Goal: Task Accomplishment & Management: Manage account settings

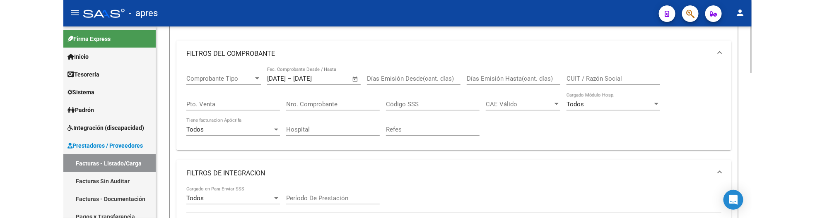
scroll to position [92, 0]
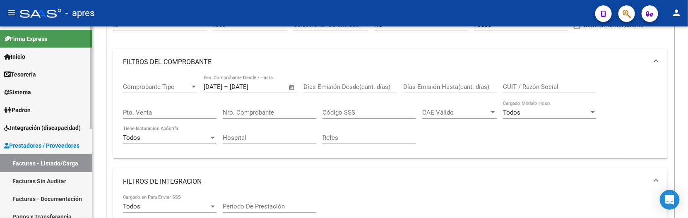
click at [0, 89] on link "Sistema" at bounding box center [46, 92] width 92 height 18
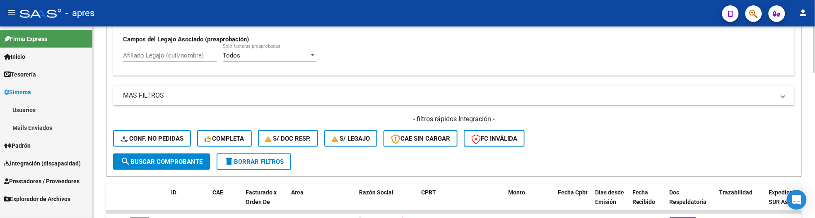
scroll to position [414, 0]
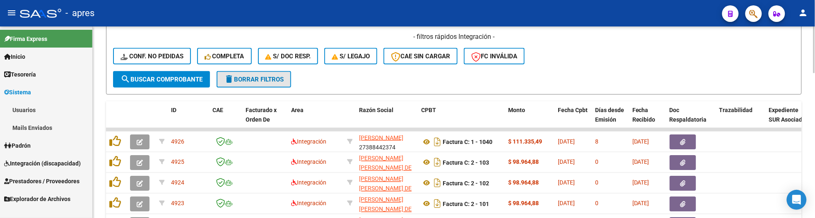
click at [275, 80] on span "delete Borrar Filtros" at bounding box center [254, 79] width 60 height 7
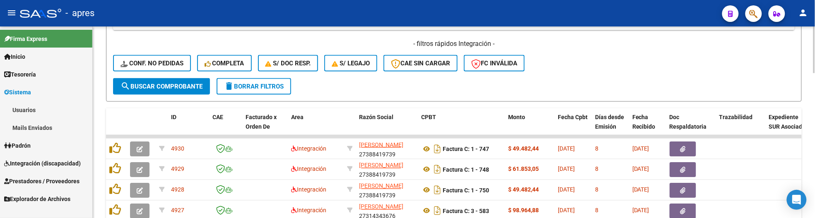
scroll to position [362, 0]
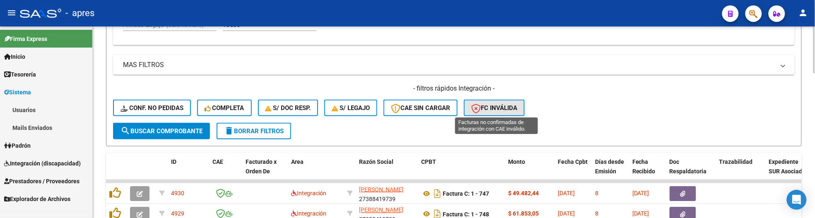
click at [479, 107] on icon "button" at bounding box center [476, 109] width 10 height 10
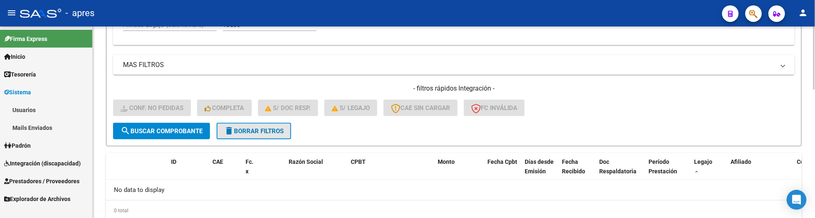
click at [246, 134] on button "delete Borrar Filtros" at bounding box center [254, 131] width 75 height 17
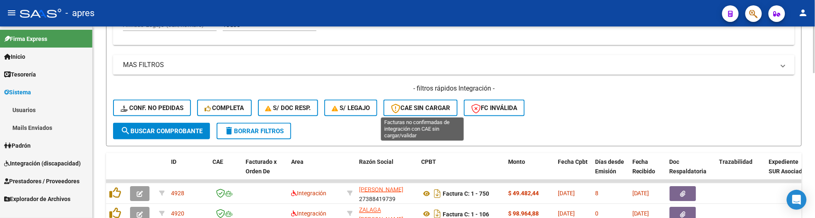
click at [411, 111] on button "CAE SIN CARGAR" at bounding box center [421, 108] width 74 height 17
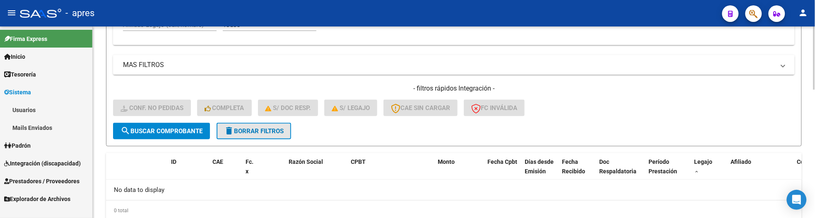
click at [239, 130] on span "delete Borrar Filtros" at bounding box center [254, 131] width 60 height 7
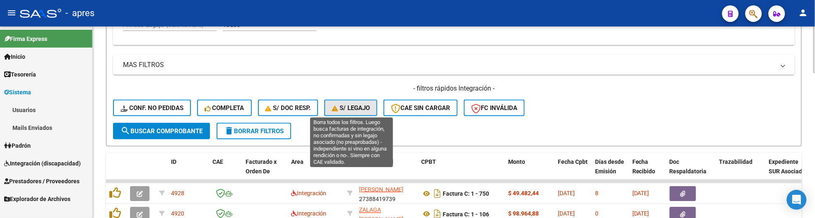
click at [349, 109] on span "S/ legajo" at bounding box center [351, 107] width 38 height 7
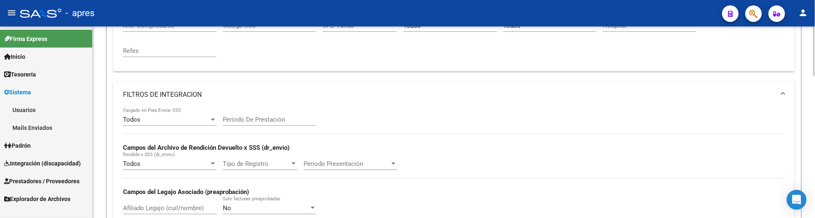
scroll to position [31, 0]
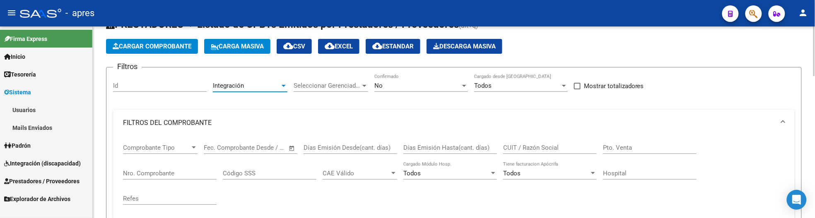
click at [274, 85] on div "Integración" at bounding box center [246, 85] width 67 height 7
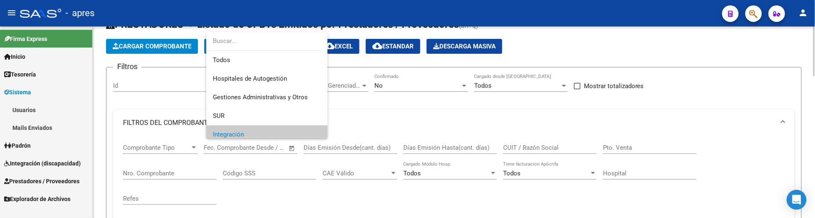
scroll to position [50, 0]
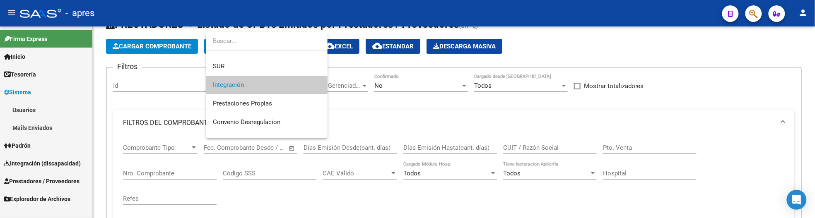
click at [482, 113] on div at bounding box center [407, 109] width 815 height 218
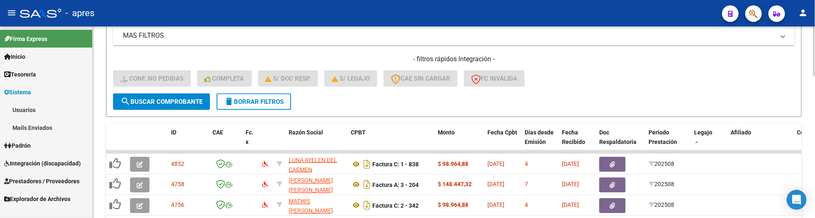
scroll to position [362, 0]
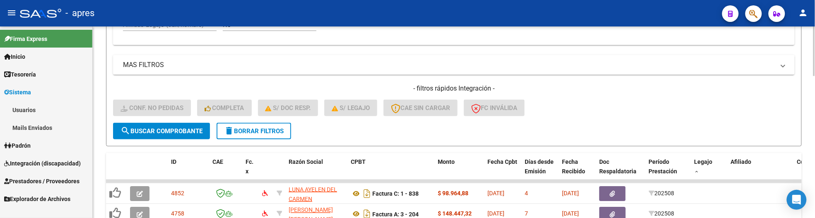
click at [236, 135] on button "delete Borrar Filtros" at bounding box center [254, 131] width 75 height 17
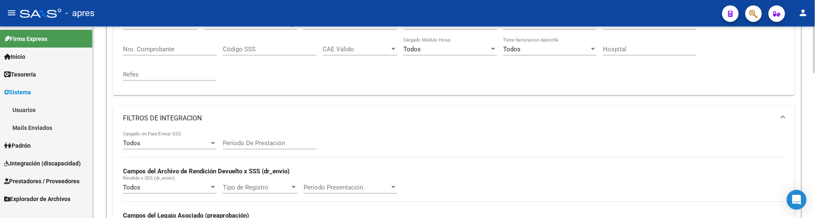
scroll to position [0, 0]
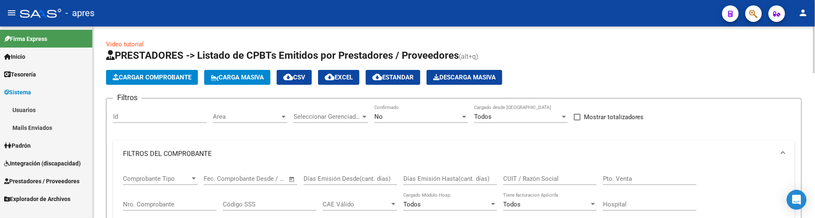
click at [265, 118] on span "Area" at bounding box center [246, 116] width 67 height 7
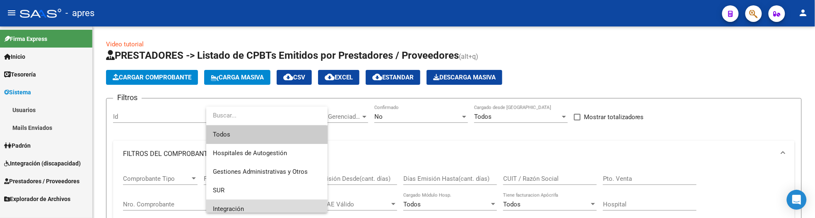
click at [238, 202] on span "Integración" at bounding box center [267, 209] width 108 height 19
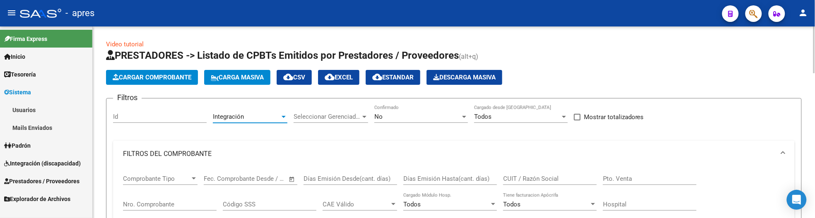
scroll to position [5, 0]
click at [233, 175] on input "text" at bounding box center [221, 178] width 34 height 7
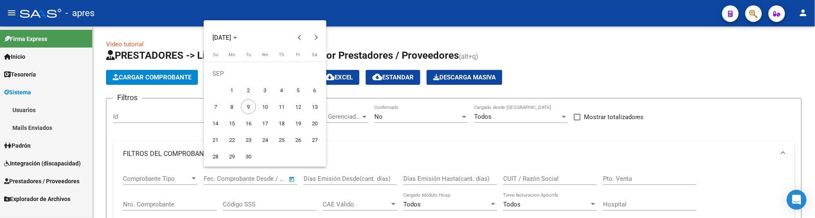
click at [236, 90] on span "1" at bounding box center [231, 90] width 15 height 15
type input "[DATE]"
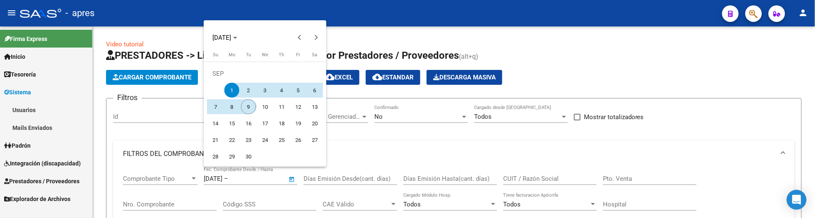
click at [245, 106] on span "9" at bounding box center [248, 106] width 15 height 15
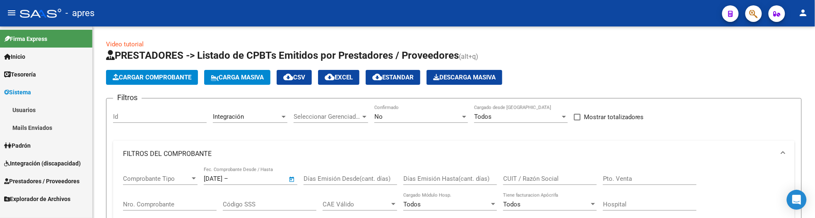
type input "[DATE]"
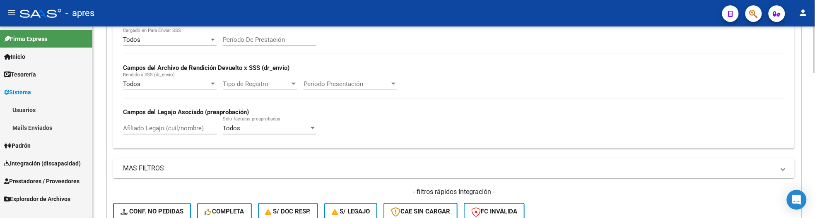
scroll to position [362, 0]
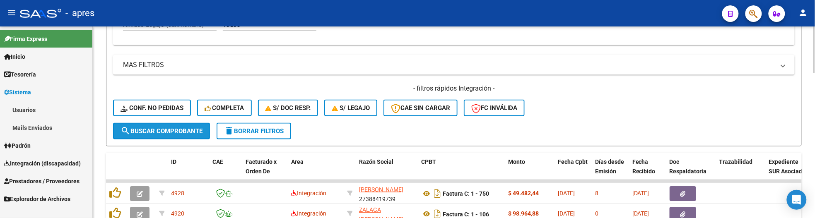
click at [183, 135] on button "search Buscar Comprobante" at bounding box center [161, 131] width 97 height 17
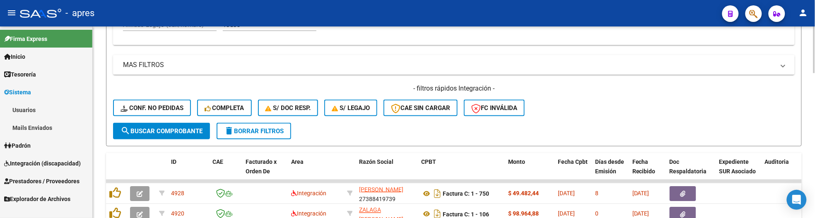
click at [217, 60] on mat-panel-title "MAS FILTROS" at bounding box center [449, 64] width 652 height 9
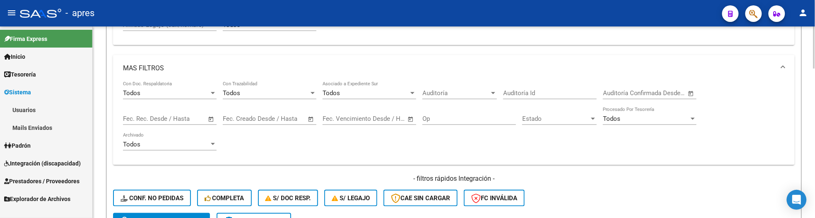
click at [214, 65] on mat-panel-title "MAS FILTROS" at bounding box center [449, 68] width 652 height 9
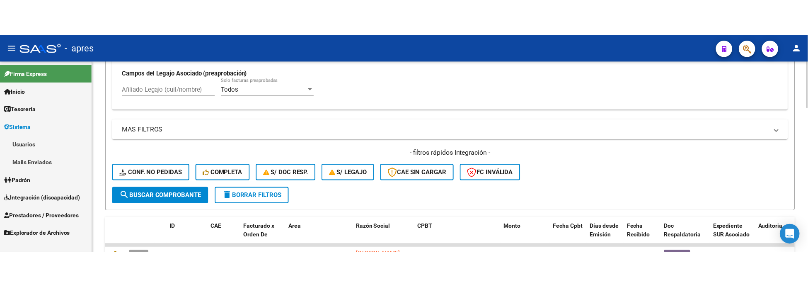
scroll to position [311, 0]
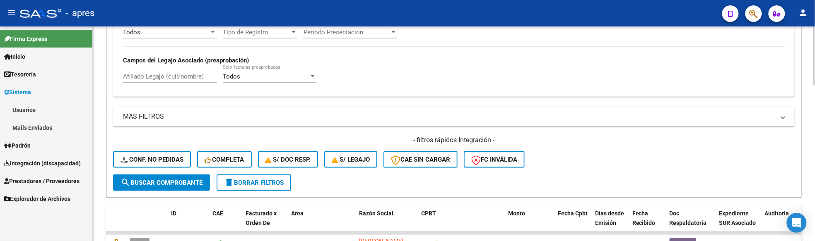
drag, startPoint x: 135, startPoint y: 75, endPoint x: 144, endPoint y: 75, distance: 9.1
click at [138, 75] on input "Afiliado Legajo (cuil/nombre)" at bounding box center [170, 76] width 94 height 7
paste input "49823237"
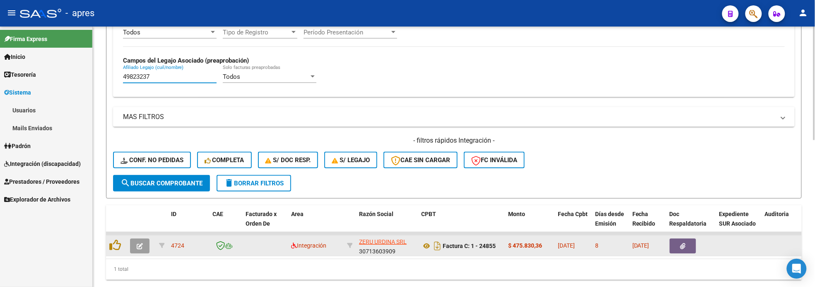
type input "49823237"
click at [139, 243] on icon "button" at bounding box center [140, 246] width 6 height 6
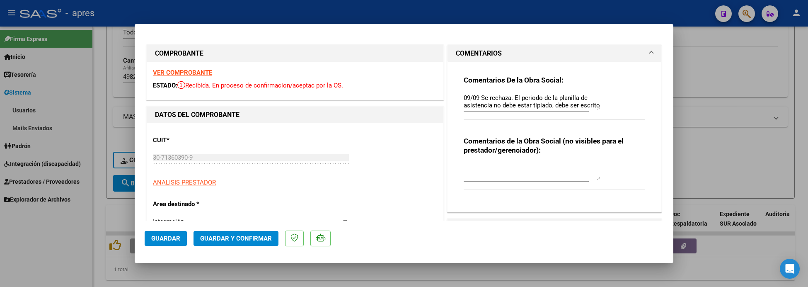
click at [174, 68] on div "VER COMPROBANTE ESTADO: Recibida. En proceso de confirmacion/aceptac por la OS." at bounding box center [295, 81] width 297 height 38
click at [172, 70] on strong "VER COMPROBANTE" at bounding box center [182, 72] width 59 height 7
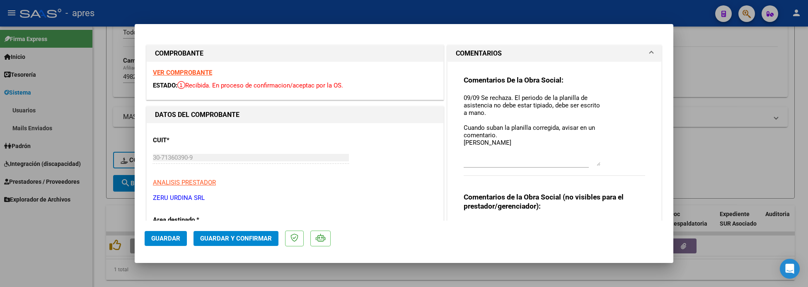
drag, startPoint x: 591, startPoint y: 108, endPoint x: 586, endPoint y: 164, distance: 56.1
click at [586, 164] on textarea "09/09 Se rechaza. El periodo de la planilla de asistencia no debe estar tipiado…" at bounding box center [531, 129] width 137 height 72
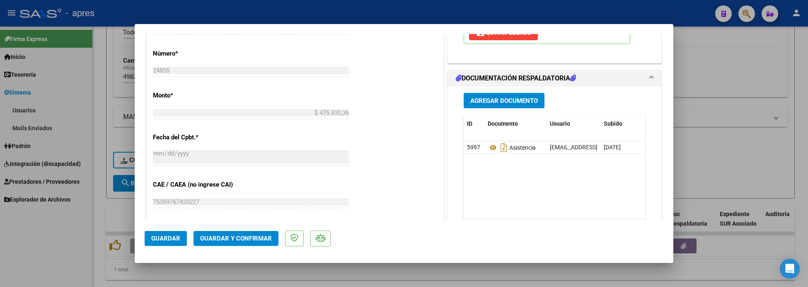
scroll to position [414, 0]
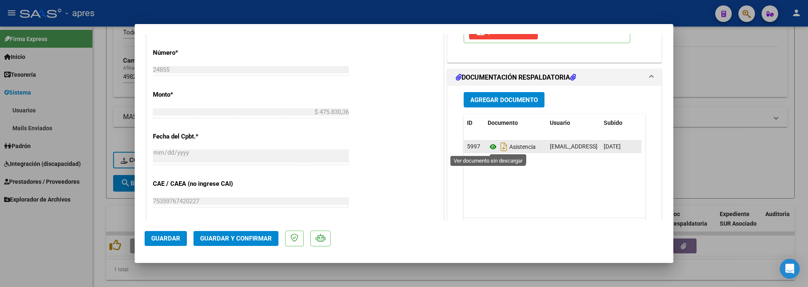
click at [487, 146] on icon at bounding box center [492, 147] width 11 height 10
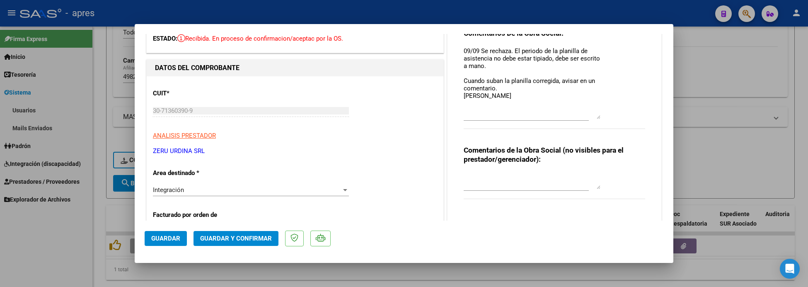
scroll to position [0, 0]
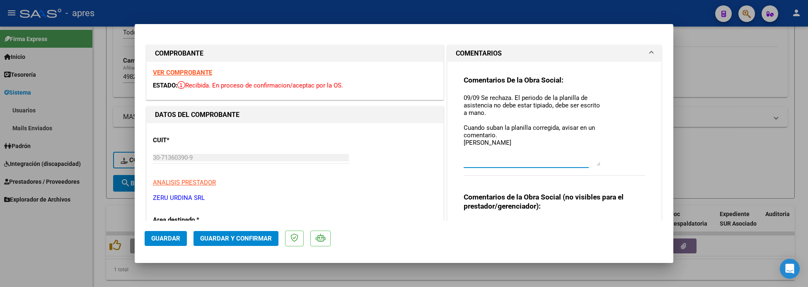
drag, startPoint x: 474, startPoint y: 148, endPoint x: 444, endPoint y: 84, distance: 71.1
click at [447, 84] on div "Comentarios De la Obra Social: 09/09 Se rechaza. El periodo de la planilla de a…" at bounding box center [554, 165] width 214 height 206
click at [495, 104] on textarea "09/09 Se rechaza. El periodo de la planilla de asistencia no debe estar tipiado…" at bounding box center [531, 129] width 137 height 72
drag, startPoint x: 476, startPoint y: 97, endPoint x: 508, endPoint y: 96, distance: 31.5
click at [508, 96] on textarea "09/09 Se rechaza. El periodo de la planilla de asistencia no debe estar tipiado…" at bounding box center [531, 129] width 137 height 72
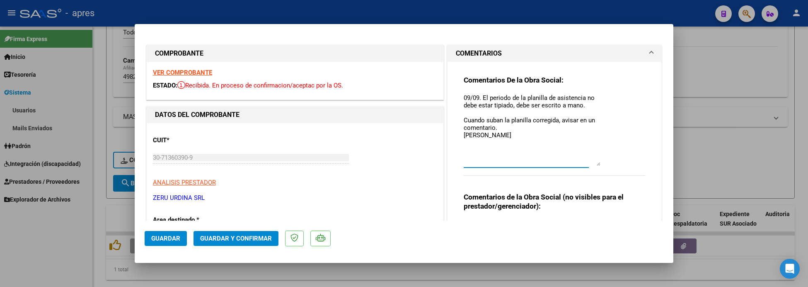
drag, startPoint x: 478, startPoint y: 94, endPoint x: 489, endPoint y: 102, distance: 13.7
click at [479, 96] on textarea "09/09. El periodo de la planilla de asistencia no debe estar tipiado, debe ser …" at bounding box center [531, 129] width 137 height 72
click at [463, 110] on textarea "09/09 El periodo de la planilla de asistencia no debe estar tipiado, debe ser e…" at bounding box center [531, 129] width 137 height 72
click at [458, 118] on div "Comentarios De la Obra Social: 09/09 El periodo de la planilla de asistencia no…" at bounding box center [554, 161] width 194 height 199
drag, startPoint x: 458, startPoint y: 119, endPoint x: 504, endPoint y: 128, distance: 46.1
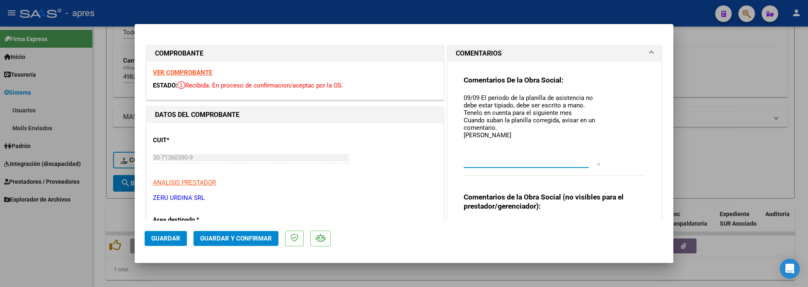
click at [504, 128] on textarea "09/09 El periodo de la planilla de asistencia no debe estar tipiado, debe ser e…" at bounding box center [531, 129] width 137 height 72
type textarea "09/09 El periodo de la planilla de asistencia no debe estar tipiado, debe ser e…"
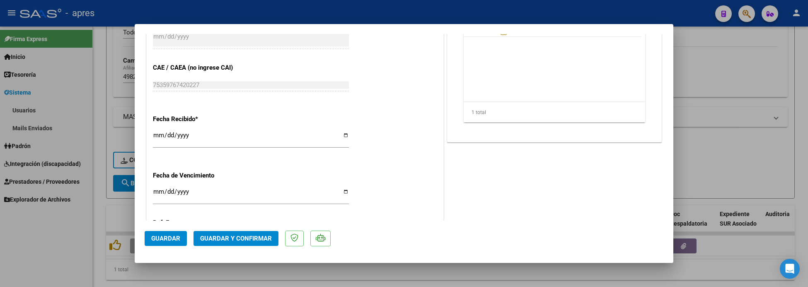
scroll to position [569, 0]
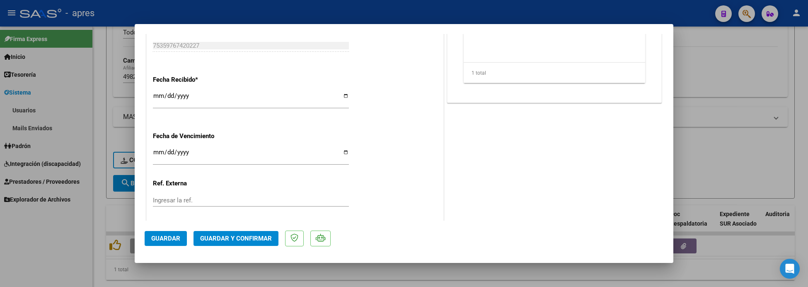
click at [155, 147] on div "Ingresar la fecha" at bounding box center [251, 156] width 196 height 18
click at [157, 150] on input "Ingresar la fecha" at bounding box center [251, 155] width 196 height 13
type input "[DATE]"
click at [231, 235] on span "Guardar y Confirmar" at bounding box center [236, 237] width 72 height 7
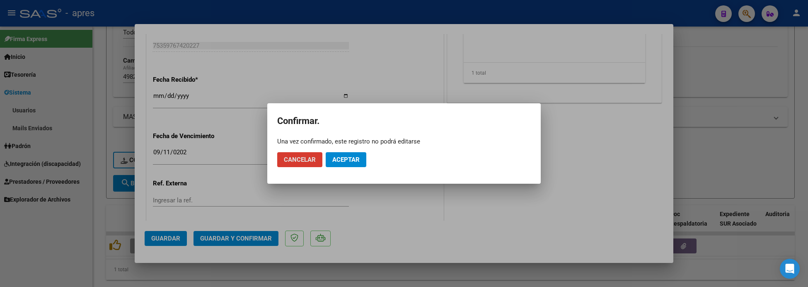
click at [343, 164] on button "Aceptar" at bounding box center [346, 159] width 41 height 15
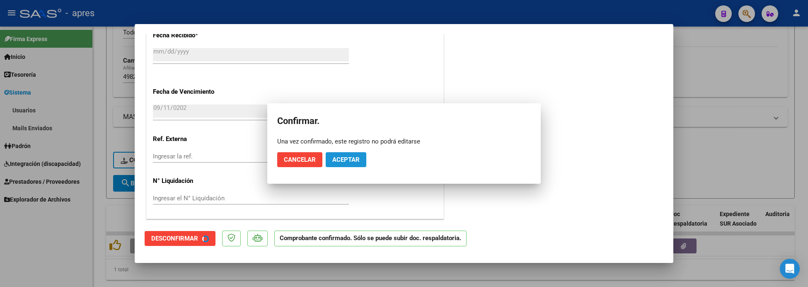
scroll to position [518, 0]
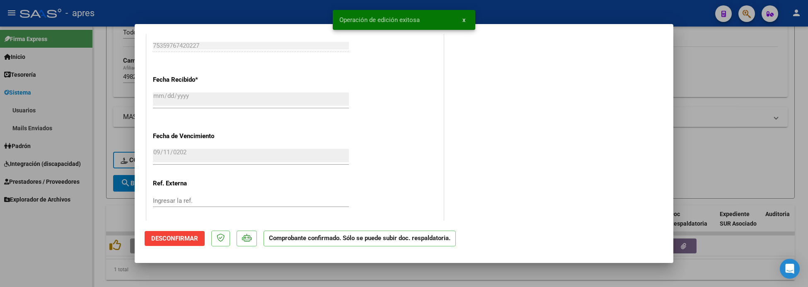
click at [299, 280] on div at bounding box center [404, 143] width 808 height 287
type input "$ 0,00"
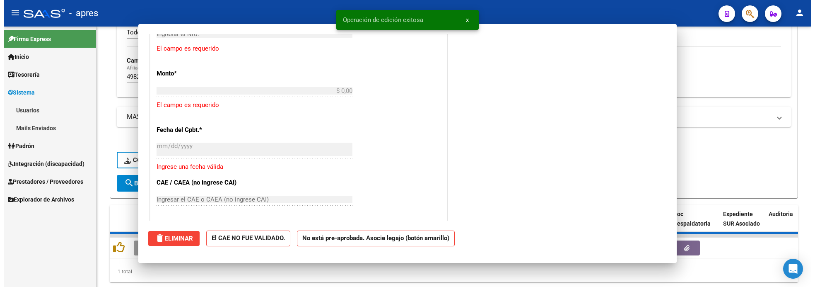
scroll to position [672, 0]
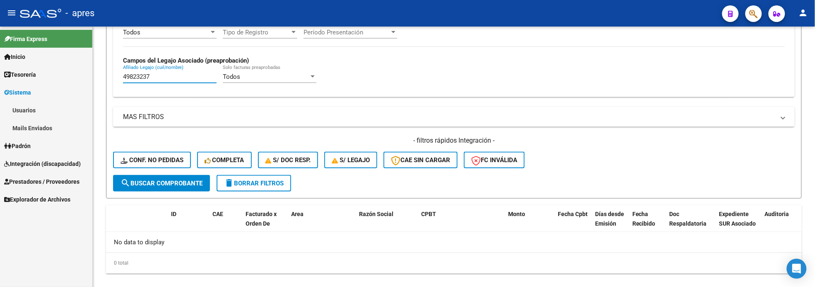
drag, startPoint x: 152, startPoint y: 74, endPoint x: 66, endPoint y: 87, distance: 86.3
click at [66, 87] on mat-sidenav-container "Firma Express Inicio Instructivos Contacto OS Tesorería Extractos Procesados (c…" at bounding box center [407, 157] width 815 height 260
paste input "59028666"
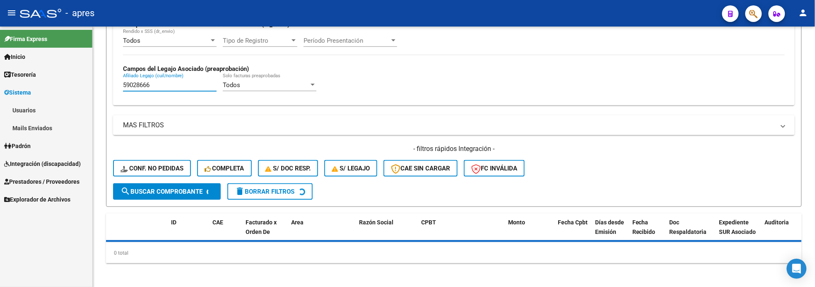
scroll to position [311, 0]
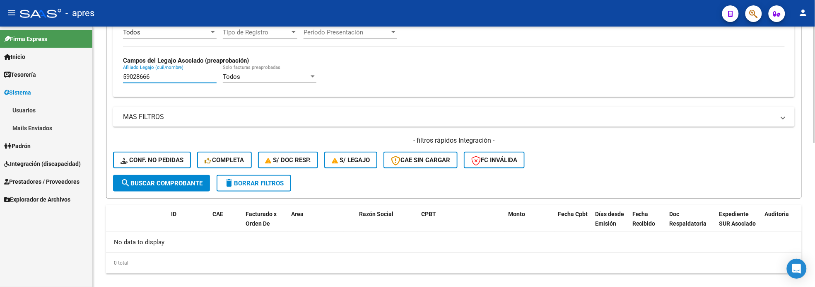
drag, startPoint x: 152, startPoint y: 76, endPoint x: 104, endPoint y: 76, distance: 48.9
click at [104, 76] on div "Video tutorial PRESTADORES -> Listado de CPBTs Emitidos por Prestadores / Prove…" at bounding box center [454, 8] width 722 height 584
paste input "8288325"
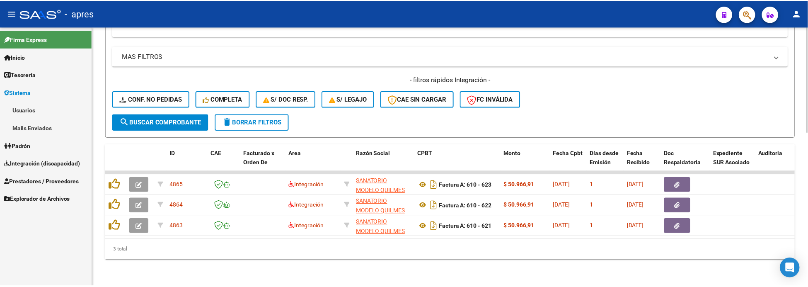
scroll to position [377, 0]
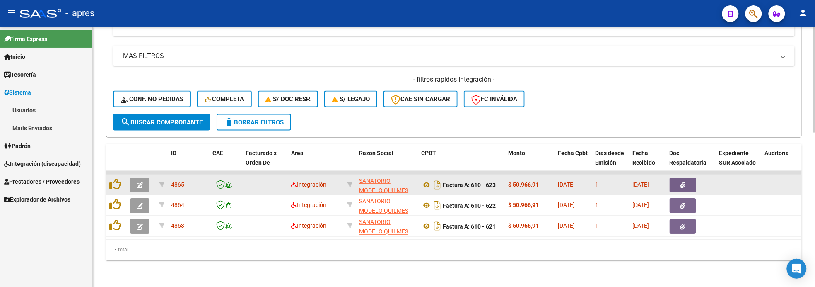
type input "58288325"
click at [143, 178] on button "button" at bounding box center [139, 184] width 19 height 15
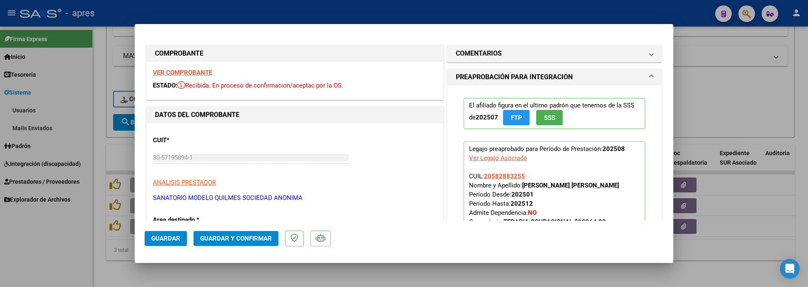
click at [188, 73] on strong "VER COMPROBANTE" at bounding box center [182, 72] width 59 height 7
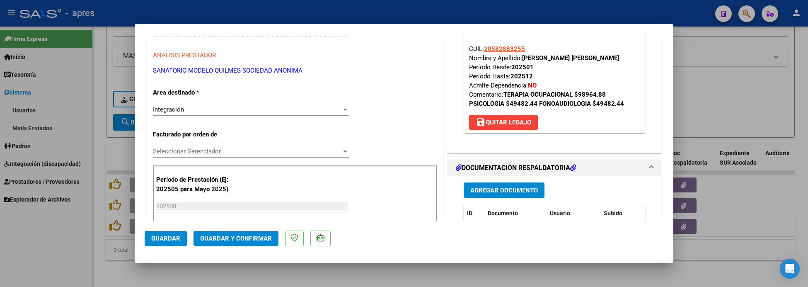
scroll to position [207, 0]
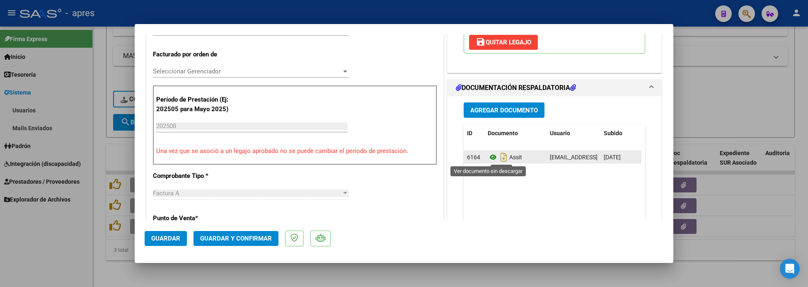
click at [487, 159] on icon at bounding box center [492, 157] width 11 height 10
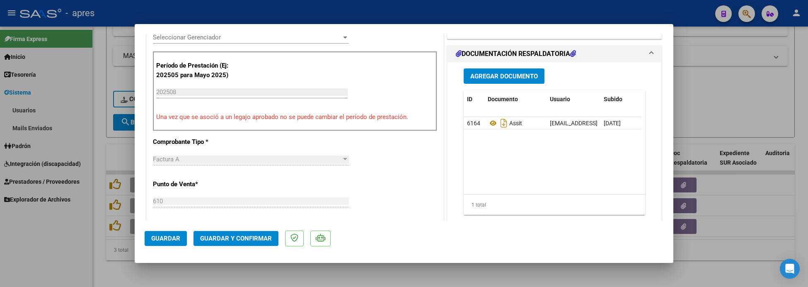
scroll to position [252, 0]
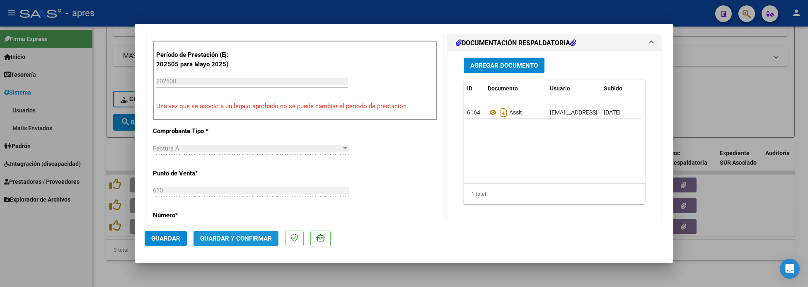
click at [255, 237] on span "Guardar y Confirmar" at bounding box center [236, 237] width 72 height 7
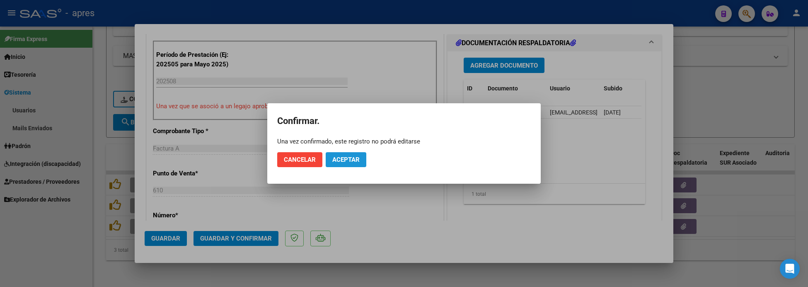
click at [348, 162] on span "Aceptar" at bounding box center [345, 159] width 27 height 7
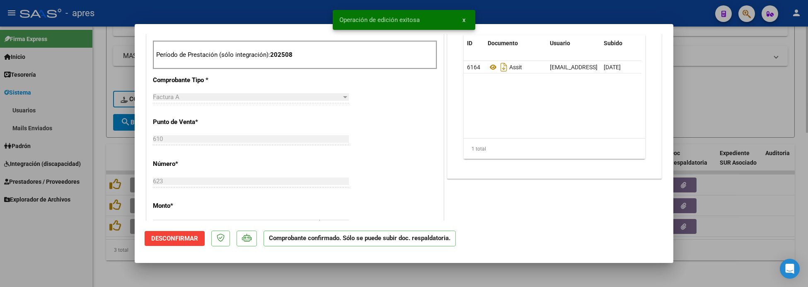
drag, startPoint x: 109, startPoint y: 281, endPoint x: 109, endPoint y: 258, distance: 22.8
click at [109, 280] on div at bounding box center [404, 143] width 808 height 287
type input "$ 0,00"
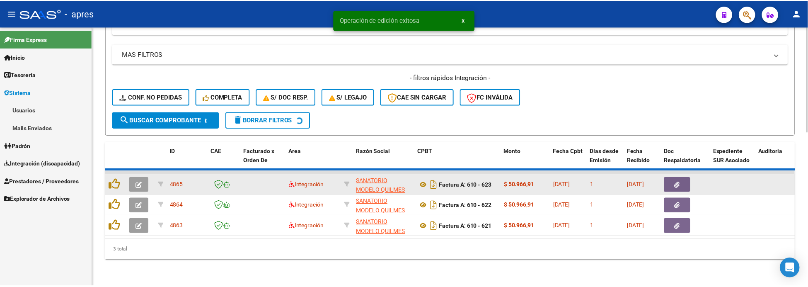
scroll to position [356, 0]
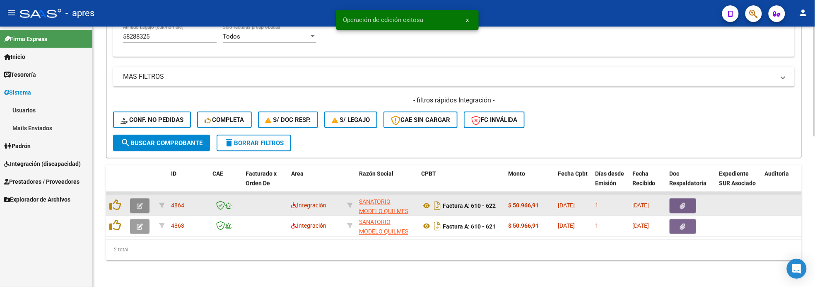
click at [130, 199] on button "button" at bounding box center [139, 205] width 19 height 15
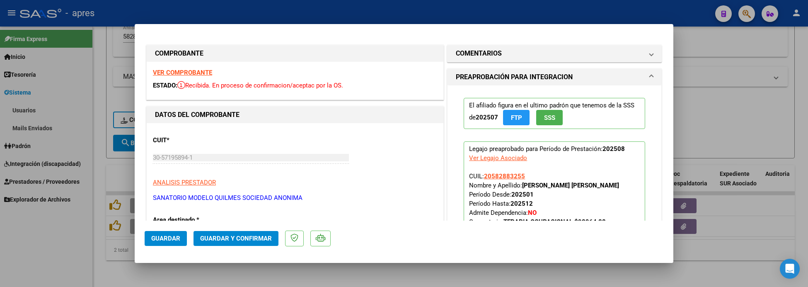
click at [198, 77] on div "VER COMPROBANTE ESTADO: Recibida. En proceso de confirmacion/aceptac por la OS." at bounding box center [295, 81] width 297 height 38
click at [198, 72] on strong "VER COMPROBANTE" at bounding box center [182, 72] width 59 height 7
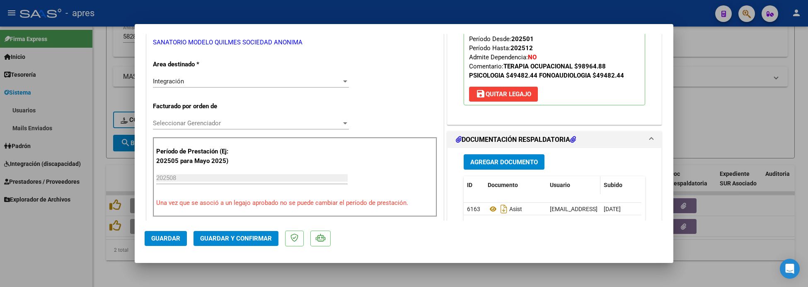
scroll to position [207, 0]
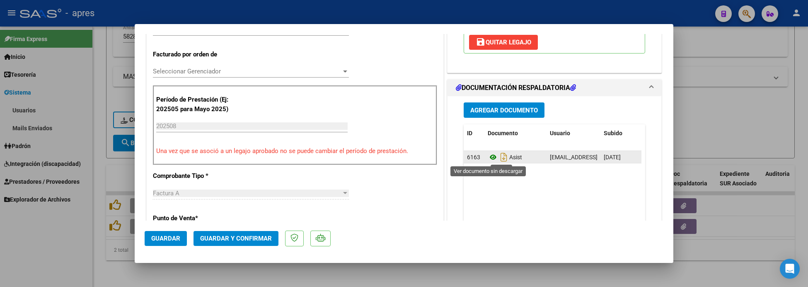
click at [489, 158] on icon at bounding box center [492, 157] width 11 height 10
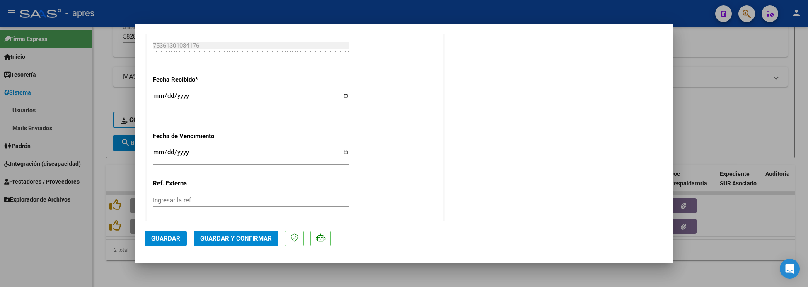
scroll to position [614, 0]
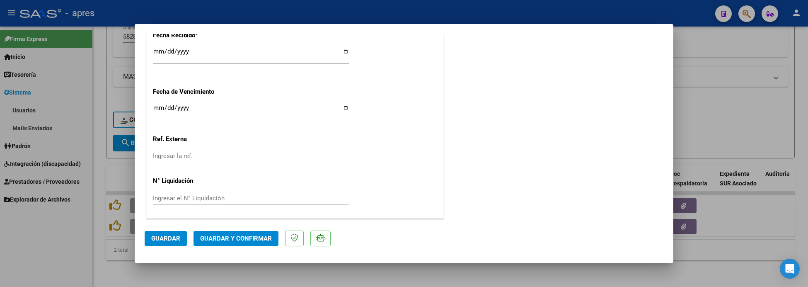
click at [234, 241] on button "Guardar y Confirmar" at bounding box center [235, 238] width 85 height 15
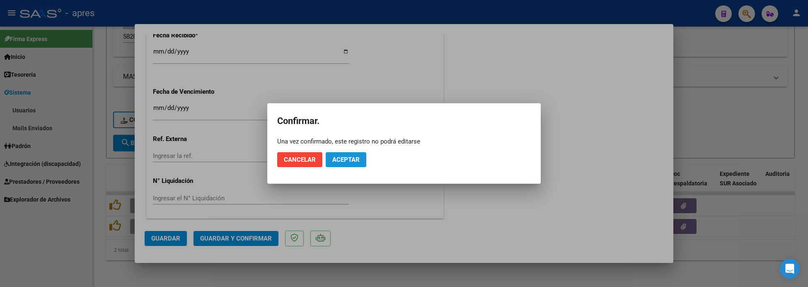
click at [330, 157] on button "Aceptar" at bounding box center [346, 159] width 41 height 15
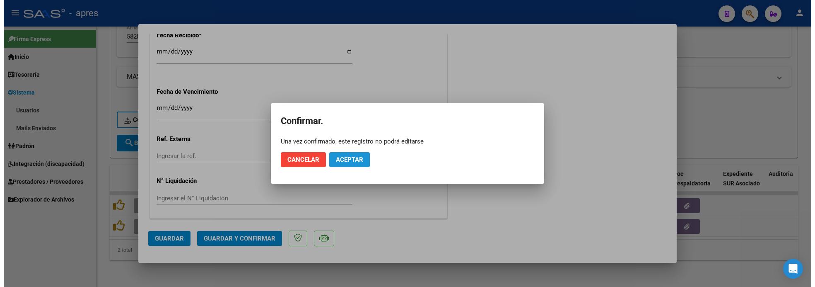
scroll to position [563, 0]
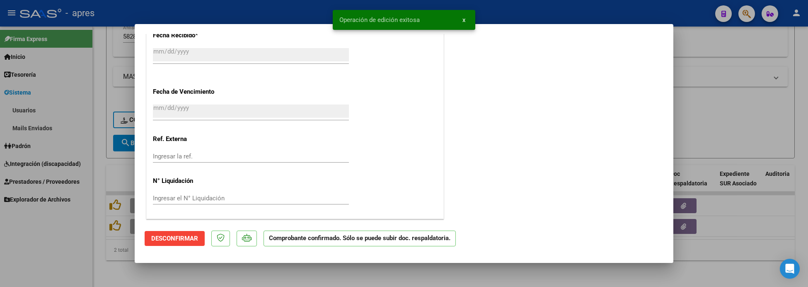
click at [122, 262] on div at bounding box center [404, 143] width 808 height 287
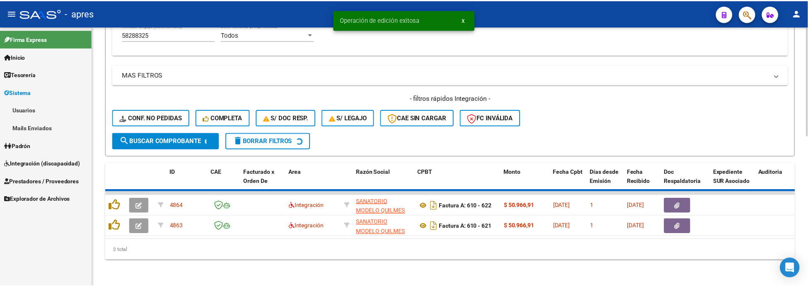
scroll to position [335, 0]
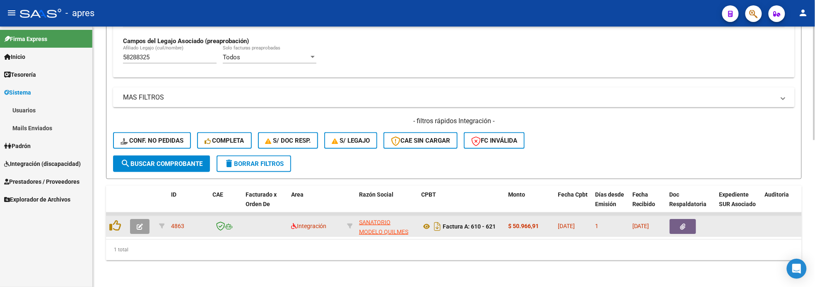
click at [139, 223] on icon "button" at bounding box center [140, 226] width 6 height 6
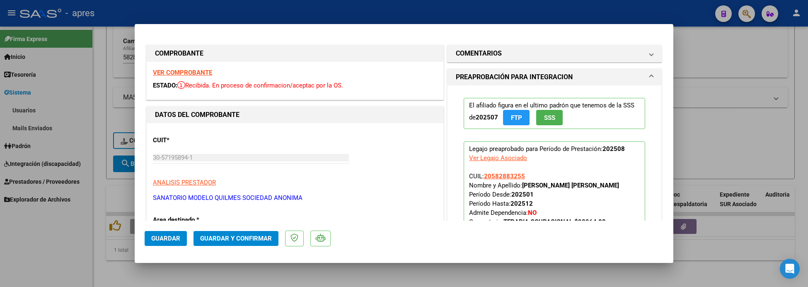
click at [187, 70] on strong "VER COMPROBANTE" at bounding box center [182, 72] width 59 height 7
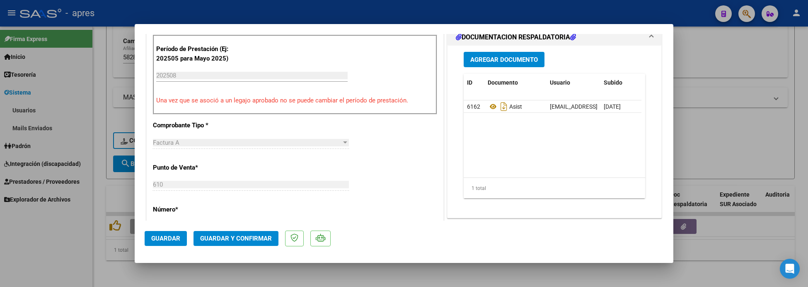
scroll to position [259, 0]
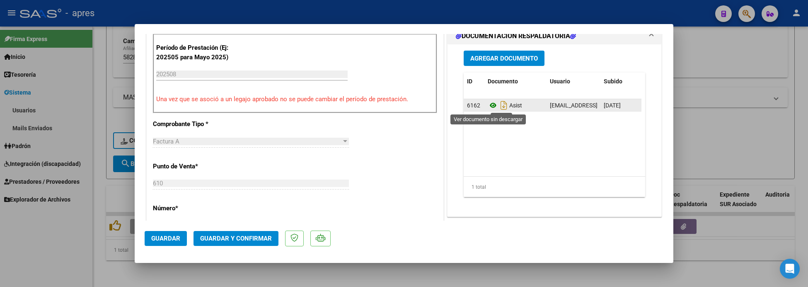
click at [487, 106] on icon at bounding box center [492, 105] width 11 height 10
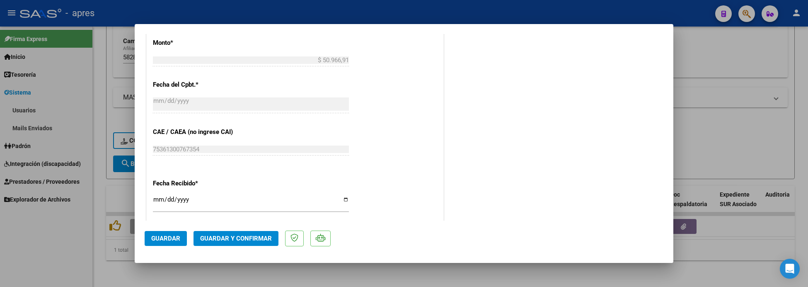
scroll to position [562, 0]
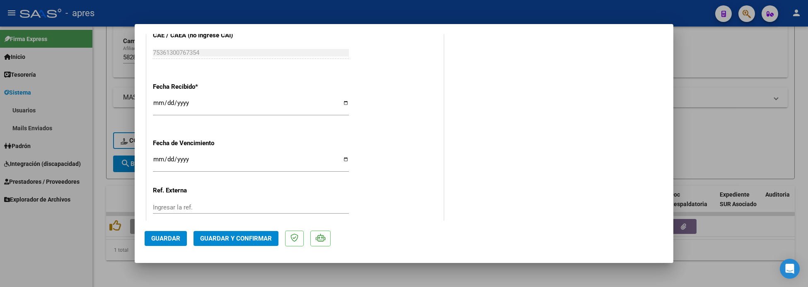
click at [230, 236] on span "Guardar y Confirmar" at bounding box center [236, 237] width 72 height 7
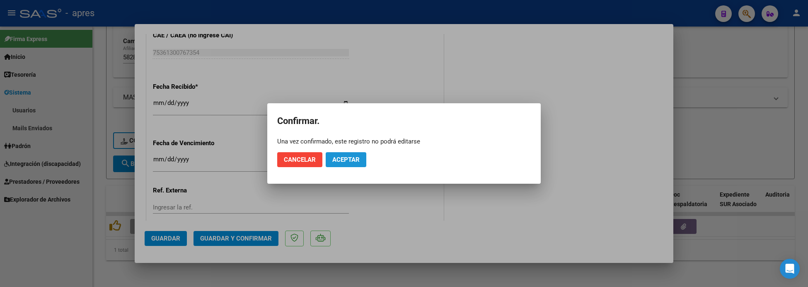
click at [347, 164] on button "Aceptar" at bounding box center [346, 159] width 41 height 15
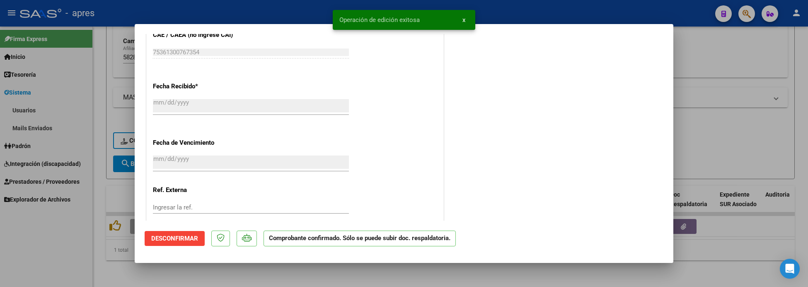
click at [96, 170] on div at bounding box center [404, 143] width 808 height 287
type input "$ 0,00"
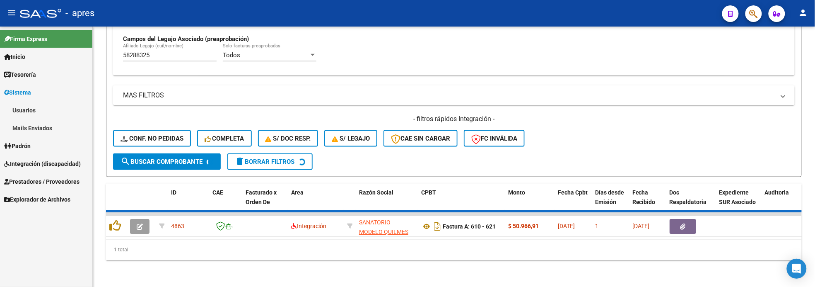
scroll to position [321, 0]
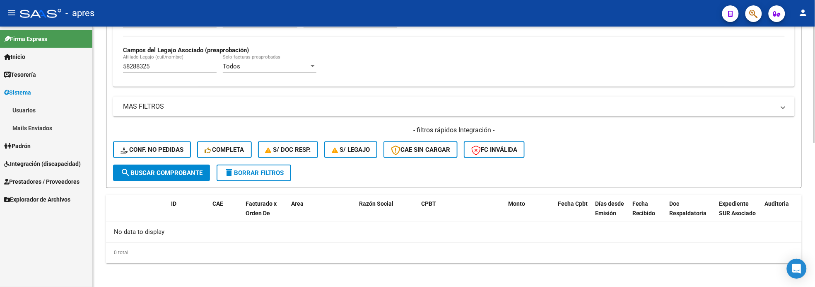
drag, startPoint x: 164, startPoint y: 69, endPoint x: 139, endPoint y: 68, distance: 25.3
click at [139, 68] on div "58288325 Afiliado Legajo (cuil/nombre)" at bounding box center [170, 64] width 94 height 18
drag, startPoint x: 160, startPoint y: 63, endPoint x: 43, endPoint y: 65, distance: 116.4
click at [43, 65] on mat-sidenav-container "Firma Express Inicio Instructivos Contacto OS Tesorería Extractos Procesados (c…" at bounding box center [407, 157] width 815 height 260
paste input "7522503"
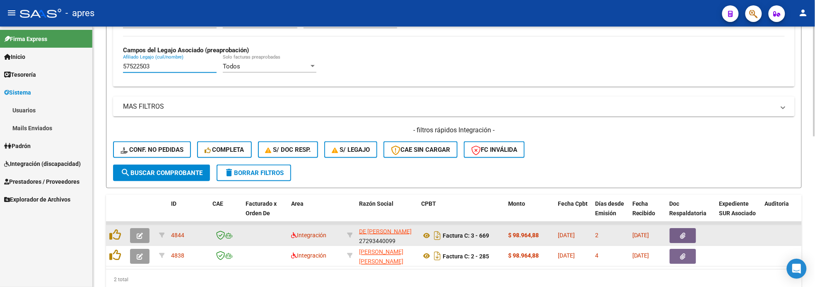
type input "57522503"
click at [137, 232] on icon "button" at bounding box center [140, 235] width 6 height 6
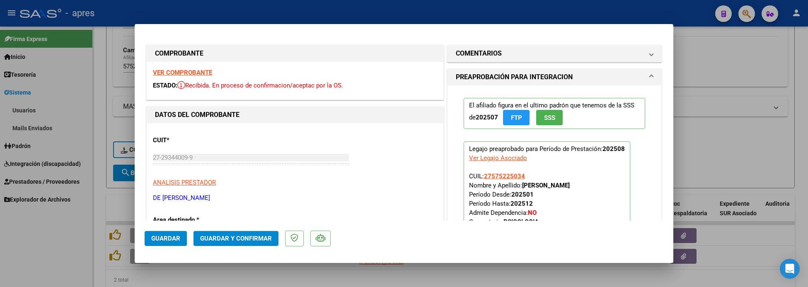
click at [186, 71] on strong "VER COMPROBANTE" at bounding box center [182, 72] width 59 height 7
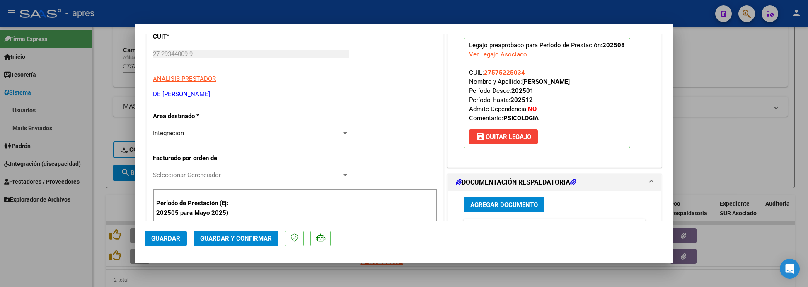
scroll to position [259, 0]
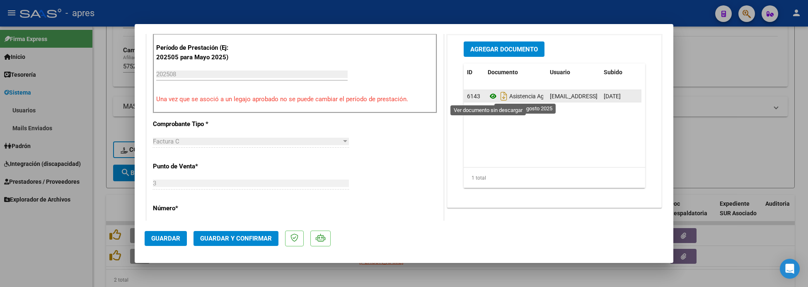
click at [487, 97] on icon at bounding box center [492, 96] width 11 height 10
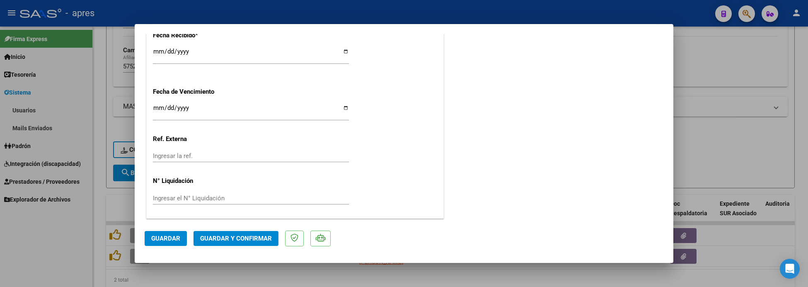
scroll to position [614, 0]
click at [228, 239] on span "Guardar y Confirmar" at bounding box center [236, 237] width 72 height 7
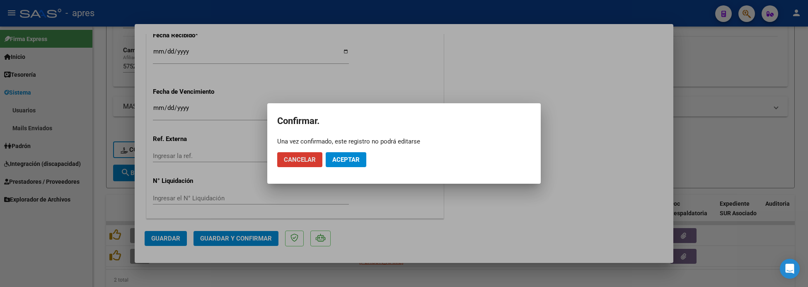
click at [351, 156] on span "Aceptar" at bounding box center [345, 159] width 27 height 7
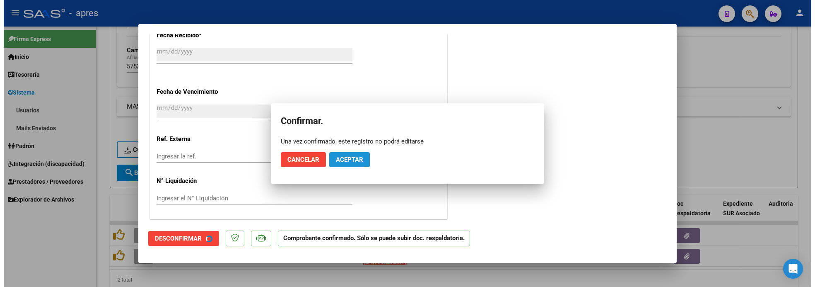
scroll to position [563, 0]
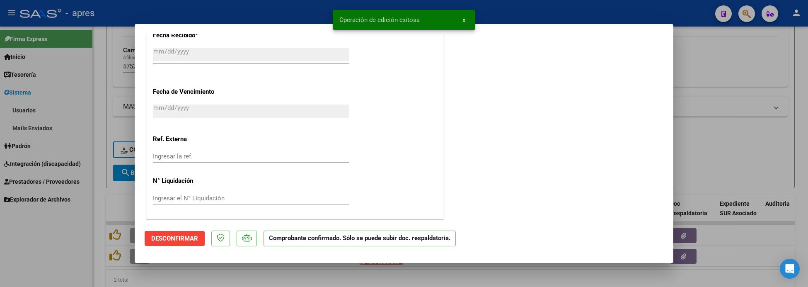
click at [230, 280] on div at bounding box center [404, 143] width 808 height 287
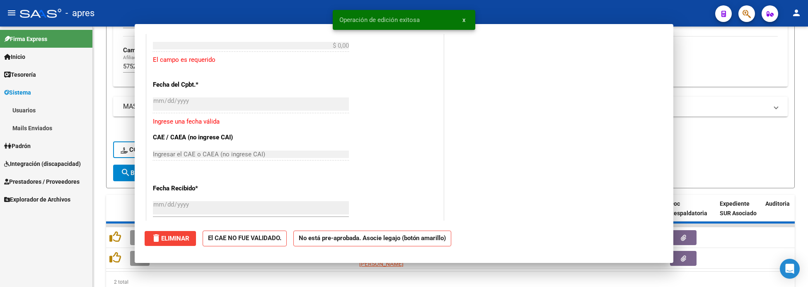
scroll to position [0, 0]
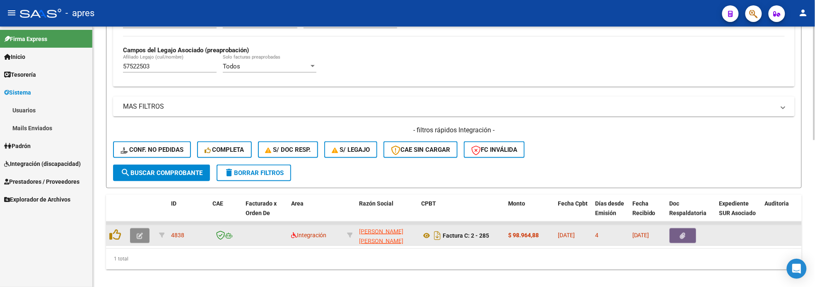
click at [136, 233] on button "button" at bounding box center [139, 235] width 19 height 15
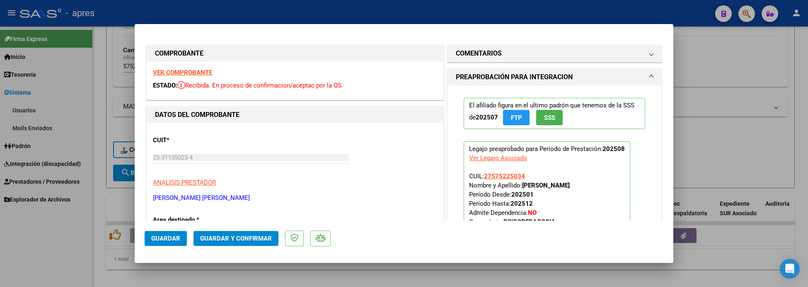
click at [204, 73] on strong "VER COMPROBANTE" at bounding box center [182, 72] width 59 height 7
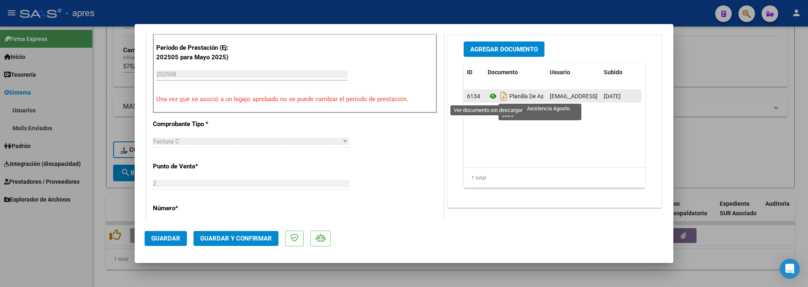
click at [487, 97] on icon at bounding box center [492, 96] width 11 height 10
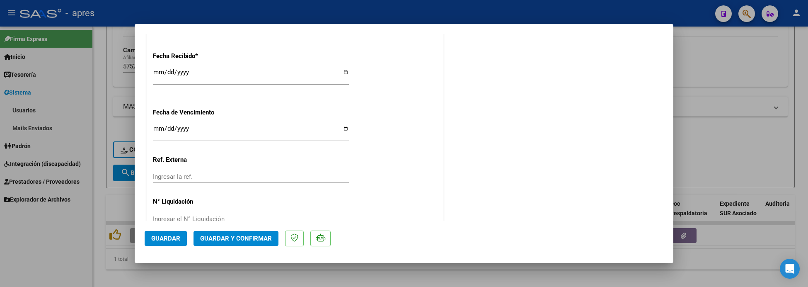
scroll to position [614, 0]
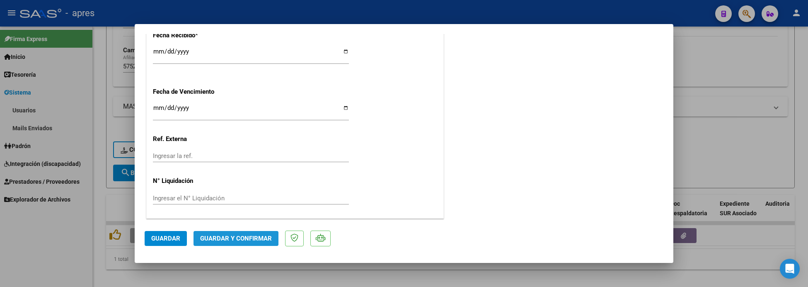
click at [245, 241] on span "Guardar y Confirmar" at bounding box center [236, 237] width 72 height 7
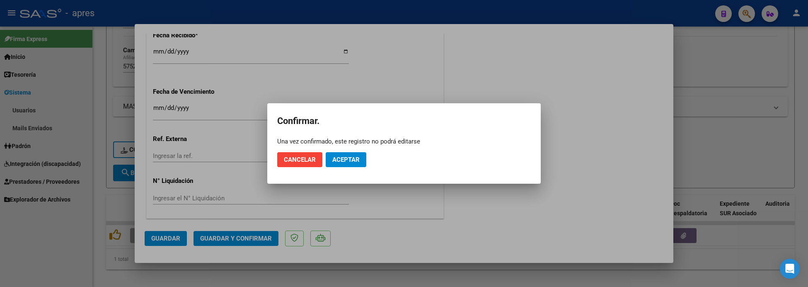
click at [340, 167] on mat-dialog-actions "Cancelar Aceptar" at bounding box center [403, 159] width 253 height 28
drag, startPoint x: 353, startPoint y: 157, endPoint x: 386, endPoint y: 48, distance: 113.1
click at [353, 156] on span "Aceptar" at bounding box center [345, 159] width 27 height 7
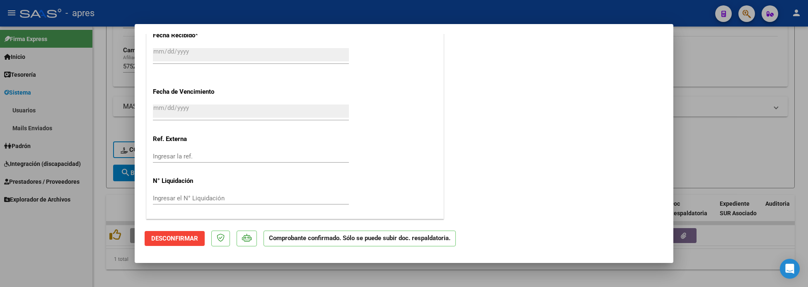
click at [92, 166] on div at bounding box center [404, 143] width 808 height 287
type input "$ 0,00"
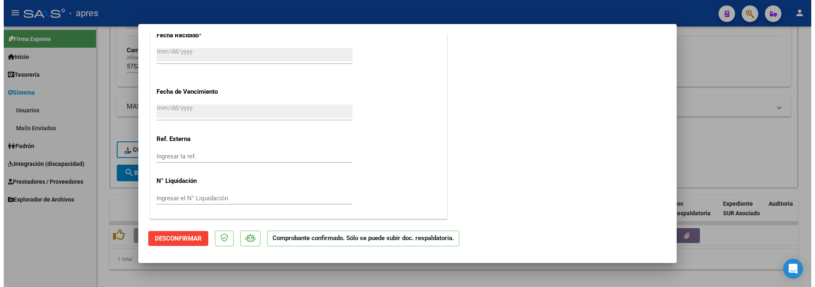
scroll to position [717, 0]
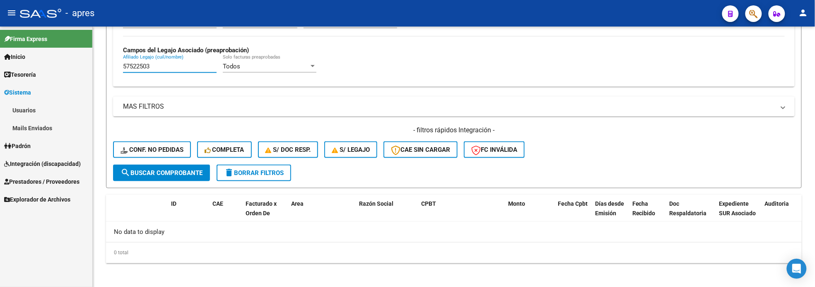
drag, startPoint x: 162, startPoint y: 63, endPoint x: 61, endPoint y: 72, distance: 101.5
click at [61, 72] on mat-sidenav-container "Firma Express Inicio Instructivos Contacto OS Tesorería Extractos Procesados (c…" at bounding box center [407, 157] width 815 height 260
paste input "58327"
type input "57558327"
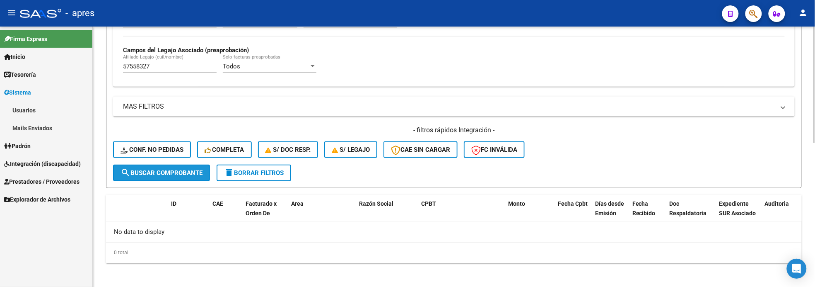
click at [179, 169] on span "search Buscar Comprobante" at bounding box center [162, 172] width 82 height 7
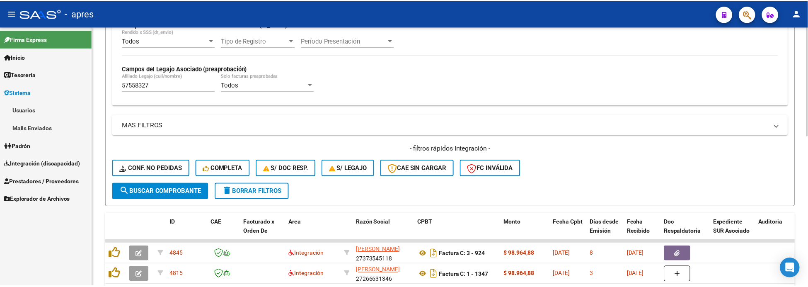
scroll to position [321, 0]
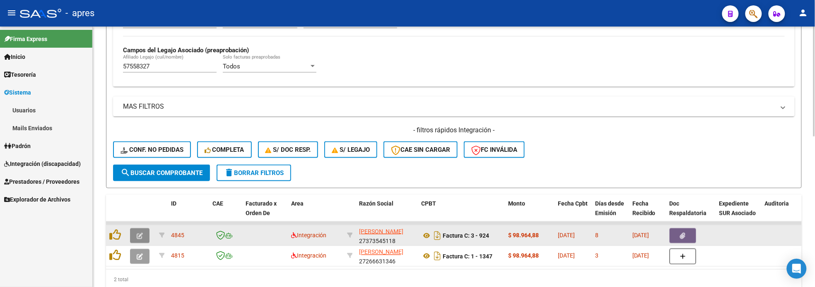
click at [137, 233] on icon "button" at bounding box center [140, 235] width 6 height 6
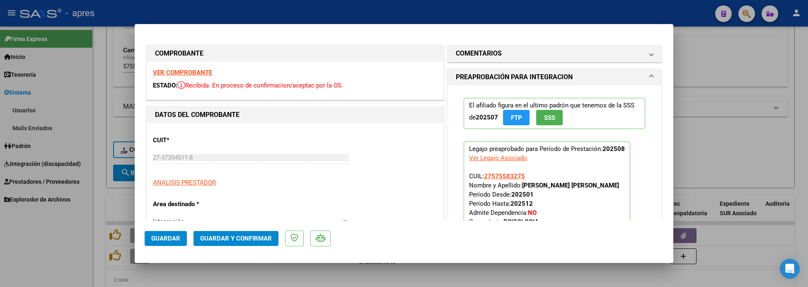
click at [159, 72] on strong "VER COMPROBANTE" at bounding box center [182, 72] width 59 height 7
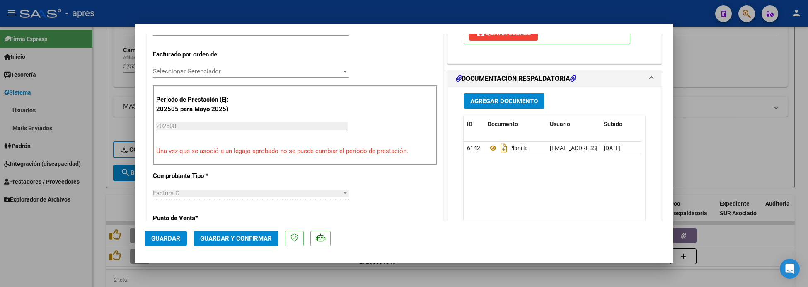
scroll to position [259, 0]
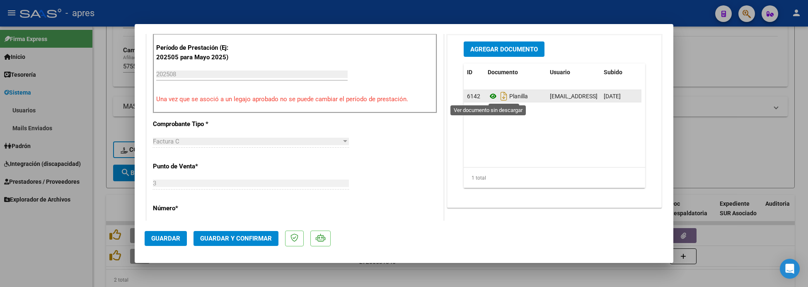
click at [488, 96] on icon at bounding box center [492, 96] width 11 height 10
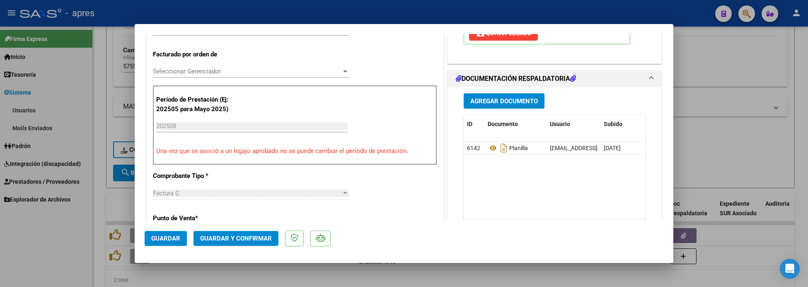
scroll to position [0, 0]
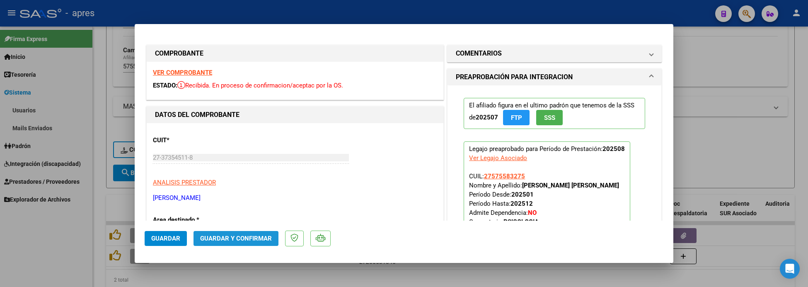
click at [241, 237] on span "Guardar y Confirmar" at bounding box center [236, 237] width 72 height 7
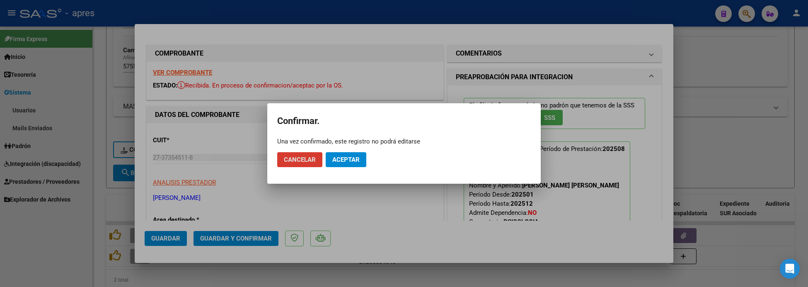
click at [336, 164] on button "Aceptar" at bounding box center [346, 159] width 41 height 15
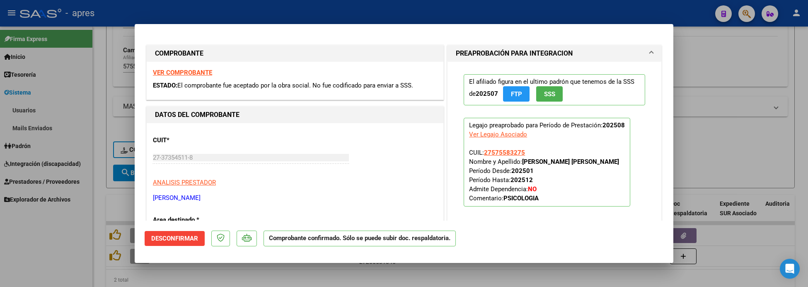
click at [241, 270] on div at bounding box center [404, 143] width 808 height 287
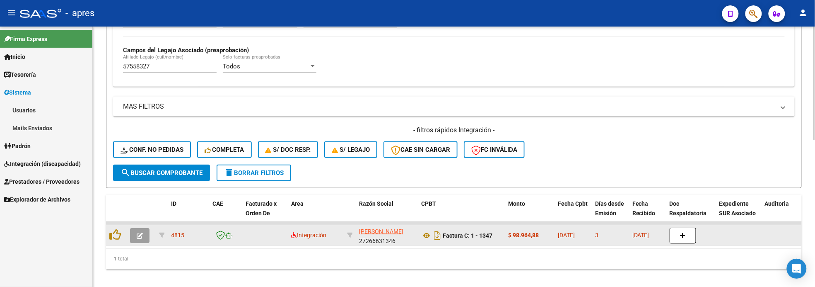
click at [139, 232] on icon "button" at bounding box center [140, 235] width 6 height 6
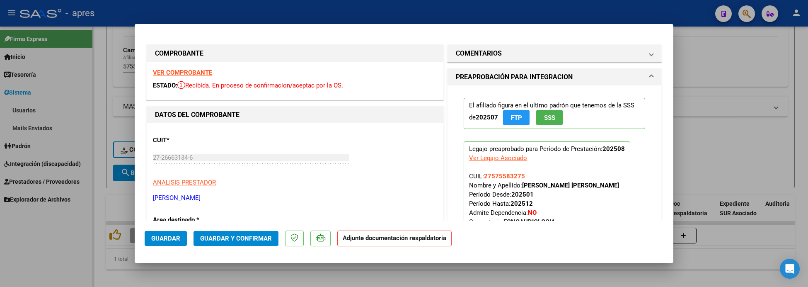
click at [208, 73] on strong "VER COMPROBANTE" at bounding box center [182, 72] width 59 height 7
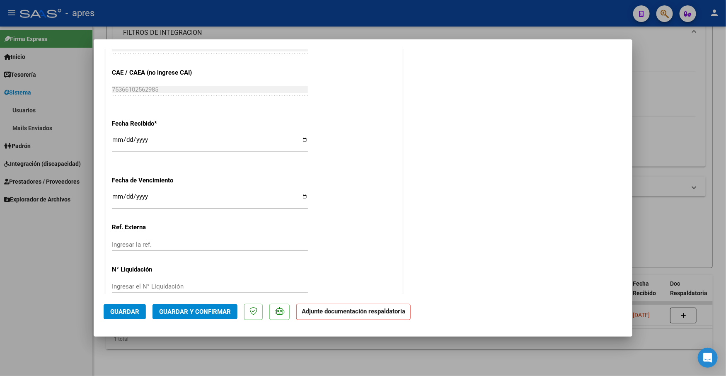
scroll to position [556, 0]
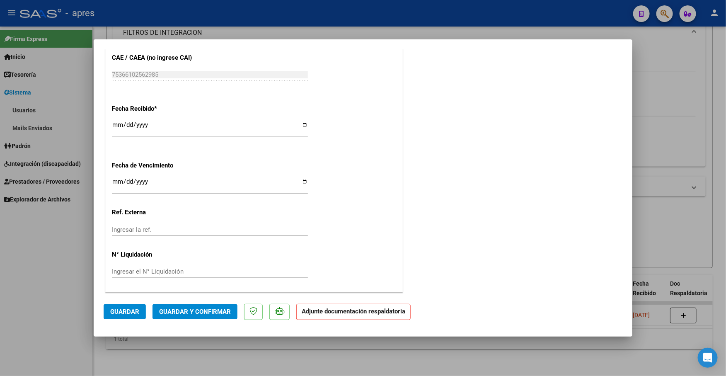
click at [117, 183] on input "Ingresar la fecha" at bounding box center [210, 184] width 196 height 13
type input "[DATE]"
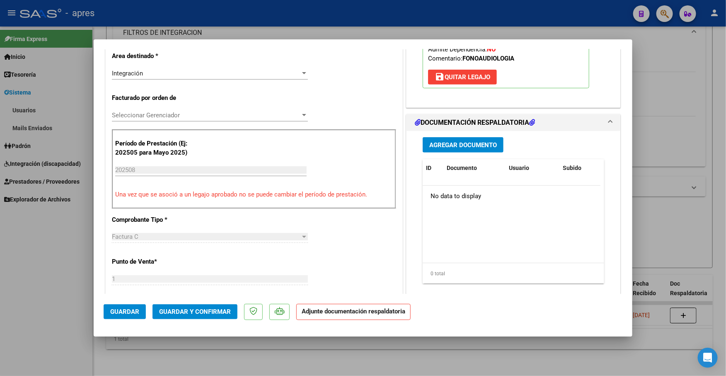
scroll to position [194, 0]
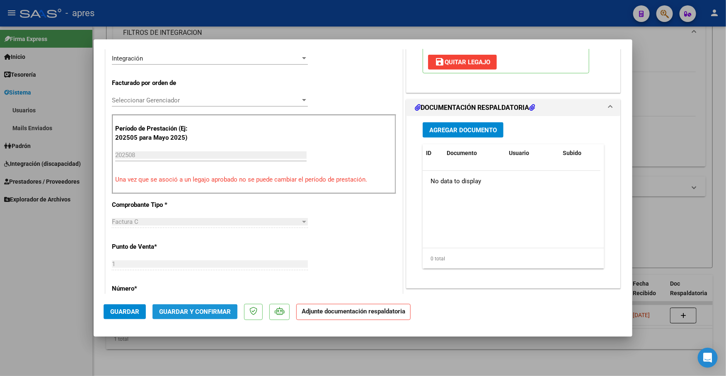
click at [176, 314] on span "Guardar y Confirmar" at bounding box center [195, 311] width 72 height 7
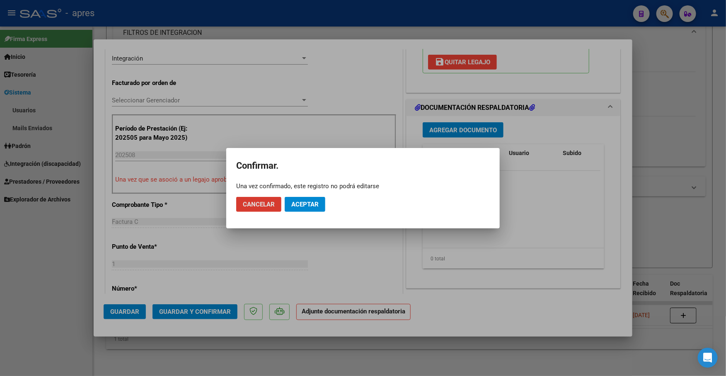
click at [311, 198] on button "Aceptar" at bounding box center [305, 204] width 41 height 15
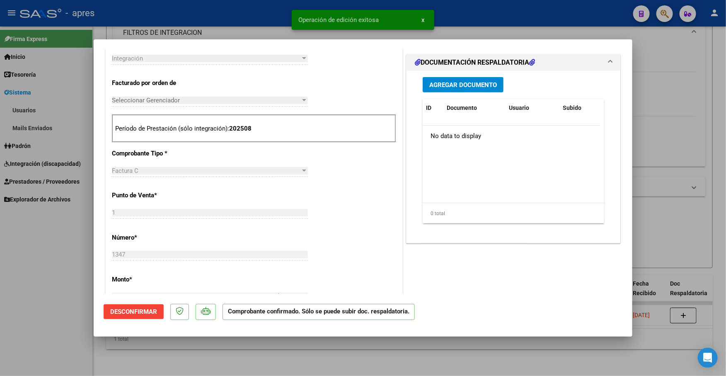
click at [150, 369] on div at bounding box center [363, 188] width 726 height 376
type input "$ 0,00"
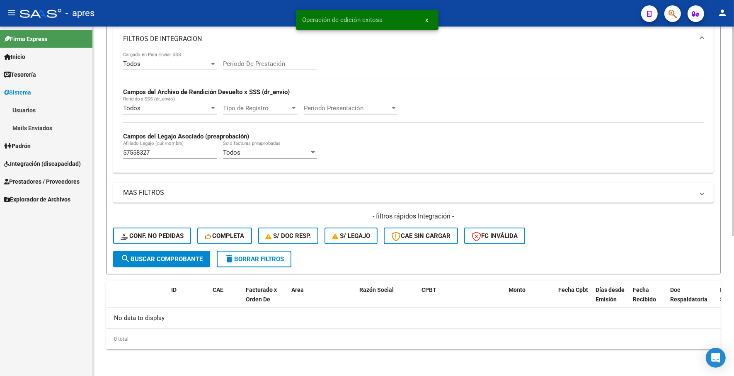
scroll to position [232, 0]
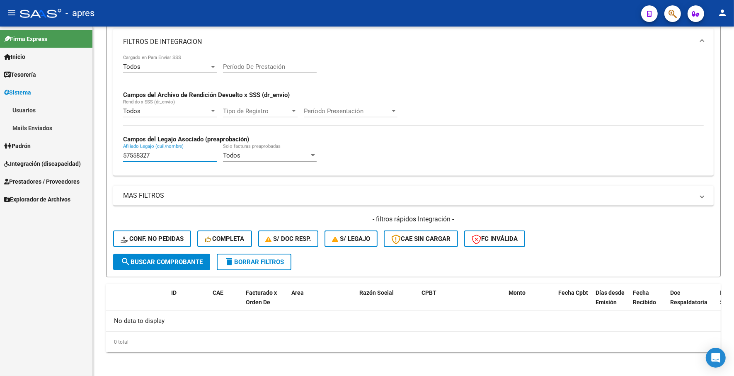
drag, startPoint x: 178, startPoint y: 153, endPoint x: 82, endPoint y: 152, distance: 96.5
click at [82, 152] on mat-sidenav-container "Firma Express Inicio Instructivos Contacto OS Tesorería Extractos Procesados (c…" at bounding box center [367, 201] width 734 height 349
paste input "527567"
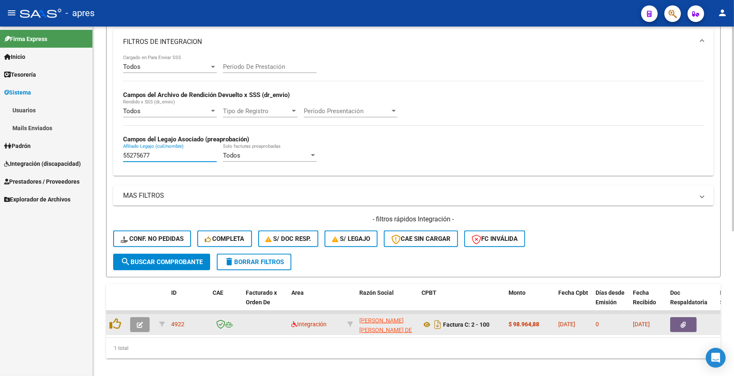
click at [145, 324] on button "button" at bounding box center [139, 324] width 19 height 15
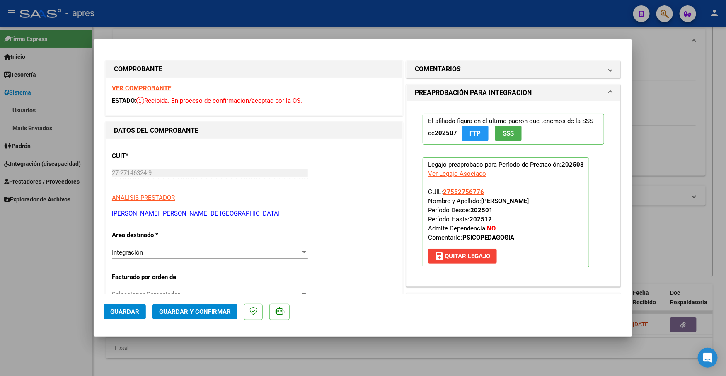
click at [140, 85] on strong "VER COMPROBANTE" at bounding box center [141, 87] width 59 height 7
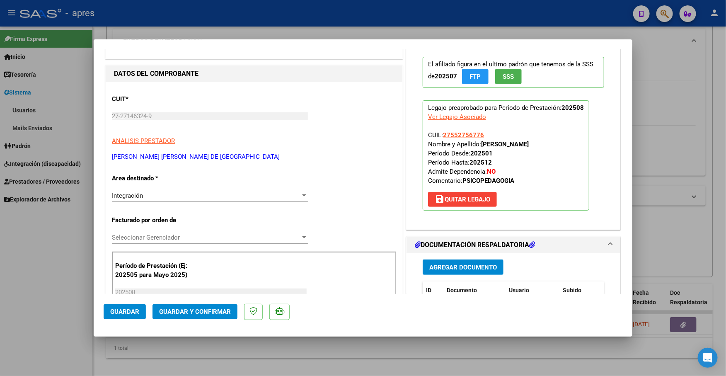
scroll to position [104, 0]
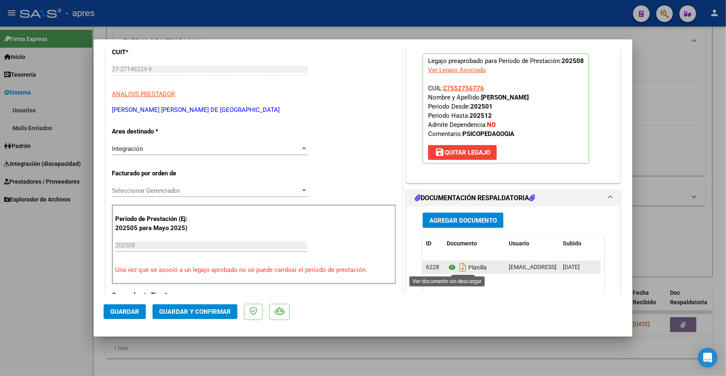
click at [447, 267] on icon at bounding box center [451, 267] width 11 height 10
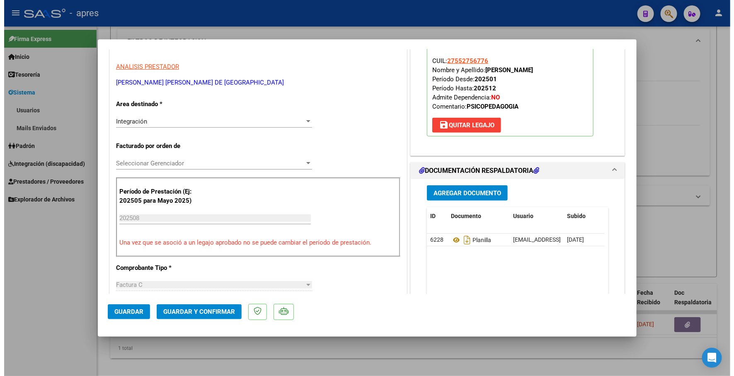
scroll to position [39, 0]
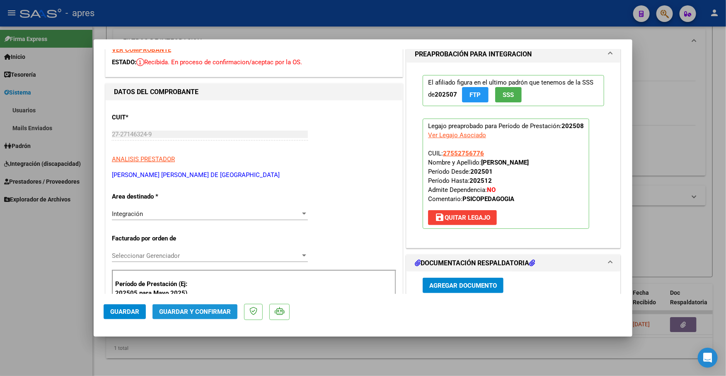
click at [191, 313] on span "Guardar y Confirmar" at bounding box center [195, 311] width 72 height 7
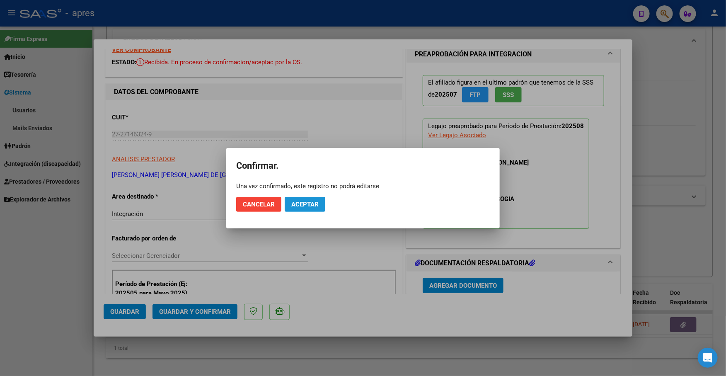
click at [305, 201] on span "Aceptar" at bounding box center [304, 203] width 27 height 7
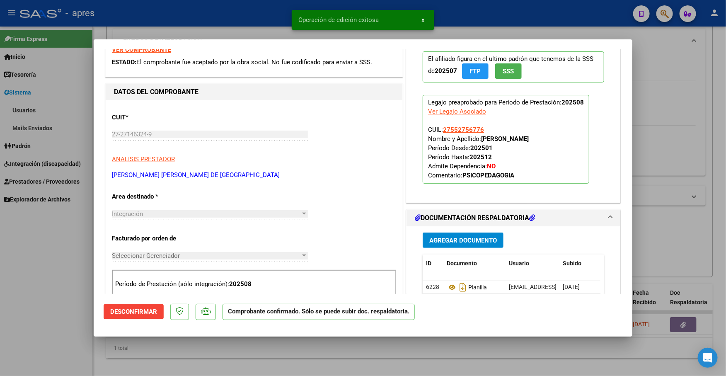
click at [144, 27] on div at bounding box center [363, 188] width 726 height 376
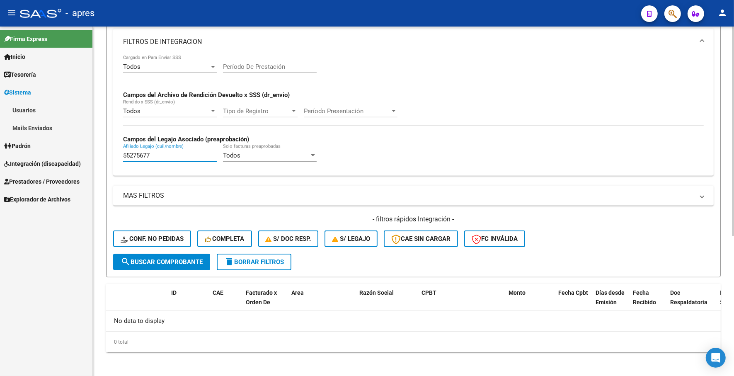
drag, startPoint x: 156, startPoint y: 150, endPoint x: 102, endPoint y: 148, distance: 53.9
click at [99, 150] on div "Video tutorial PRESTADORES -> Listado de CPBTs Emitidos por Prestadores / Prove…" at bounding box center [413, 87] width 641 height 584
paste input "6498882"
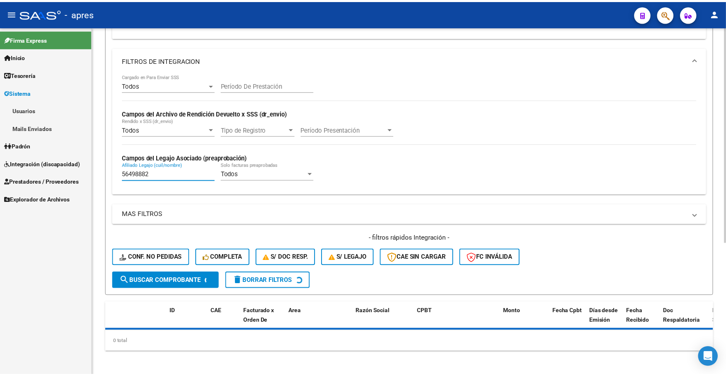
scroll to position [232, 0]
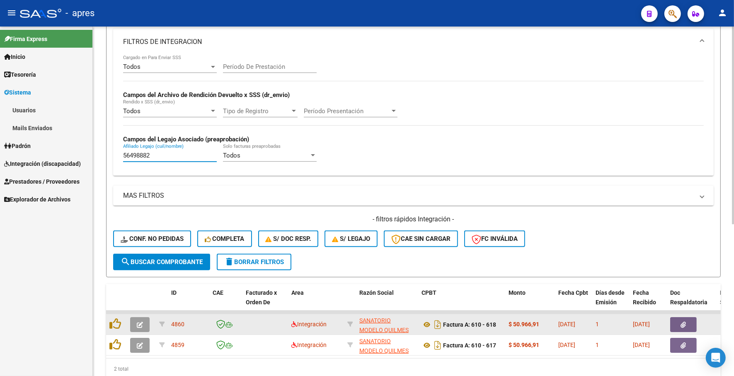
type input "56498882"
click at [142, 321] on icon "button" at bounding box center [140, 324] width 6 height 6
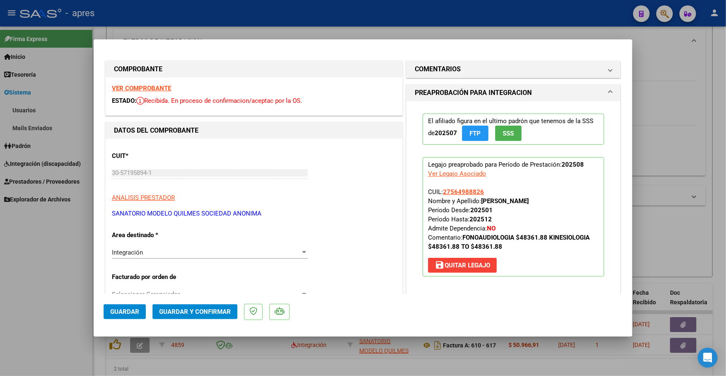
click at [156, 88] on strong "VER COMPROBANTE" at bounding box center [141, 87] width 59 height 7
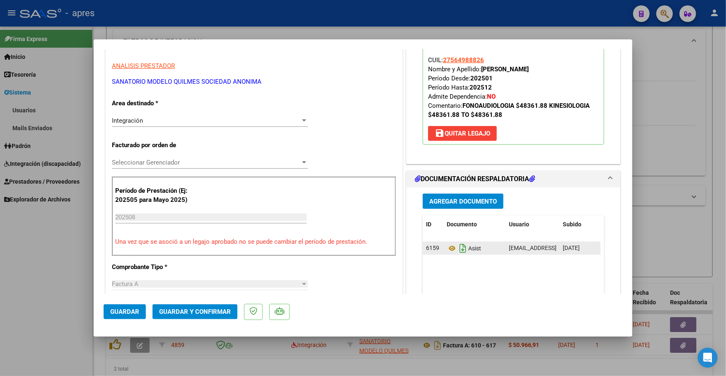
scroll to position [155, 0]
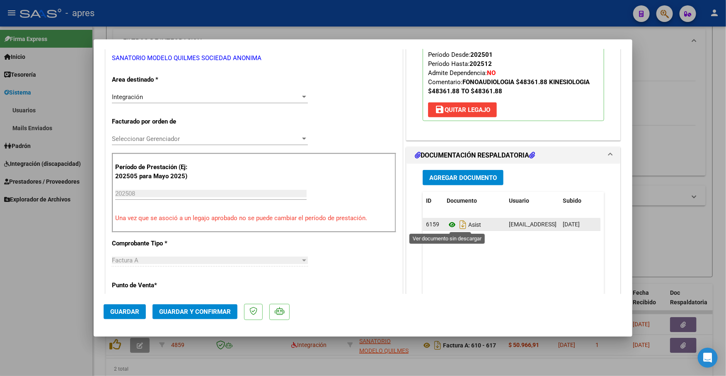
click at [449, 225] on icon at bounding box center [451, 225] width 11 height 10
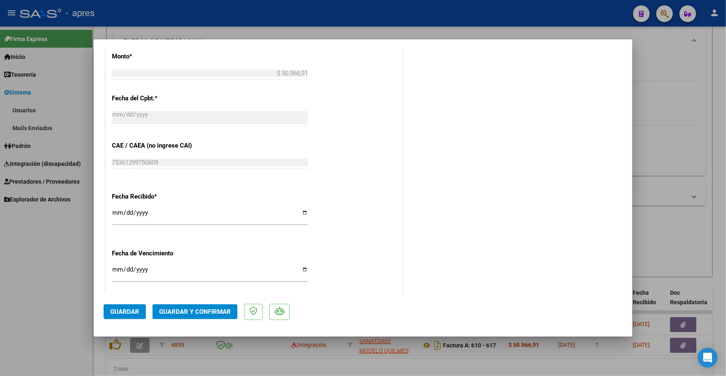
scroll to position [556, 0]
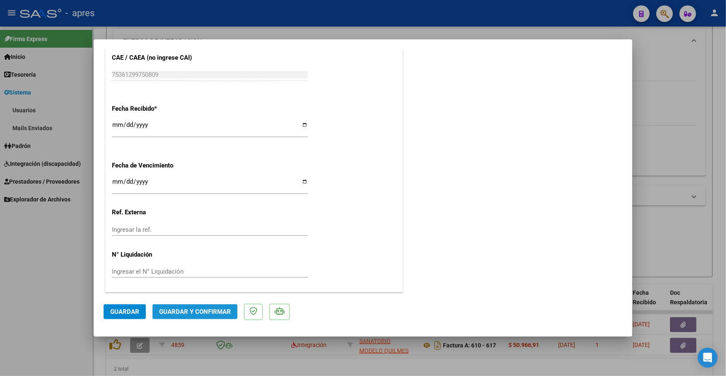
click at [187, 308] on span "Guardar y Confirmar" at bounding box center [195, 311] width 72 height 7
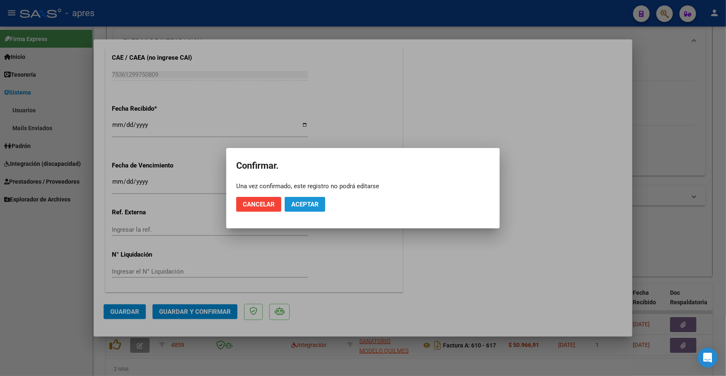
click at [318, 201] on span "Aceptar" at bounding box center [304, 203] width 27 height 7
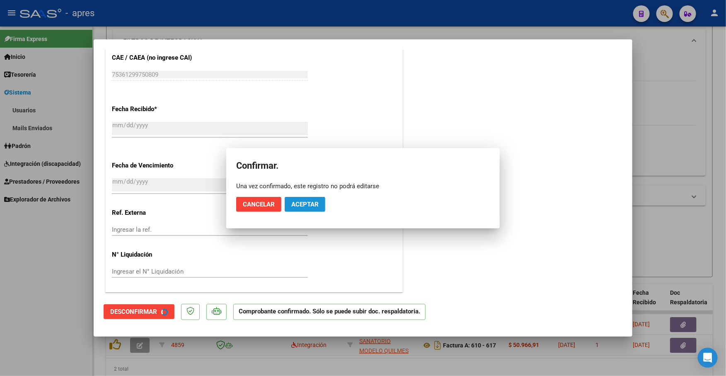
scroll to position [505, 0]
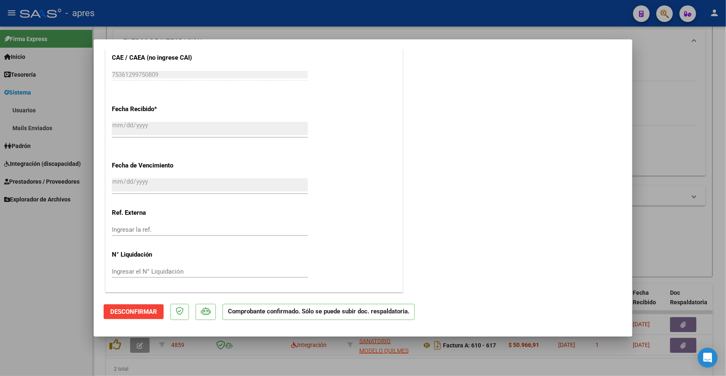
click at [141, 361] on div at bounding box center [363, 188] width 726 height 376
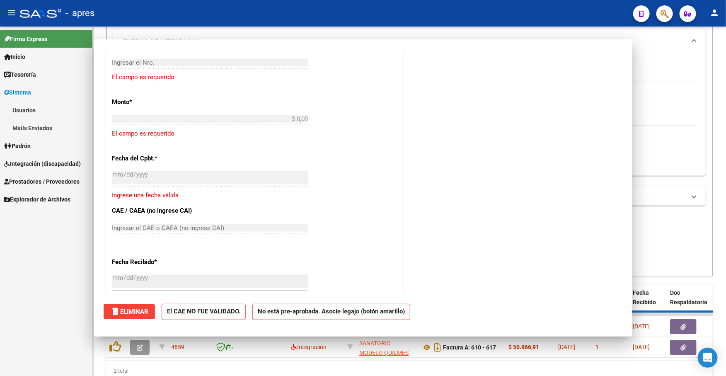
scroll to position [0, 0]
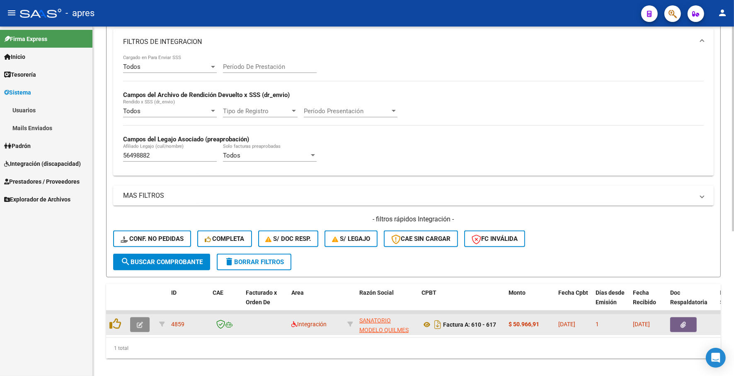
click at [138, 321] on icon "button" at bounding box center [140, 324] width 6 height 6
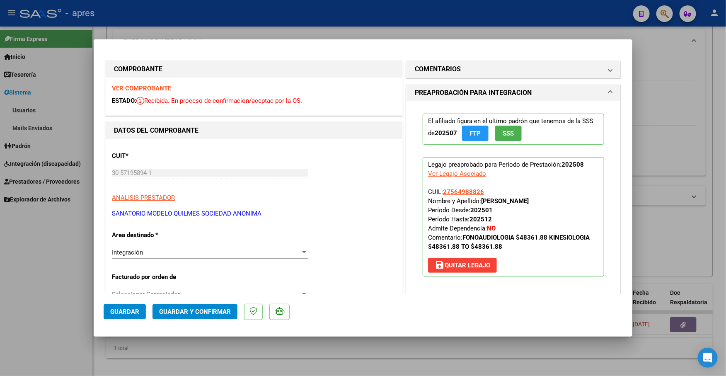
click at [154, 92] on div "VER COMPROBANTE ESTADO: Recibida. En proceso de confirmacion/aceptac por la OS." at bounding box center [254, 96] width 297 height 38
click at [152, 86] on strong "VER COMPROBANTE" at bounding box center [141, 87] width 59 height 7
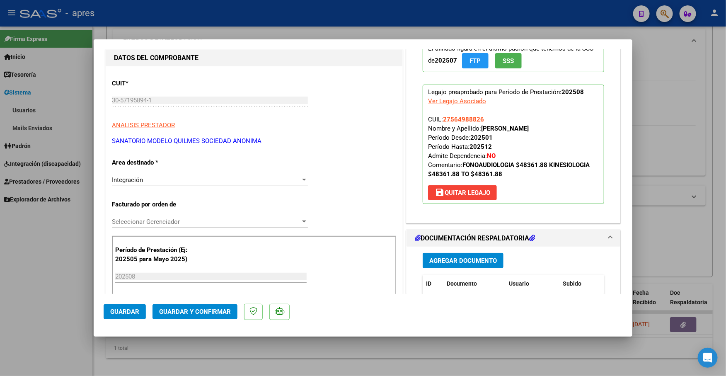
scroll to position [155, 0]
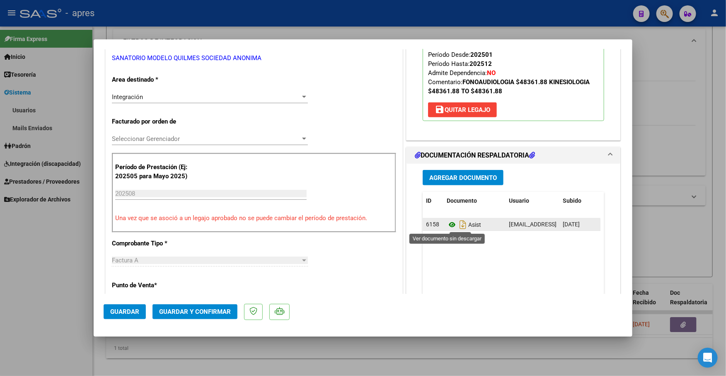
click at [446, 226] on icon at bounding box center [451, 225] width 11 height 10
click at [170, 316] on button "Guardar y Confirmar" at bounding box center [194, 311] width 85 height 15
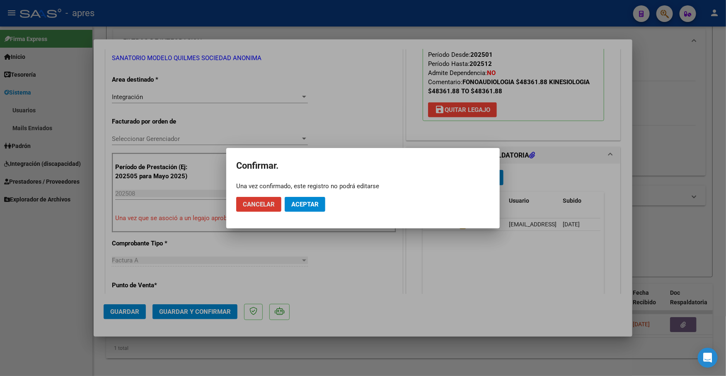
click at [301, 201] on span "Aceptar" at bounding box center [304, 203] width 27 height 7
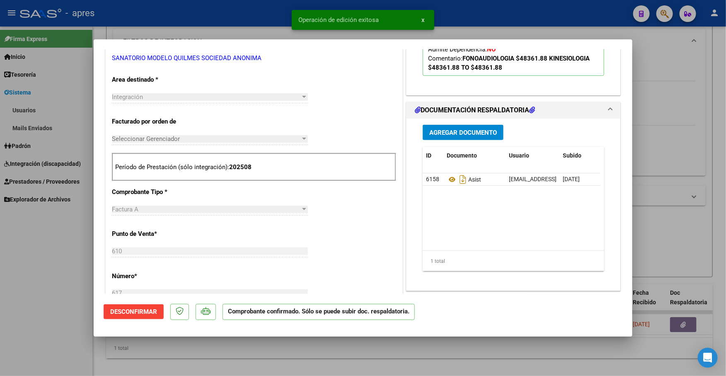
click at [57, 228] on div at bounding box center [363, 188] width 726 height 376
type input "$ 0,00"
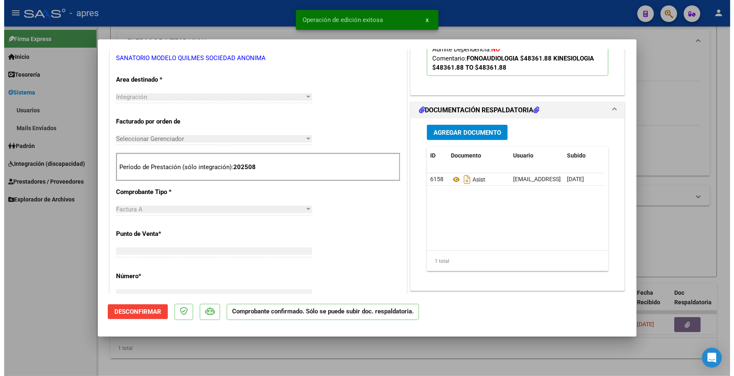
scroll to position [159, 0]
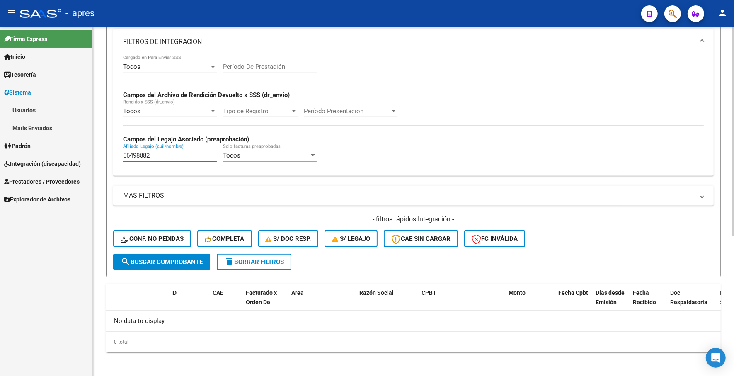
drag, startPoint x: 156, startPoint y: 152, endPoint x: 114, endPoint y: 160, distance: 42.2
click at [114, 160] on div "Todos Cargado en Para Enviar SSS Período De Prestación Campos del Archivo de Re…" at bounding box center [413, 115] width 600 height 121
paste input "708413"
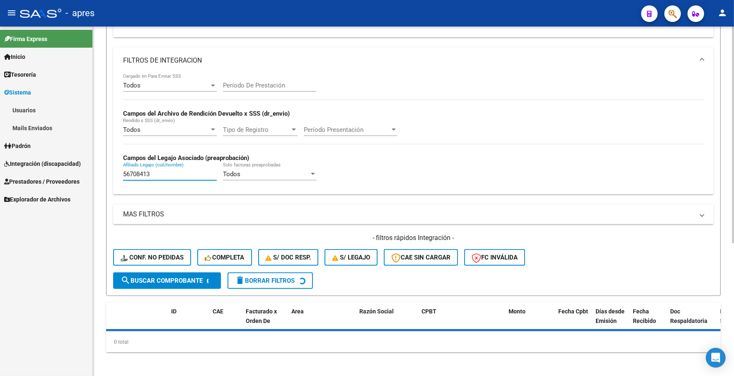
scroll to position [232, 0]
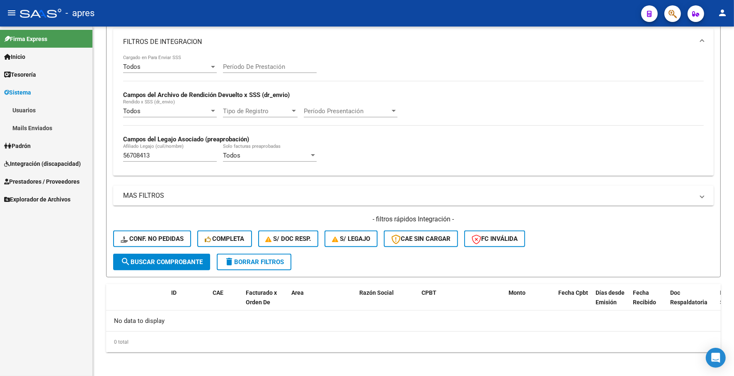
drag, startPoint x: 156, startPoint y: 152, endPoint x: 90, endPoint y: 151, distance: 65.4
click at [90, 151] on mat-sidenav-container "Firma Express Inicio Instructivos Contacto OS Tesorería Extractos Procesados (c…" at bounding box center [367, 201] width 734 height 349
paste input "2437829"
drag, startPoint x: 150, startPoint y: 150, endPoint x: 92, endPoint y: 158, distance: 58.9
click at [92, 158] on mat-sidenav-container "Firma Express Inicio Instructivos Contacto OS Tesorería Extractos Procesados (c…" at bounding box center [367, 201] width 734 height 349
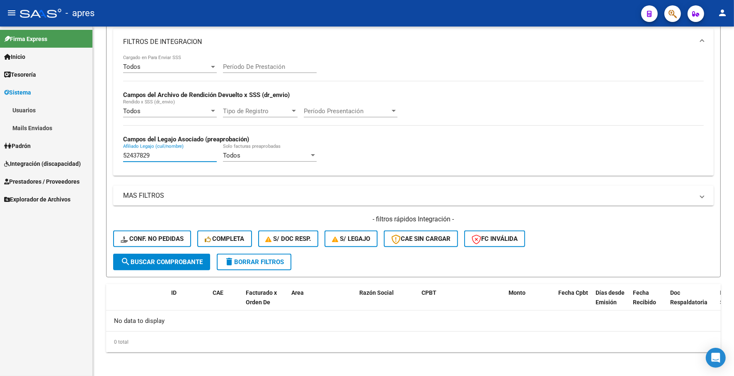
paste input "321617"
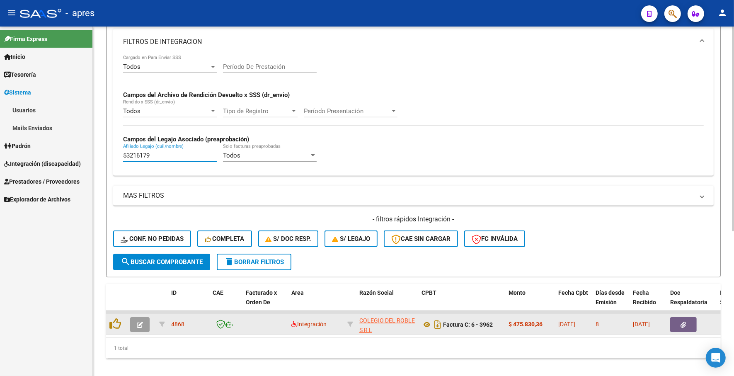
type input "53216179"
click at [141, 321] on icon "button" at bounding box center [140, 324] width 6 height 6
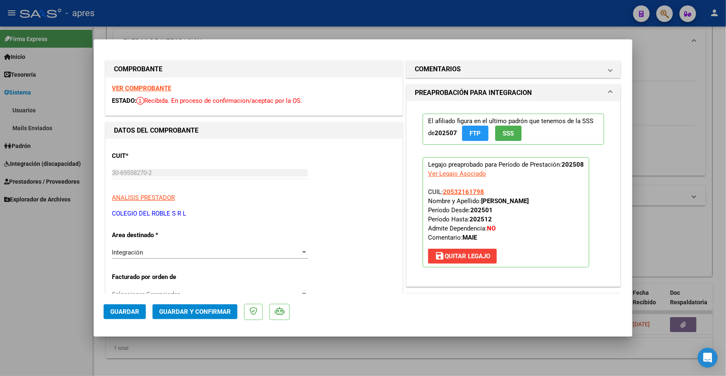
click at [163, 89] on strong "VER COMPROBANTE" at bounding box center [141, 87] width 59 height 7
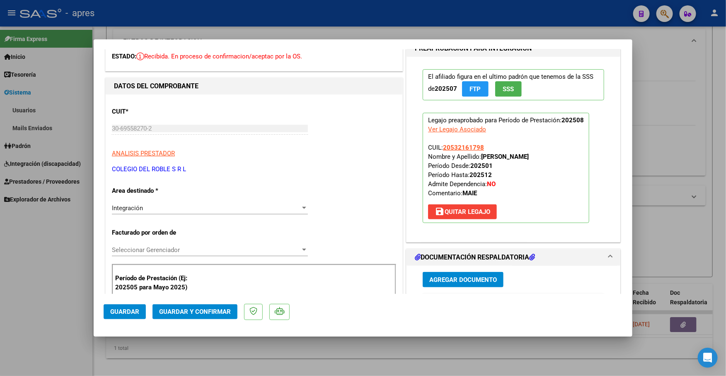
scroll to position [104, 0]
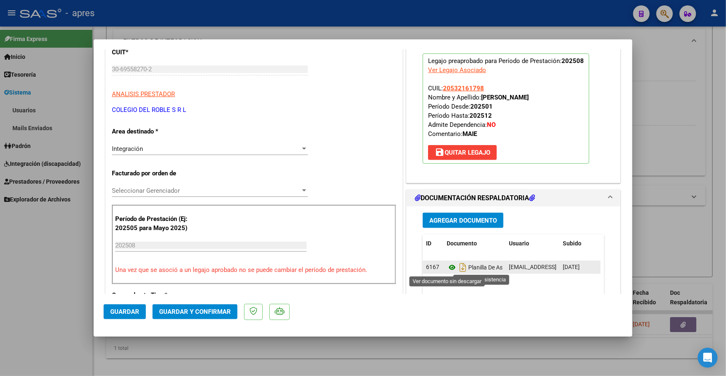
click at [446, 269] on icon at bounding box center [451, 267] width 11 height 10
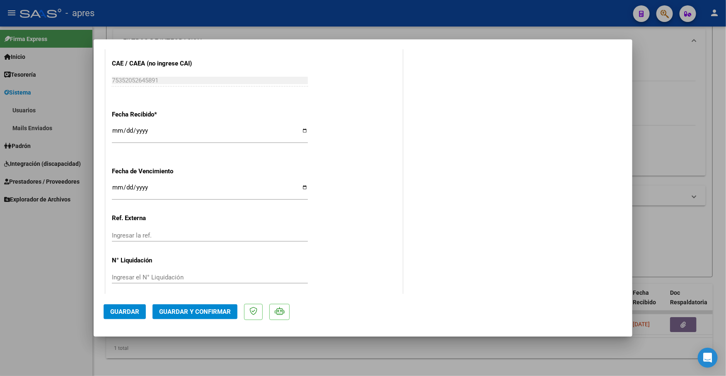
scroll to position [556, 0]
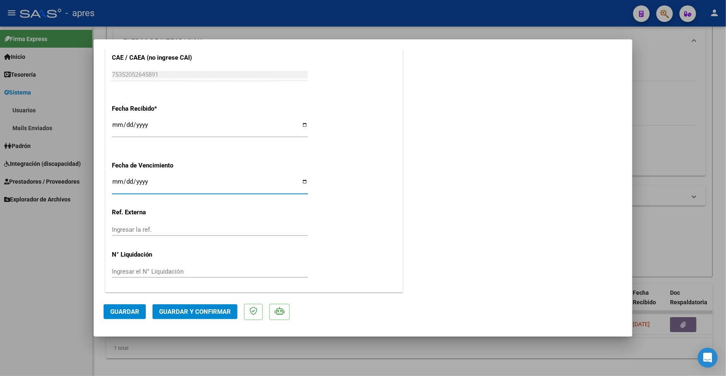
click at [118, 179] on input "Ingresar la fecha" at bounding box center [210, 184] width 196 height 13
type input "[DATE]"
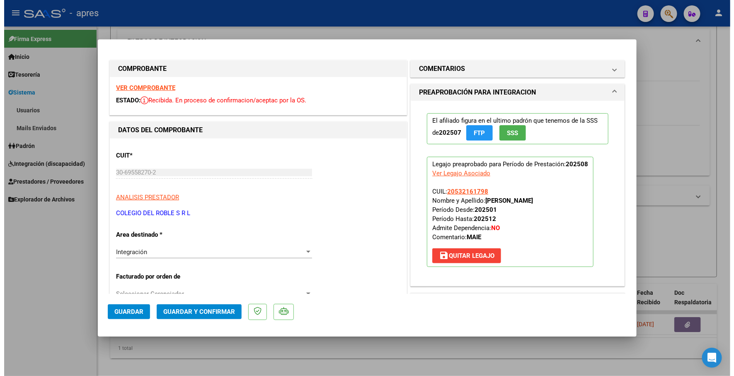
scroll to position [0, 0]
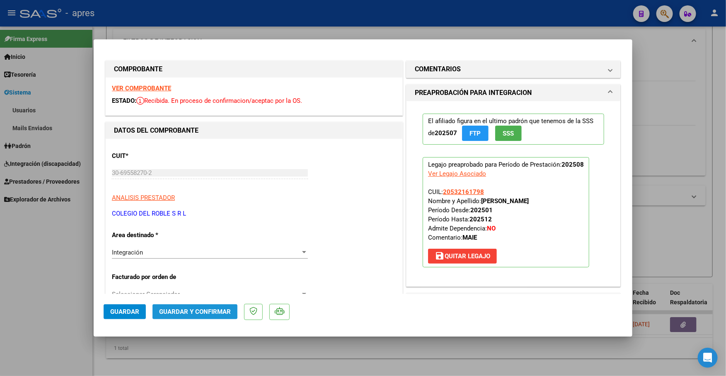
click at [182, 311] on span "Guardar y Confirmar" at bounding box center [195, 311] width 72 height 7
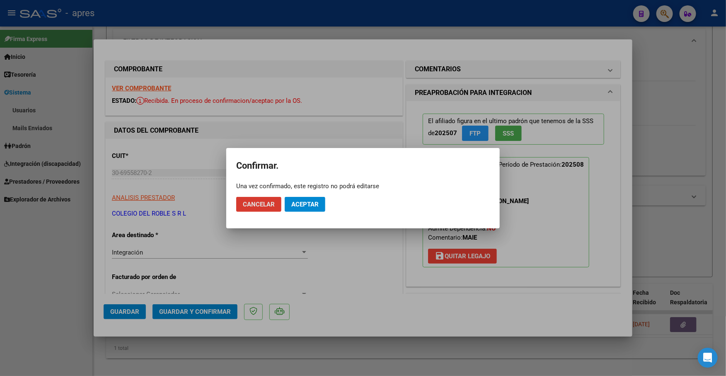
click at [302, 200] on span "Aceptar" at bounding box center [304, 203] width 27 height 7
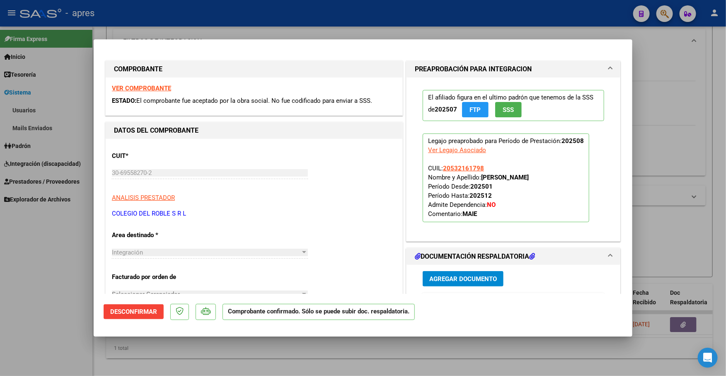
click at [94, 91] on mat-dialog-content "COMPROBANTE VER COMPROBANTE ESTADO: El comprobante fue aceptado por la obra soc…" at bounding box center [363, 171] width 538 height 244
click at [90, 92] on div at bounding box center [363, 188] width 726 height 376
type input "$ 0,00"
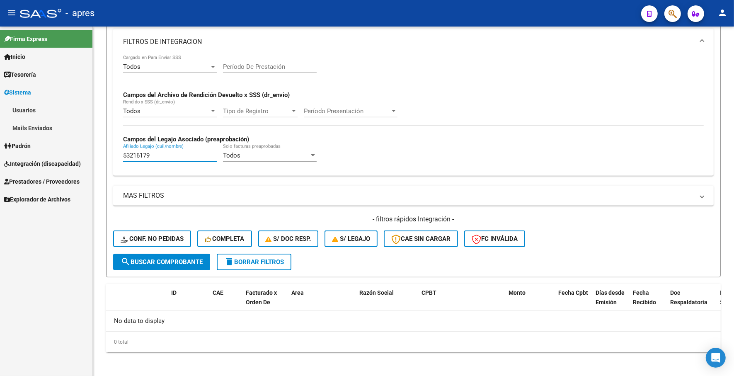
drag, startPoint x: 156, startPoint y: 156, endPoint x: 44, endPoint y: 152, distance: 112.3
click at [44, 152] on mat-sidenav-container "Firma Express Inicio Instructivos Contacto OS Tesorería Extractos Procesados (c…" at bounding box center [367, 201] width 734 height 349
paste input "701800"
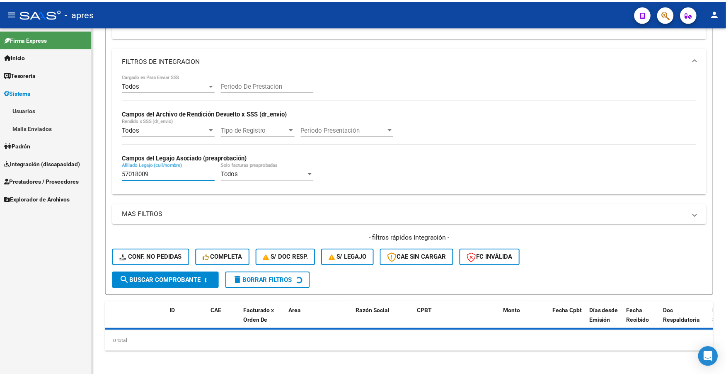
scroll to position [232, 0]
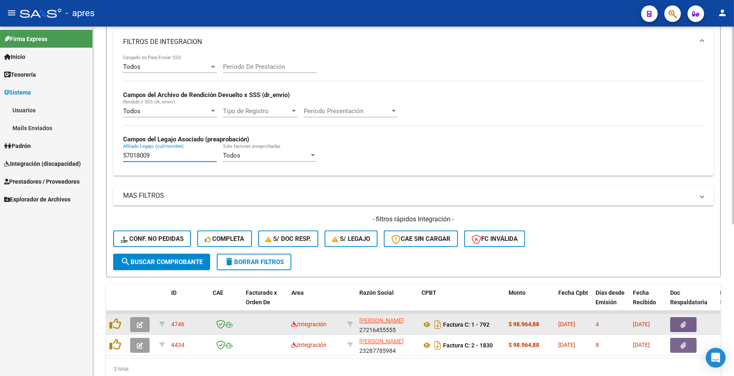
type input "57018009"
click at [140, 322] on icon "button" at bounding box center [140, 324] width 6 height 6
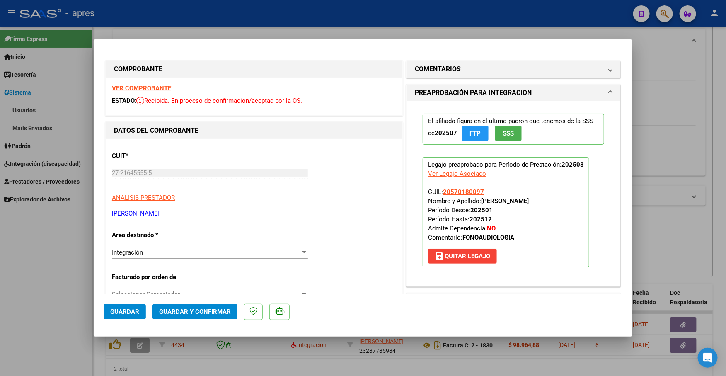
click at [154, 92] on div "VER COMPROBANTE ESTADO: Recibida. En proceso de confirmacion/aceptac por la OS." at bounding box center [254, 96] width 297 height 38
click at [154, 87] on strong "VER COMPROBANTE" at bounding box center [141, 87] width 59 height 7
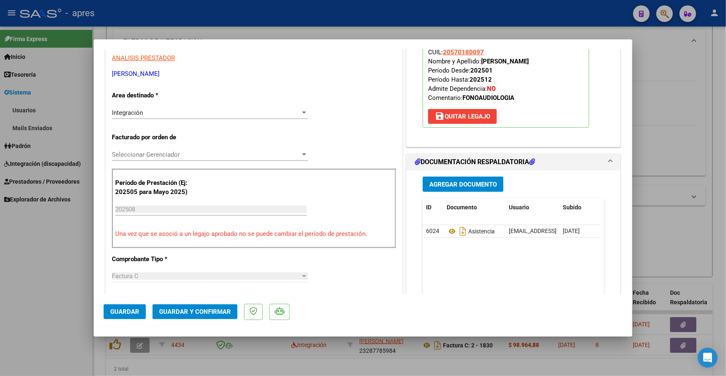
scroll to position [155, 0]
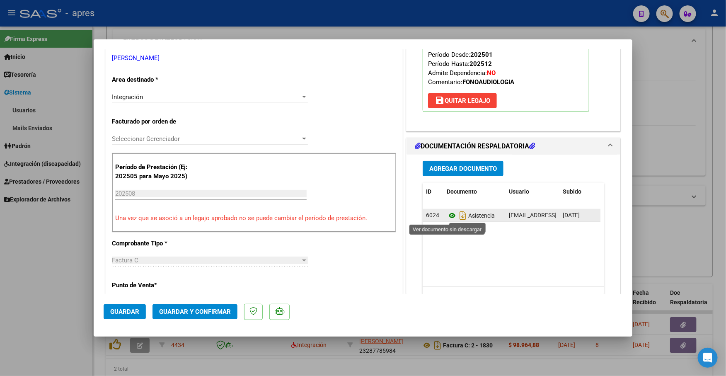
click at [446, 215] on icon at bounding box center [451, 215] width 11 height 10
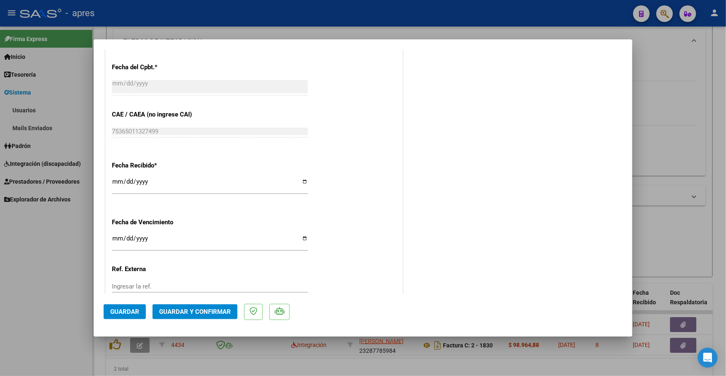
scroll to position [556, 0]
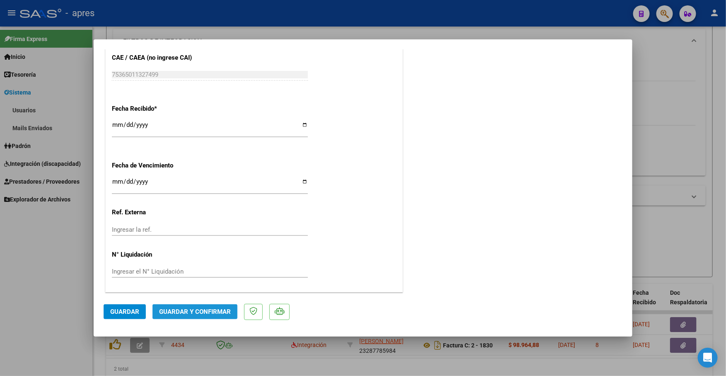
click at [196, 311] on span "Guardar y Confirmar" at bounding box center [195, 311] width 72 height 7
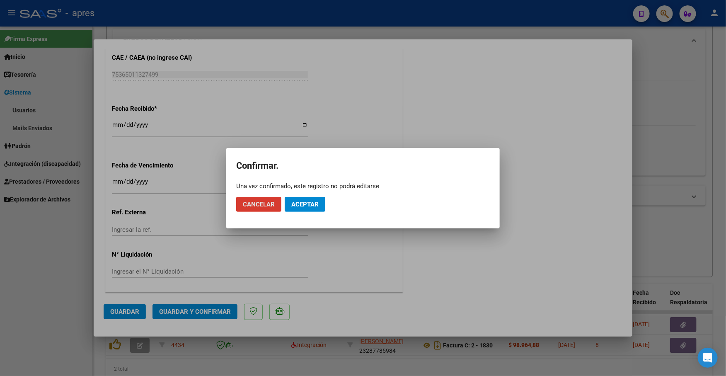
click at [298, 210] on button "Aceptar" at bounding box center [305, 204] width 41 height 15
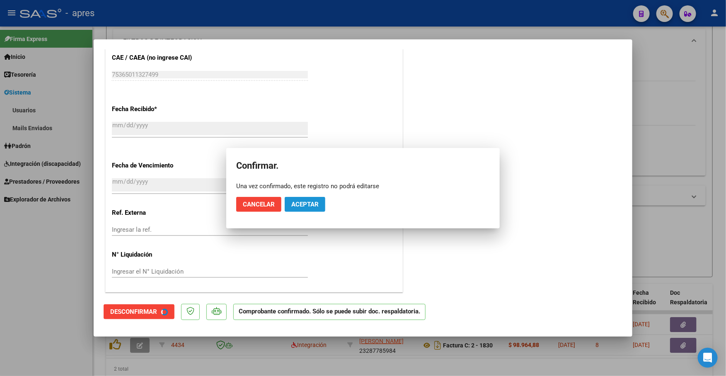
scroll to position [505, 0]
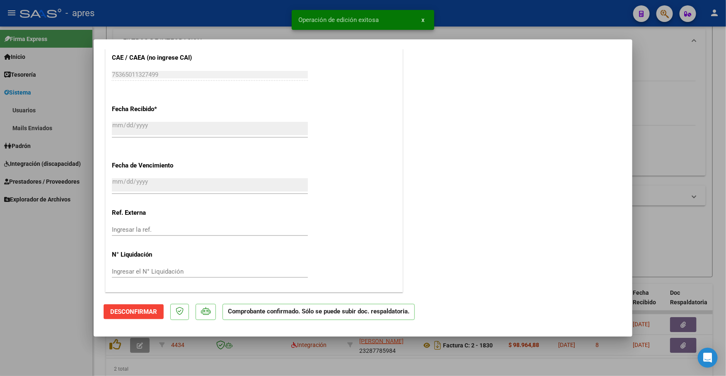
click at [68, 228] on div at bounding box center [363, 188] width 726 height 376
type input "$ 0,00"
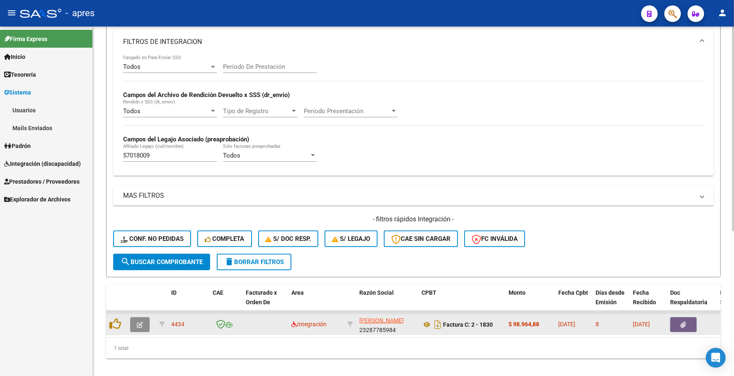
click at [143, 320] on button "button" at bounding box center [139, 324] width 19 height 15
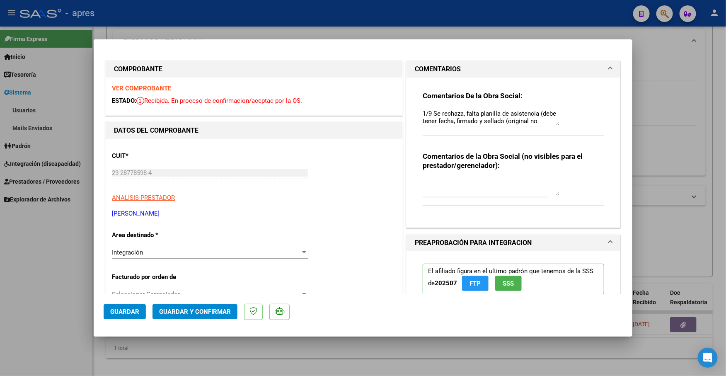
click at [154, 89] on strong "VER COMPROBANTE" at bounding box center [141, 87] width 59 height 7
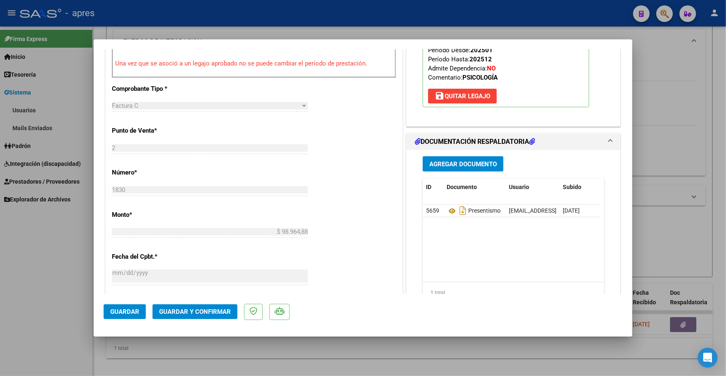
scroll to position [362, 0]
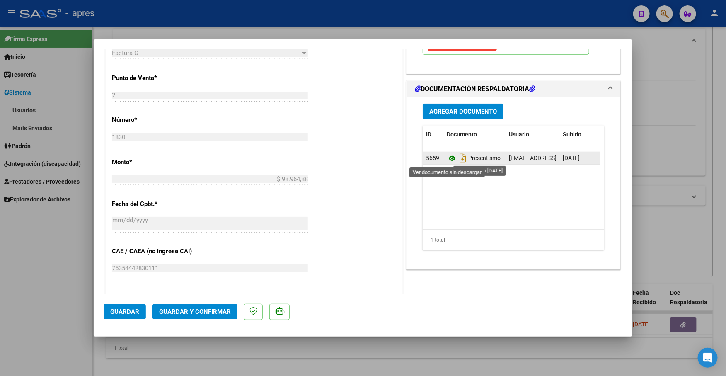
click at [446, 160] on icon at bounding box center [451, 158] width 11 height 10
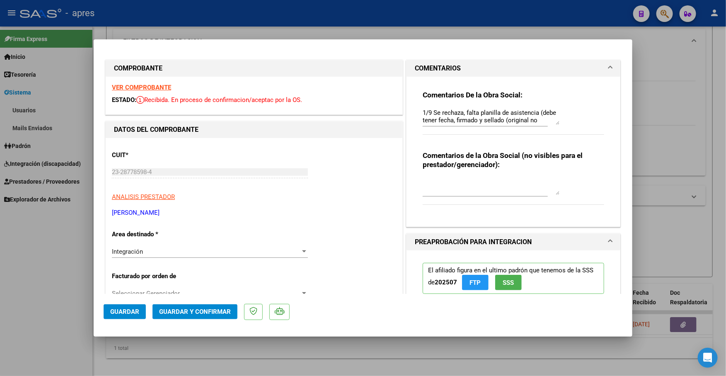
scroll to position [0, 0]
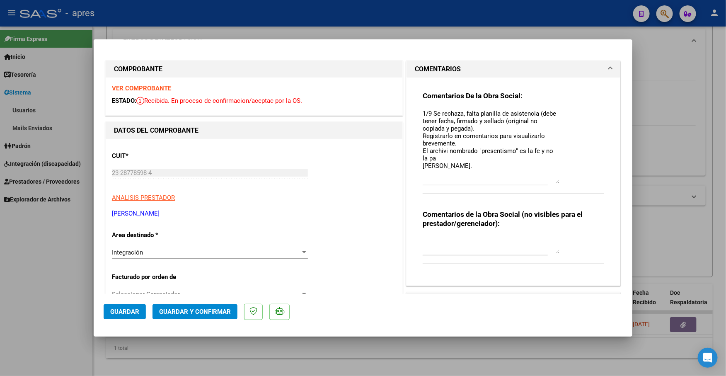
drag, startPoint x: 550, startPoint y: 123, endPoint x: 552, endPoint y: 181, distance: 58.0
click at [552, 181] on textarea "1/9 Se rechaza, falta planilla de asistencia (debe tener fecha, firmado y sella…" at bounding box center [490, 146] width 137 height 75
drag, startPoint x: 484, startPoint y: 130, endPoint x: 484, endPoint y: 157, distance: 27.7
click at [484, 157] on textarea "1/9 Se rechaza, falta planilla de asistencia (debe tener fecha, firmado y sella…" at bounding box center [490, 146] width 137 height 75
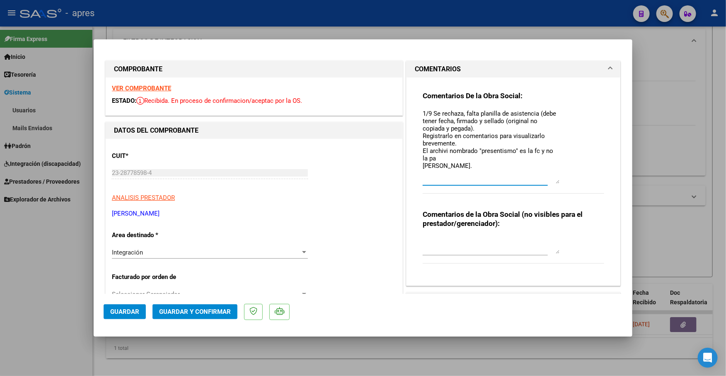
click at [485, 148] on textarea "1/9 Se rechaza, falta planilla de asistencia (debe tener fecha, firmado y sella…" at bounding box center [490, 146] width 137 height 75
drag, startPoint x: 113, startPoint y: 211, endPoint x: 176, endPoint y: 212, distance: 63.8
click at [176, 212] on p "[PERSON_NAME]" at bounding box center [254, 214] width 284 height 10
copy p "[PERSON_NAME]"
click at [120, 355] on div at bounding box center [363, 188] width 726 height 376
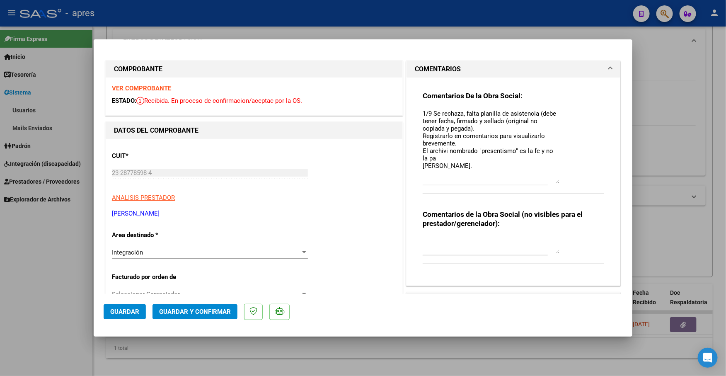
type input "$ 0,00"
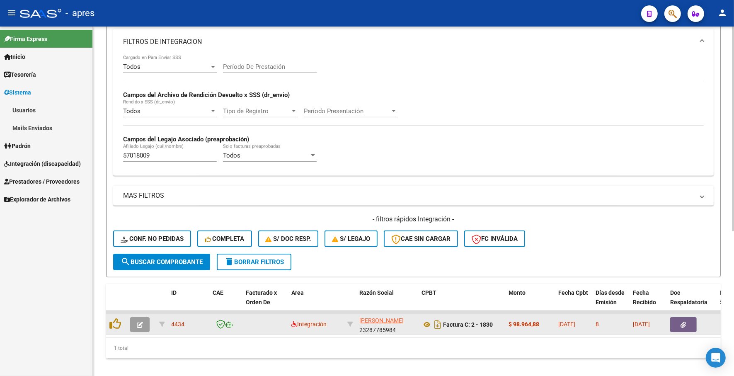
drag, startPoint x: 170, startPoint y: 321, endPoint x: 187, endPoint y: 321, distance: 17.0
click at [187, 321] on datatable-body-cell "4434" at bounding box center [188, 324] width 41 height 20
copy span "4434"
click at [138, 321] on icon "button" at bounding box center [140, 324] width 6 height 6
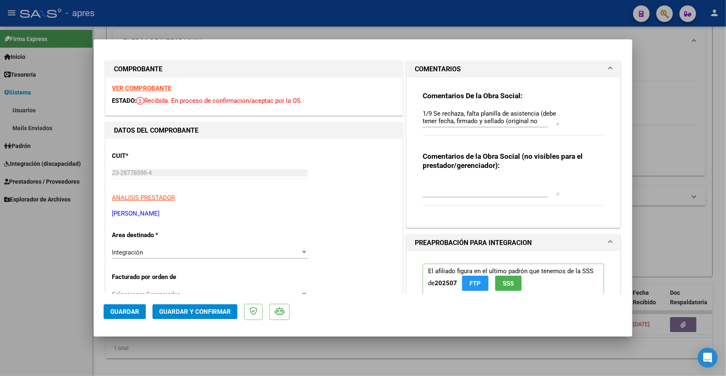
click at [135, 311] on span "Guardar" at bounding box center [124, 311] width 29 height 7
drag, startPoint x: 551, startPoint y: 125, endPoint x: 550, endPoint y: 175, distance: 49.7
click at [550, 175] on div "Comentarios De la Obra Social: 1/9 Se rechaza, falta planilla de asistencia (de…" at bounding box center [513, 148] width 194 height 143
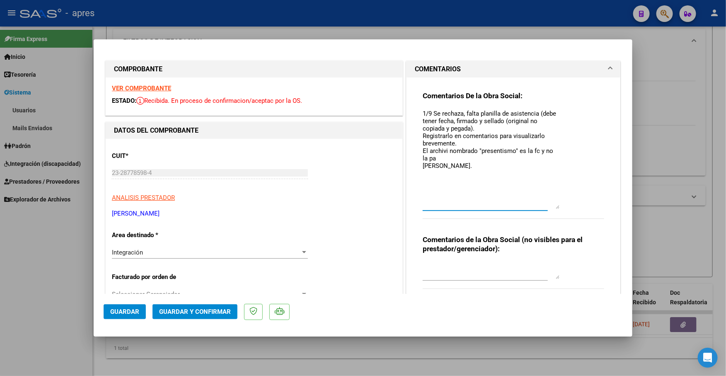
drag, startPoint x: 550, startPoint y: 122, endPoint x: 550, endPoint y: 205, distance: 83.2
click at [550, 205] on textarea "1/9 Se rechaza, falta planilla de asistencia (debe tener fecha, firmado y sella…" at bounding box center [490, 159] width 137 height 100
click at [523, 182] on textarea "1/9 Se rechaza, falta planilla de asistencia (debe tener fecha, firmado y sella…" at bounding box center [490, 159] width 137 height 100
click at [422, 119] on textarea "1/9 Se rechaza, falta planilla de asistencia (debe tener fecha, firmado y sella…" at bounding box center [490, 159] width 137 height 100
type textarea "9/9 Se rechaza, falta planilla de asistencia (debe tener fecha, firmado y sella…"
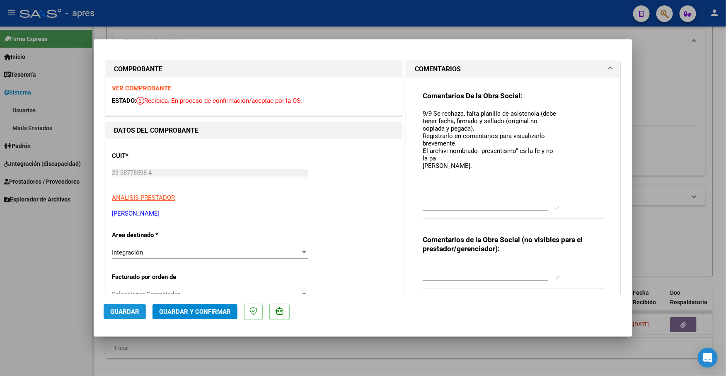
click at [139, 314] on span "Guardar" at bounding box center [124, 311] width 29 height 7
click at [688, 364] on div "Open Intercom Messenger" at bounding box center [708, 358] width 22 height 22
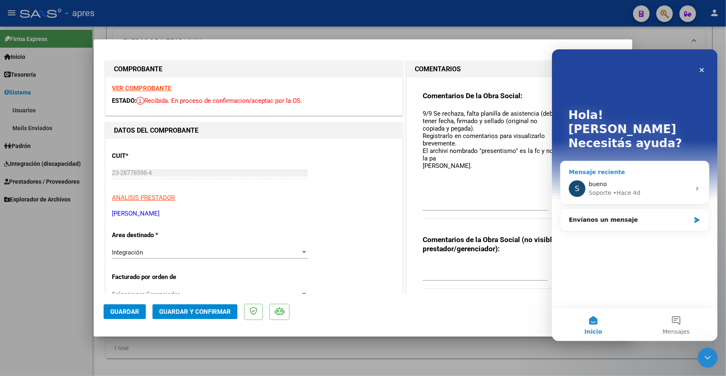
click at [643, 179] on div "bueno" at bounding box center [639, 183] width 102 height 9
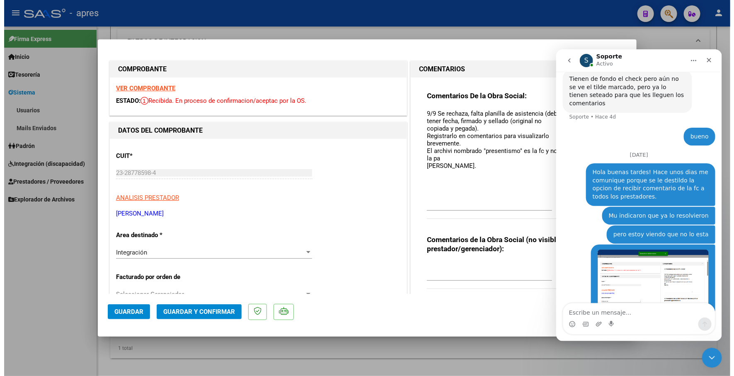
scroll to position [1593, 0]
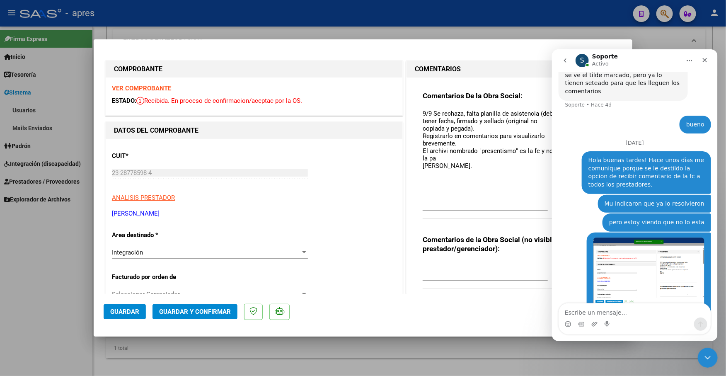
drag, startPoint x: 112, startPoint y: 210, endPoint x: 195, endPoint y: 215, distance: 83.8
click at [195, 215] on p "[PERSON_NAME]" at bounding box center [254, 214] width 284 height 10
copy p "[PERSON_NAME]"
click at [596, 310] on textarea "Escribe un mensaje..." at bounding box center [634, 310] width 152 height 14
click at [137, 315] on span "Guardar" at bounding box center [124, 311] width 29 height 7
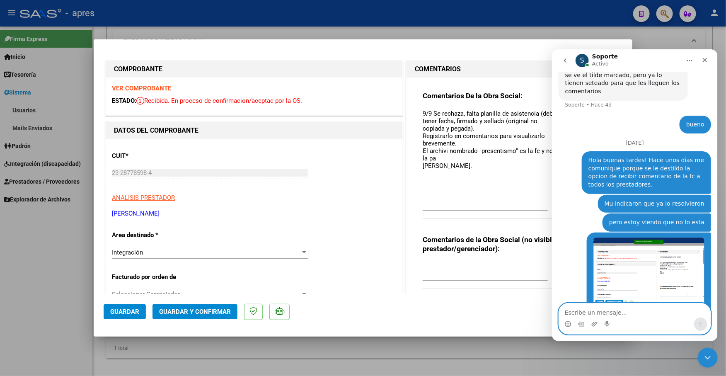
click at [619, 310] on textarea "Escribe un mensaje..." at bounding box center [634, 310] width 152 height 14
type textarea "o"
click at [127, 312] on span "Guardar" at bounding box center [124, 311] width 29 height 7
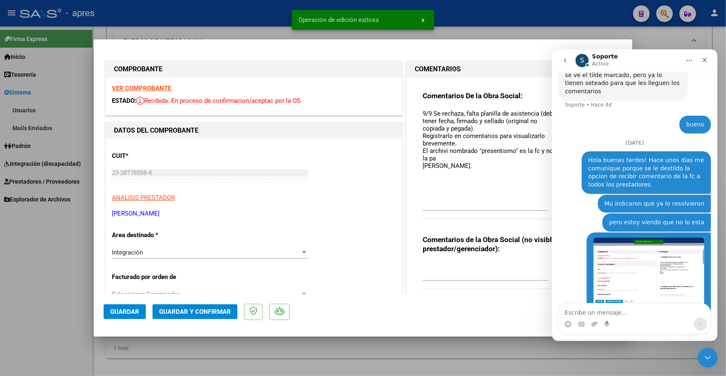
click at [130, 359] on div at bounding box center [363, 188] width 726 height 376
type input "$ 0,00"
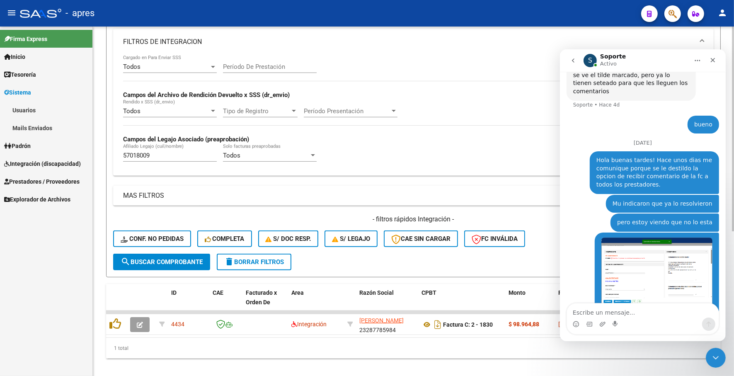
drag, startPoint x: 176, startPoint y: 334, endPoint x: 339, endPoint y: 333, distance: 162.4
click at [339, 333] on datatable-body "4434 Integración [PERSON_NAME] 23287785984 Factura C: 2 - 1830 $ 98.964,88 [DAT…" at bounding box center [413, 323] width 614 height 27
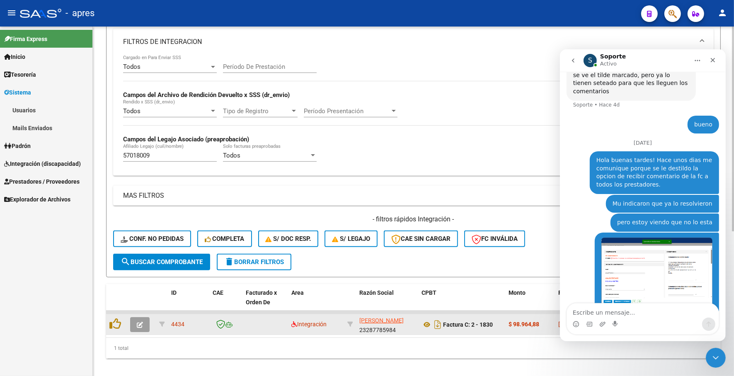
scroll to position [11, 0]
drag, startPoint x: 358, startPoint y: 318, endPoint x: 399, endPoint y: 323, distance: 40.9
click at [399, 323] on datatable-body-cell "[PERSON_NAME] 23287785984" at bounding box center [387, 324] width 62 height 20
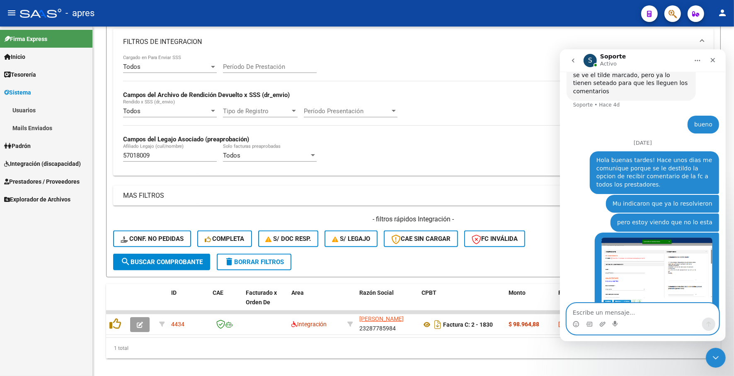
click at [596, 310] on textarea "Escribe un mensaje..." at bounding box center [642, 310] width 152 height 14
type textarea "p"
type textarea "o no es ahi donde tengo que chequear los envios?"
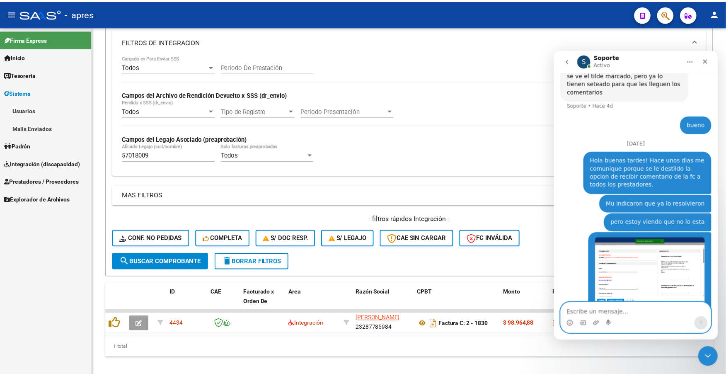
scroll to position [1620, 0]
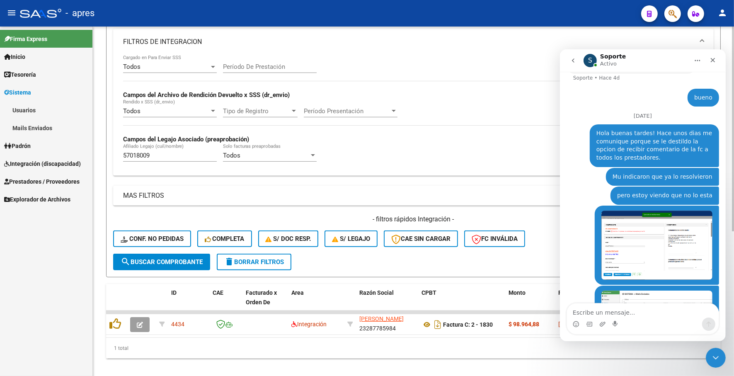
click at [299, 355] on div "1 total" at bounding box center [413, 348] width 614 height 21
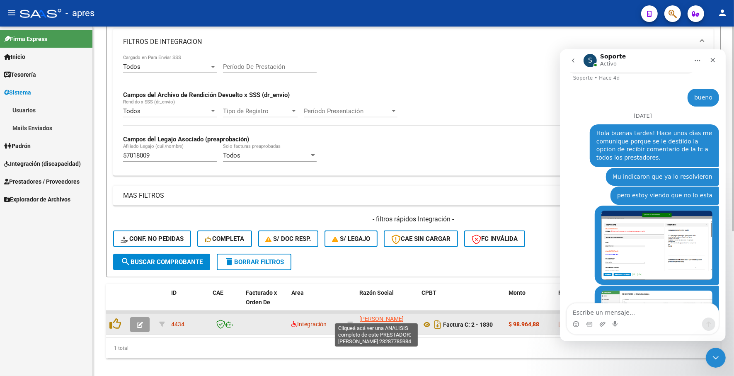
click at [371, 318] on span "[PERSON_NAME]" at bounding box center [381, 318] width 44 height 7
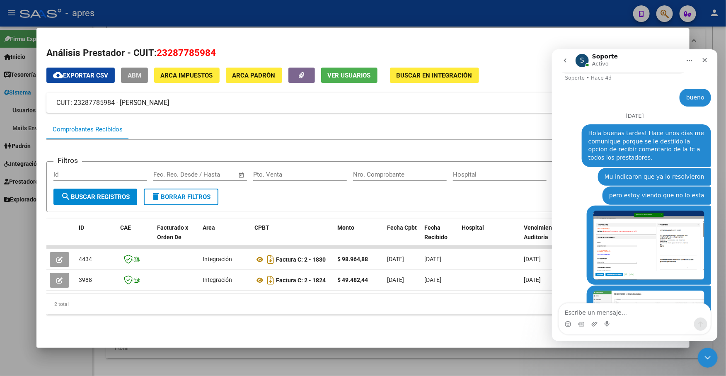
click at [134, 69] on button "ABM" at bounding box center [134, 75] width 27 height 15
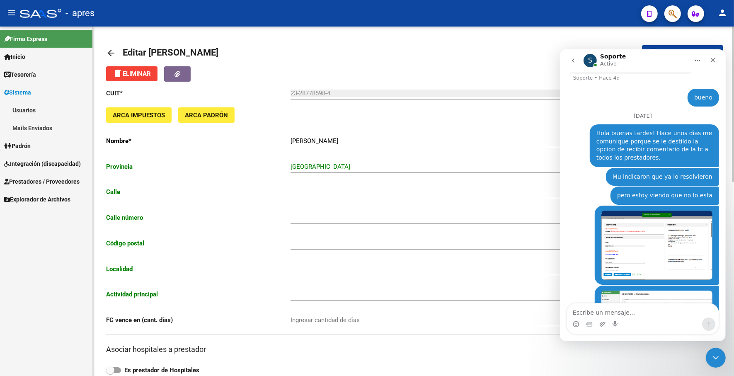
type input "AMEGHINO"
type input "732"
type input "1876"
type input "BERNAL"
type input "863200"
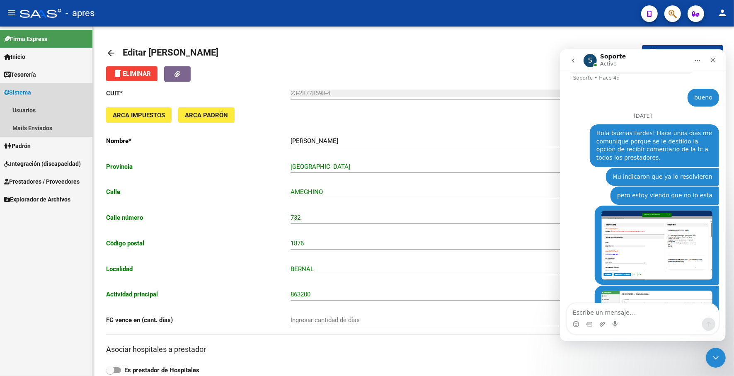
click at [36, 92] on link "Sistema" at bounding box center [46, 92] width 92 height 18
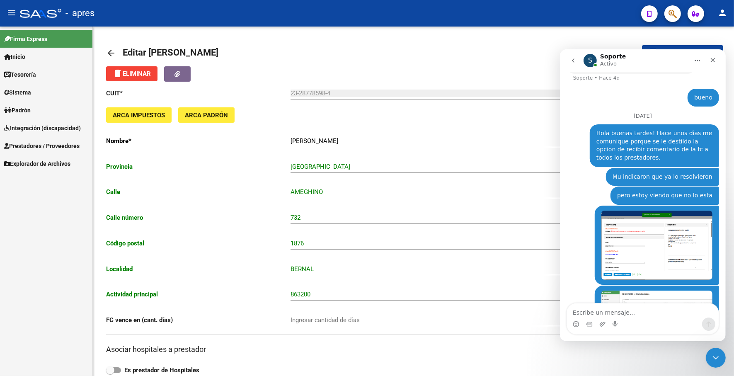
click at [31, 92] on span "Sistema" at bounding box center [17, 92] width 27 height 9
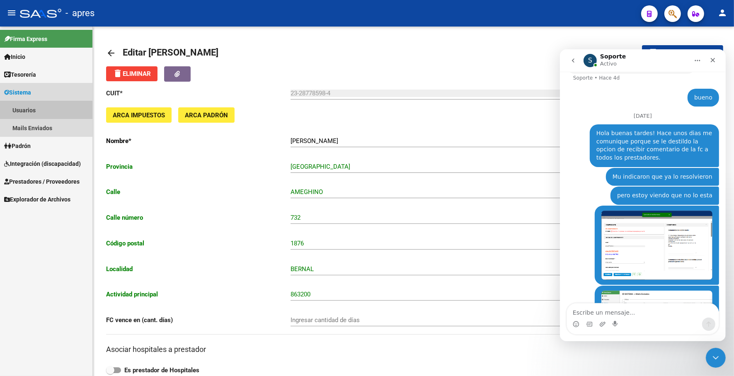
click at [32, 105] on link "Usuarios" at bounding box center [46, 110] width 92 height 18
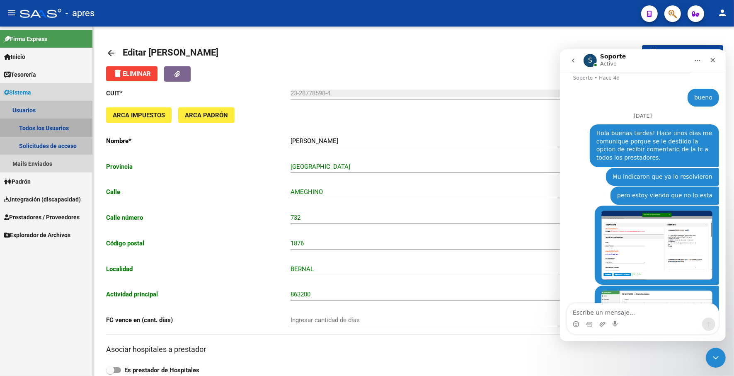
click at [36, 130] on link "Todos los Usuarios" at bounding box center [46, 128] width 92 height 18
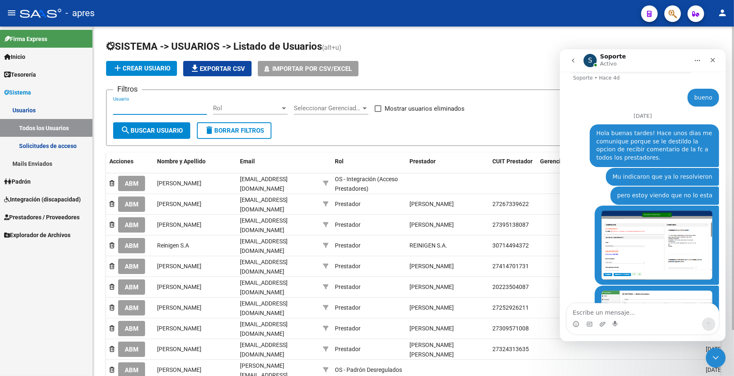
click at [151, 110] on input "Usuario" at bounding box center [160, 107] width 94 height 7
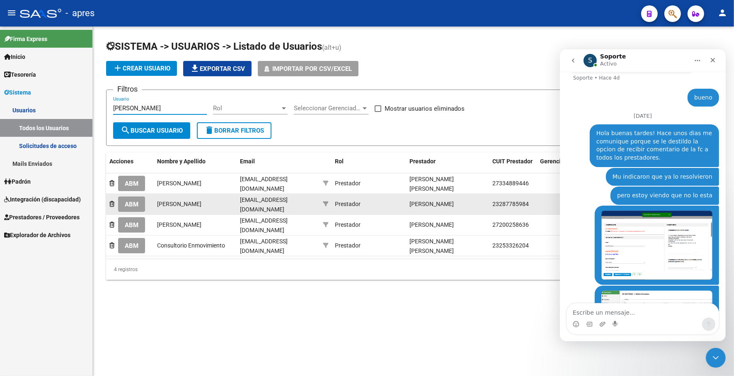
type input "[PERSON_NAME]"
click at [139, 200] on button "ABM" at bounding box center [131, 203] width 27 height 15
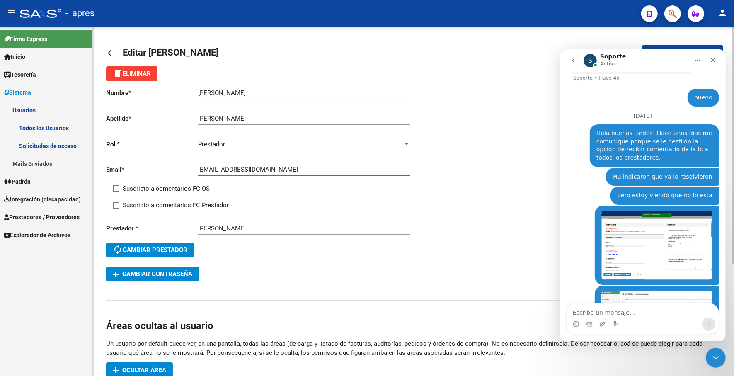
click at [200, 169] on input "[EMAIL_ADDRESS][DOMAIN_NAME]" at bounding box center [304, 169] width 212 height 7
drag, startPoint x: 199, startPoint y: 170, endPoint x: 313, endPoint y: 170, distance: 114.3
click at [313, 170] on input "[EMAIL_ADDRESS][DOMAIN_NAME]" at bounding box center [304, 169] width 212 height 7
click at [61, 219] on span "Prestadores / Proveedores" at bounding box center [41, 216] width 75 height 9
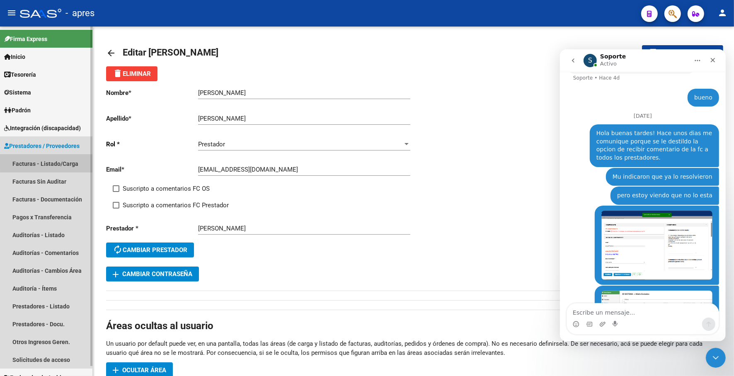
click at [69, 162] on link "Facturas - Listado/Carga" at bounding box center [46, 163] width 92 height 18
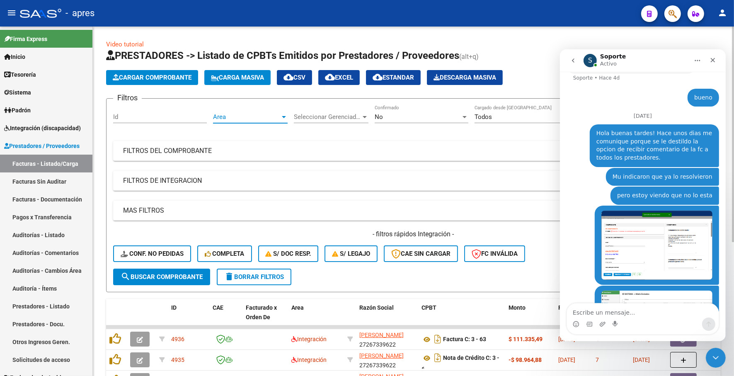
click at [238, 114] on span "Area" at bounding box center [246, 116] width 67 height 7
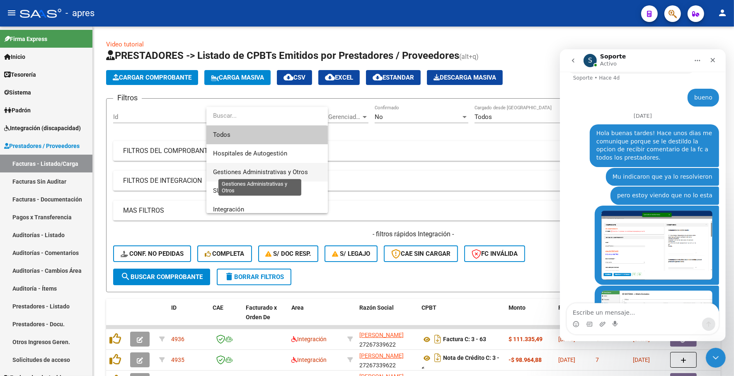
scroll to position [52, 0]
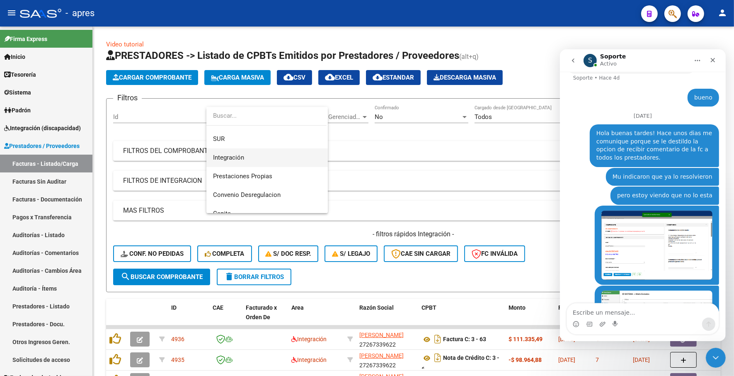
click at [247, 157] on span "Integración" at bounding box center [267, 157] width 108 height 19
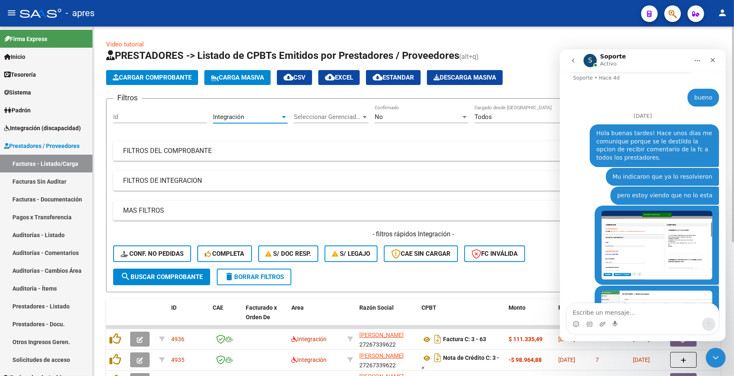
click at [258, 161] on div "Filtros Id Integración Area Seleccionar Gerenciador Seleccionar Gerenciador No …" at bounding box center [413, 186] width 600 height 163
click at [258, 154] on mat-panel-title "FILTROS DEL COMPROBANTE" at bounding box center [408, 150] width 570 height 9
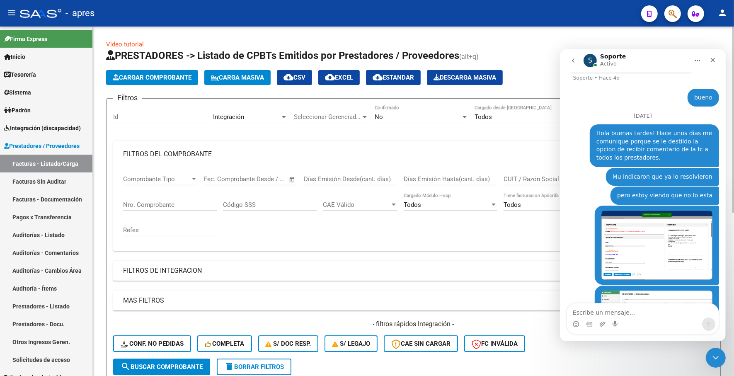
click at [292, 181] on span "Open calendar" at bounding box center [292, 179] width 20 height 20
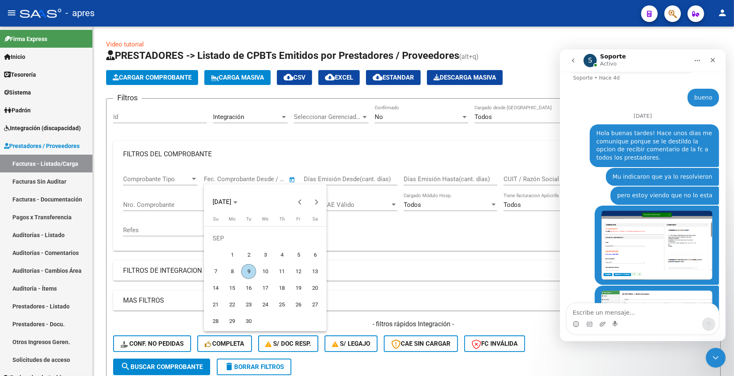
click at [229, 255] on span "1" at bounding box center [231, 254] width 15 height 15
type input "[DATE]"
click at [254, 273] on span "9" at bounding box center [248, 271] width 15 height 15
type input "[DATE]"
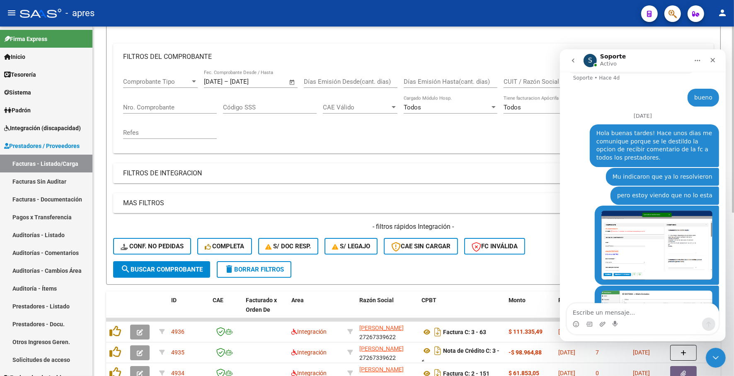
scroll to position [104, 0]
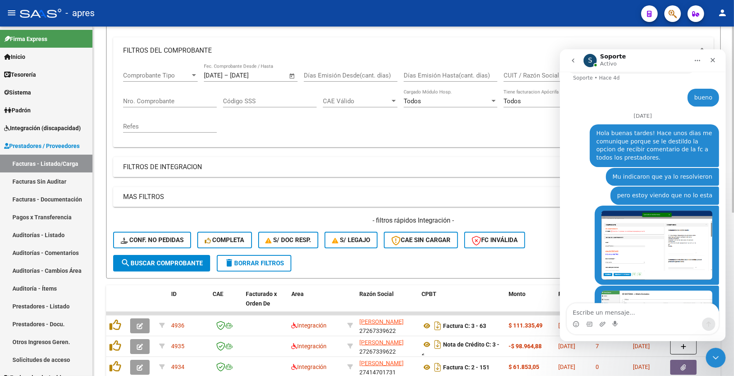
click at [213, 166] on mat-panel-title "FILTROS DE INTEGRACION" at bounding box center [408, 166] width 570 height 9
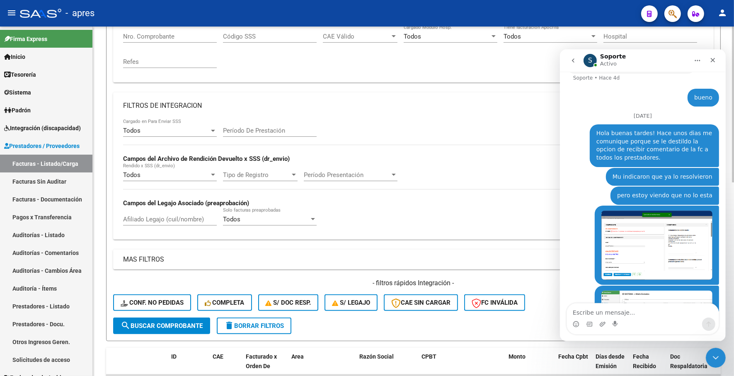
scroll to position [207, 0]
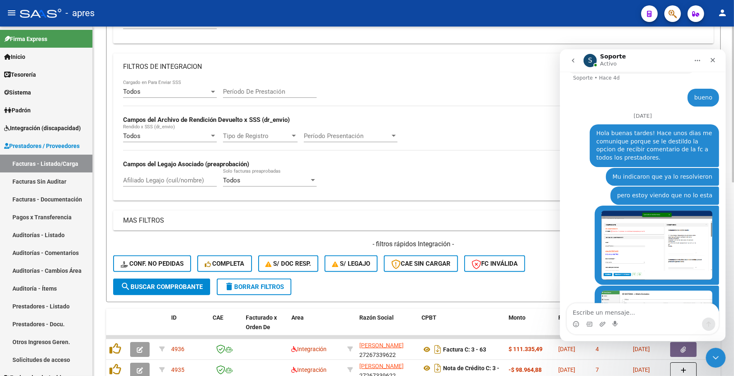
click at [159, 180] on input "Afiliado Legajo (cuil/nombre)" at bounding box center [170, 179] width 94 height 7
paste input "49731205"
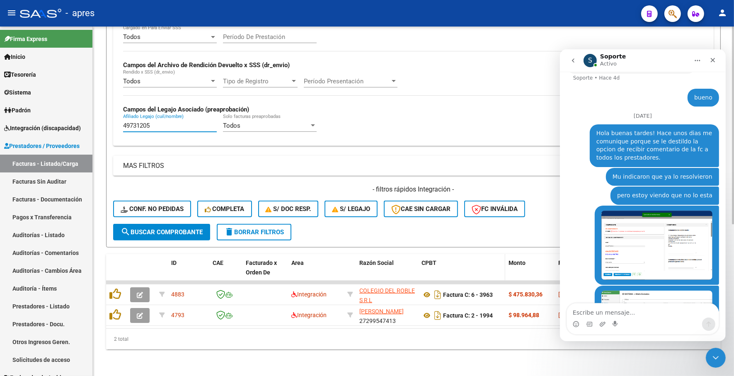
scroll to position [267, 0]
type input "49731205"
click at [688, 63] on div "Cerrar" at bounding box center [712, 59] width 15 height 15
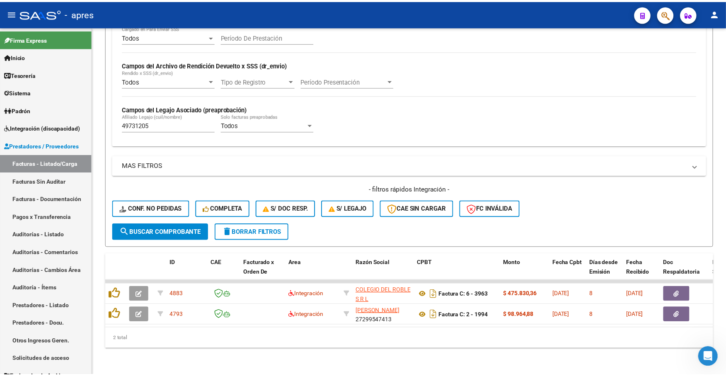
scroll to position [1620, 0]
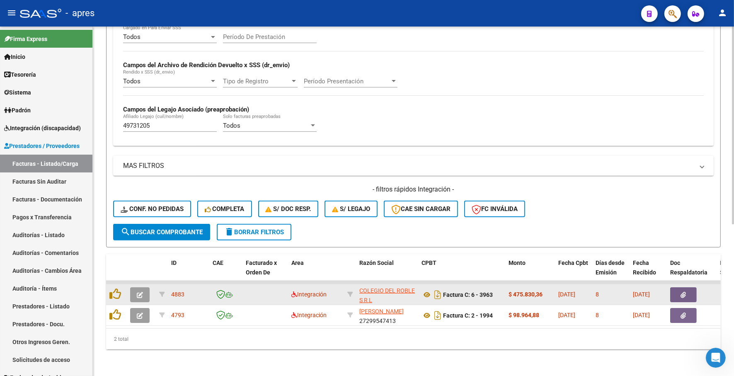
click at [141, 292] on icon "button" at bounding box center [140, 295] width 6 height 6
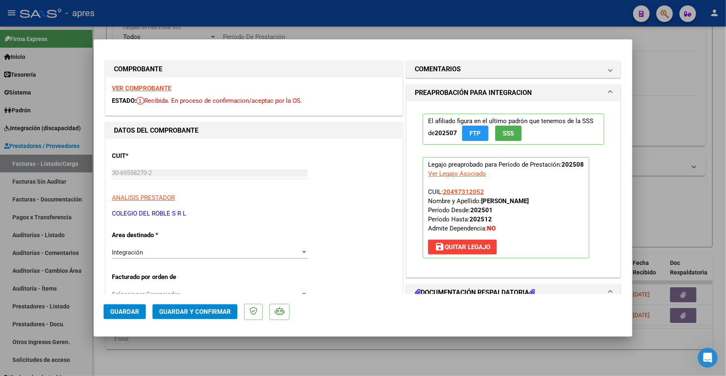
click at [150, 88] on strong "VER COMPROBANTE" at bounding box center [141, 87] width 59 height 7
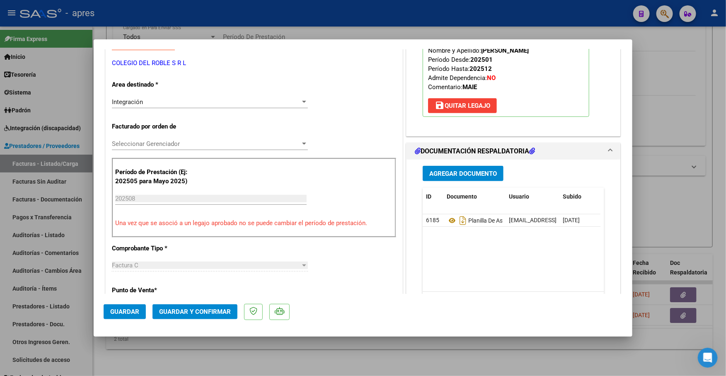
scroll to position [155, 0]
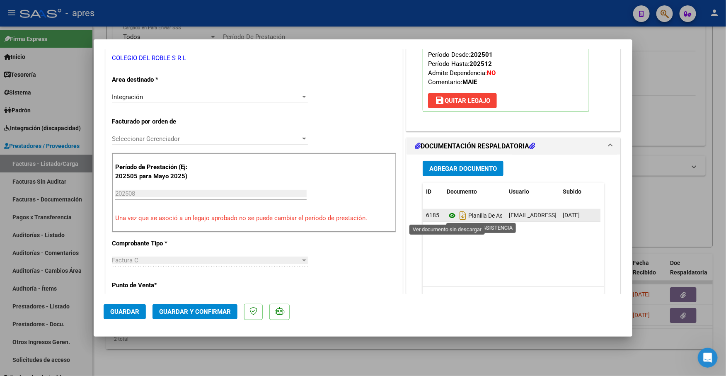
click at [446, 214] on icon at bounding box center [451, 215] width 11 height 10
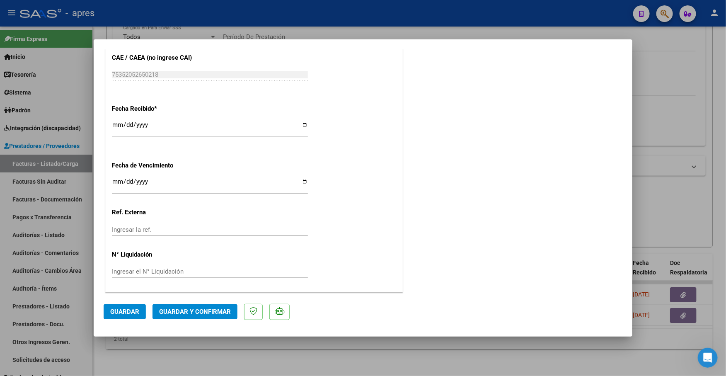
scroll to position [1652, 0]
click at [117, 178] on input "Ingresar la fecha" at bounding box center [210, 184] width 196 height 13
type input "[DATE]"
click at [219, 309] on span "Guardar y Confirmar" at bounding box center [195, 311] width 72 height 7
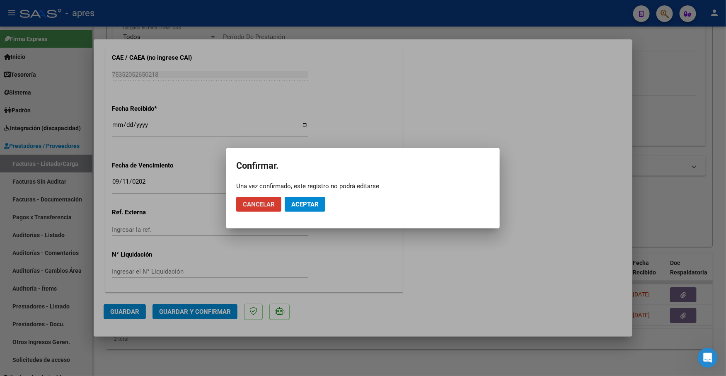
click at [312, 199] on button "Aceptar" at bounding box center [305, 204] width 41 height 15
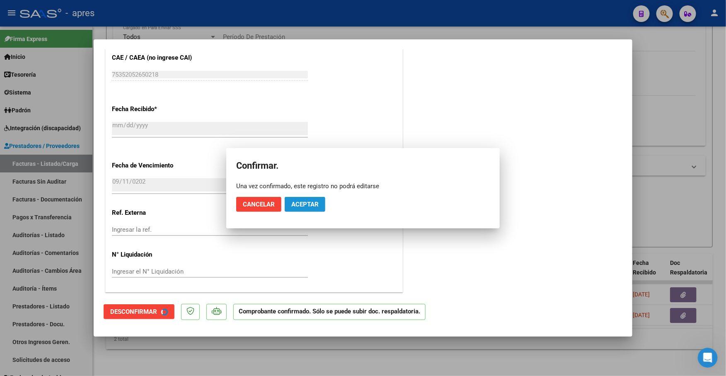
scroll to position [505, 0]
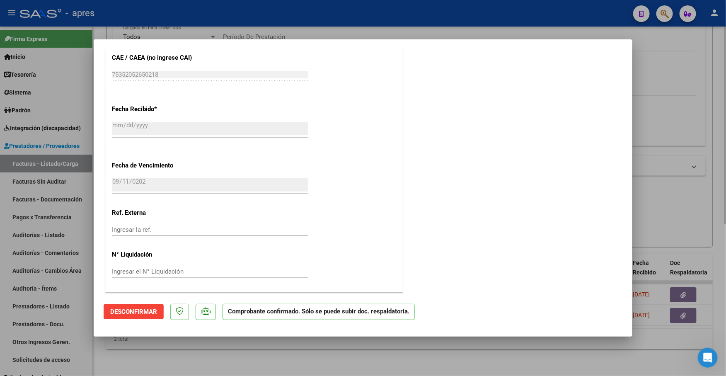
drag, startPoint x: 179, startPoint y: 360, endPoint x: 172, endPoint y: 361, distance: 6.8
click at [176, 360] on div at bounding box center [363, 188] width 726 height 376
type input "$ 0,00"
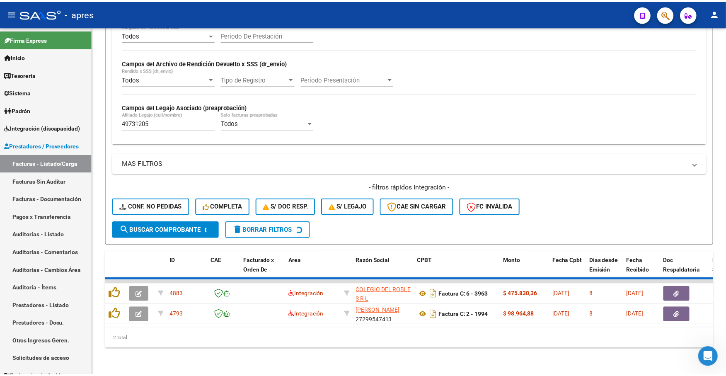
scroll to position [246, 0]
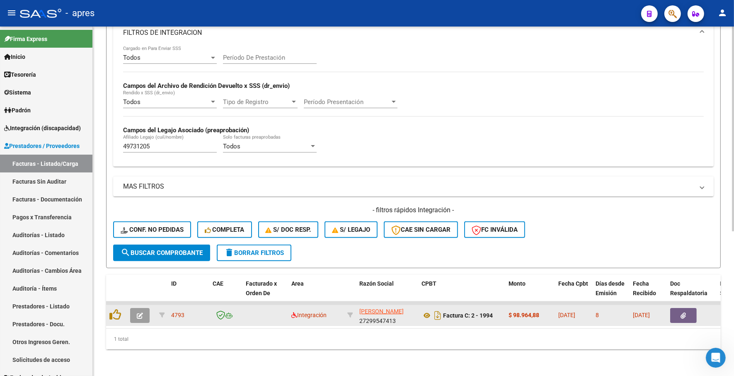
click at [148, 308] on button "button" at bounding box center [139, 315] width 19 height 15
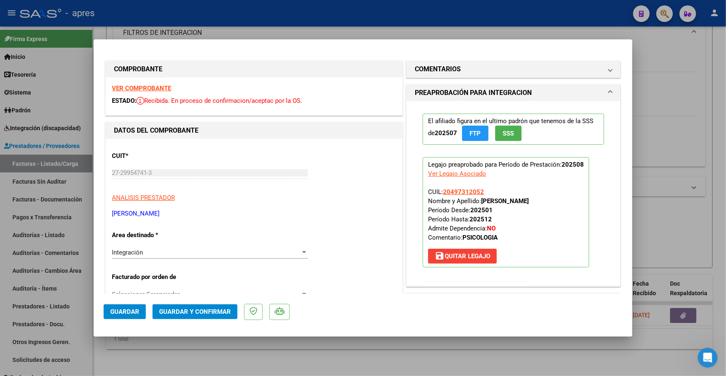
click at [145, 75] on div "COMPROBANTE" at bounding box center [254, 69] width 297 height 17
click at [145, 90] on strong "VER COMPROBANTE" at bounding box center [141, 87] width 59 height 7
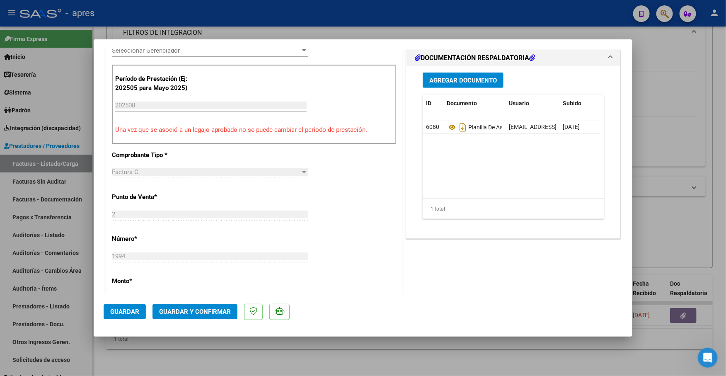
scroll to position [259, 0]
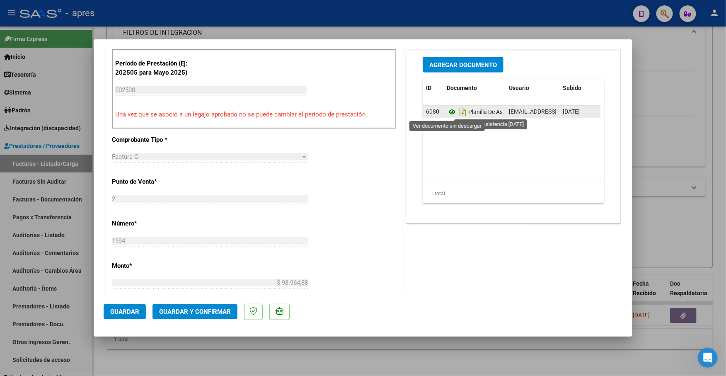
click at [446, 110] on icon at bounding box center [451, 112] width 11 height 10
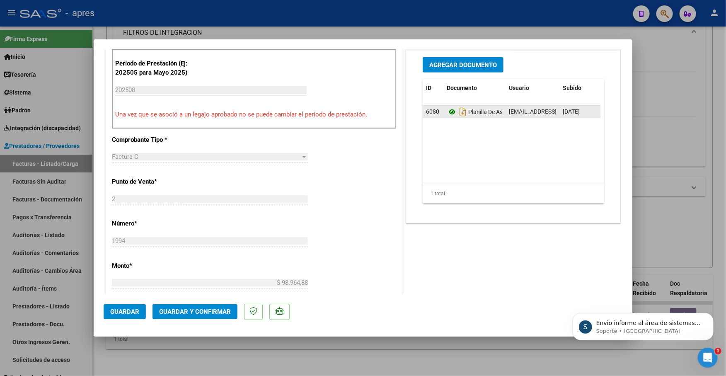
scroll to position [0, 0]
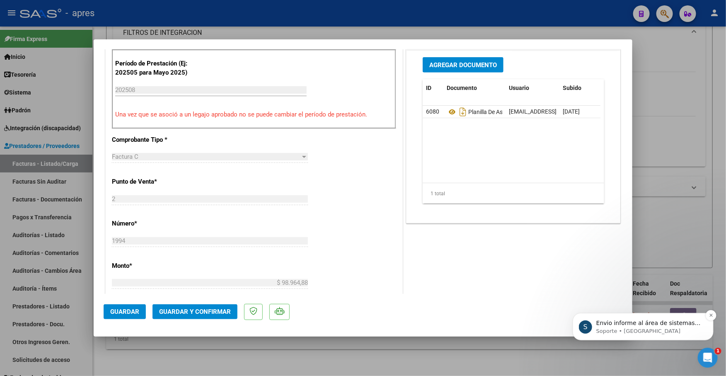
click at [644, 335] on div "S Envio informe al área de sistemas para que lo verifiquen Soporte • [GEOGRAPHI…" at bounding box center [642, 325] width 141 height 27
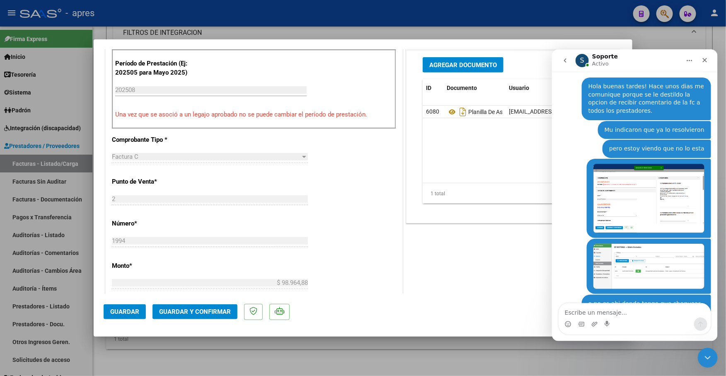
scroll to position [1666, 0]
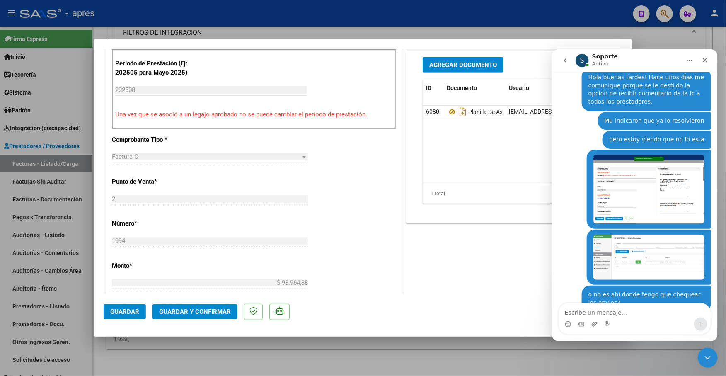
click at [446, 277] on div "COMENTARIOS Comentarios De la Obra Social: Comentarios de la Obra Social (no vi…" at bounding box center [513, 195] width 218 height 791
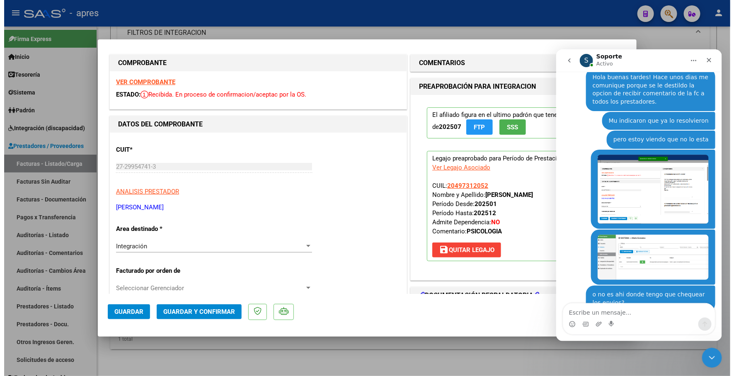
scroll to position [0, 0]
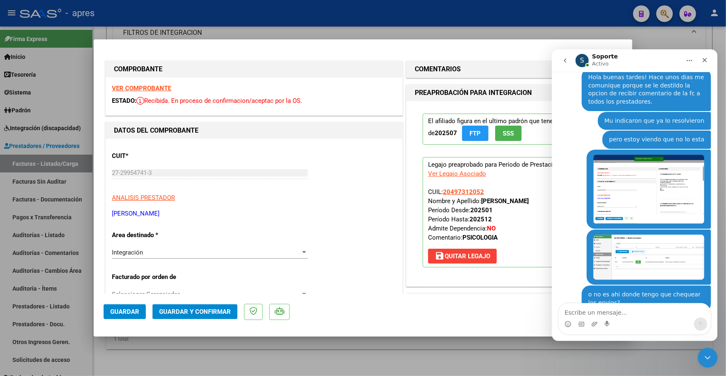
click at [213, 314] on span "Guardar y Confirmar" at bounding box center [195, 311] width 72 height 7
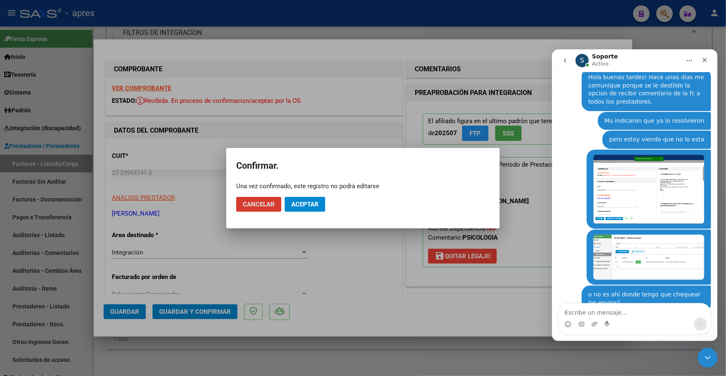
click at [293, 204] on span "Aceptar" at bounding box center [304, 203] width 27 height 7
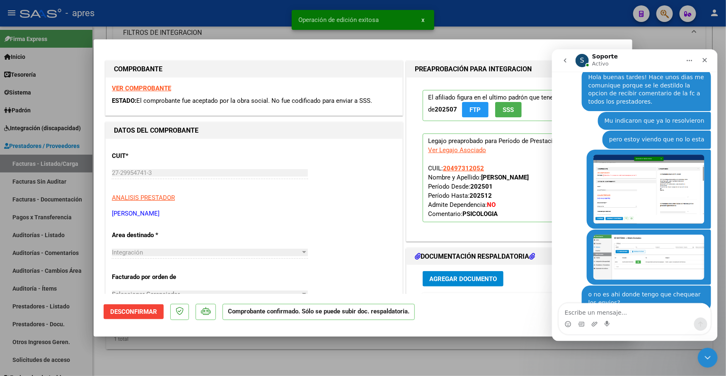
click at [195, 360] on div at bounding box center [363, 188] width 726 height 376
type input "$ 0,00"
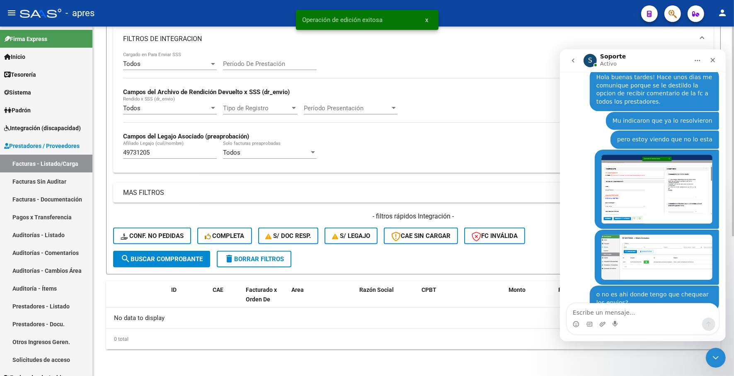
scroll to position [232, 0]
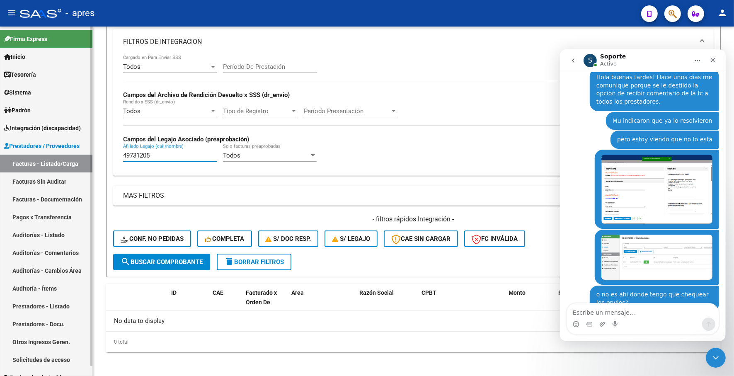
drag, startPoint x: 186, startPoint y: 153, endPoint x: 63, endPoint y: 153, distance: 123.0
click at [63, 153] on mat-sidenav-container "Firma Express Inicio Instructivos Contacto OS Tesorería Extractos Procesados (c…" at bounding box center [367, 201] width 734 height 349
paste input "57635453"
drag, startPoint x: 157, startPoint y: 152, endPoint x: 46, endPoint y: 139, distance: 111.8
click at [46, 139] on mat-sidenav-container "Firma Express Inicio Instructivos Contacto OS Tesorería Extractos Procesados (c…" at bounding box center [367, 201] width 734 height 349
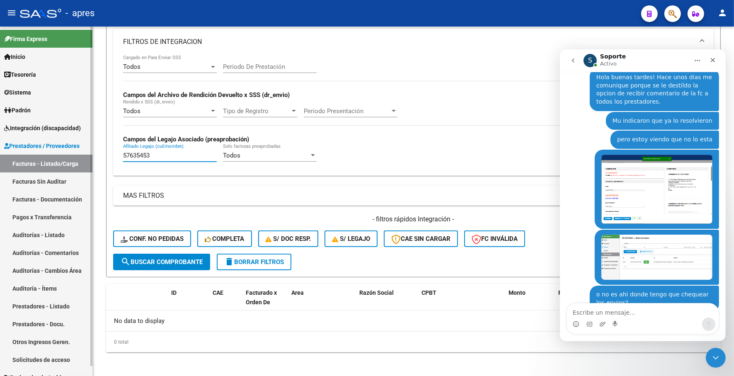
paste input "3756711"
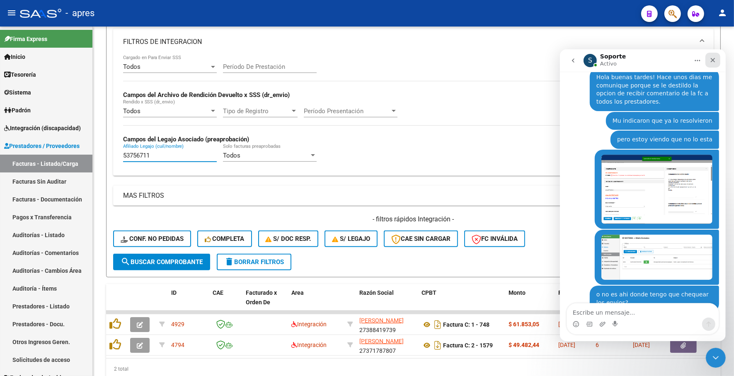
type input "53756711"
click at [688, 55] on div "Cerrar" at bounding box center [712, 59] width 15 height 15
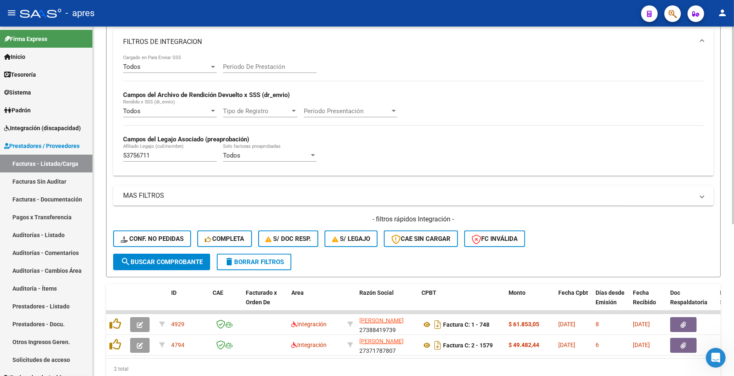
drag, startPoint x: 210, startPoint y: 364, endPoint x: 416, endPoint y: 362, distance: 205.9
click at [416, 362] on div "ID CAE Facturado x Orden De Area Razón Social CPBT Monto Fecha Cpbt Días desde …" at bounding box center [413, 331] width 614 height 95
click at [266, 375] on div "2 total" at bounding box center [413, 368] width 614 height 21
click at [268, 365] on div "2 total" at bounding box center [413, 368] width 614 height 21
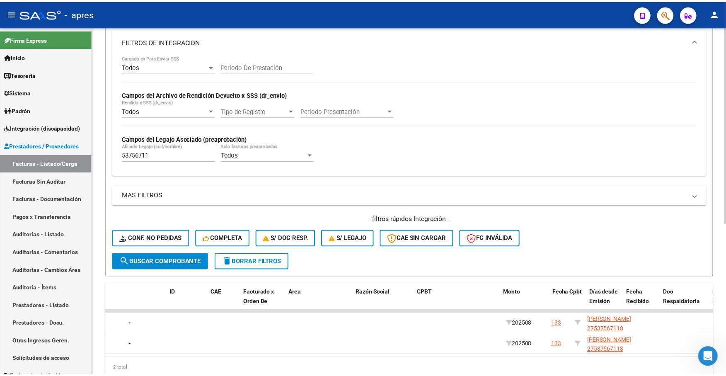
scroll to position [0, 0]
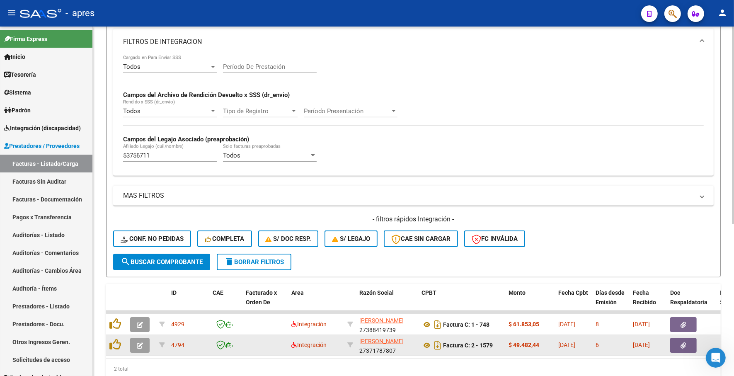
click at [137, 341] on span "button" at bounding box center [140, 344] width 6 height 7
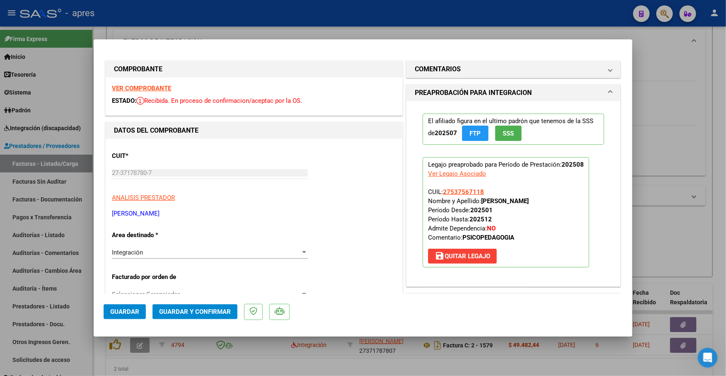
click at [168, 83] on div "VER COMPROBANTE ESTADO: Recibida. En proceso de confirmacion/aceptac por la OS." at bounding box center [254, 96] width 297 height 38
click at [162, 84] on strong "VER COMPROBANTE" at bounding box center [141, 87] width 59 height 7
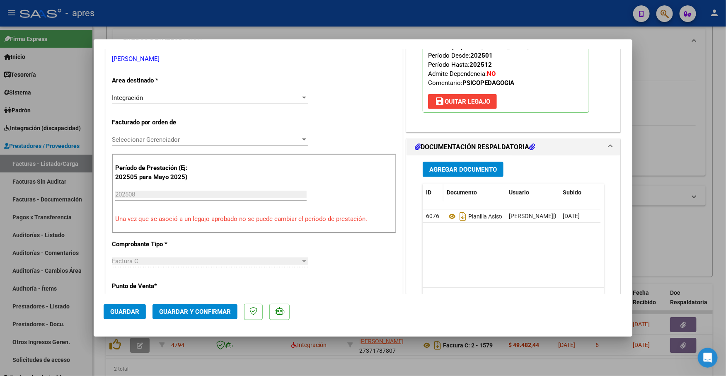
scroll to position [155, 0]
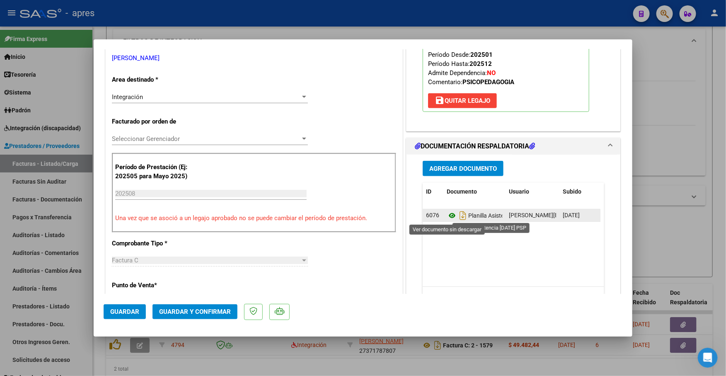
click at [447, 217] on icon at bounding box center [451, 215] width 11 height 10
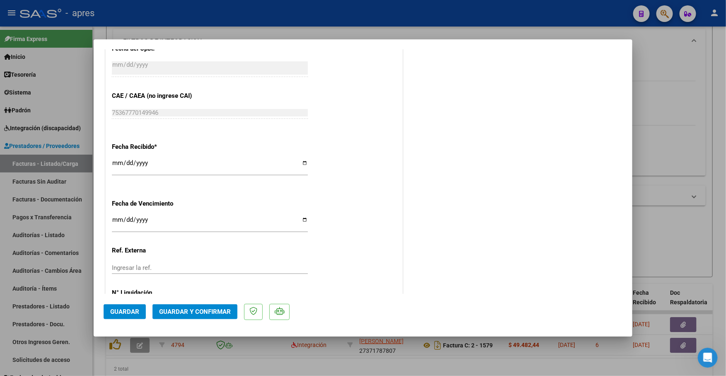
scroll to position [556, 0]
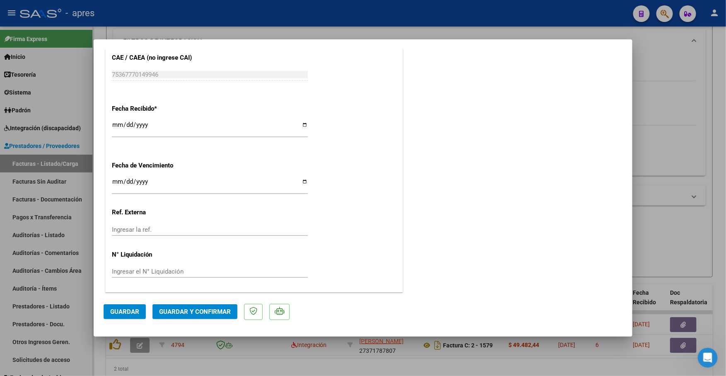
click at [118, 181] on input "[DATE]" at bounding box center [210, 184] width 196 height 13
type input "[DATE]"
click at [226, 311] on span "Guardar y Confirmar" at bounding box center [195, 311] width 72 height 7
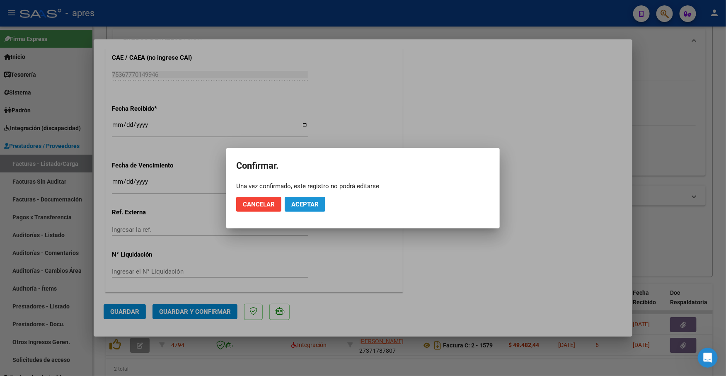
click at [302, 205] on span "Aceptar" at bounding box center [304, 203] width 27 height 7
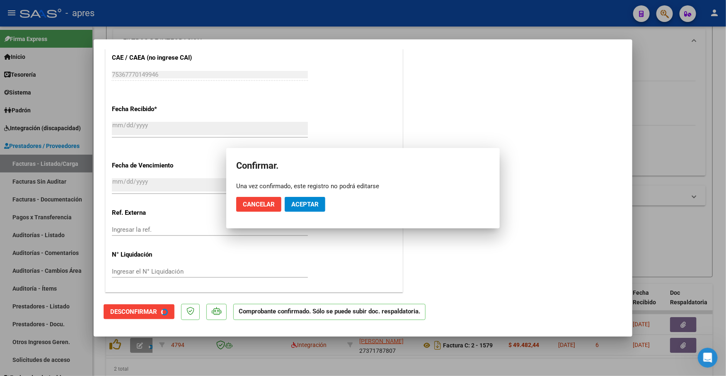
scroll to position [505, 0]
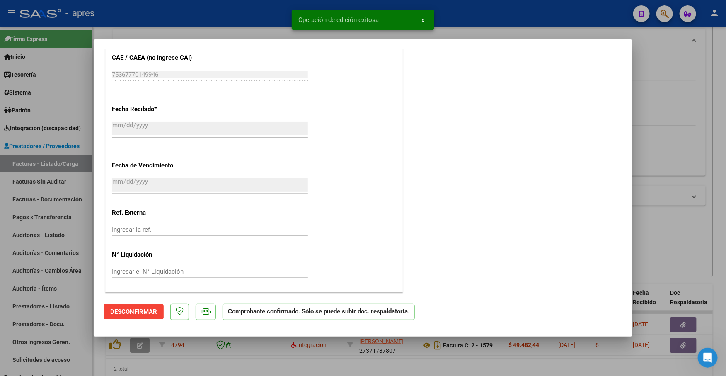
click at [180, 363] on div at bounding box center [363, 188] width 726 height 376
type input "$ 0,00"
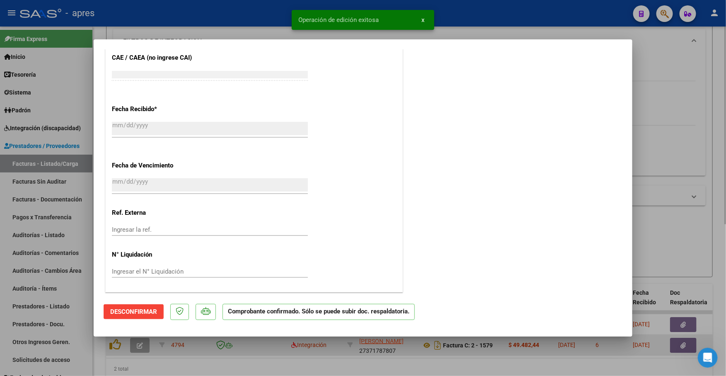
scroll to position [0, 0]
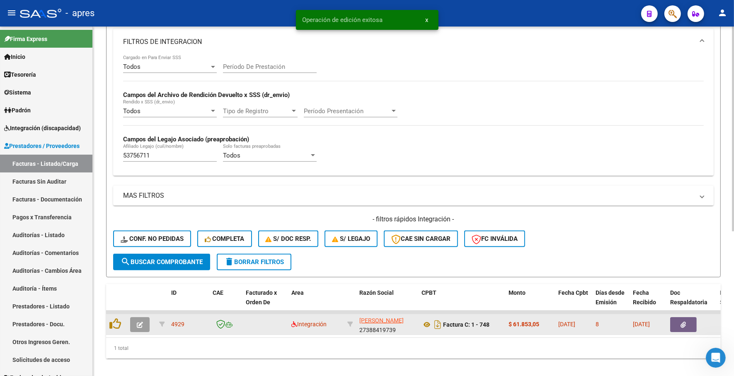
click at [149, 317] on button "button" at bounding box center [139, 324] width 19 height 15
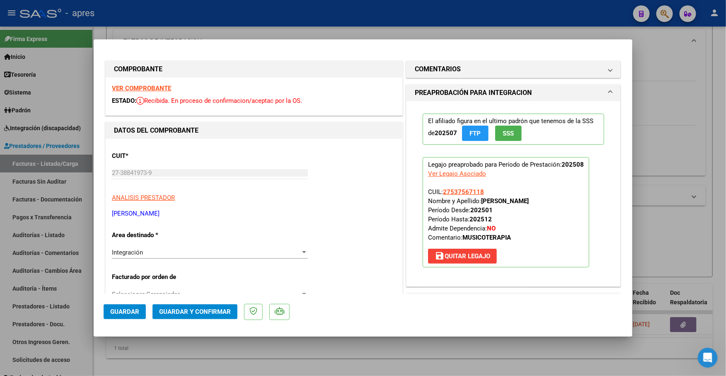
click at [157, 86] on strong "VER COMPROBANTE" at bounding box center [141, 87] width 59 height 7
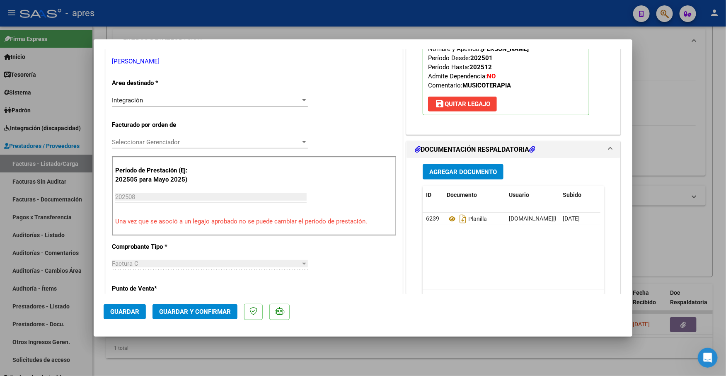
scroll to position [155, 0]
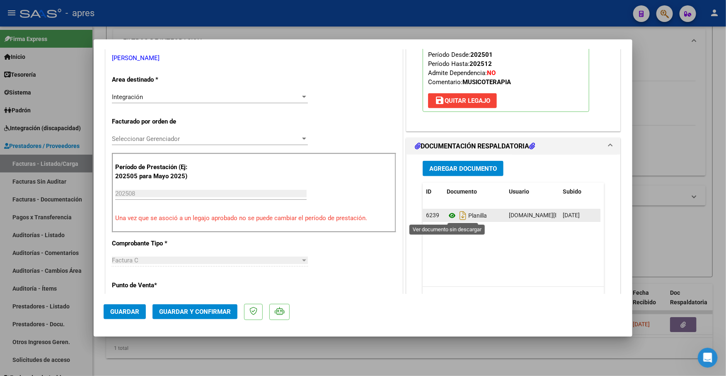
click at [446, 214] on icon at bounding box center [451, 215] width 11 height 10
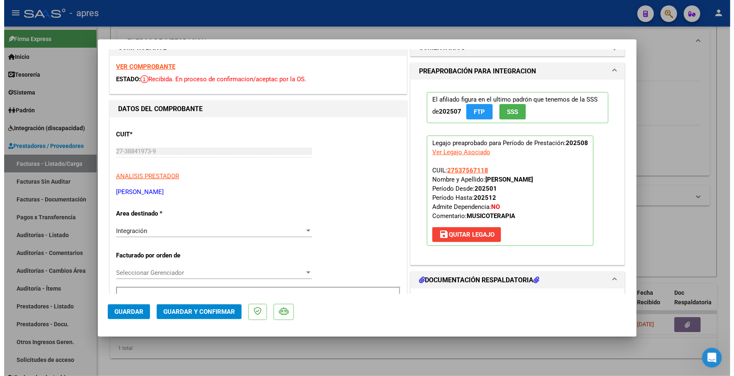
scroll to position [0, 0]
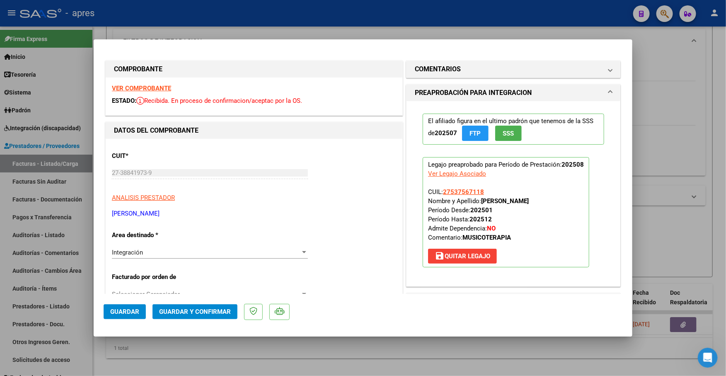
click at [195, 311] on span "Guardar y Confirmar" at bounding box center [195, 311] width 72 height 7
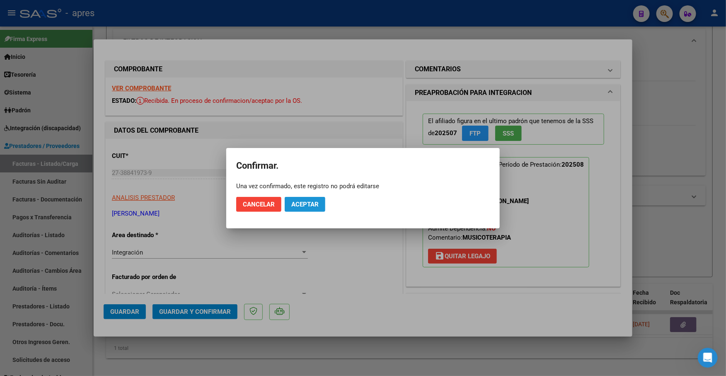
click at [309, 201] on span "Aceptar" at bounding box center [304, 203] width 27 height 7
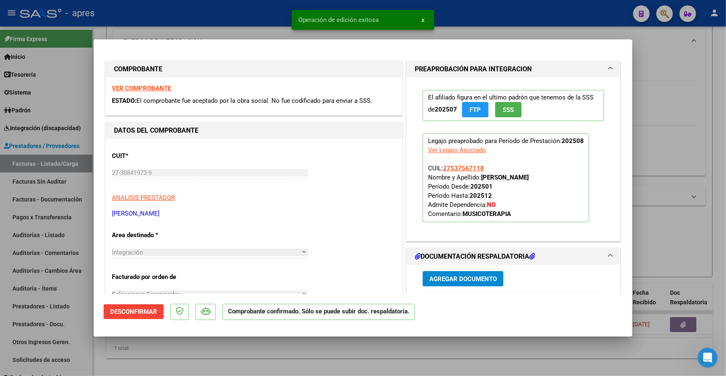
click at [253, 351] on div at bounding box center [363, 188] width 726 height 376
type input "$ 0,00"
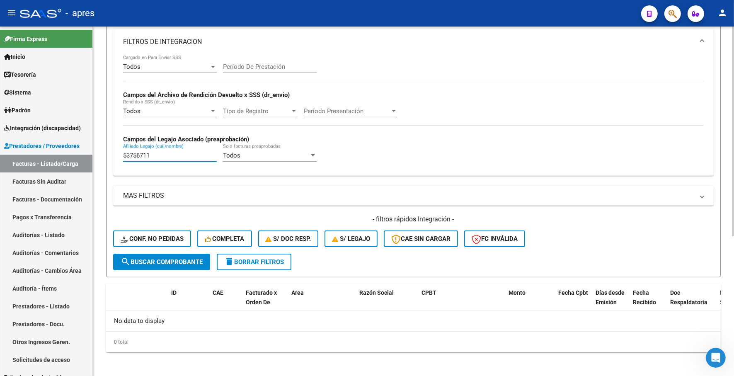
drag, startPoint x: 150, startPoint y: 154, endPoint x: 106, endPoint y: 154, distance: 43.9
click at [106, 154] on form "Filtros Id Integración Area Seleccionar Gerenciador Seleccionar Gerenciador No …" at bounding box center [413, 71] width 614 height 411
paste input "899993"
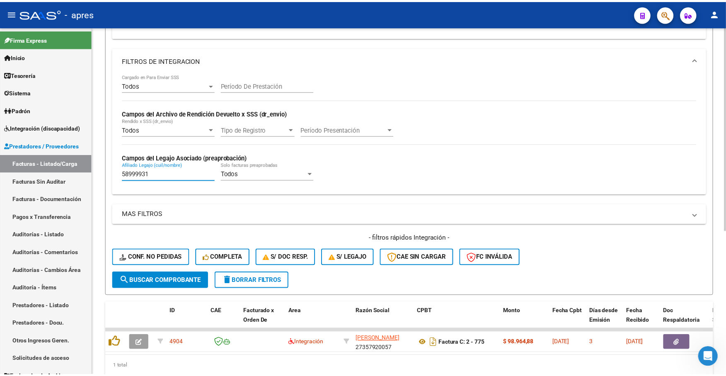
scroll to position [232, 0]
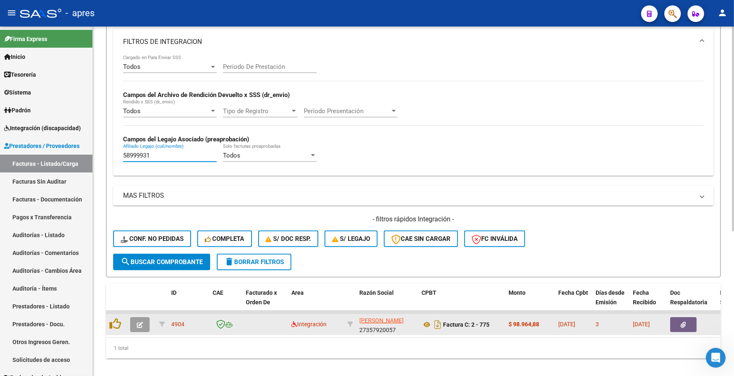
type input "58999931"
click at [140, 322] on icon "button" at bounding box center [140, 324] width 6 height 6
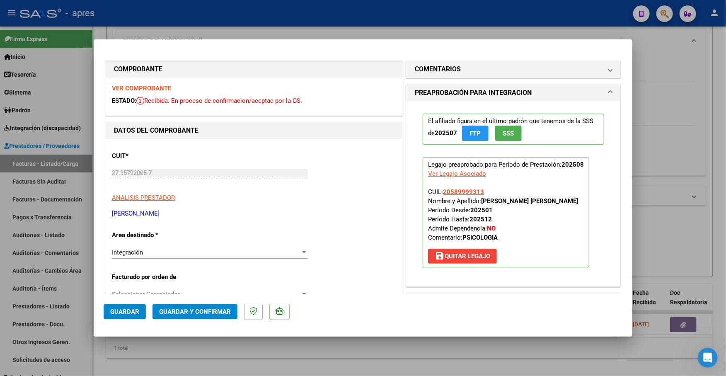
click at [163, 90] on strong "VER COMPROBANTE" at bounding box center [141, 87] width 59 height 7
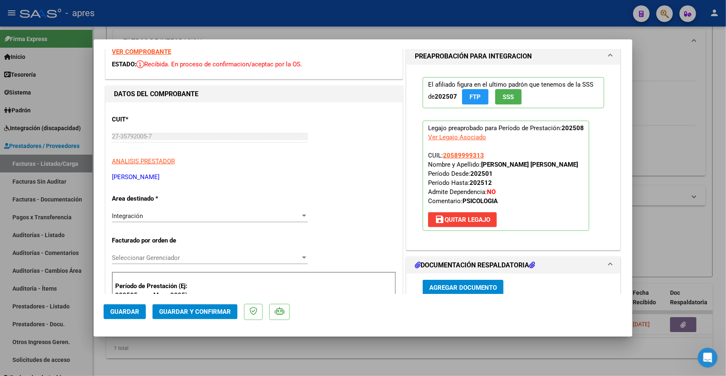
scroll to position [104, 0]
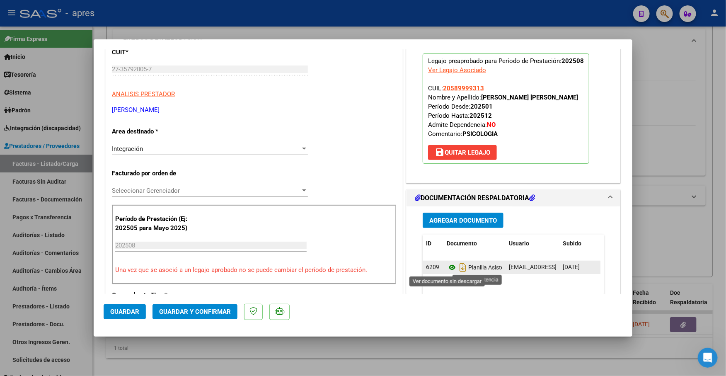
click at [446, 268] on icon at bounding box center [451, 267] width 11 height 10
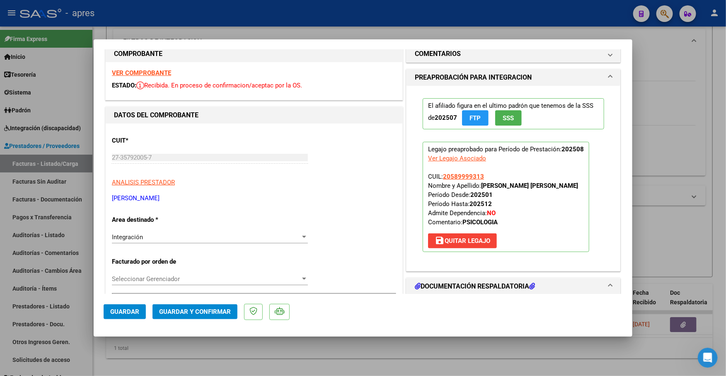
scroll to position [0, 0]
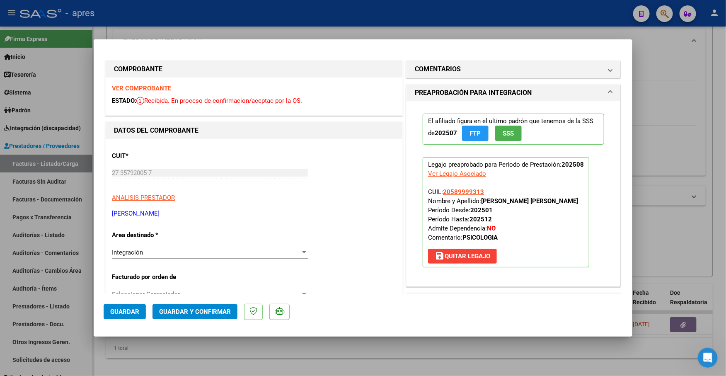
click at [154, 88] on strong "VER COMPROBANTE" at bounding box center [141, 87] width 59 height 7
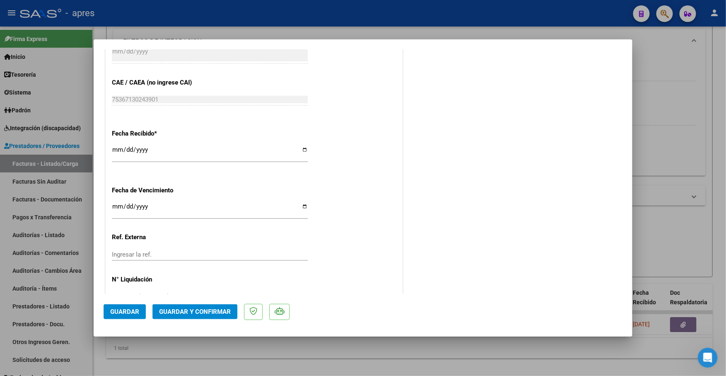
scroll to position [556, 0]
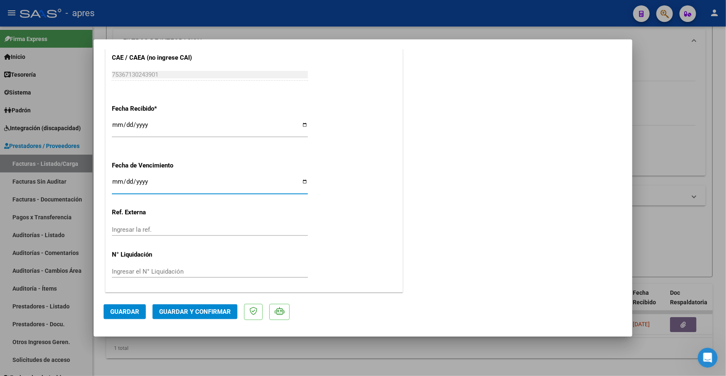
click at [116, 183] on input "Ingresar la fecha" at bounding box center [210, 184] width 196 height 13
type input "[DATE]"
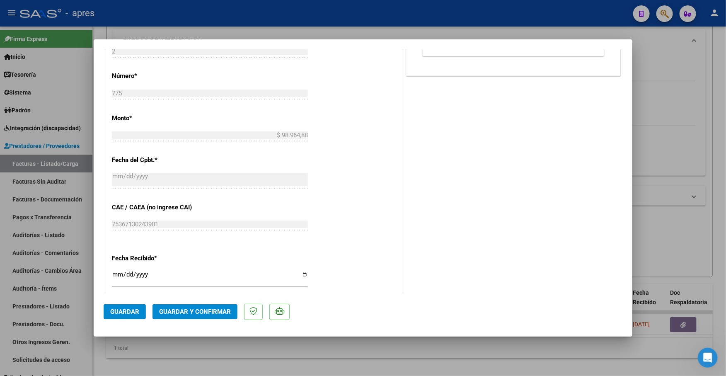
scroll to position [401, 0]
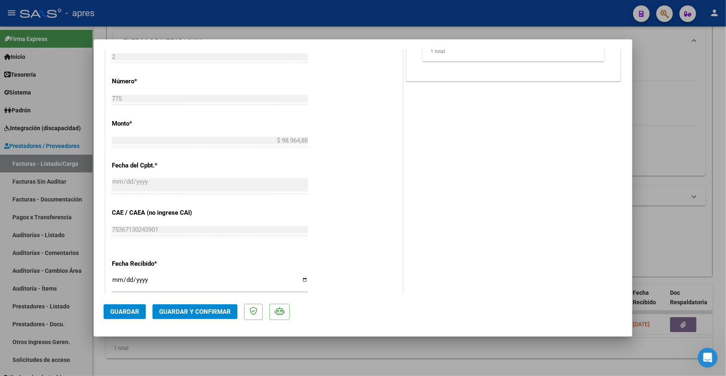
drag, startPoint x: 187, startPoint y: 301, endPoint x: 191, endPoint y: 305, distance: 5.6
click at [189, 304] on mat-dialog-actions "Guardar Guardar y Confirmar" at bounding box center [363, 310] width 519 height 33
click at [192, 306] on button "Guardar y Confirmar" at bounding box center [194, 311] width 85 height 15
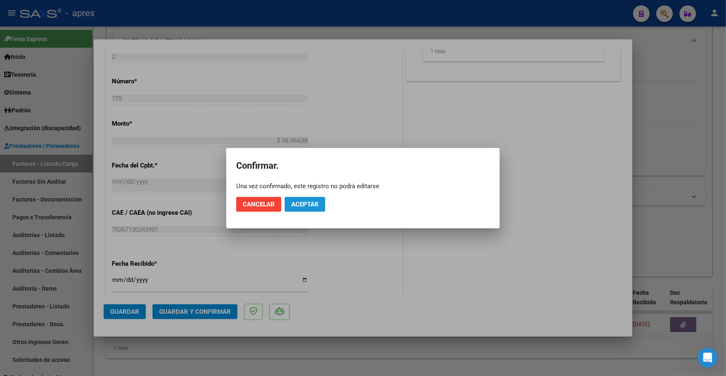
click at [305, 204] on span "Aceptar" at bounding box center [304, 203] width 27 height 7
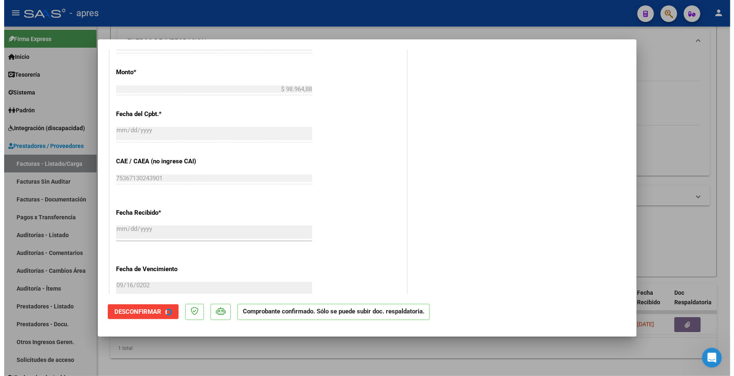
scroll to position [350, 0]
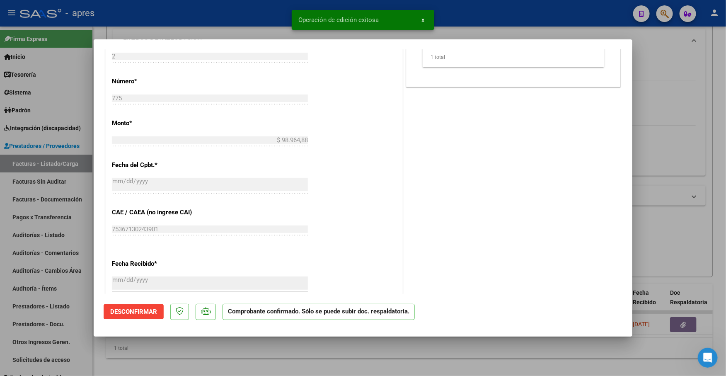
click at [156, 360] on div at bounding box center [363, 188] width 726 height 376
type input "$ 0,00"
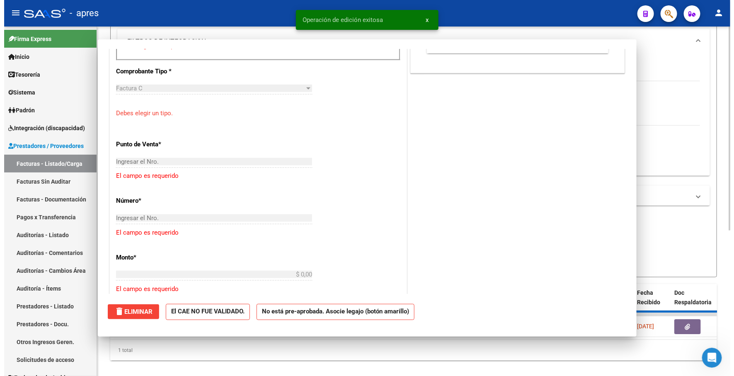
scroll to position [0, 0]
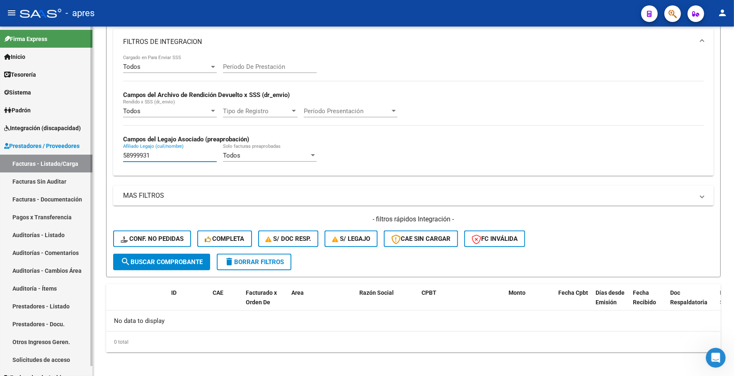
drag, startPoint x: 156, startPoint y: 156, endPoint x: 81, endPoint y: 154, distance: 75.0
click at [81, 154] on mat-sidenav-container "Firma Express Inicio Instructivos Contacto OS Tesorería Extractos Procesados (c…" at bounding box center [367, 201] width 734 height 349
paste input "1.182.784"
click at [143, 155] on input "51.182.784" at bounding box center [170, 155] width 94 height 7
click at [144, 154] on input "51.182.784" at bounding box center [170, 155] width 94 height 7
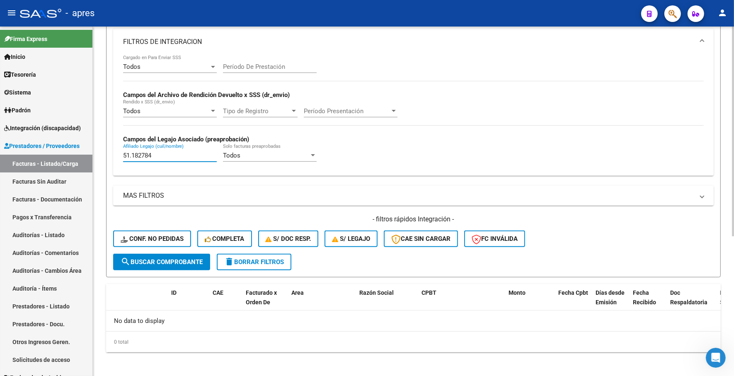
click at [132, 152] on input "51.182784" at bounding box center [170, 155] width 94 height 7
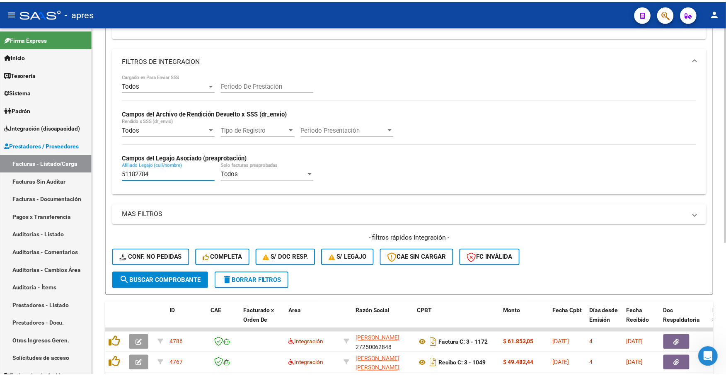
scroll to position [232, 0]
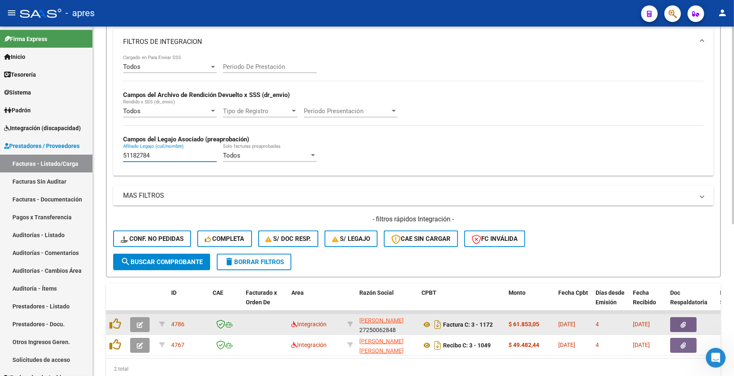
type input "51182784"
click at [141, 321] on icon "button" at bounding box center [140, 324] width 6 height 6
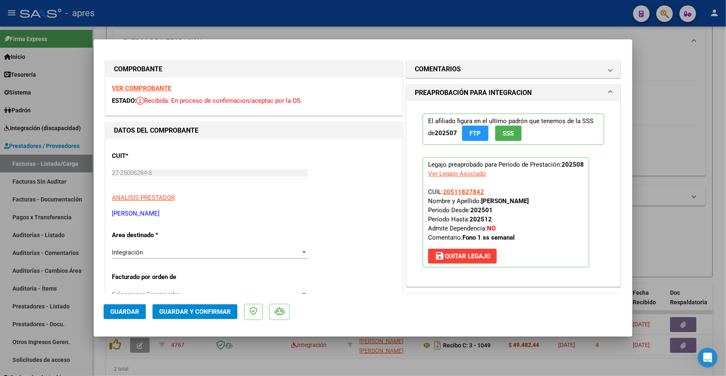
click at [133, 86] on strong "VER COMPROBANTE" at bounding box center [141, 87] width 59 height 7
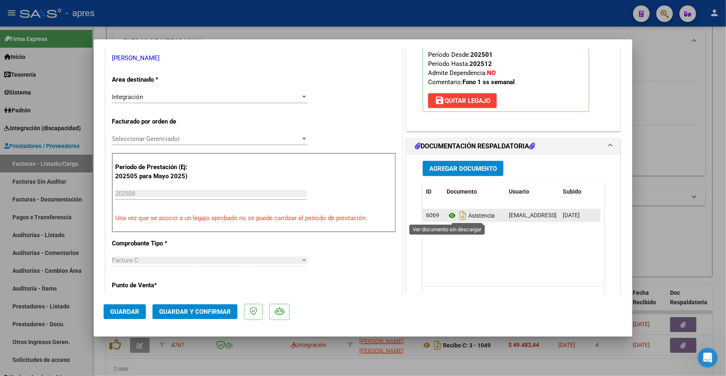
click at [449, 216] on icon at bounding box center [451, 215] width 11 height 10
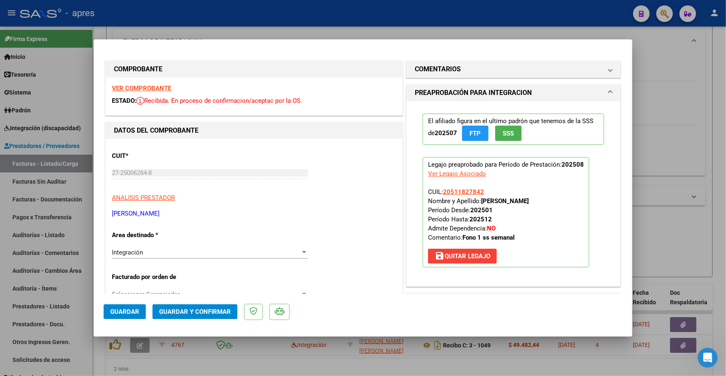
scroll to position [104, 0]
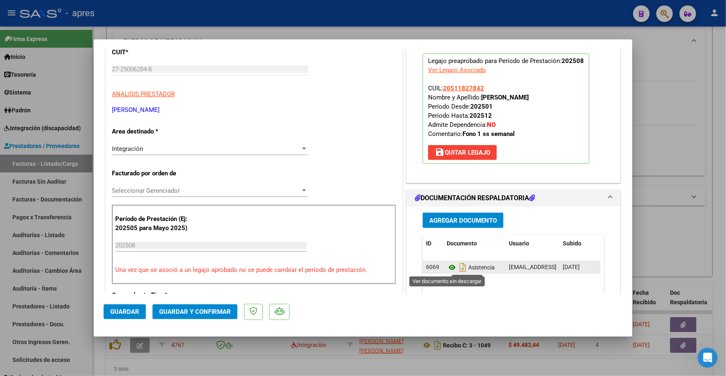
click at [447, 270] on icon at bounding box center [451, 267] width 11 height 10
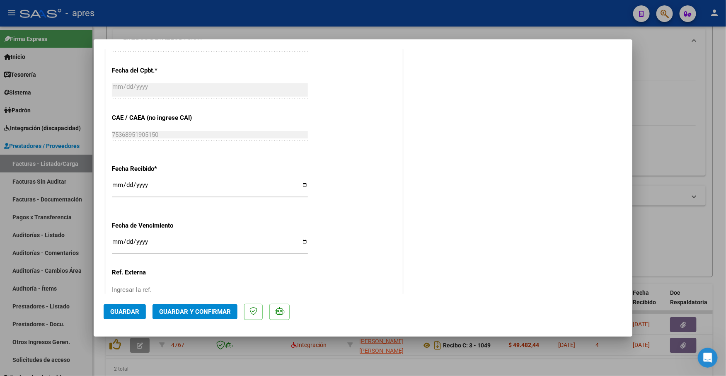
scroll to position [518, 0]
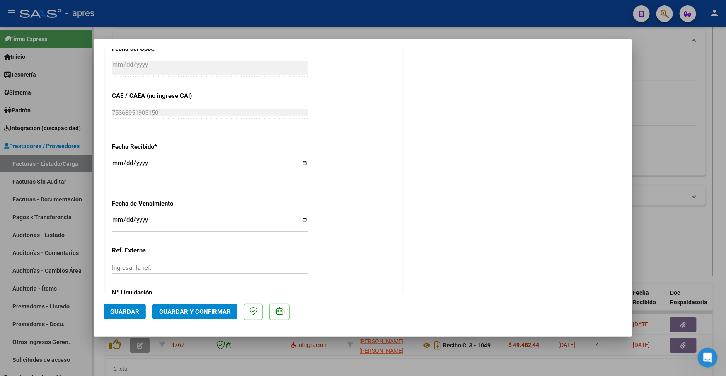
click at [118, 219] on input "Ingresar la fecha" at bounding box center [210, 222] width 196 height 13
type input "[DATE]"
click at [177, 309] on span "Guardar y Confirmar" at bounding box center [195, 311] width 72 height 7
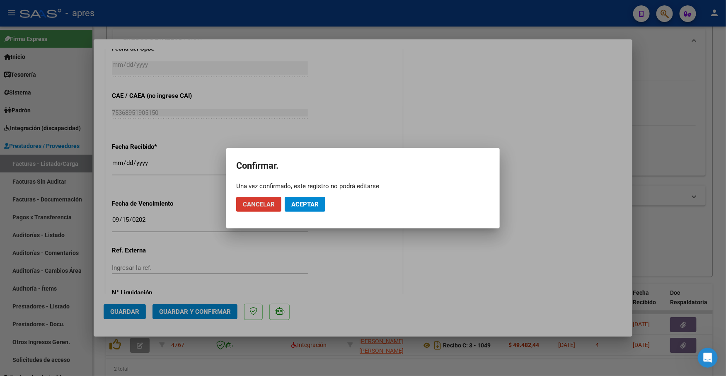
click at [297, 204] on span "Aceptar" at bounding box center [304, 203] width 27 height 7
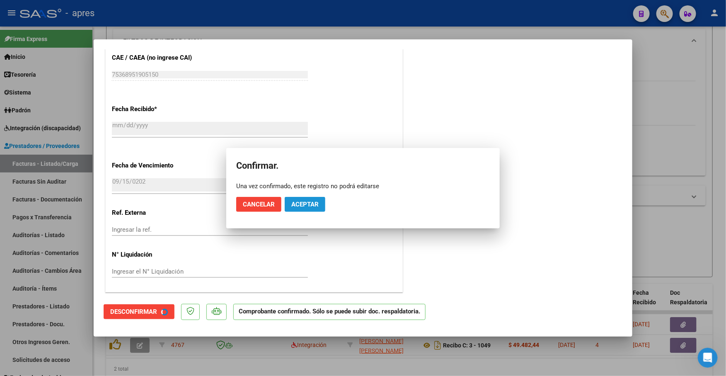
scroll to position [466, 0]
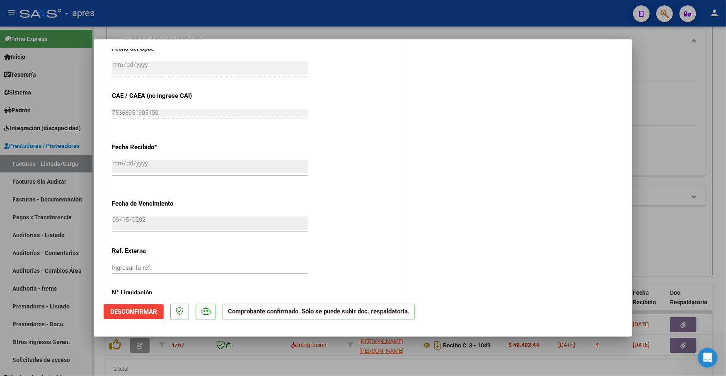
click at [183, 369] on div at bounding box center [363, 188] width 726 height 376
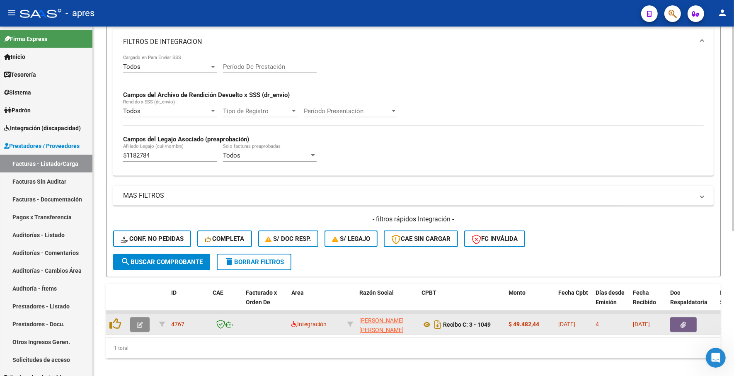
click at [145, 321] on button "button" at bounding box center [139, 324] width 19 height 15
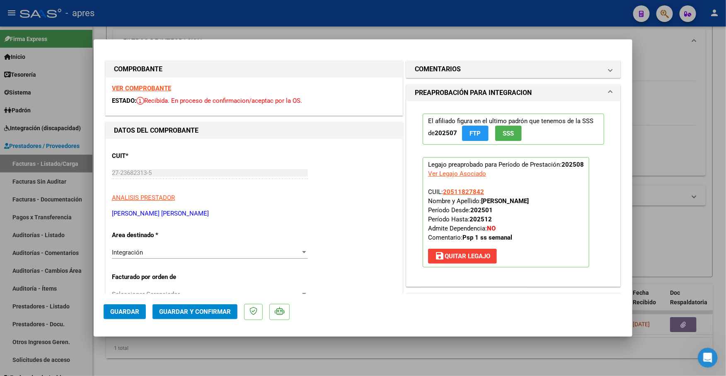
click at [141, 92] on strong "VER COMPROBANTE" at bounding box center [141, 87] width 59 height 7
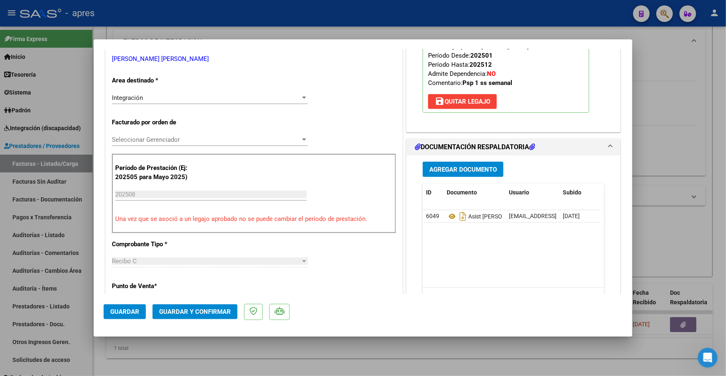
scroll to position [155, 0]
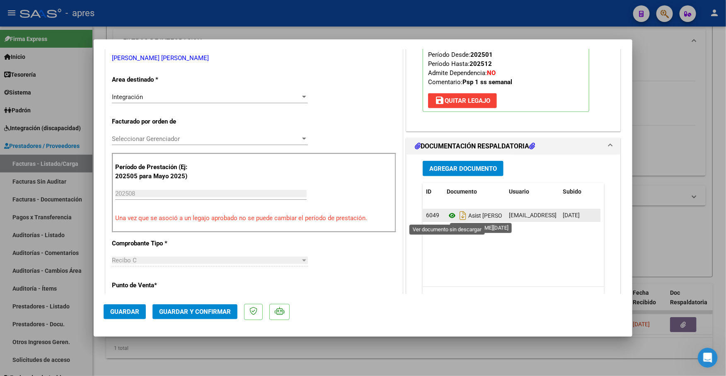
click at [446, 212] on icon at bounding box center [451, 215] width 11 height 10
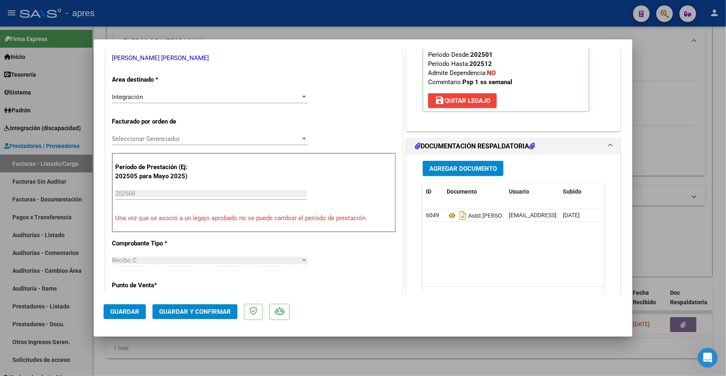
scroll to position [104, 0]
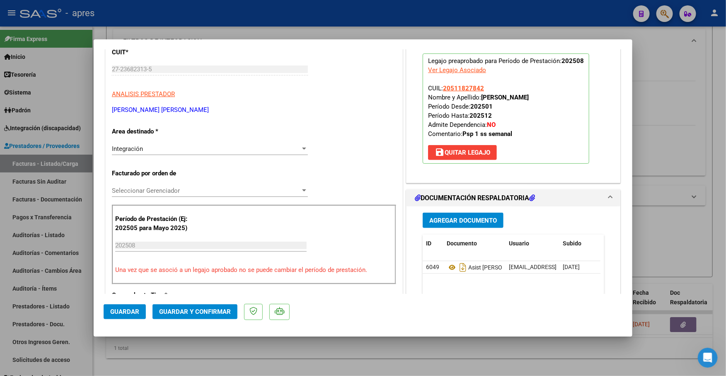
click at [278, 375] on div at bounding box center [363, 188] width 726 height 376
type input "$ 0,00"
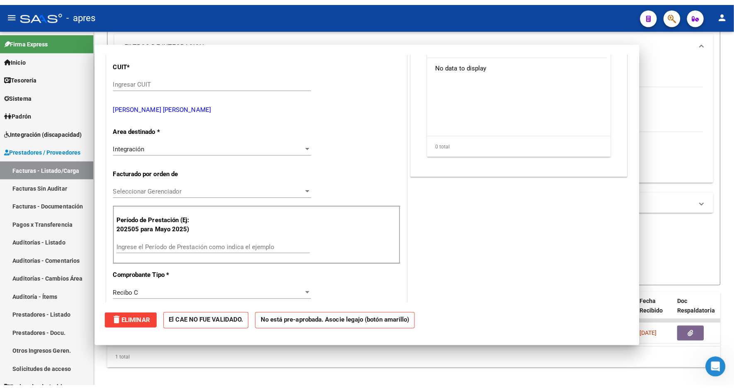
scroll to position [113, 0]
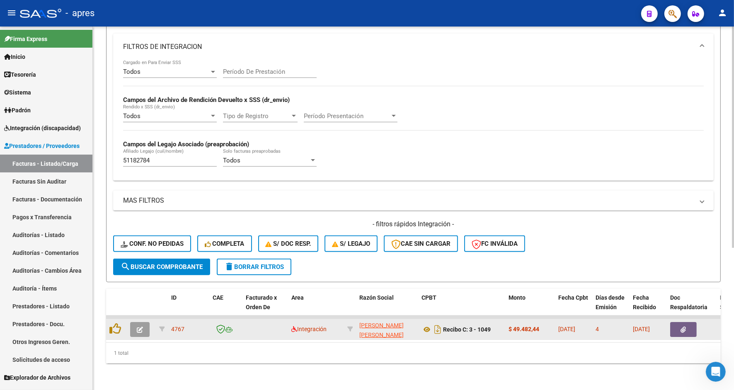
click at [139, 326] on icon "button" at bounding box center [140, 329] width 6 height 6
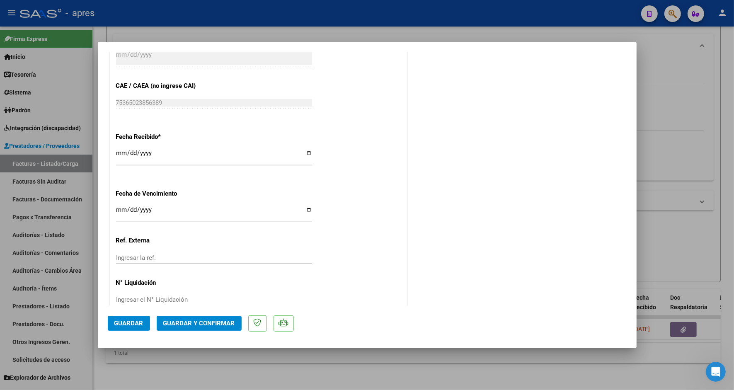
scroll to position [547, 0]
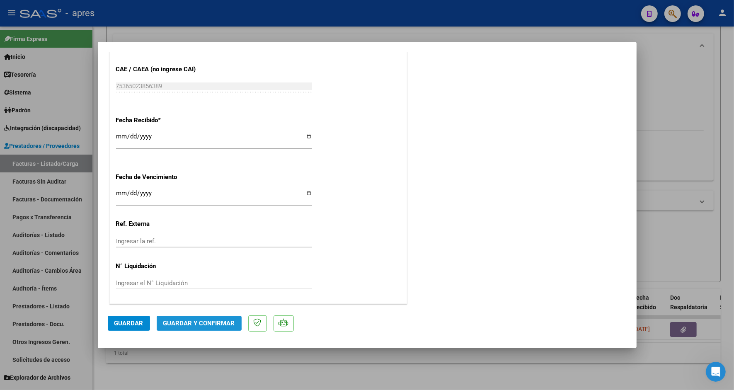
click at [188, 318] on button "Guardar y Confirmar" at bounding box center [199, 323] width 85 height 15
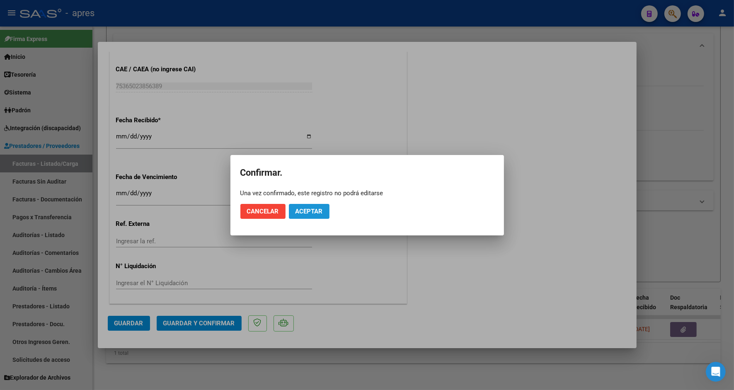
click at [319, 208] on span "Aceptar" at bounding box center [308, 211] width 27 height 7
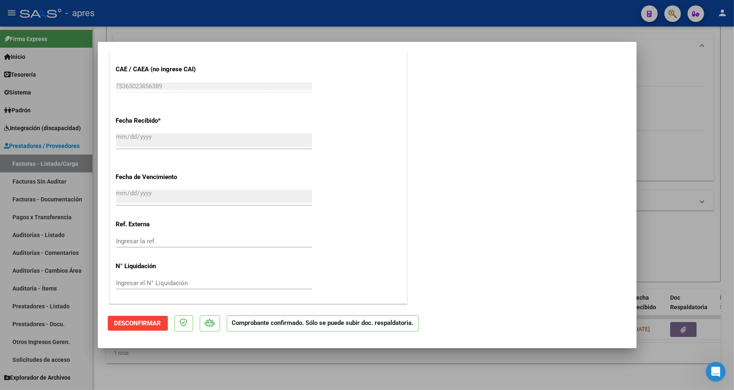
click at [249, 369] on div at bounding box center [367, 195] width 734 height 390
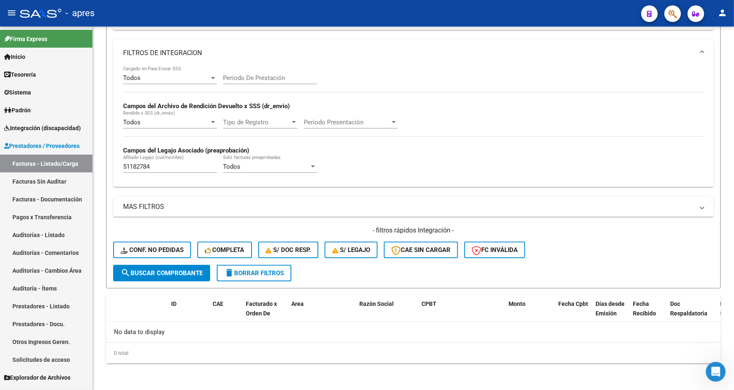
scroll to position [218, 0]
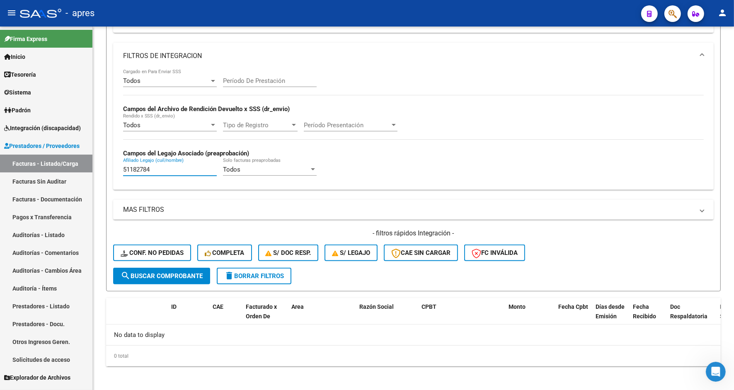
drag, startPoint x: 153, startPoint y: 168, endPoint x: 83, endPoint y: 170, distance: 70.5
click at [83, 170] on mat-sidenav-container "Firma Express Inicio Instructivos Contacto OS Tesorería Extractos Procesados (c…" at bounding box center [367, 208] width 734 height 363
paste input "8144546"
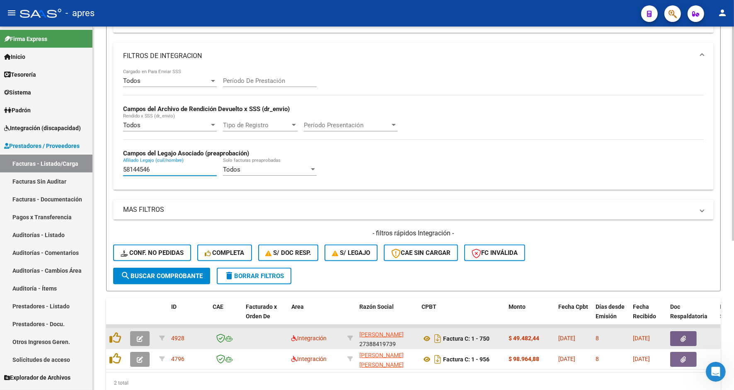
type input "58144546"
click at [139, 335] on icon "button" at bounding box center [140, 338] width 6 height 6
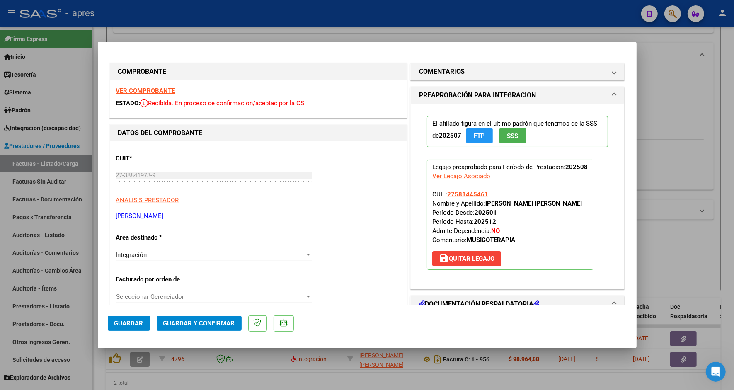
click at [150, 94] on strong "VER COMPROBANTE" at bounding box center [145, 90] width 59 height 7
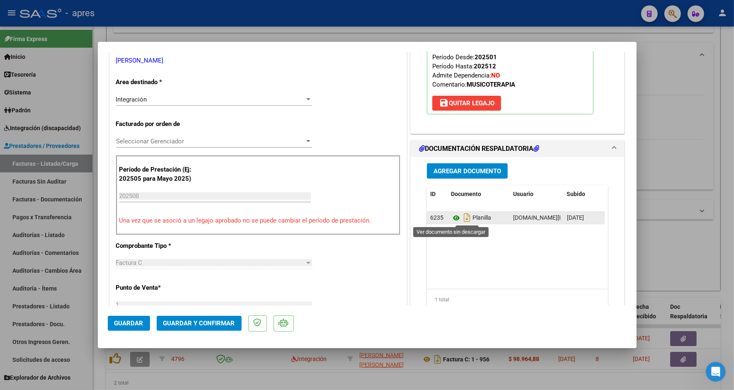
click at [452, 216] on icon at bounding box center [456, 218] width 11 height 10
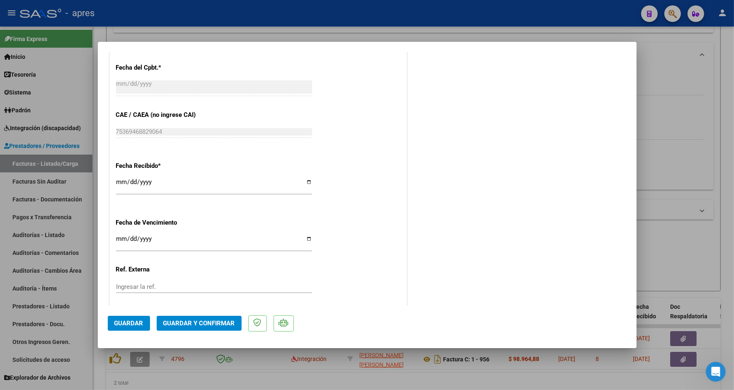
scroll to position [392, 0]
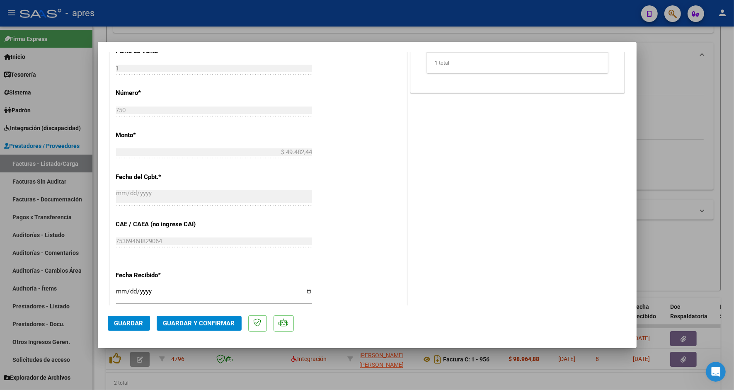
click at [177, 323] on span "Guardar y Confirmar" at bounding box center [199, 322] width 72 height 7
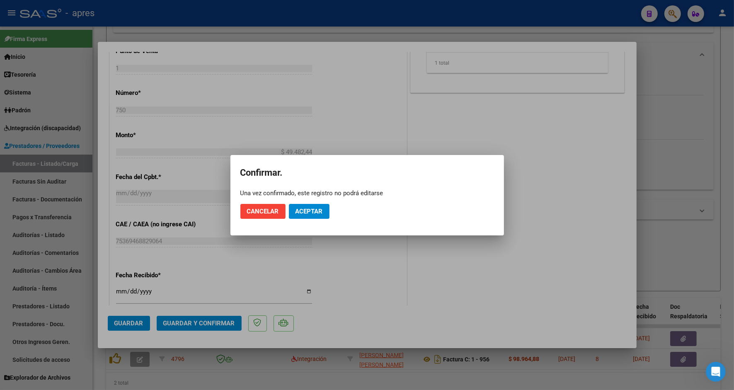
click at [301, 223] on mat-dialog-actions "Cancelar Aceptar" at bounding box center [366, 211] width 253 height 28
click at [303, 205] on button "Aceptar" at bounding box center [309, 211] width 41 height 15
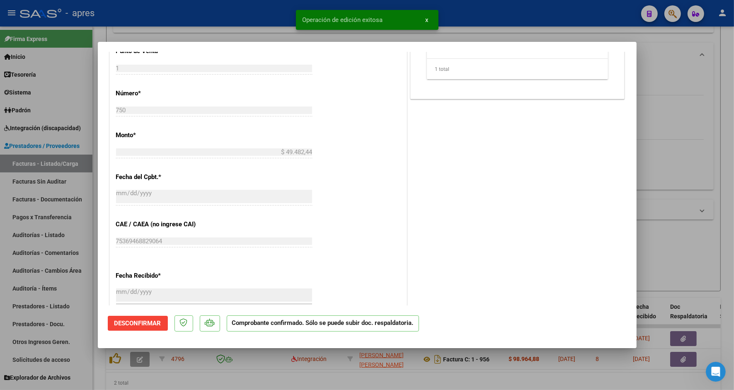
click at [100, 379] on div at bounding box center [367, 195] width 734 height 390
type input "$ 0,00"
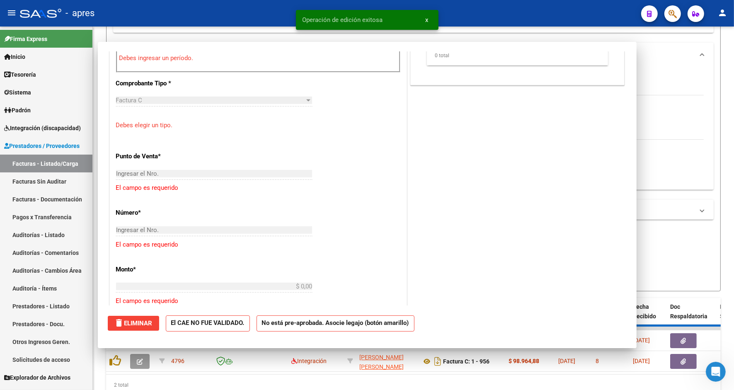
scroll to position [494, 0]
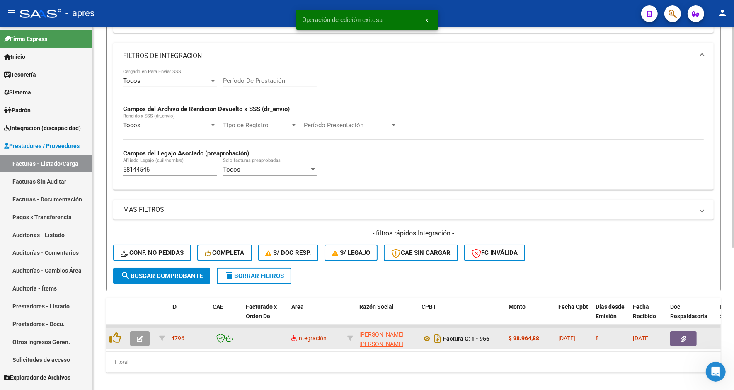
click at [140, 336] on icon "button" at bounding box center [140, 338] width 6 height 6
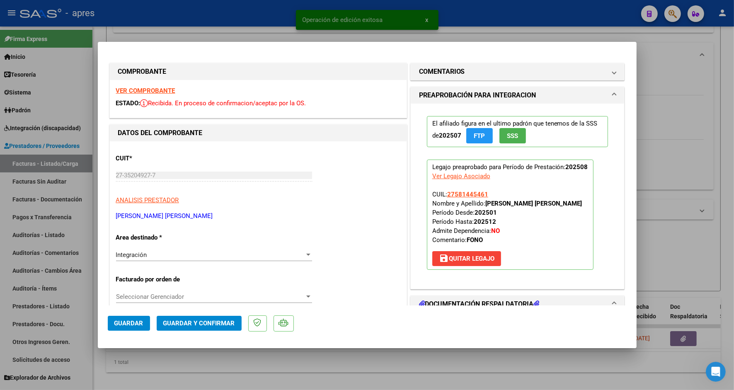
click at [157, 89] on strong "VER COMPROBANTE" at bounding box center [145, 90] width 59 height 7
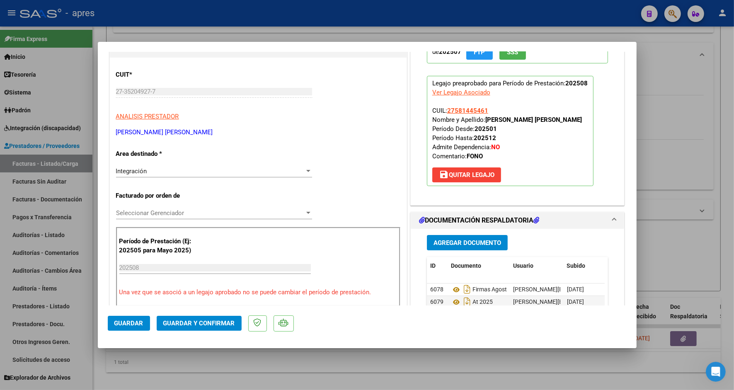
scroll to position [155, 0]
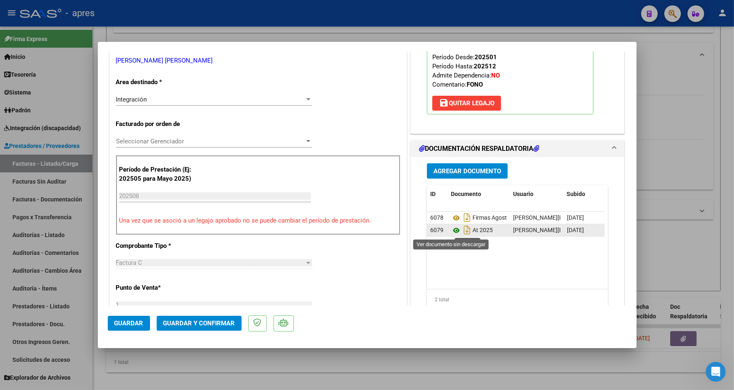
click at [451, 232] on icon at bounding box center [456, 230] width 11 height 10
click at [451, 220] on icon at bounding box center [456, 218] width 11 height 10
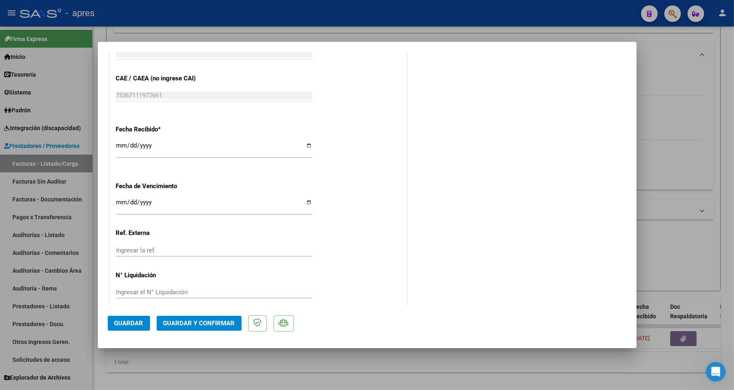
scroll to position [547, 0]
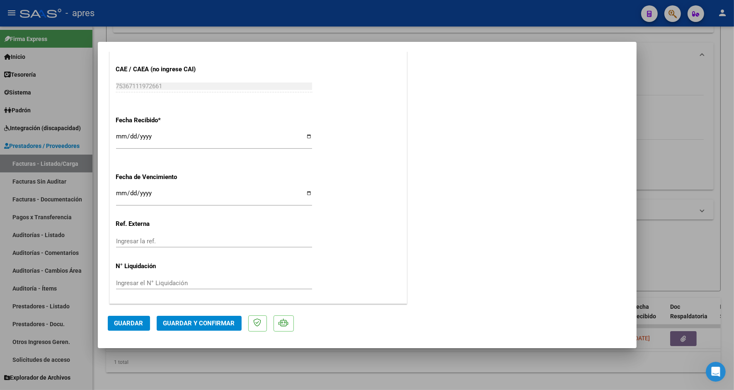
click at [185, 327] on button "Guardar y Confirmar" at bounding box center [199, 323] width 85 height 15
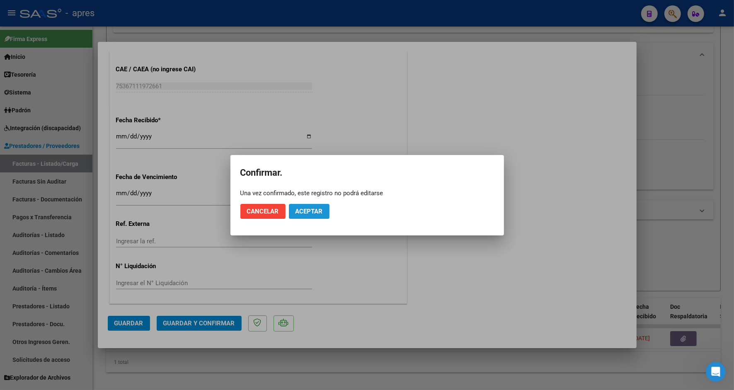
click at [311, 211] on span "Aceptar" at bounding box center [308, 211] width 27 height 7
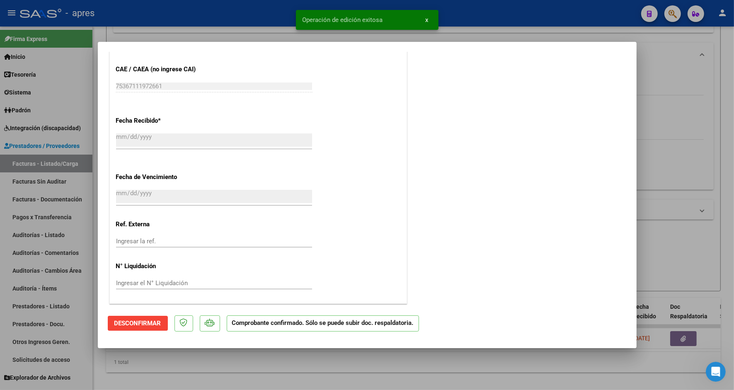
click at [118, 378] on div at bounding box center [367, 195] width 734 height 390
type input "$ 0,00"
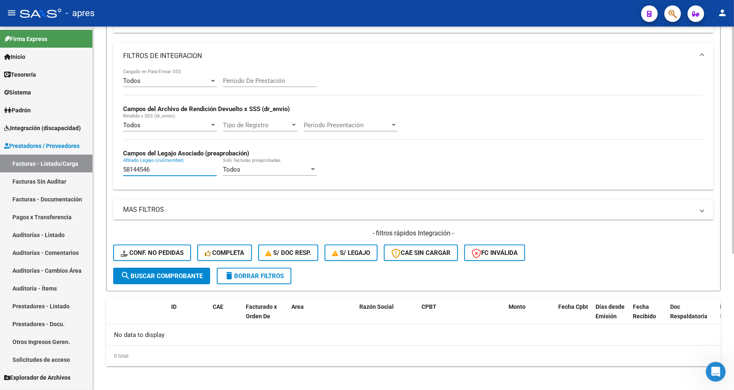
drag, startPoint x: 157, startPoint y: 165, endPoint x: 114, endPoint y: 173, distance: 43.4
click at [114, 173] on div "Todos Cargado en Para Enviar SSS Período De Prestación Campos del Archivo de Re…" at bounding box center [413, 129] width 600 height 121
paste input "96038695"
type input "96038695"
click at [150, 268] on button "search Buscar Comprobante" at bounding box center [161, 276] width 97 height 17
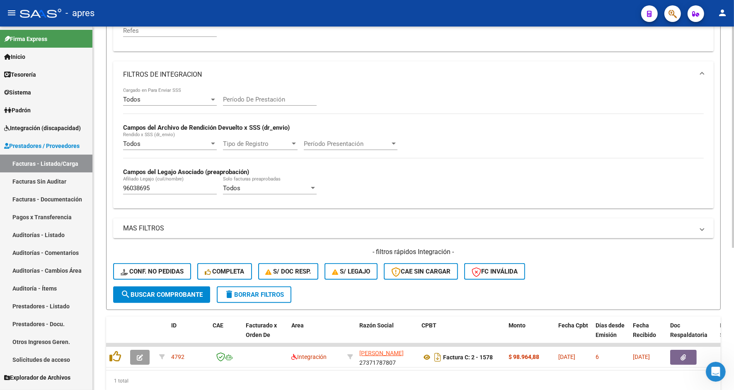
scroll to position [218, 0]
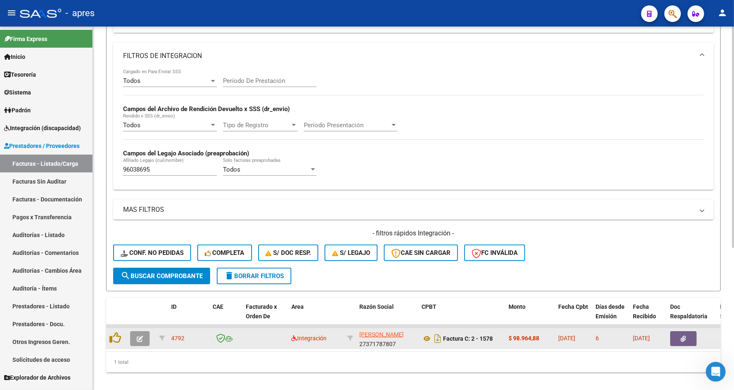
click at [141, 336] on icon "button" at bounding box center [140, 338] width 6 height 6
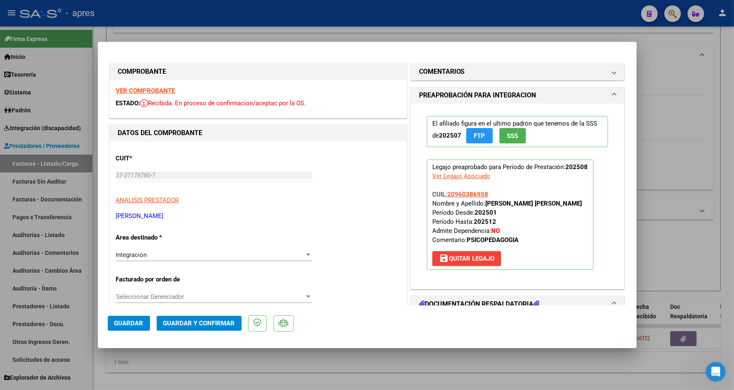
click at [133, 94] on div "VER COMPROBANTE ESTADO: Recibida. En proceso de confirmacion/aceptac por la OS." at bounding box center [258, 99] width 297 height 38
click at [133, 92] on strong "VER COMPROBANTE" at bounding box center [145, 90] width 59 height 7
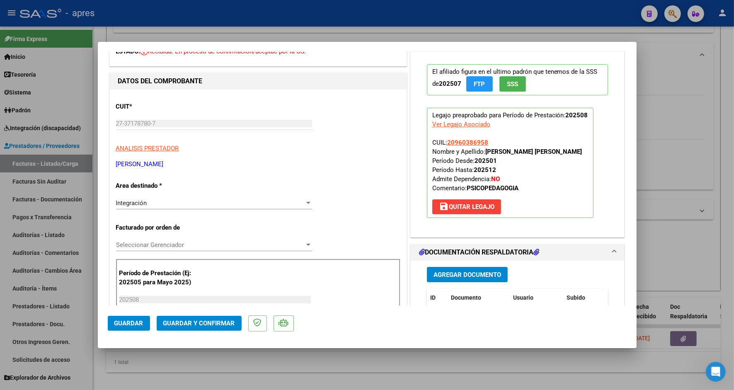
scroll to position [104, 0]
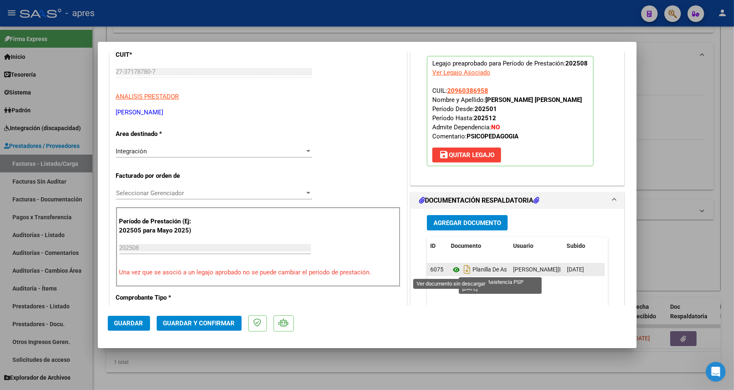
click at [452, 268] on icon at bounding box center [456, 270] width 11 height 10
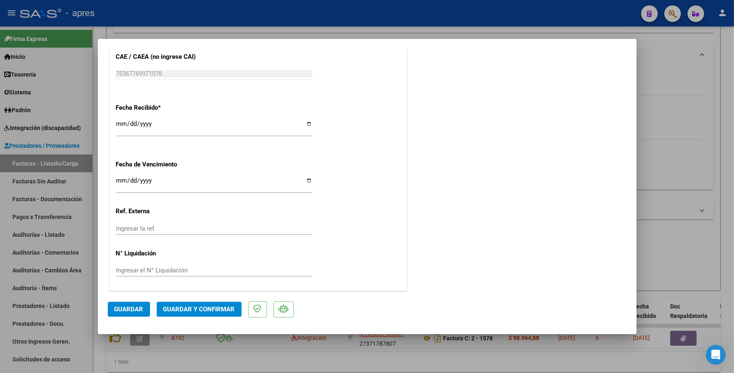
scroll to position [558, 0]
click at [189, 307] on span "Guardar y Confirmar" at bounding box center [199, 309] width 72 height 7
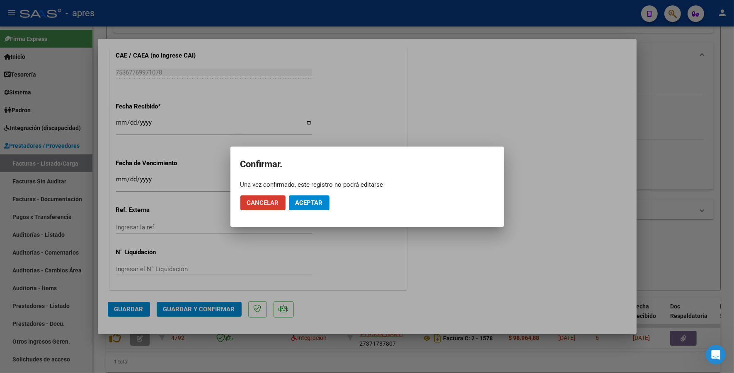
drag, startPoint x: 320, startPoint y: 199, endPoint x: 324, endPoint y: 253, distance: 53.6
click at [320, 201] on span "Aceptar" at bounding box center [308, 202] width 27 height 7
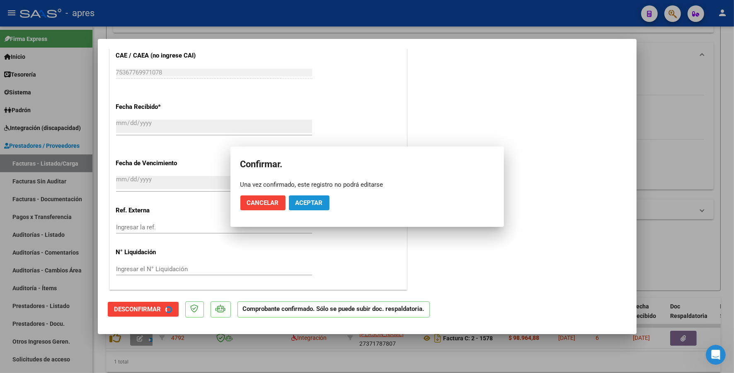
scroll to position [507, 0]
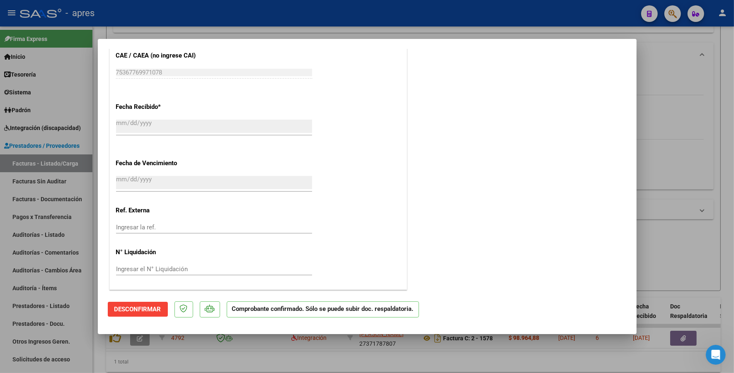
click at [173, 365] on div at bounding box center [367, 186] width 734 height 373
type input "$ 0,00"
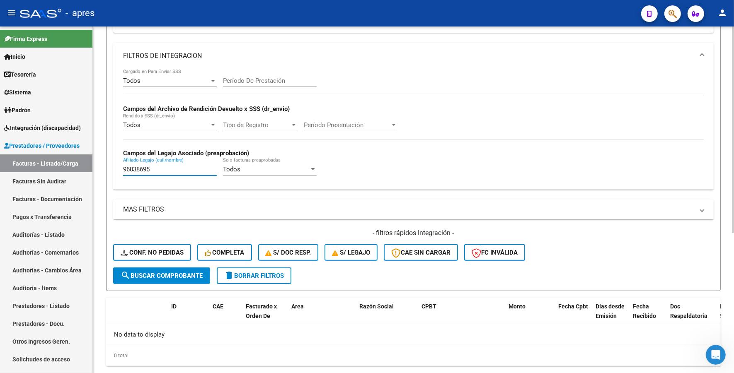
drag, startPoint x: 158, startPoint y: 164, endPoint x: 121, endPoint y: 174, distance: 37.8
click at [121, 174] on div "Todos Cargado en Para Enviar SSS Período De Prestación Campos del Archivo de Re…" at bounding box center [413, 129] width 600 height 121
paste input "581060"
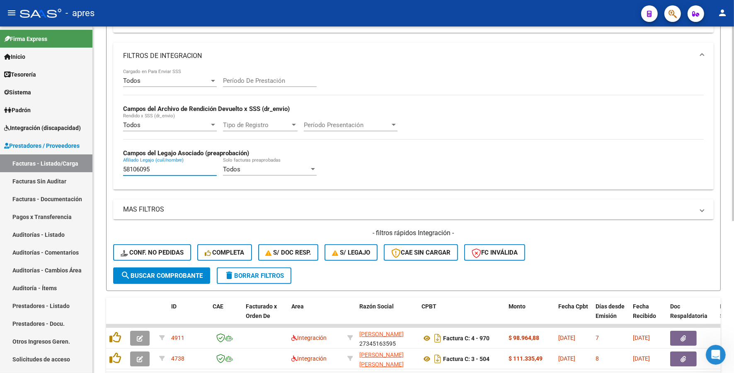
scroll to position [270, 0]
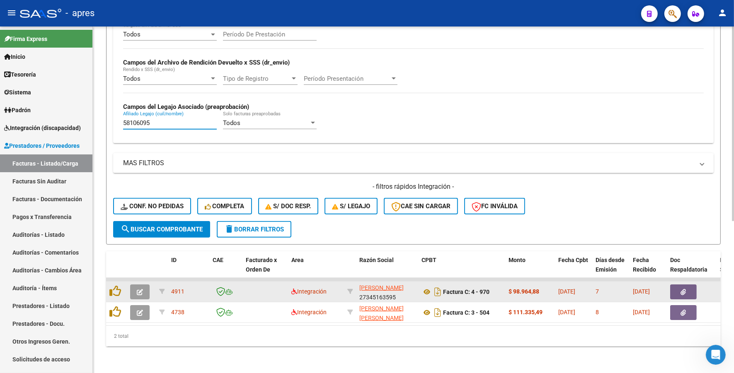
type input "58106095"
click at [145, 289] on button "button" at bounding box center [139, 292] width 19 height 15
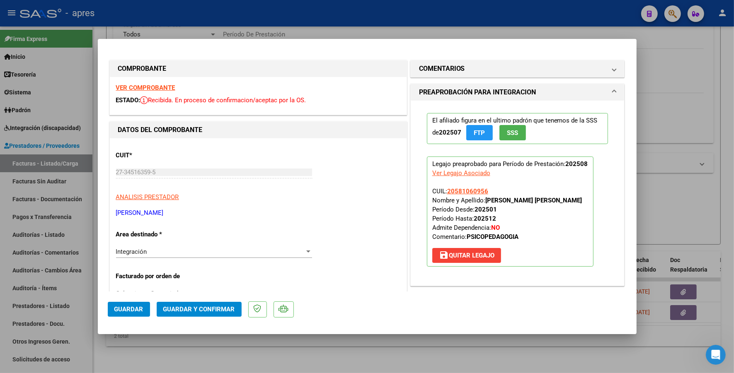
click at [138, 86] on strong "VER COMPROBANTE" at bounding box center [145, 87] width 59 height 7
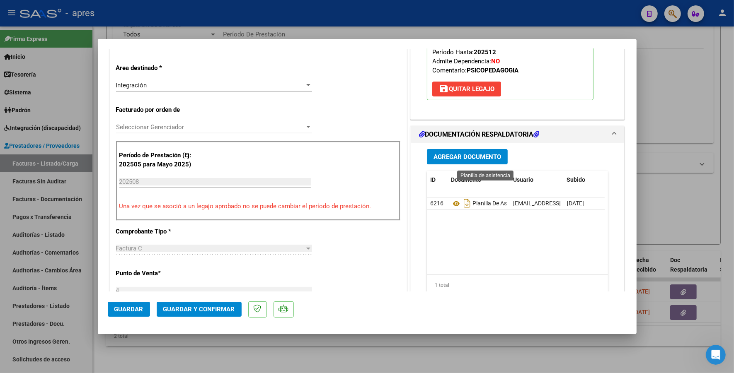
scroll to position [207, 0]
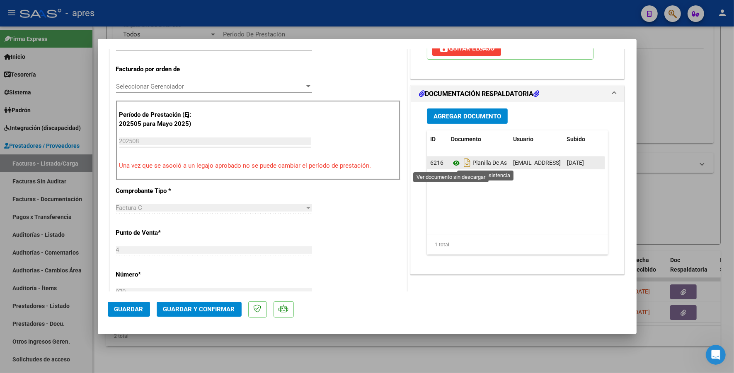
click at [451, 161] on icon at bounding box center [456, 163] width 11 height 10
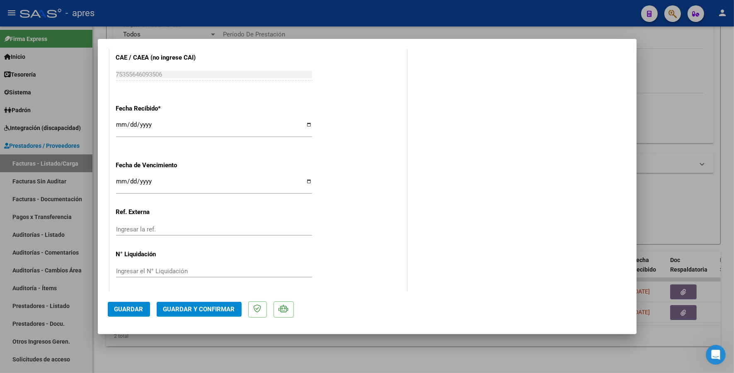
scroll to position [558, 0]
click at [121, 179] on input "Ingresar la fecha" at bounding box center [214, 182] width 196 height 13
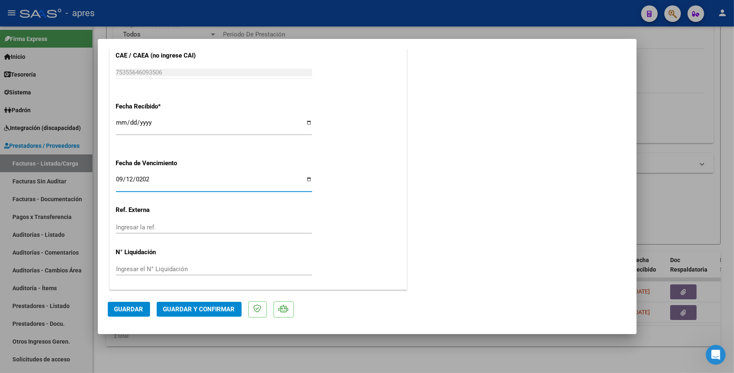
type input "[DATE]"
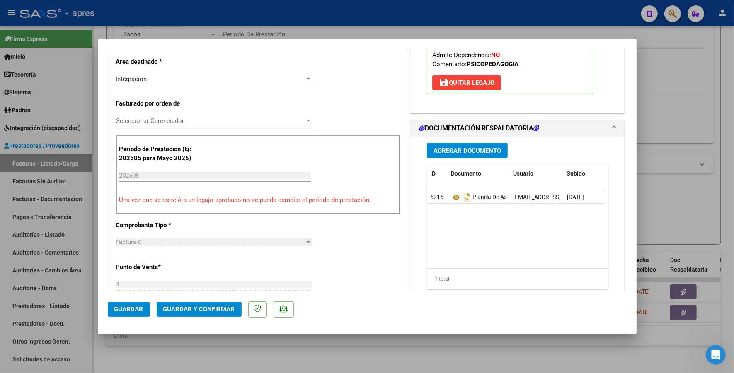
scroll to position [144, 0]
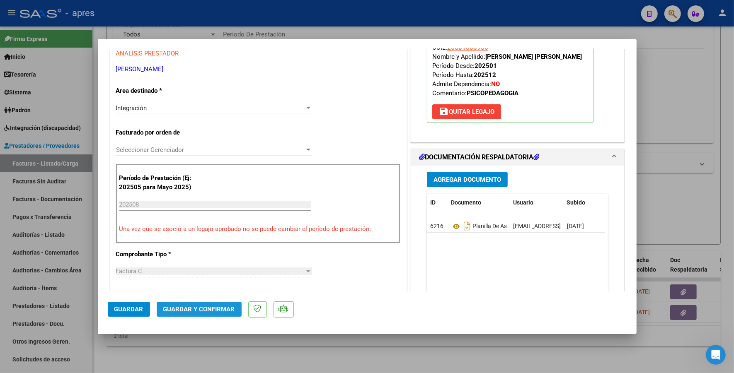
click at [192, 314] on button "Guardar y Confirmar" at bounding box center [199, 309] width 85 height 15
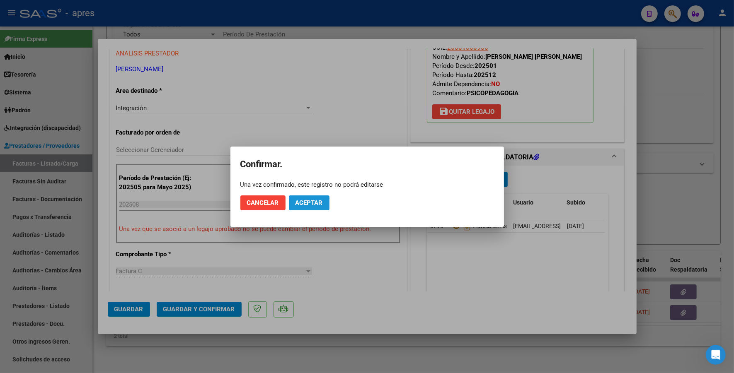
click at [311, 204] on span "Aceptar" at bounding box center [308, 202] width 27 height 7
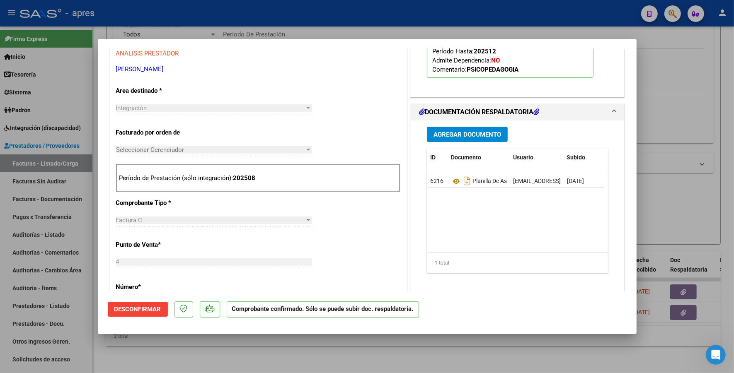
click at [171, 355] on div at bounding box center [367, 186] width 734 height 373
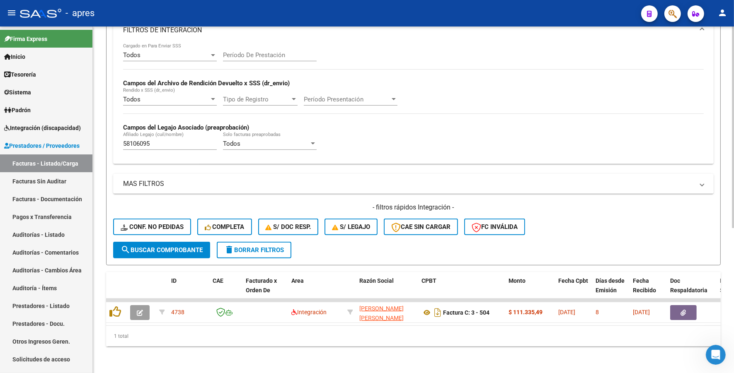
scroll to position [249, 0]
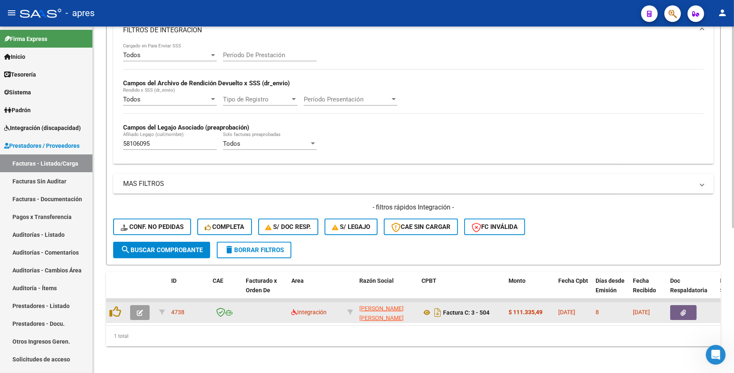
click at [144, 305] on button "button" at bounding box center [139, 312] width 19 height 15
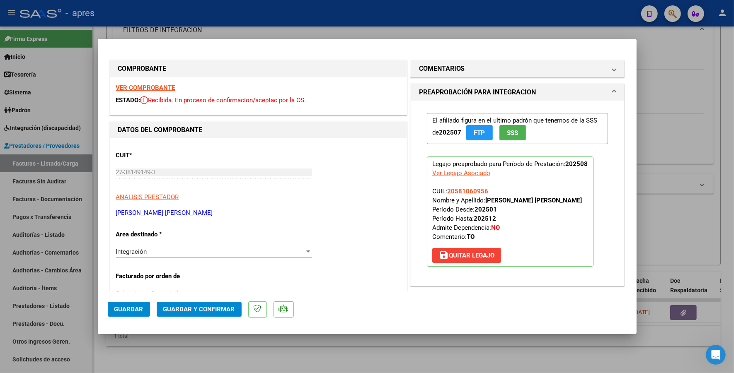
click at [159, 85] on strong "VER COMPROBANTE" at bounding box center [145, 87] width 59 height 7
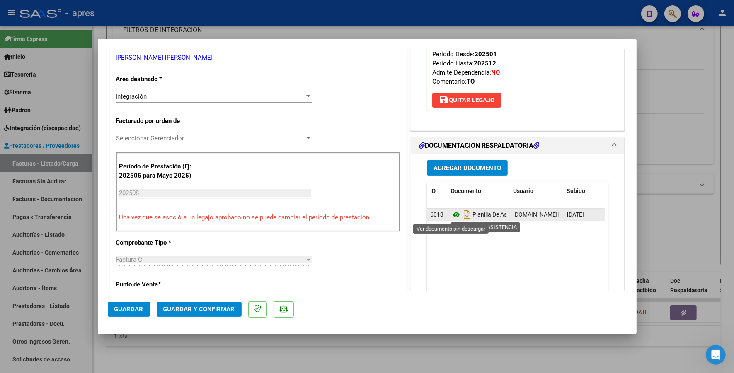
click at [451, 215] on icon at bounding box center [456, 215] width 11 height 10
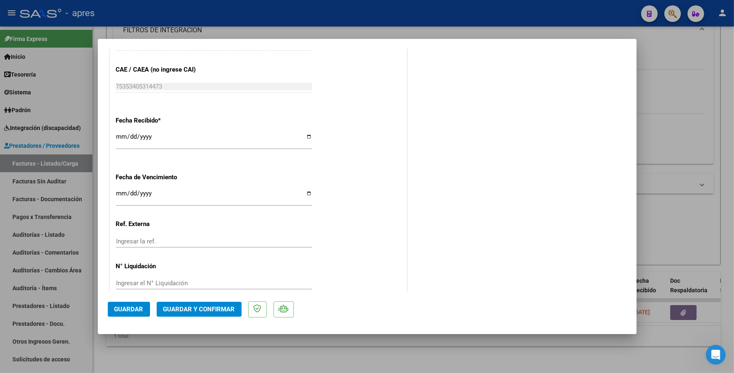
scroll to position [558, 0]
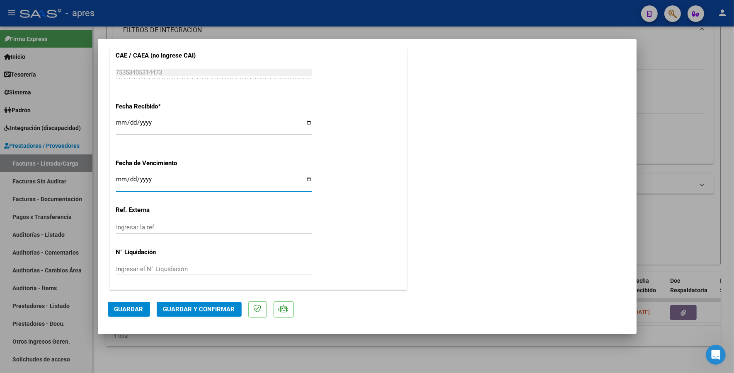
click at [122, 176] on input "Ingresar la fecha" at bounding box center [214, 182] width 196 height 13
type input "[DATE]"
click at [185, 315] on button "Guardar y Confirmar" at bounding box center [199, 309] width 85 height 15
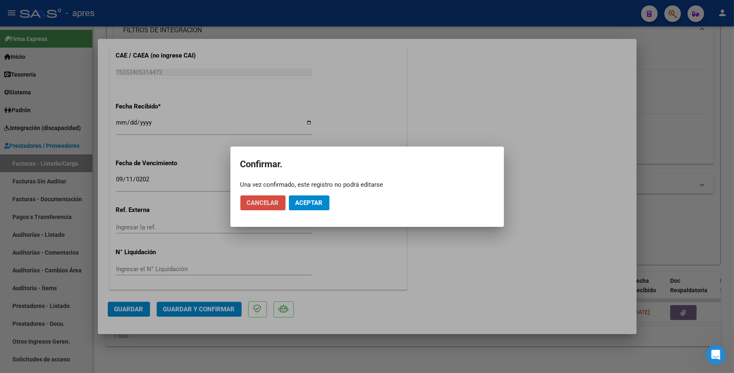
click at [274, 202] on span "Cancelar" at bounding box center [263, 202] width 32 height 7
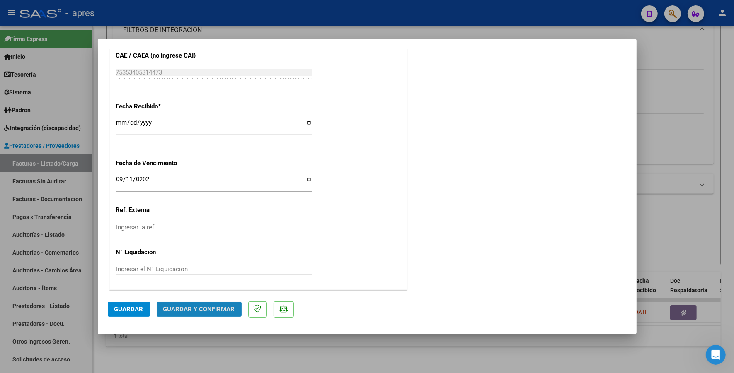
click at [218, 314] on button "Guardar y Confirmar" at bounding box center [199, 309] width 85 height 15
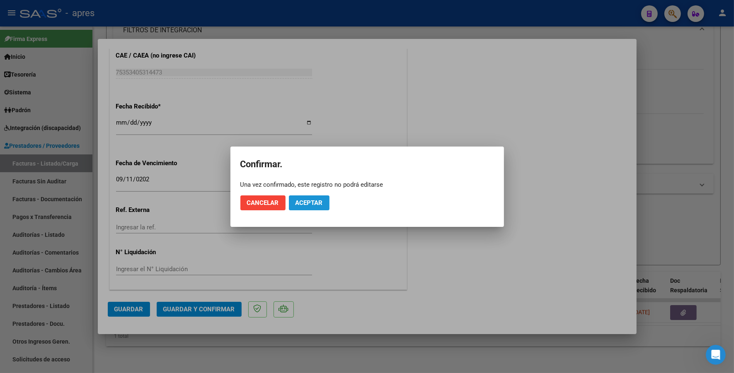
click at [316, 205] on span "Aceptar" at bounding box center [308, 202] width 27 height 7
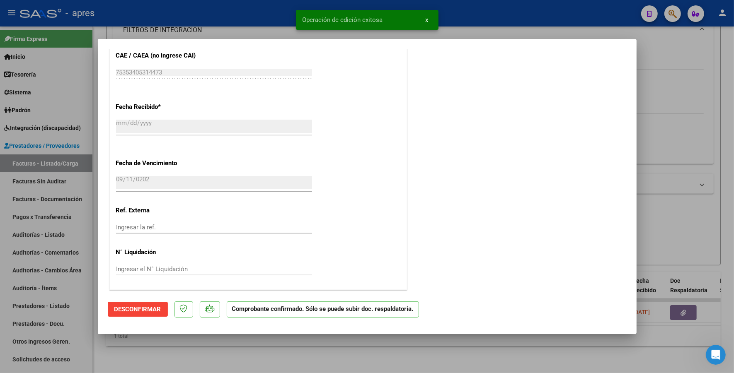
click at [259, 355] on div at bounding box center [367, 186] width 734 height 373
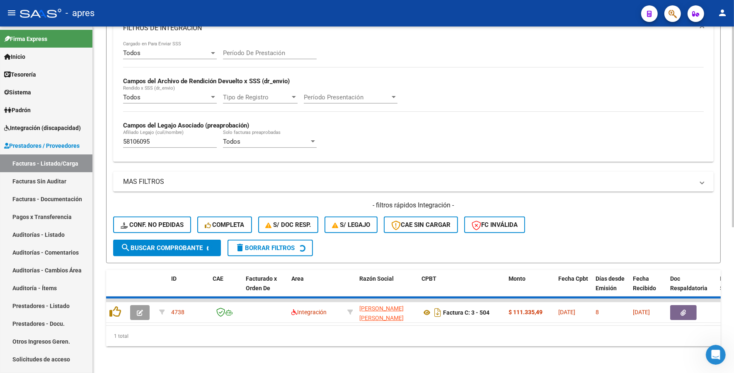
scroll to position [234, 0]
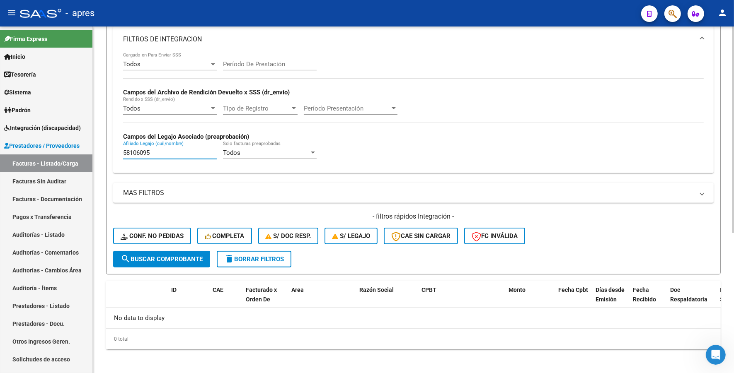
drag, startPoint x: 161, startPoint y: 148, endPoint x: 102, endPoint y: 148, distance: 58.4
click at [102, 148] on div "Video tutorial PRESTADORES -> Listado de CPBTs Emitidos por Prestadores / Prove…" at bounding box center [413, 84] width 641 height 584
paste input "49119312"
click at [177, 256] on span "search Buscar Comprobante" at bounding box center [162, 259] width 82 height 7
drag, startPoint x: 154, startPoint y: 151, endPoint x: 80, endPoint y: 150, distance: 74.2
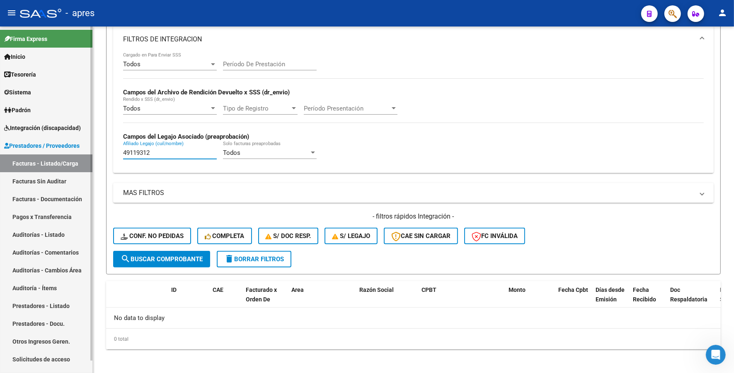
click at [80, 150] on mat-sidenav-container "Firma Express Inicio Instructivos Contacto OS Tesorería Extractos Procesados (c…" at bounding box center [367, 200] width 734 height 347
paste input "57536405"
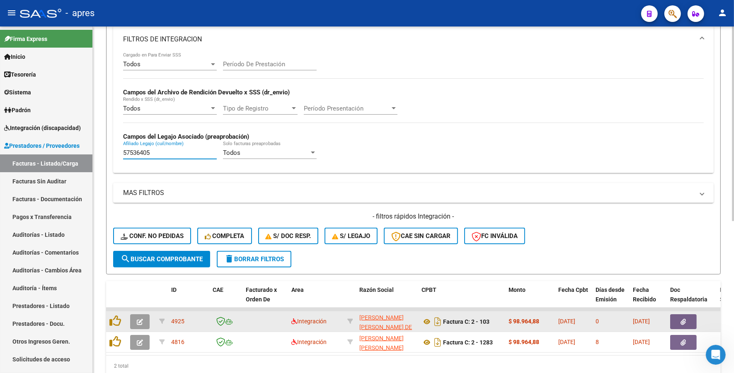
click at [138, 325] on button "button" at bounding box center [139, 321] width 19 height 15
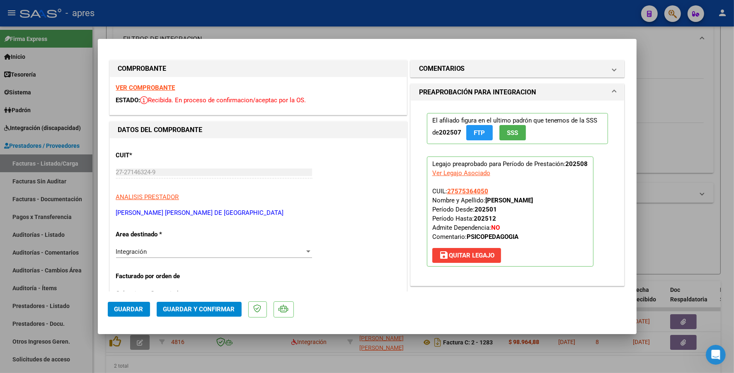
click at [168, 88] on strong "VER COMPROBANTE" at bounding box center [145, 87] width 59 height 7
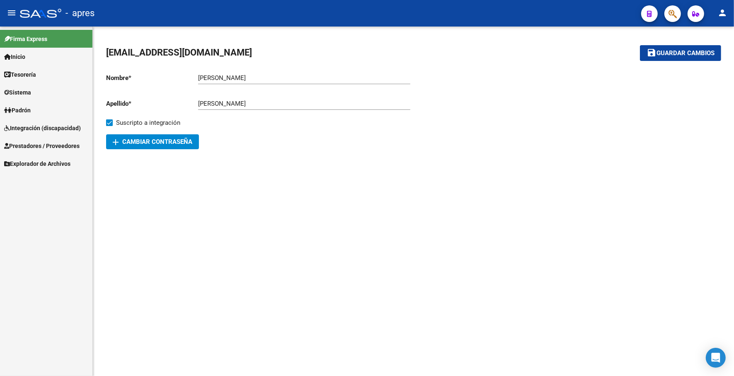
click at [18, 70] on span "Tesorería" at bounding box center [20, 74] width 32 height 9
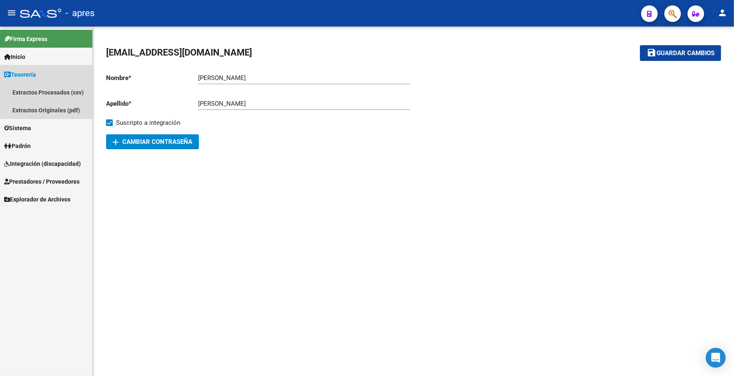
click at [23, 73] on span "Tesorería" at bounding box center [20, 74] width 32 height 9
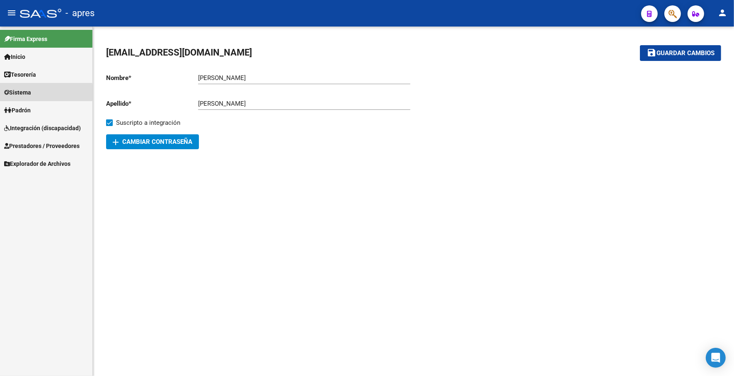
click at [19, 92] on span "Sistema" at bounding box center [17, 92] width 27 height 9
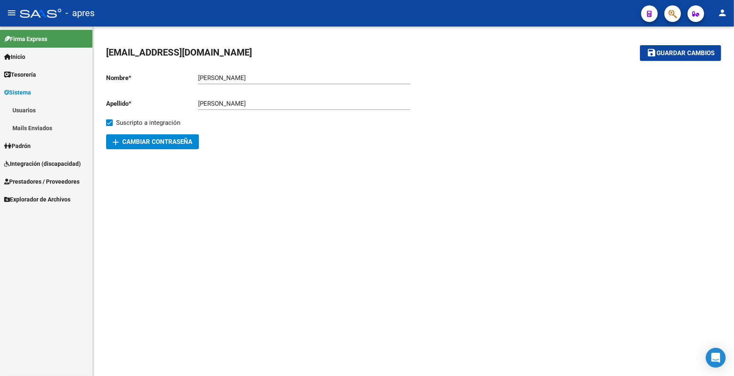
click at [20, 125] on link "Mails Enviados" at bounding box center [46, 128] width 92 height 18
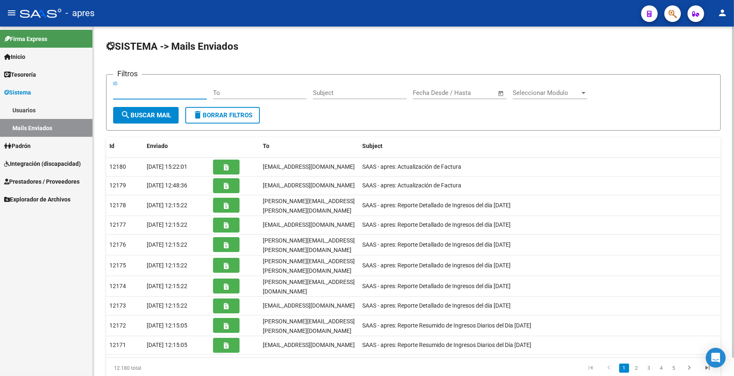
click at [173, 92] on input "ID" at bounding box center [160, 92] width 94 height 7
click at [210, 94] on div "Filtros ID To Subject Fecha inicio – Fecha fin Fecha Desde / Hasta Seleccionar …" at bounding box center [413, 94] width 600 height 26
click at [232, 96] on input "To" at bounding box center [260, 92] width 94 height 7
paste input "[PERSON_NAME]"
type input "[PERSON_NAME]"
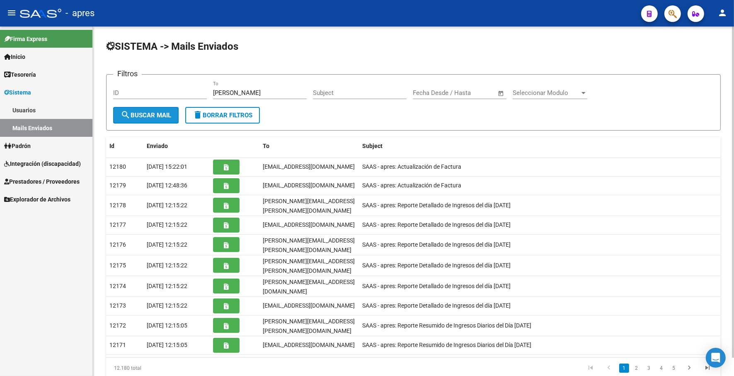
click at [161, 112] on span "search Buscar Mail" at bounding box center [146, 114] width 51 height 7
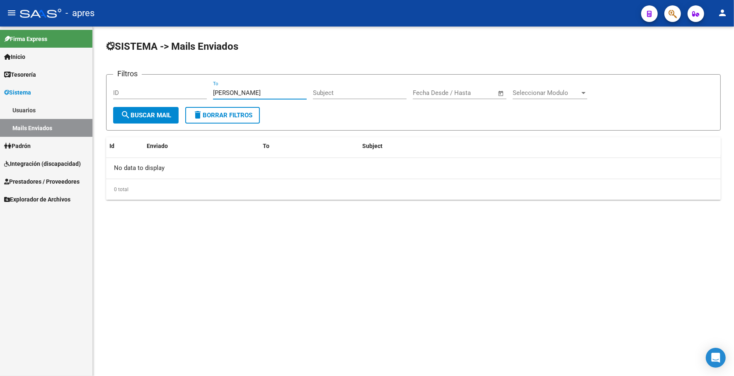
click at [272, 92] on input "[PERSON_NAME]" at bounding box center [260, 92] width 94 height 7
drag, startPoint x: 277, startPoint y: 92, endPoint x: 208, endPoint y: 92, distance: 68.3
click at [208, 92] on div "Filtros ID DIAZ ANALIA BEATRIZ To Subject Fecha inicio – Fecha fin Fecha Desde …" at bounding box center [413, 94] width 600 height 26
drag, startPoint x: 284, startPoint y: 96, endPoint x: 286, endPoint y: 106, distance: 11.0
click at [285, 101] on div "To" at bounding box center [260, 94] width 94 height 26
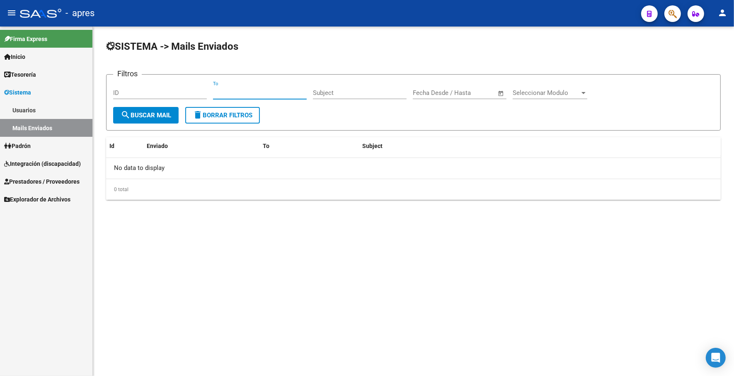
click at [286, 108] on form "Filtros ID To Subject Fecha inicio – Fecha fin Fecha Desde / Hasta Seleccionar …" at bounding box center [413, 102] width 614 height 56
click at [333, 92] on input "Subject" at bounding box center [360, 92] width 94 height 7
click at [125, 89] on input "ID" at bounding box center [160, 92] width 94 height 7
paste input "4434"
type input "4434"
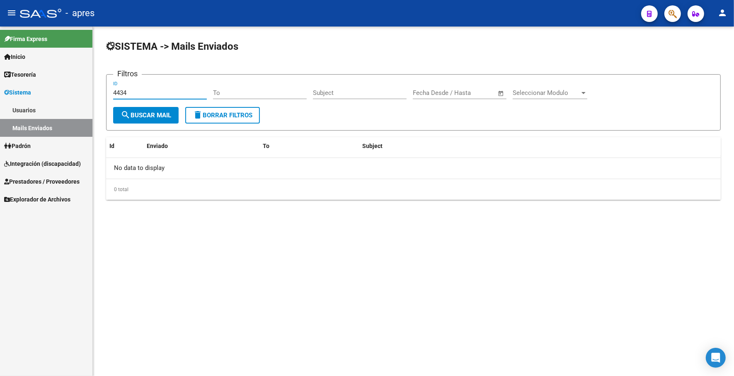
click at [131, 111] on span "search Buscar Mail" at bounding box center [146, 114] width 51 height 7
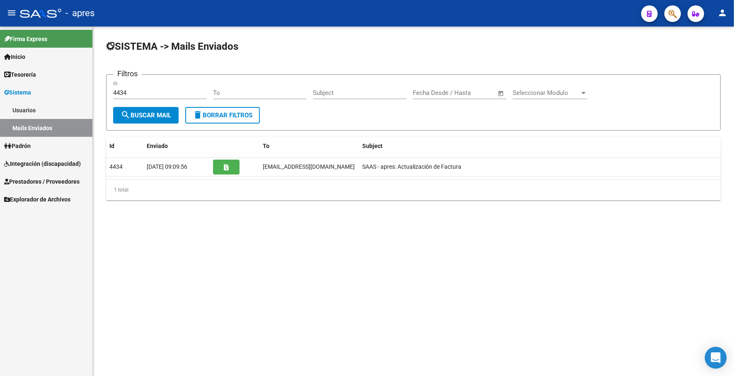
click at [721, 362] on div "Open Intercom Messenger" at bounding box center [716, 358] width 22 height 22
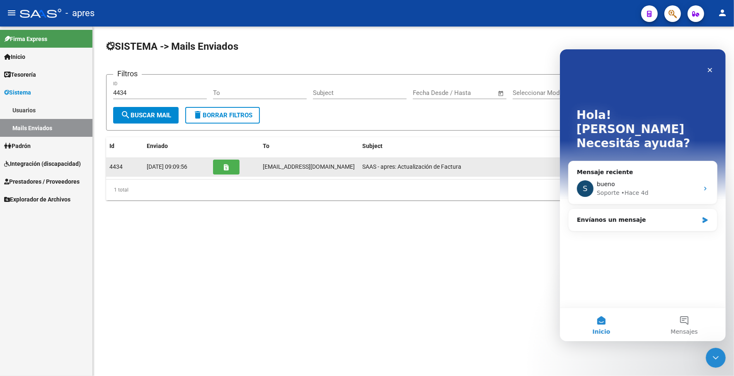
click at [220, 166] on button "button" at bounding box center [226, 166] width 27 height 15
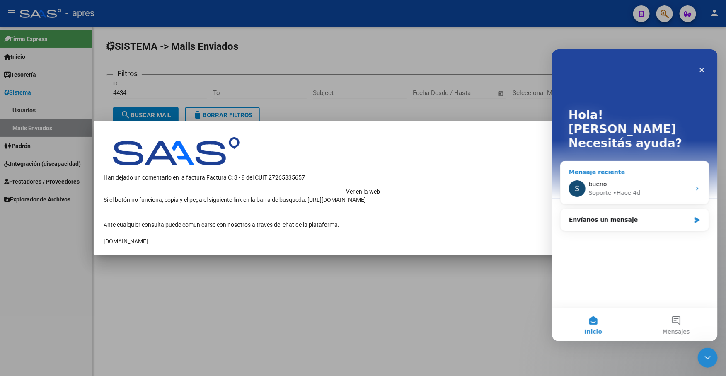
click at [622, 188] on div "• Hace 4d" at bounding box center [626, 192] width 27 height 9
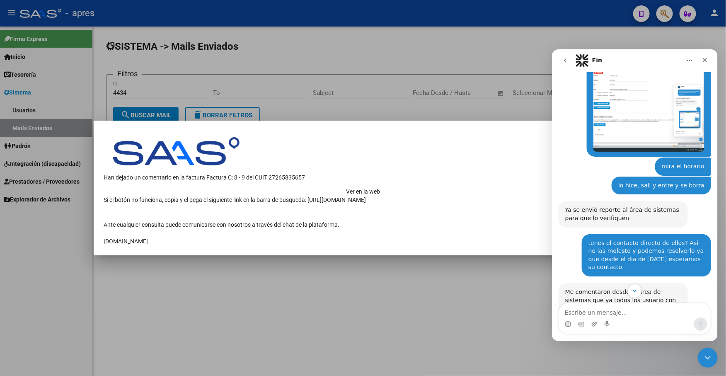
scroll to position [1048, 0]
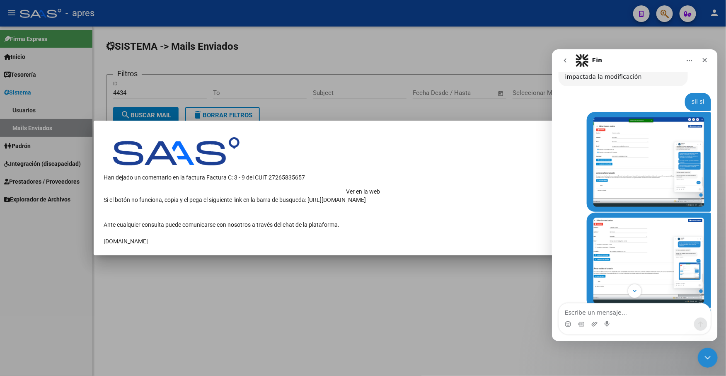
drag, startPoint x: 597, startPoint y: 309, endPoint x: 591, endPoint y: 308, distance: 6.8
click at [593, 308] on textarea "Escribe un mensaje..." at bounding box center [634, 310] width 152 height 14
type textarea "Hola, hace unos dias me comunique por el inconveniente"
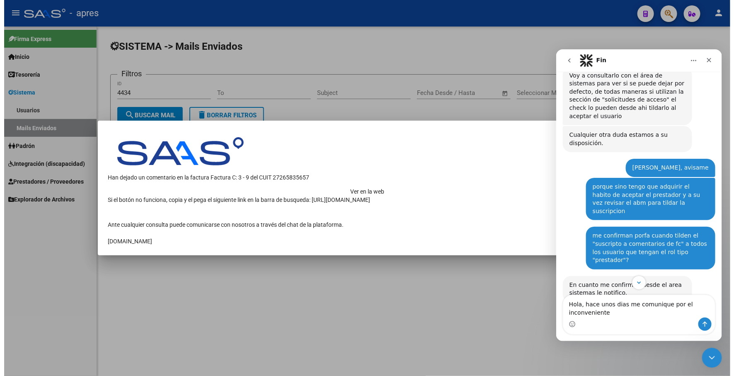
scroll to position [323, 0]
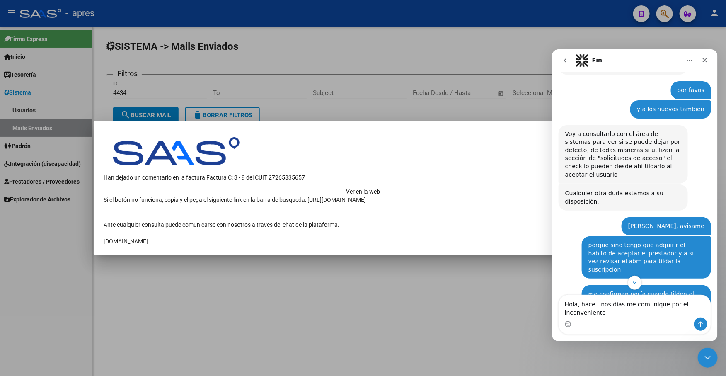
drag, startPoint x: 615, startPoint y: 310, endPoint x: 544, endPoint y: 296, distance: 71.7
click at [551, 296] on html "Fin Somos el equipo de soporte del sistema. Si algo no funciona podés escribirn…" at bounding box center [634, 195] width 166 height 292
click at [467, 314] on div at bounding box center [363, 188] width 726 height 376
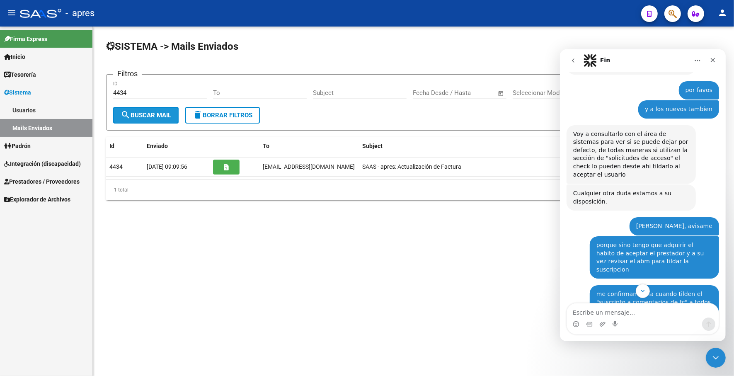
click at [140, 109] on button "search Buscar Mail" at bounding box center [145, 115] width 65 height 17
click at [129, 92] on input "4434" at bounding box center [160, 92] width 94 height 7
click at [48, 142] on link "Padrón" at bounding box center [46, 146] width 92 height 18
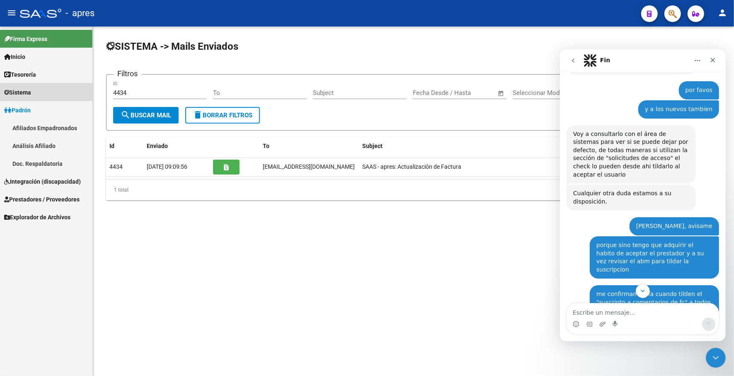
click at [48, 94] on link "Sistema" at bounding box center [46, 92] width 92 height 18
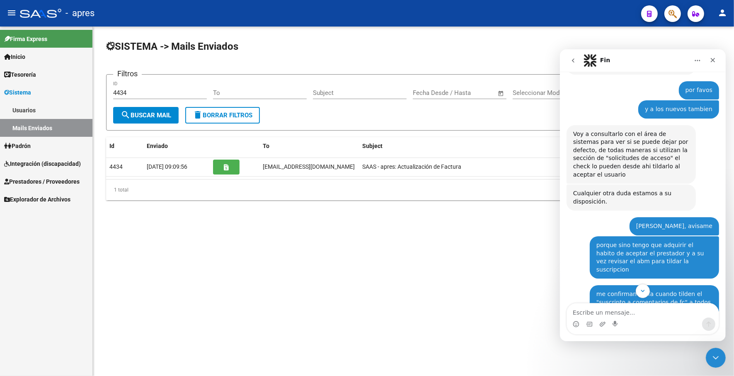
click at [47, 120] on link "Mails Enviados" at bounding box center [46, 128] width 92 height 18
click at [40, 190] on link "Explorador de Archivos" at bounding box center [46, 199] width 92 height 18
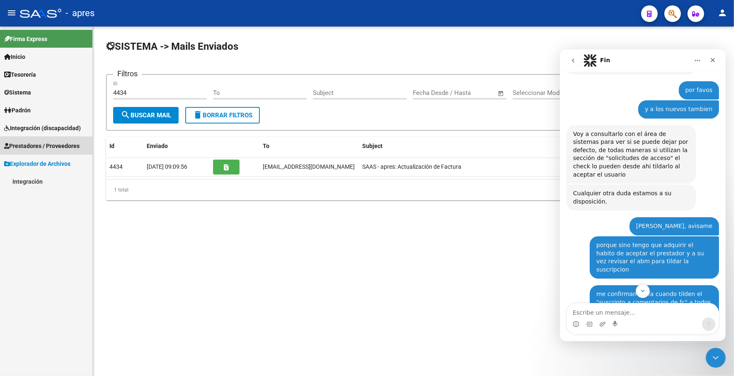
click at [48, 145] on span "Prestadores / Proveedores" at bounding box center [41, 145] width 75 height 9
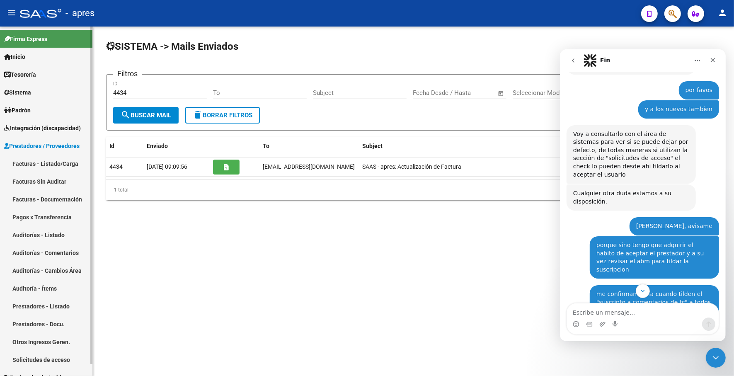
click at [48, 174] on link "Facturas Sin Auditar" at bounding box center [46, 181] width 92 height 18
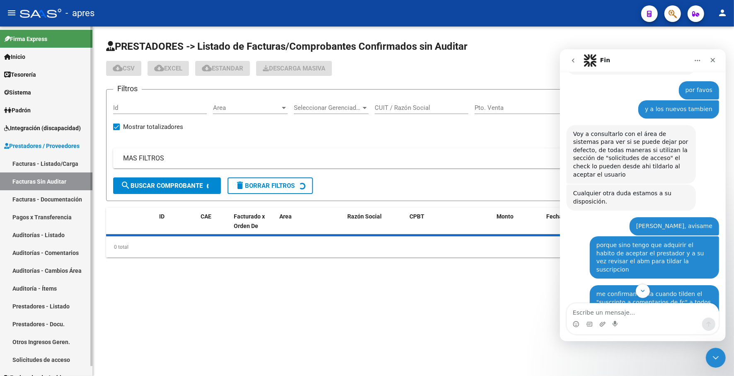
click at [44, 106] on link "Padrón" at bounding box center [46, 110] width 92 height 18
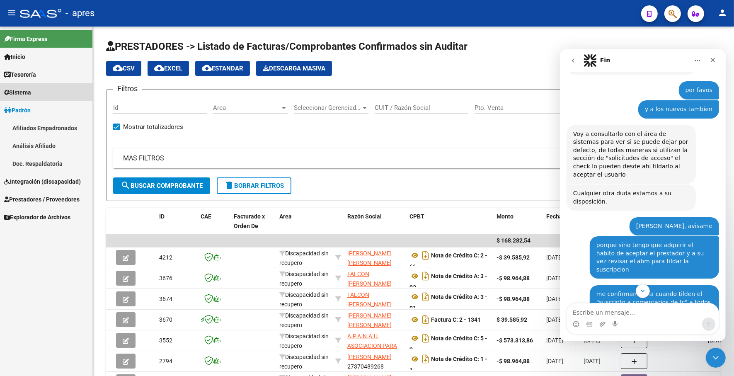
click at [44, 91] on link "Sistema" at bounding box center [46, 92] width 92 height 18
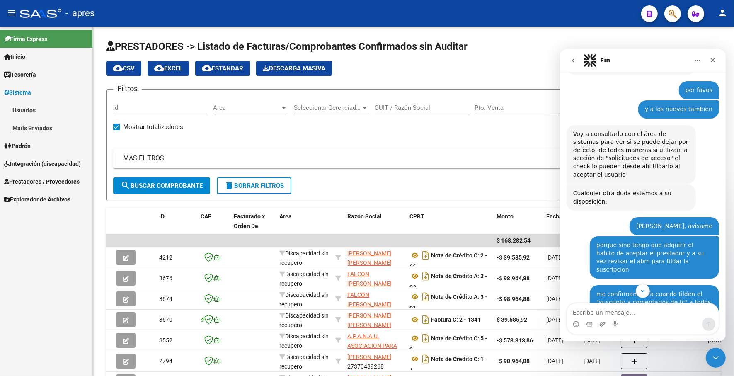
click at [46, 123] on link "Mails Enviados" at bounding box center [46, 128] width 92 height 18
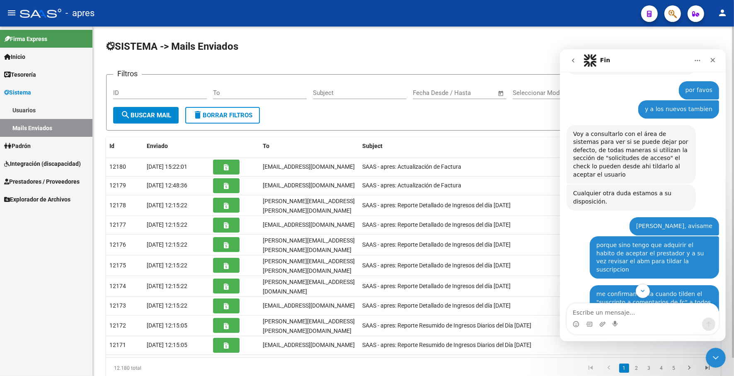
click at [144, 91] on input "ID" at bounding box center [160, 92] width 94 height 7
type input "4"
paste input "4434"
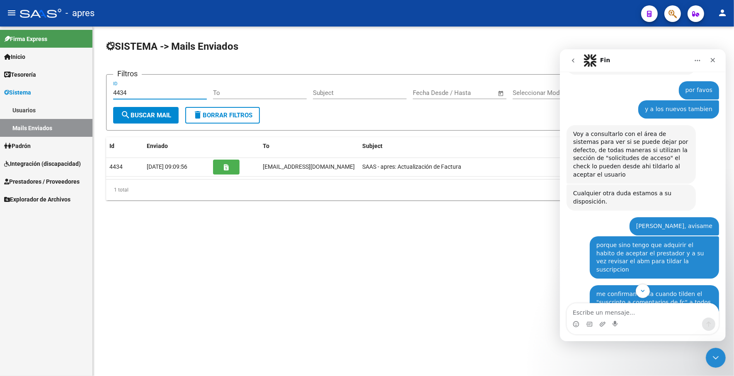
type input "4434"
click at [159, 119] on button "search Buscar Mail" at bounding box center [145, 115] width 65 height 17
click at [621, 311] on textarea "Escribe un mensaje..." at bounding box center [642, 310] width 152 height 14
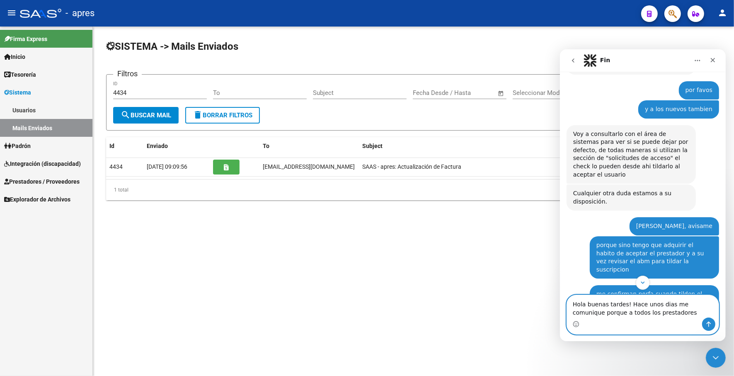
click at [591, 312] on textarea "Hola buenas tardes! Hace unos dias me comunique porque a todos los prestadores" at bounding box center [642, 305] width 152 height 22
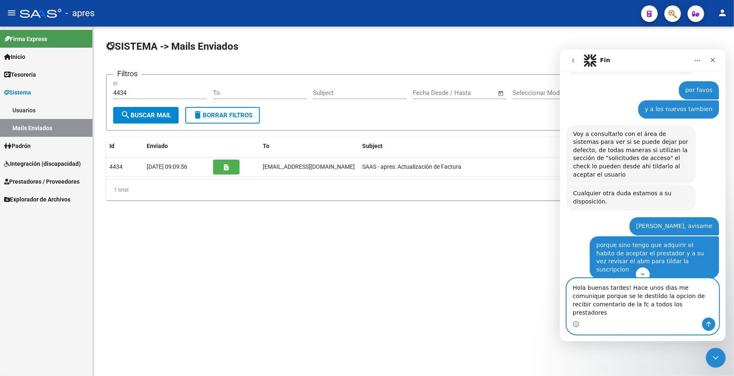
click at [654, 313] on textarea "Hola buenas tardes! Hace unos dias me comunique porque se le destildo la opcion…" at bounding box center [642, 297] width 152 height 39
type textarea "Hola buenas tardes! Hace unos dias me comunique porque se le destildo la opcion…"
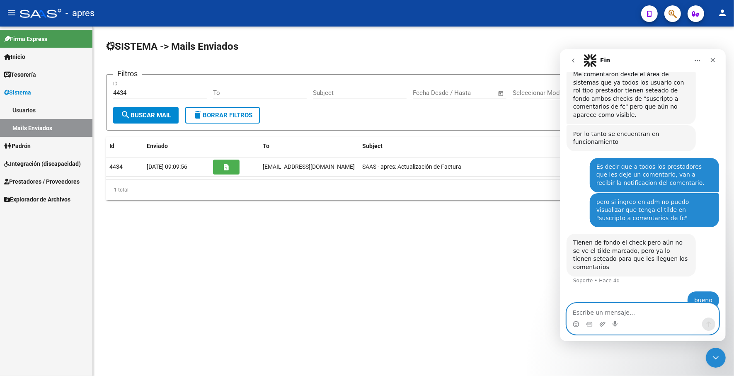
scroll to position [1419, 0]
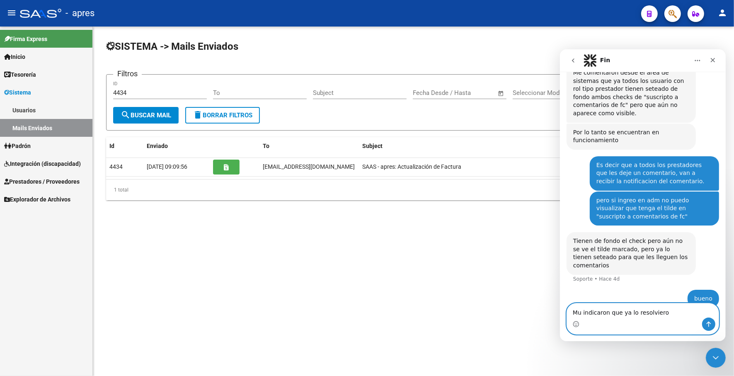
type textarea "Mu indicaron que ya lo resolvieron"
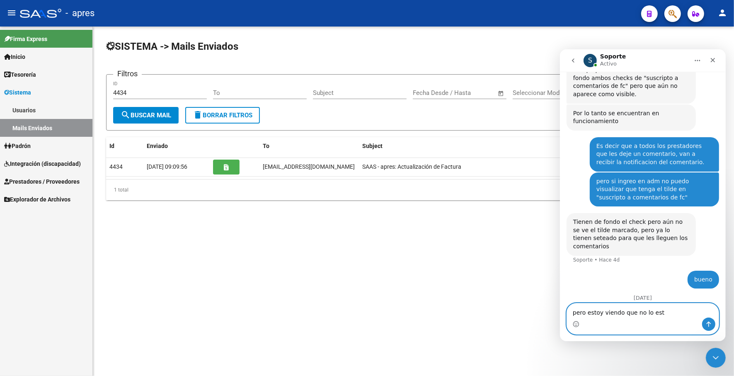
type textarea "pero estoy viendo que no lo esta"
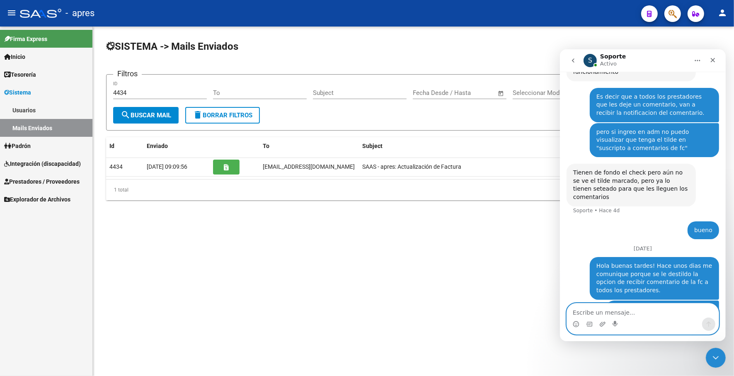
scroll to position [1537, 0]
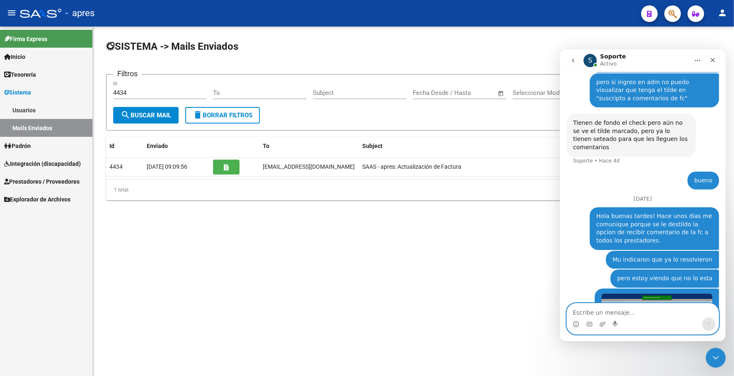
click at [595, 309] on textarea "Escribe un mensaje..." at bounding box center [642, 310] width 152 height 14
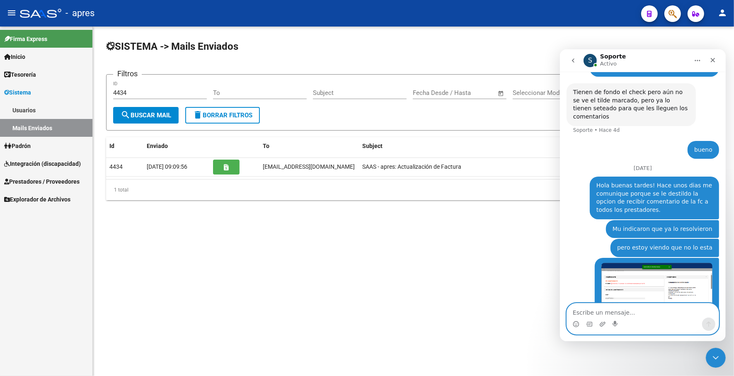
scroll to position [1593, 0]
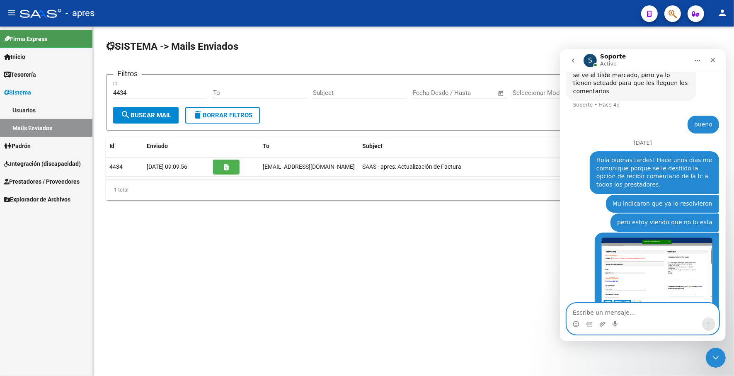
click at [41, 111] on link "Usuarios" at bounding box center [46, 110] width 92 height 18
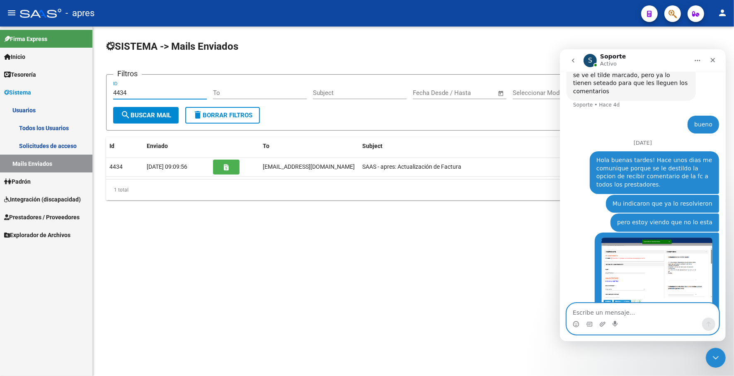
drag, startPoint x: 140, startPoint y: 94, endPoint x: 88, endPoint y: 93, distance: 51.8
click at [88, 93] on mat-sidenav-container "Firma Express Inicio Instructivos Contacto OS Tesorería Extractos Procesados (c…" at bounding box center [367, 201] width 734 height 349
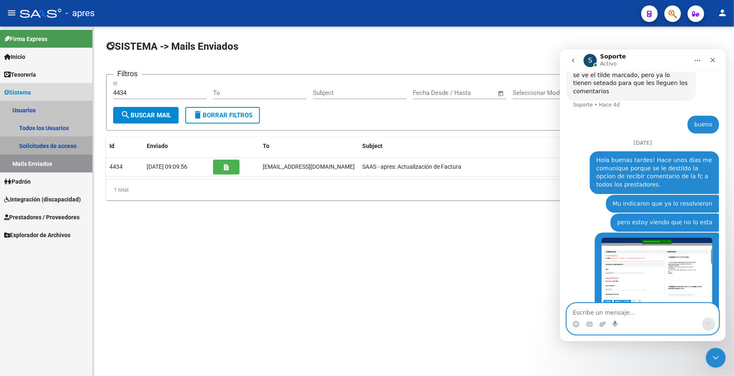
click at [29, 141] on link "Solicitudes de acceso" at bounding box center [46, 146] width 92 height 18
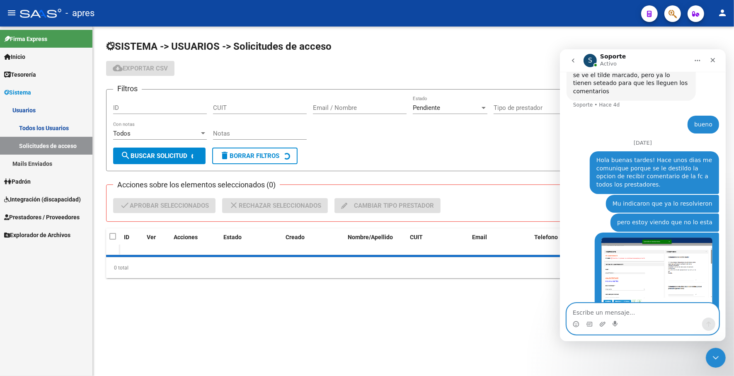
click at [36, 124] on link "Todos los Usuarios" at bounding box center [46, 128] width 92 height 18
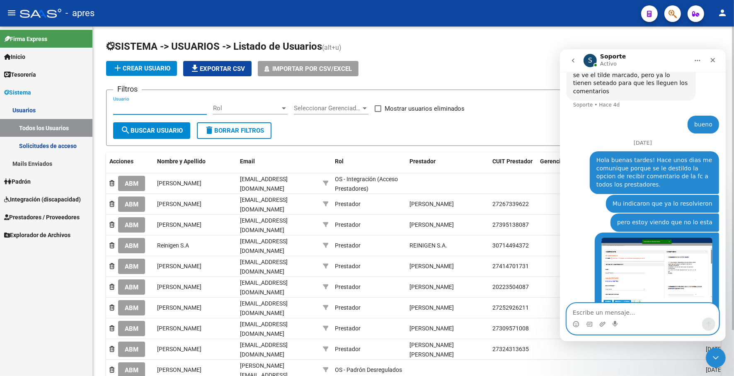
click at [135, 106] on input "Usuario" at bounding box center [160, 107] width 94 height 7
paste input "[PERSON_NAME]"
type input "[PERSON_NAME]"
click at [168, 128] on span "search Buscar Usuario" at bounding box center [152, 130] width 62 height 7
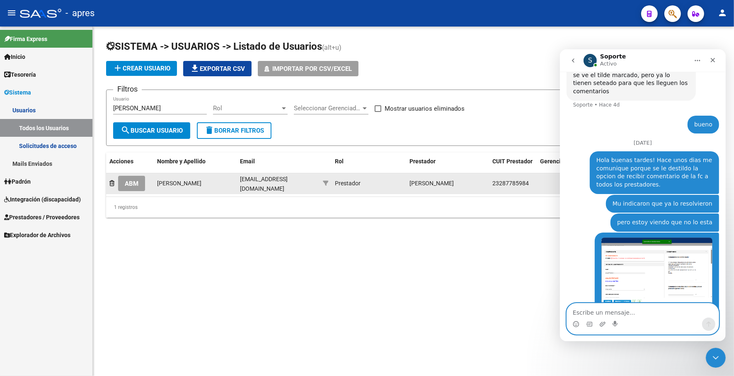
click at [129, 183] on span "ABM" at bounding box center [132, 183] width 14 height 7
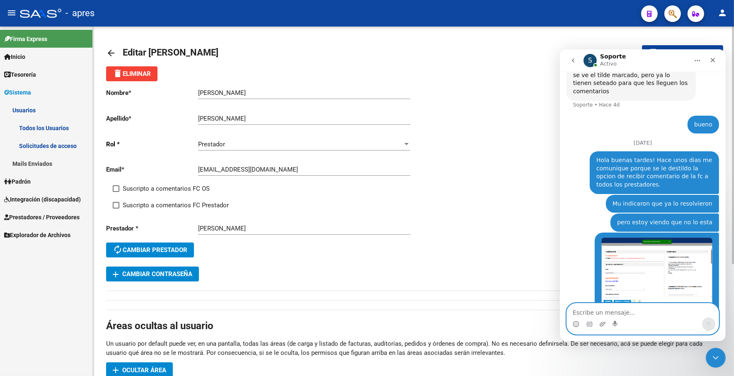
drag, startPoint x: 115, startPoint y: 188, endPoint x: 111, endPoint y: 200, distance: 12.3
click at [115, 189] on span at bounding box center [116, 188] width 7 height 7
click at [116, 192] on input "Suscripto a comentarios FC OS" at bounding box center [116, 192] width 0 height 0
checkbox input "true"
click at [111, 200] on div "Nombre * Analia Beatriz Ingresar nombre Apellido * Diaz Ingresar apellido Rol *…" at bounding box center [259, 173] width 307 height 185
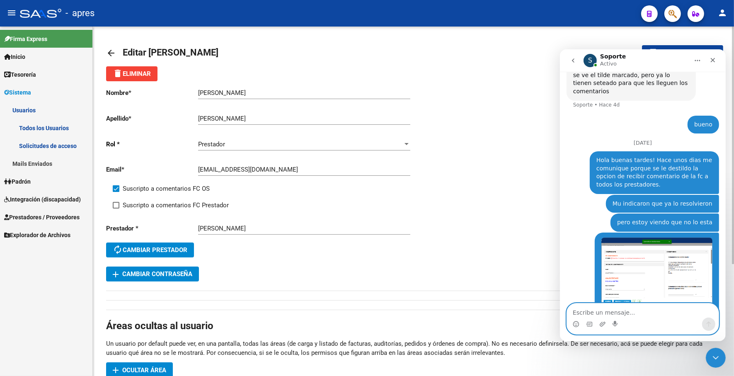
click at [116, 202] on span at bounding box center [116, 205] width 7 height 7
click at [116, 208] on input "Suscripto a comentarios FC Prestador" at bounding box center [116, 208] width 0 height 0
checkbox input "true"
click at [665, 46] on button "save Guardar cambios" at bounding box center [682, 52] width 81 height 15
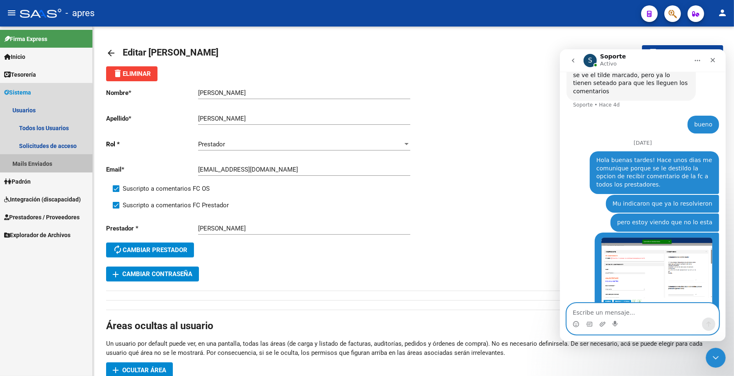
click at [39, 162] on link "Mails Enviados" at bounding box center [46, 163] width 92 height 18
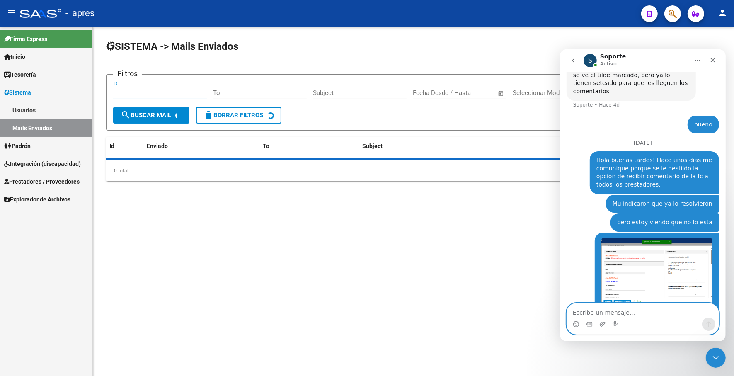
click at [130, 94] on input "ID" at bounding box center [160, 92] width 94 height 7
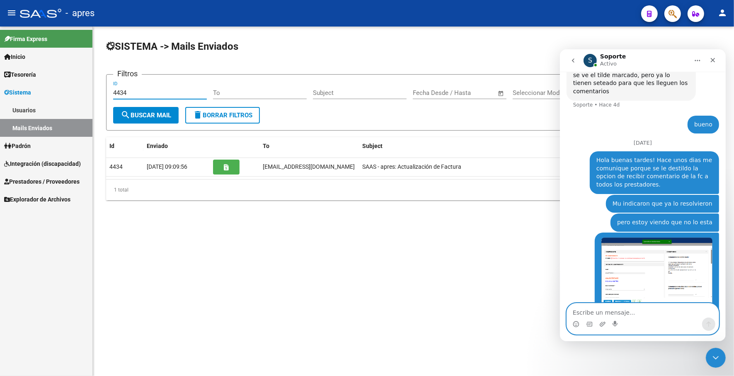
type input "4434"
click at [151, 115] on span "search Buscar Mail" at bounding box center [146, 114] width 51 height 7
click at [139, 112] on span "search Buscar Mail" at bounding box center [146, 114] width 51 height 7
click at [147, 98] on div "4434 ID" at bounding box center [160, 90] width 94 height 18
drag, startPoint x: 101, startPoint y: 93, endPoint x: 96, endPoint y: 93, distance: 5.8
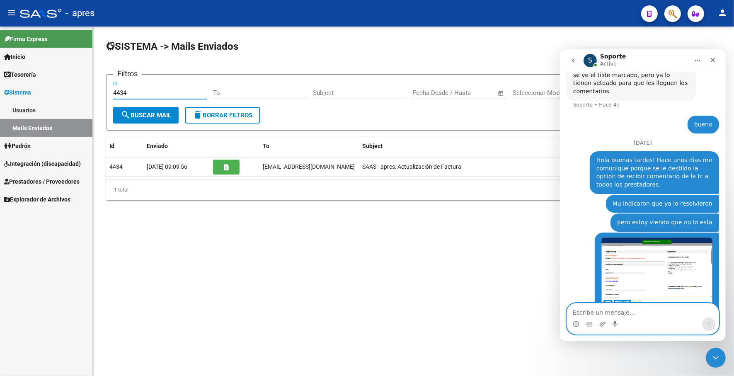
click at [96, 93] on div "SISTEMA -> Mails Enviados Filtros 4434 ID To Subject Fecha inicio – Fecha fin F…" at bounding box center [413, 127] width 641 height 200
click at [232, 91] on input "To" at bounding box center [260, 92] width 94 height 7
click at [374, 94] on input "Subject" at bounding box center [360, 92] width 94 height 7
click at [169, 113] on span "search Buscar Mail" at bounding box center [146, 114] width 51 height 7
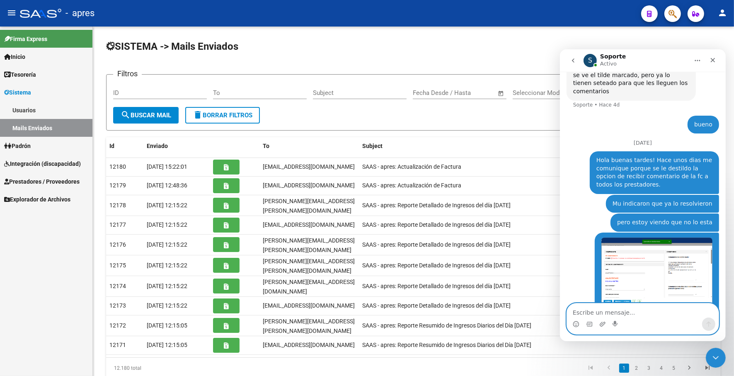
click at [27, 114] on link "Usuarios" at bounding box center [46, 110] width 92 height 18
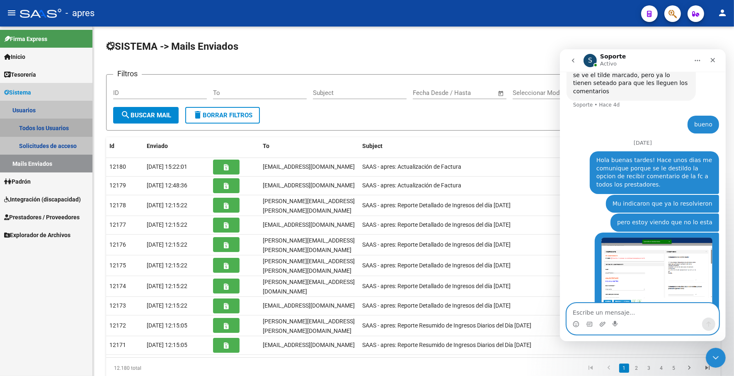
click at [35, 127] on link "Todos los Usuarios" at bounding box center [46, 128] width 92 height 18
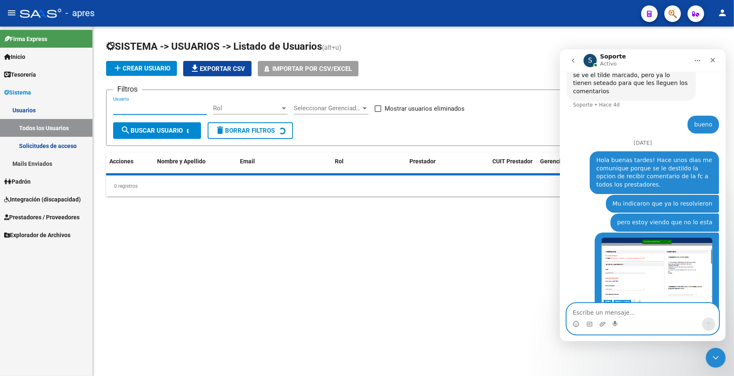
click at [182, 104] on input "Usuario" at bounding box center [160, 107] width 94 height 7
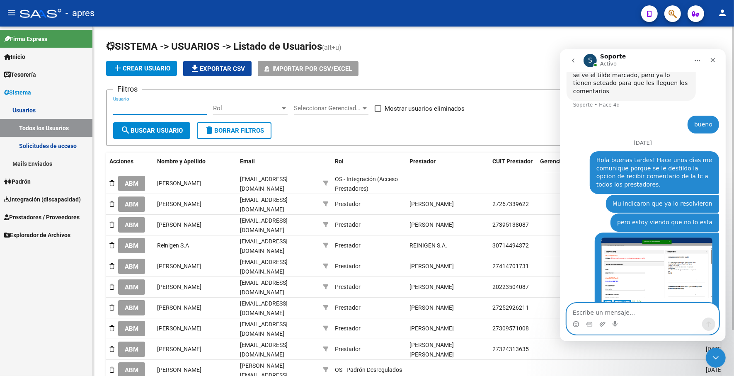
click at [179, 108] on input "Usuario" at bounding box center [160, 107] width 94 height 7
paste input "v"
type input "v"
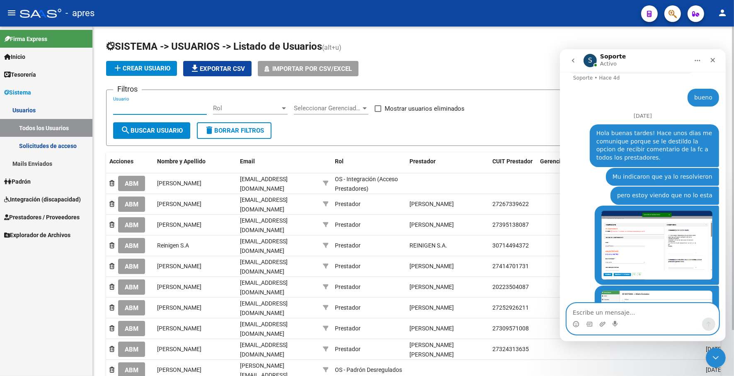
click at [150, 110] on input "Usuario" at bounding box center [160, 107] width 94 height 7
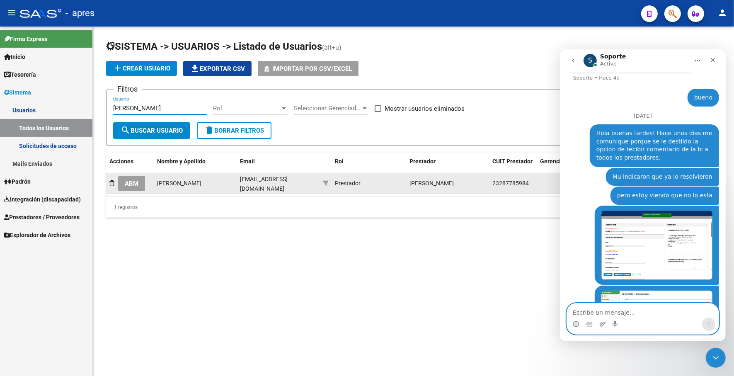
type input "diaz analia"
click at [137, 186] on button "ABM" at bounding box center [131, 183] width 27 height 15
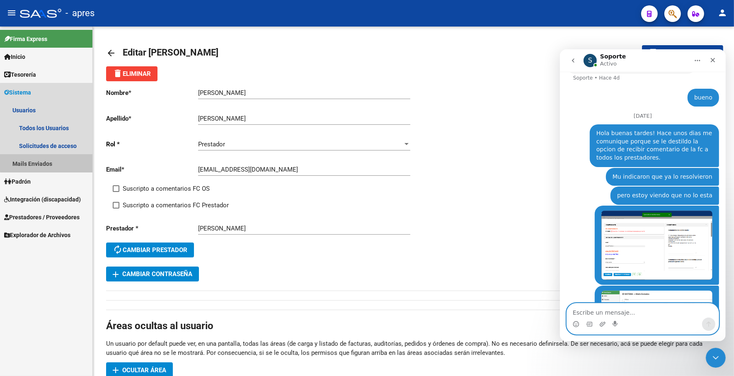
click at [50, 162] on link "Mails Enviados" at bounding box center [46, 163] width 92 height 18
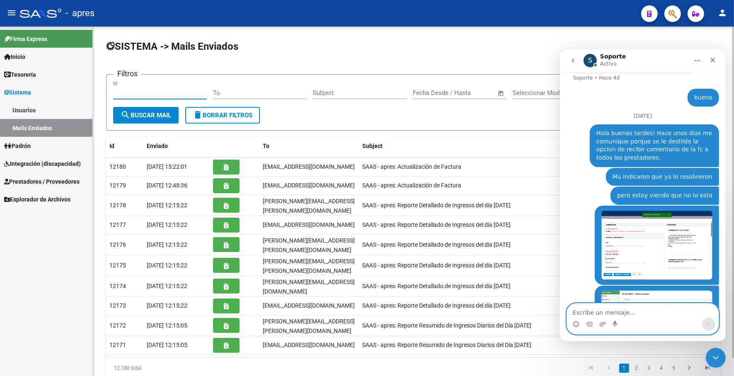
click at [138, 92] on input "ID" at bounding box center [160, 92] width 94 height 7
click at [712, 357] on icon "Cerrar Intercom Messenger" at bounding box center [714, 356] width 10 height 10
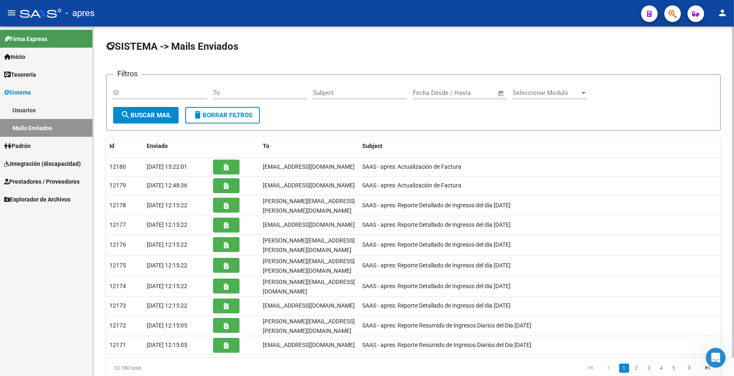
scroll to position [1620, 0]
click at [577, 92] on span "Seleccionar Modulo" at bounding box center [545, 92] width 67 height 7
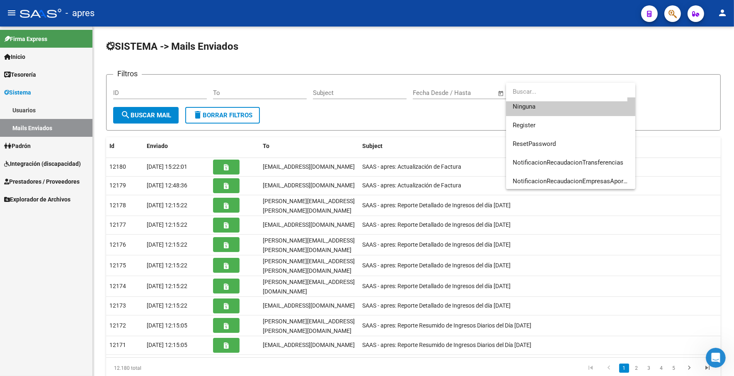
scroll to position [0, 0]
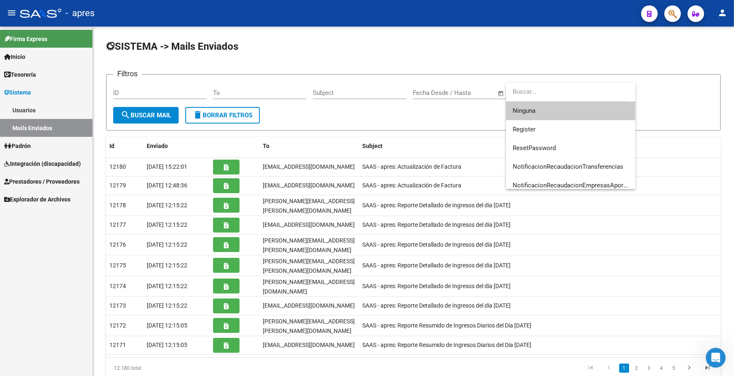
click at [28, 179] on div at bounding box center [367, 188] width 734 height 376
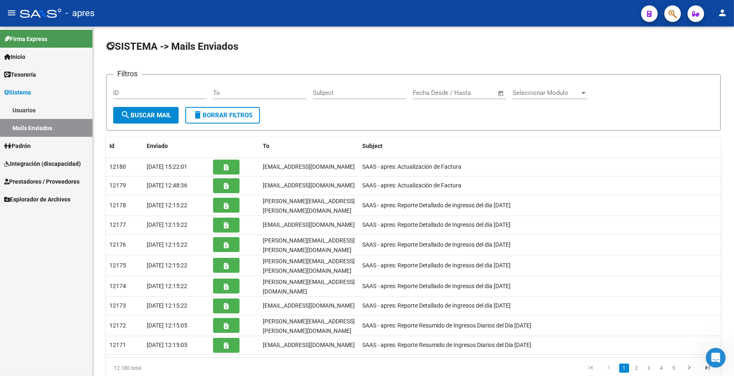
click at [28, 179] on span "Prestadores / Proveedores" at bounding box center [41, 181] width 75 height 9
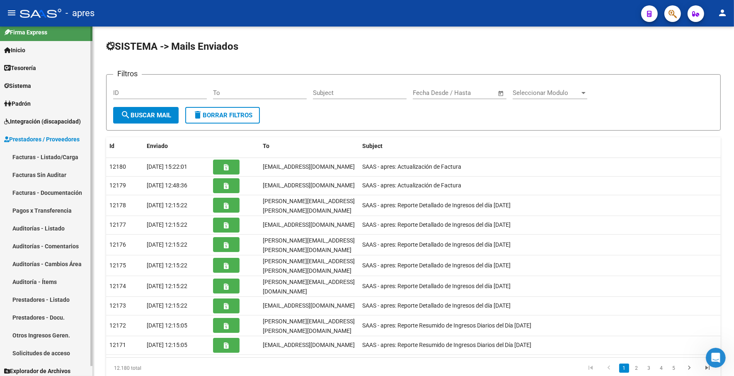
scroll to position [10, 0]
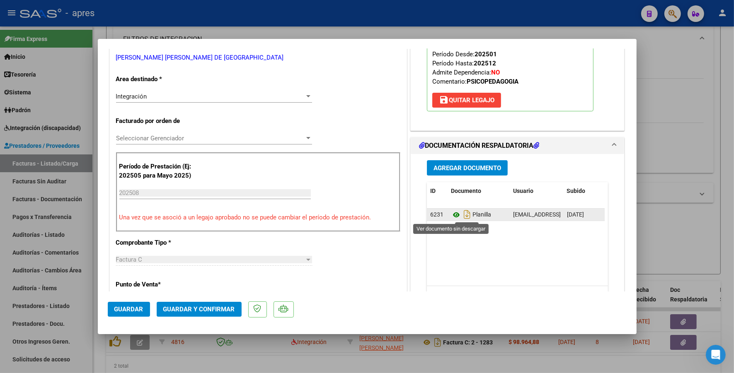
scroll to position [1, 0]
click at [451, 216] on icon at bounding box center [456, 215] width 11 height 10
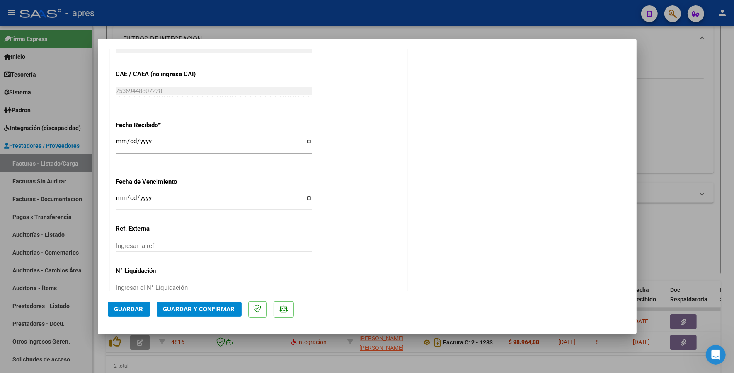
scroll to position [558, 0]
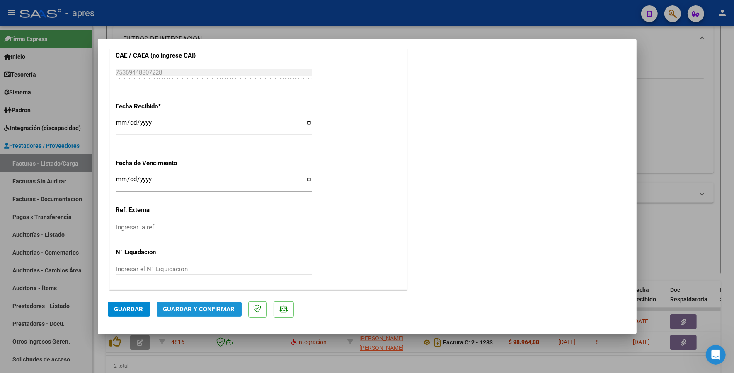
click at [176, 309] on span "Guardar y Confirmar" at bounding box center [199, 309] width 72 height 7
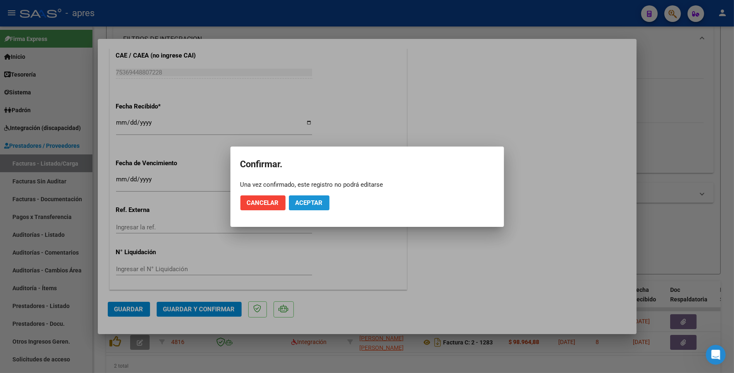
click at [315, 202] on span "Aceptar" at bounding box center [308, 202] width 27 height 7
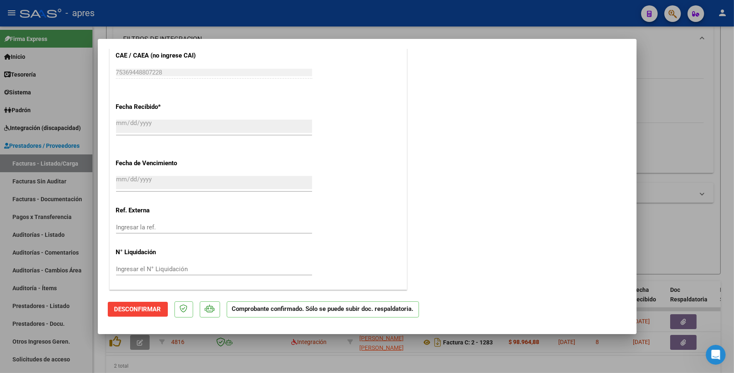
click at [193, 358] on div at bounding box center [367, 186] width 734 height 373
type input "$ 0,00"
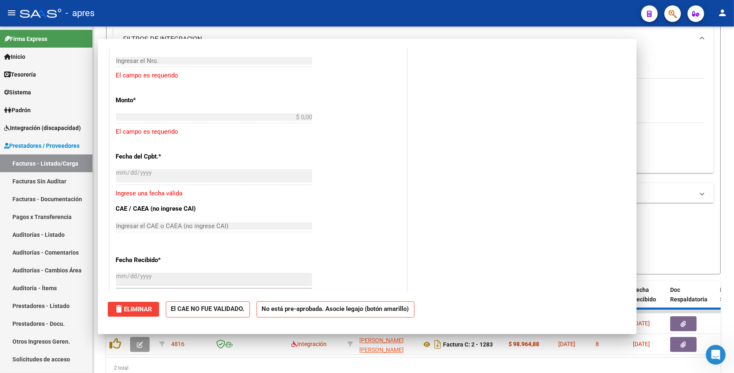
scroll to position [661, 0]
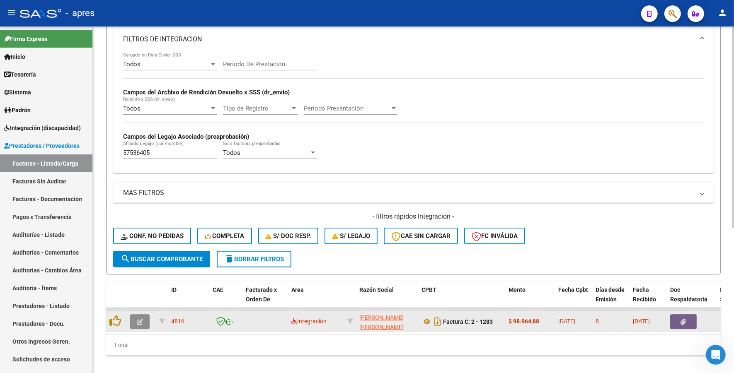
click at [138, 319] on icon "button" at bounding box center [140, 322] width 6 height 6
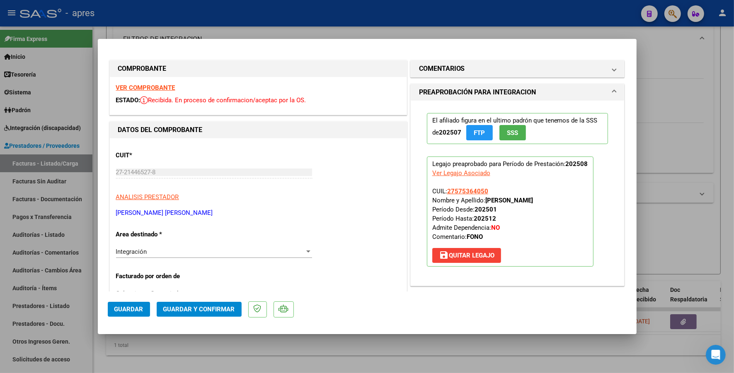
click at [166, 89] on strong "VER COMPROBANTE" at bounding box center [145, 87] width 59 height 7
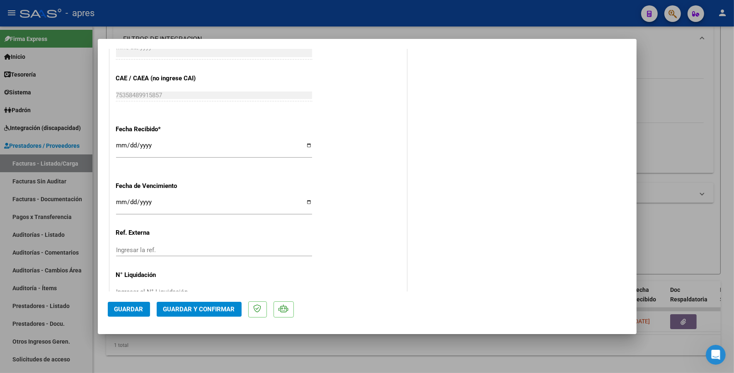
scroll to position [558, 0]
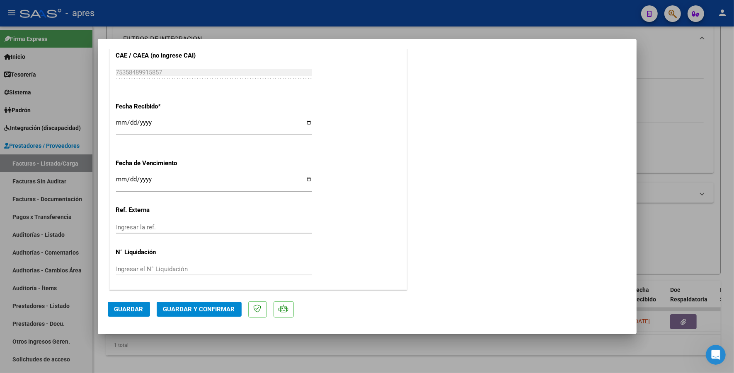
click at [209, 311] on span "Guardar y Confirmar" at bounding box center [199, 309] width 72 height 7
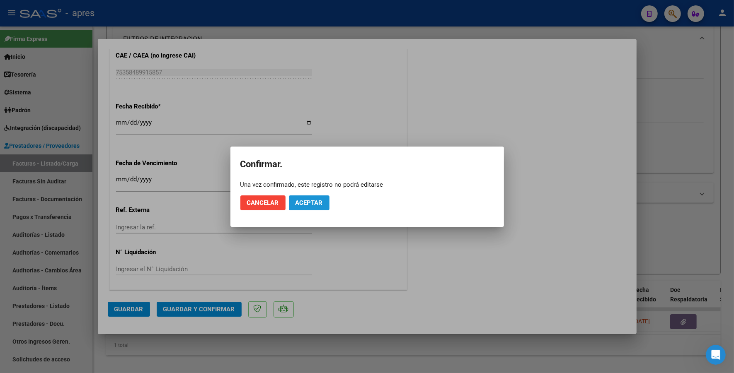
click at [307, 206] on span "Aceptar" at bounding box center [308, 202] width 27 height 7
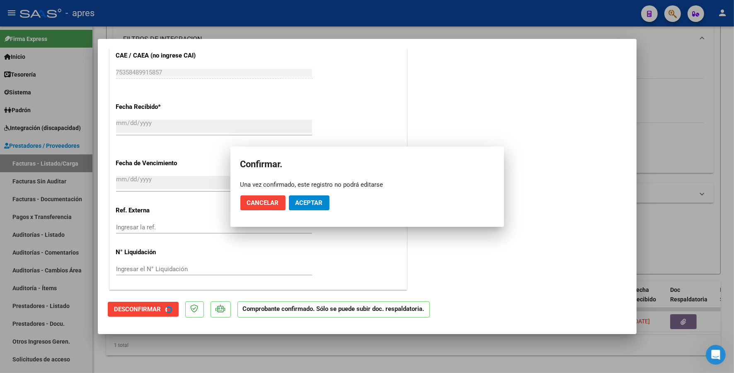
scroll to position [507, 0]
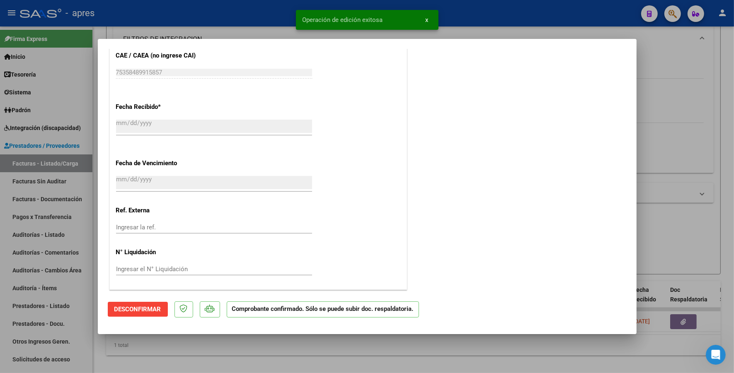
click at [203, 360] on div at bounding box center [367, 186] width 734 height 373
type input "$ 0,00"
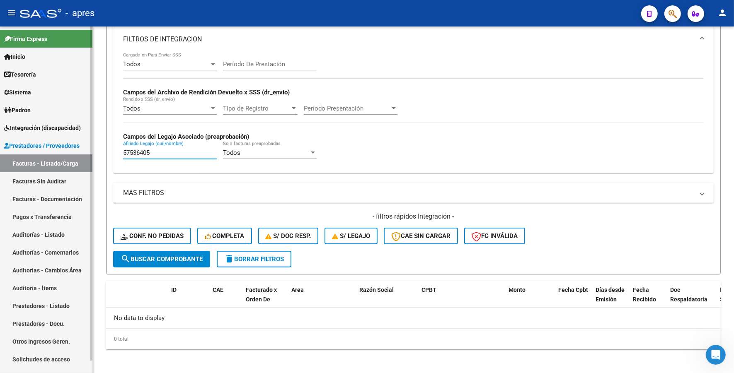
drag, startPoint x: 158, startPoint y: 152, endPoint x: 64, endPoint y: 156, distance: 94.1
click at [64, 156] on mat-sidenav-container "Firma Express Inicio Instructivos Contacto OS Tesorería Extractos Procesados (c…" at bounding box center [367, 200] width 734 height 347
paste input "375030"
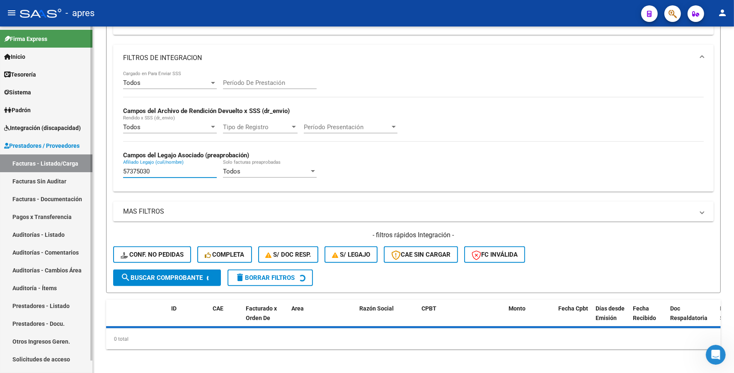
scroll to position [234, 0]
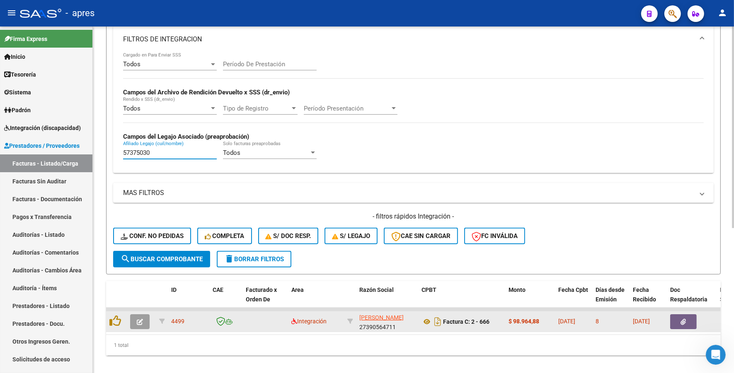
type input "57375030"
click at [143, 317] on button "button" at bounding box center [139, 321] width 19 height 15
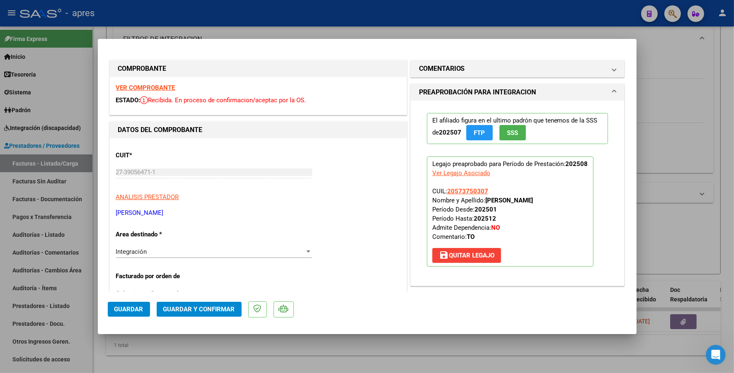
click at [152, 88] on strong "VER COMPROBANTE" at bounding box center [145, 87] width 59 height 7
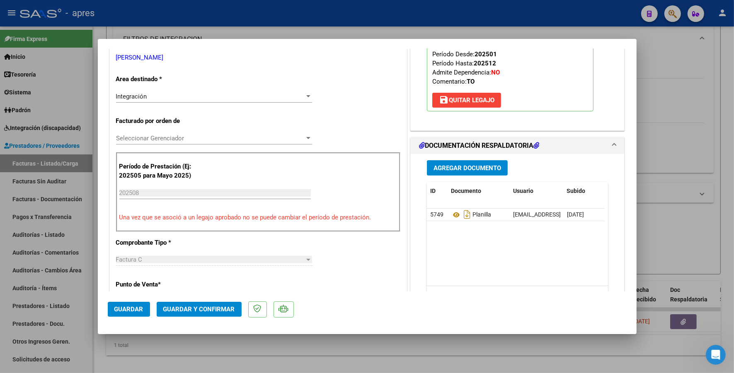
scroll to position [207, 0]
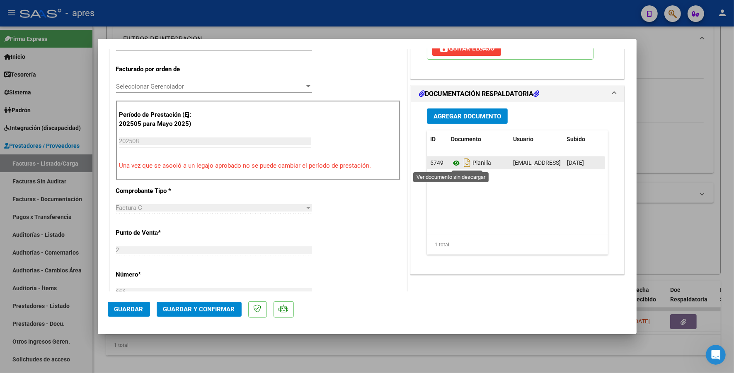
click at [451, 166] on icon at bounding box center [456, 163] width 11 height 10
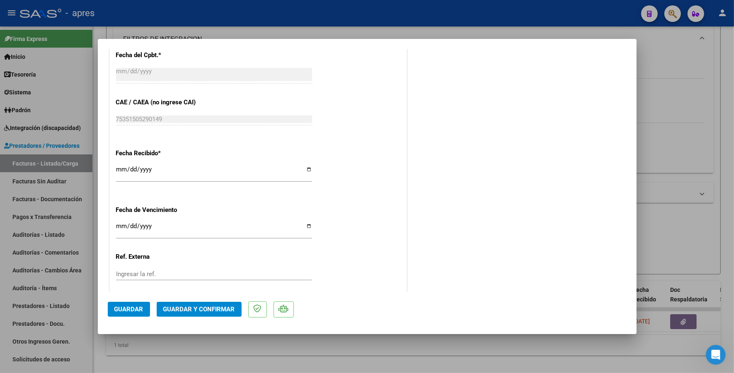
scroll to position [518, 0]
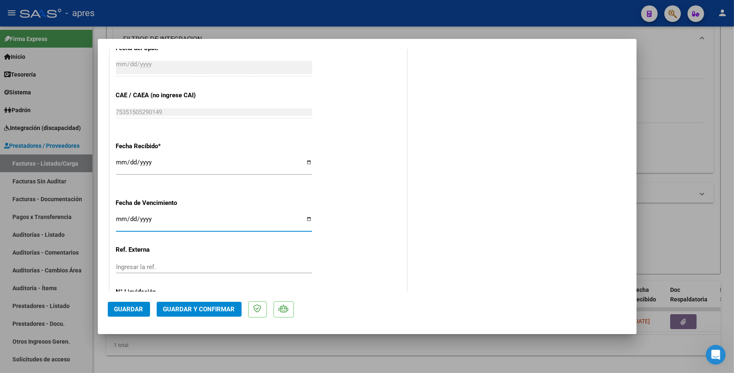
click at [123, 221] on input "Ingresar la fecha" at bounding box center [214, 222] width 196 height 13
type input "[DATE]"
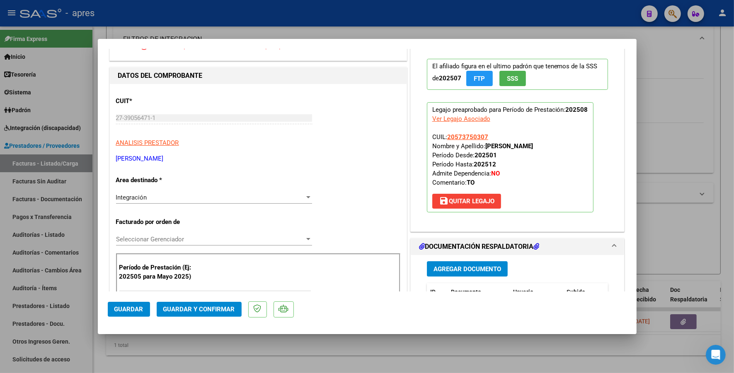
scroll to position [52, 0]
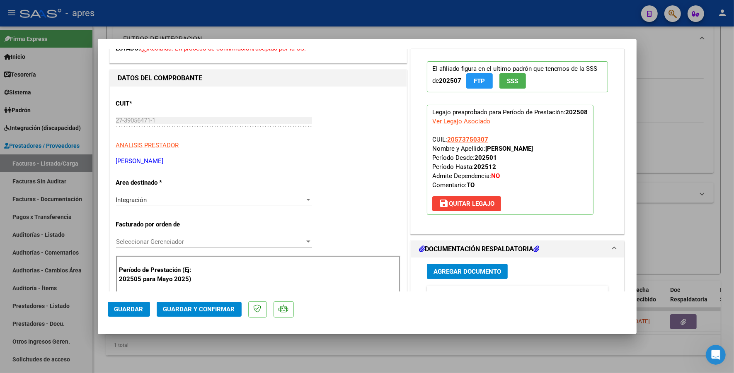
click at [219, 309] on span "Guardar y Confirmar" at bounding box center [199, 309] width 72 height 7
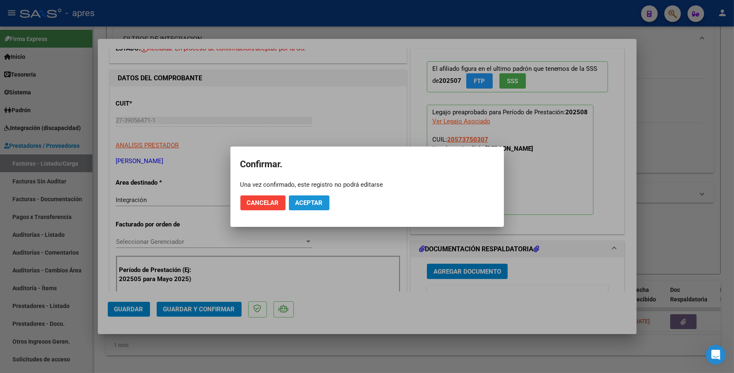
click at [309, 200] on span "Aceptar" at bounding box center [308, 202] width 27 height 7
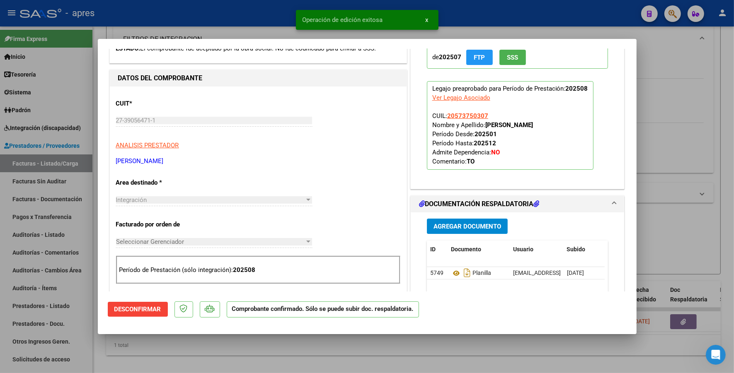
click at [162, 348] on div at bounding box center [367, 186] width 734 height 373
type input "$ 0,00"
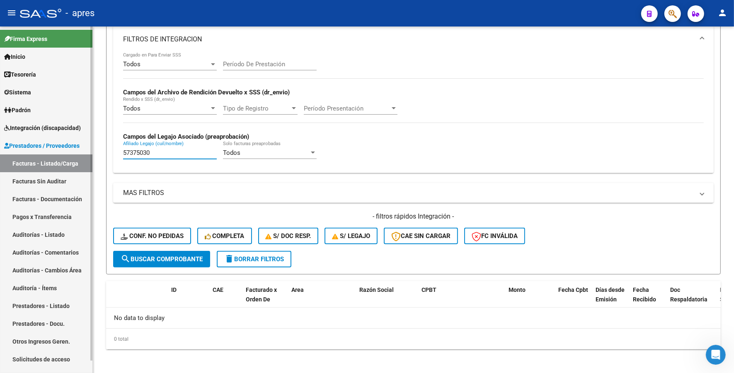
drag, startPoint x: 154, startPoint y: 150, endPoint x: 78, endPoint y: 152, distance: 76.6
click at [76, 150] on mat-sidenav-container "Firma Express Inicio Instructivos Contacto OS Tesorería Extractos Procesados (c…" at bounding box center [367, 200] width 734 height 347
paste input "5666499"
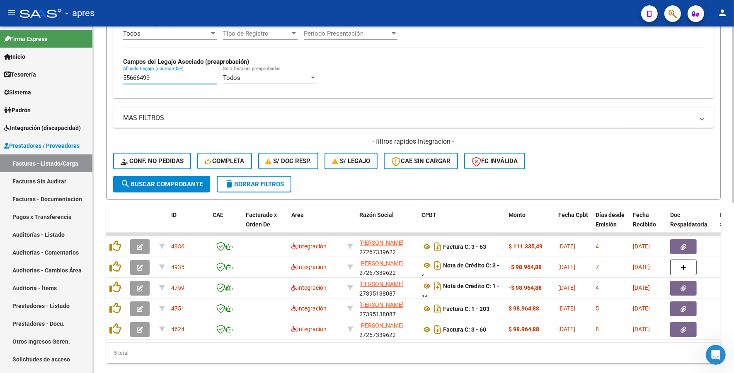
scroll to position [332, 0]
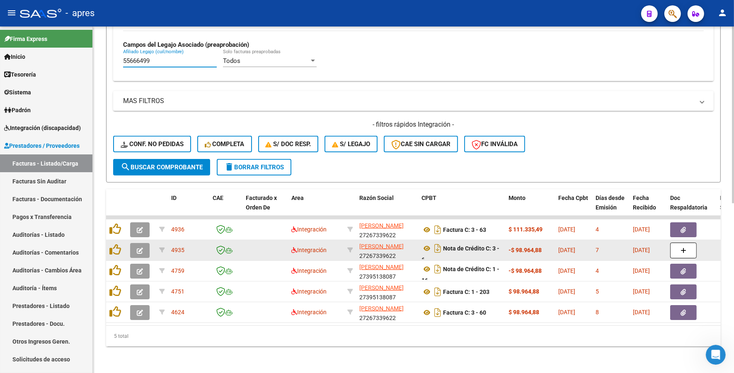
type input "55666499"
click at [140, 248] on icon "button" at bounding box center [140, 251] width 6 height 6
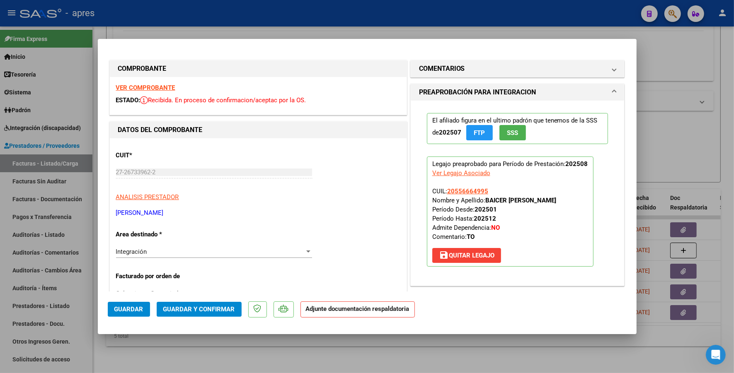
click at [180, 235] on p "Area destinado *" at bounding box center [158, 235] width 85 height 10
click at [182, 249] on div "Integración" at bounding box center [210, 251] width 188 height 7
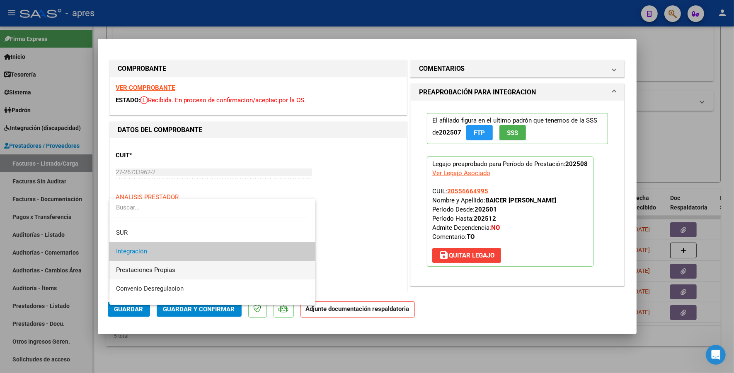
scroll to position [80, 0]
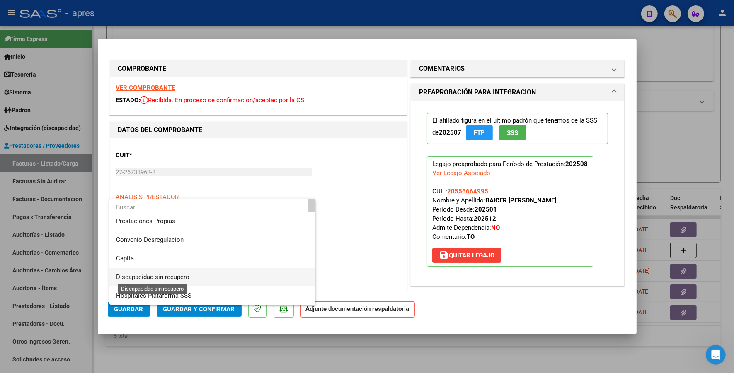
click at [171, 275] on span "Discapacidad sin recupero" at bounding box center [152, 276] width 73 height 7
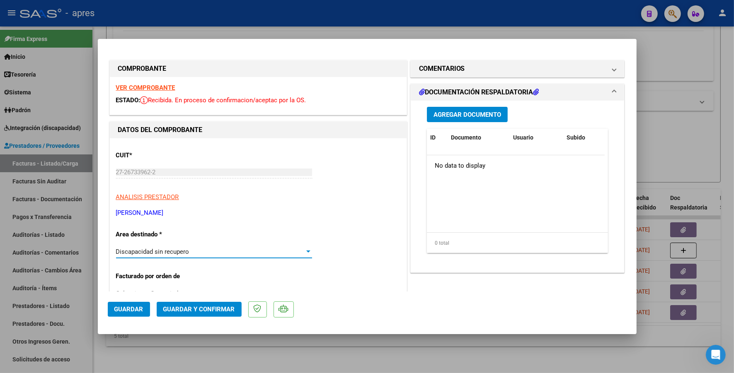
click at [129, 309] on span "Guardar" at bounding box center [128, 309] width 29 height 7
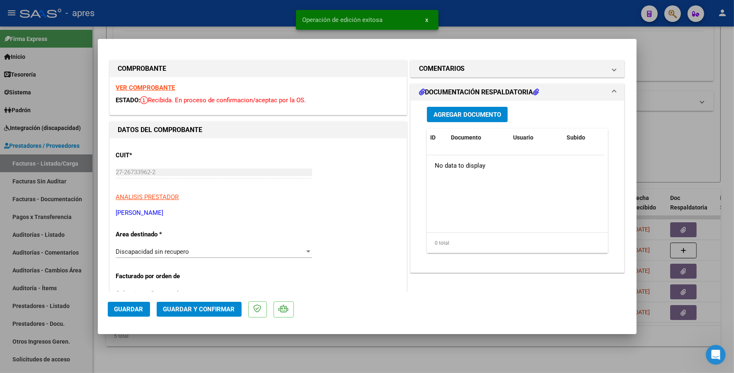
click at [104, 357] on div at bounding box center [367, 186] width 734 height 373
type input "$ 0,00"
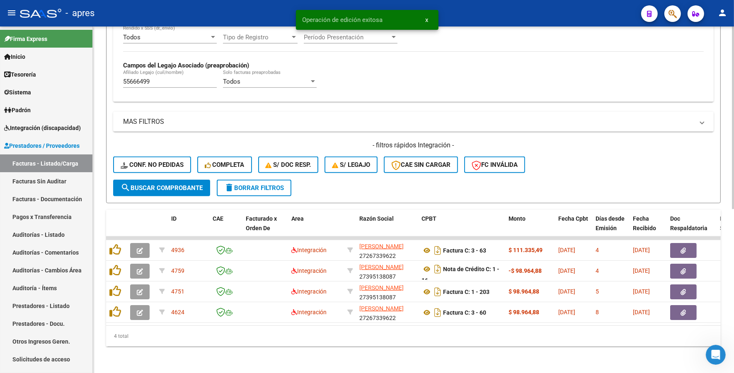
scroll to position [311, 0]
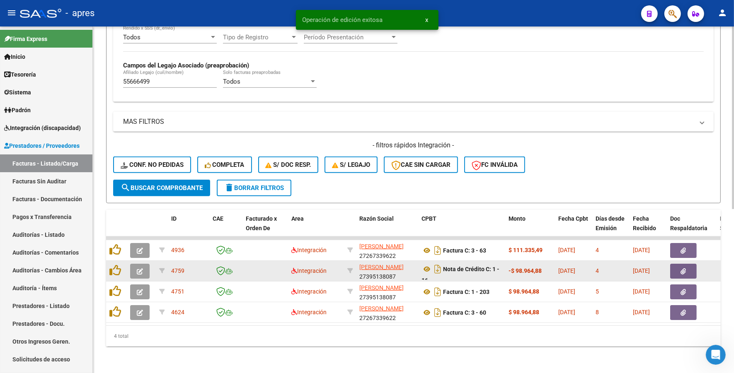
click at [140, 268] on icon "button" at bounding box center [140, 271] width 6 height 6
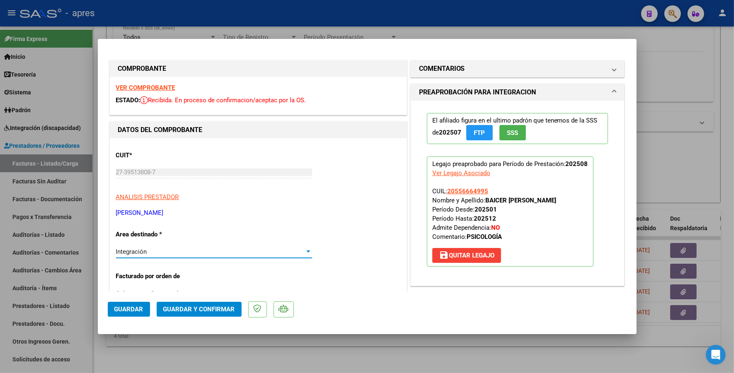
click at [300, 252] on div "Integración" at bounding box center [210, 251] width 188 height 7
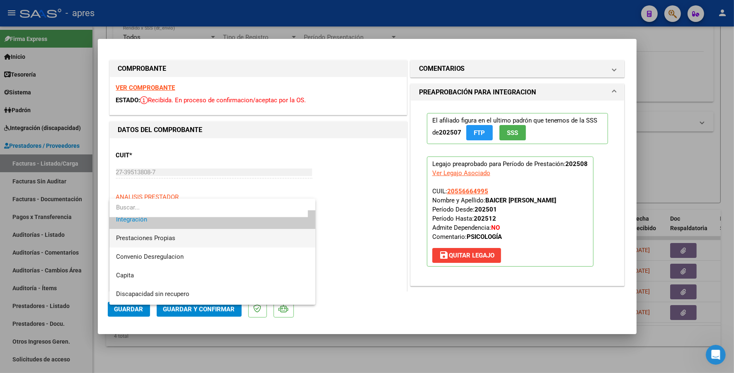
scroll to position [80, 0]
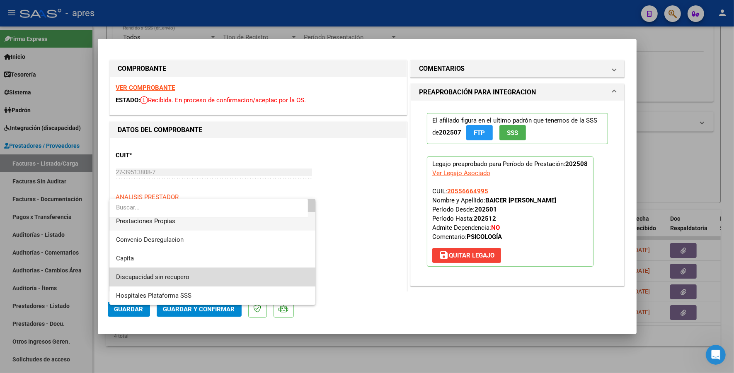
click at [256, 270] on span "Discapacidad sin recupero" at bounding box center [212, 277] width 193 height 19
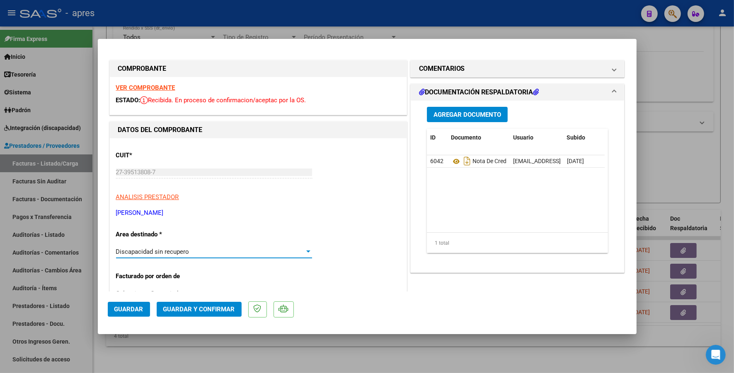
click at [131, 309] on span "Guardar" at bounding box center [128, 309] width 29 height 7
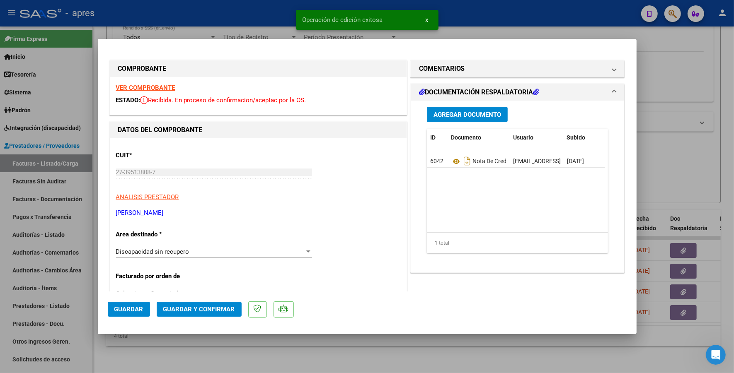
click at [109, 357] on div at bounding box center [367, 186] width 734 height 373
type input "$ 0,00"
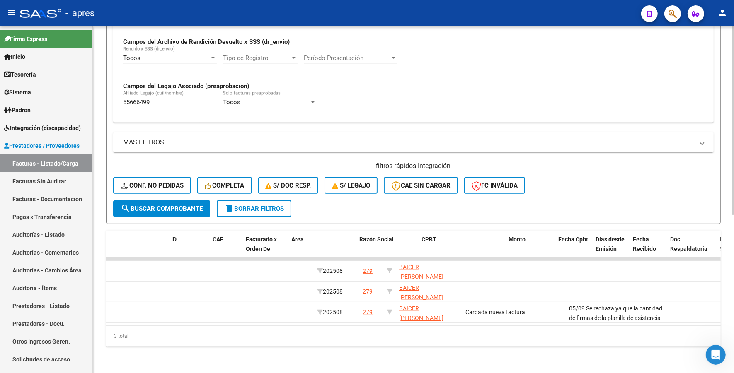
scroll to position [0, 0]
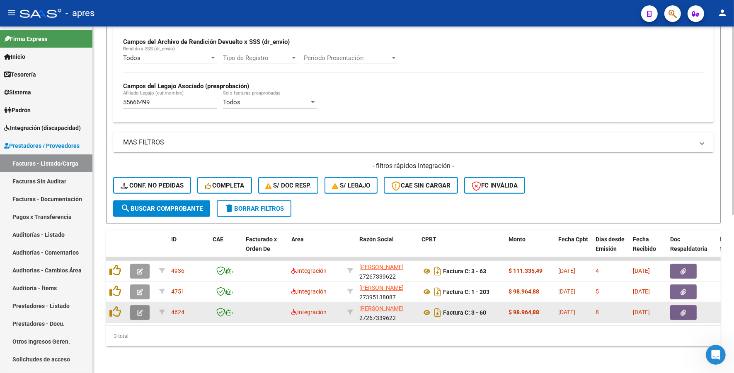
click at [137, 310] on icon "button" at bounding box center [140, 313] width 6 height 6
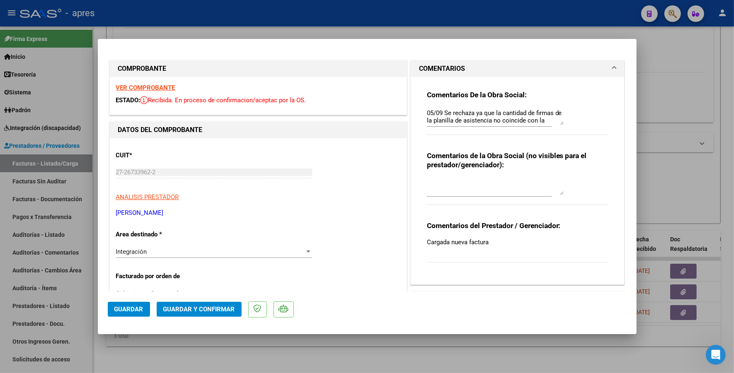
click at [446, 180] on textarea at bounding box center [495, 187] width 137 height 17
type textarea "carga nueva fc 63"
click at [177, 248] on div "Integración" at bounding box center [210, 251] width 188 height 7
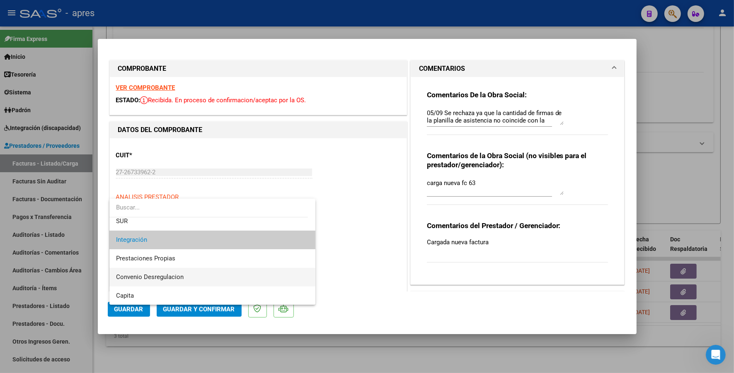
scroll to position [80, 0]
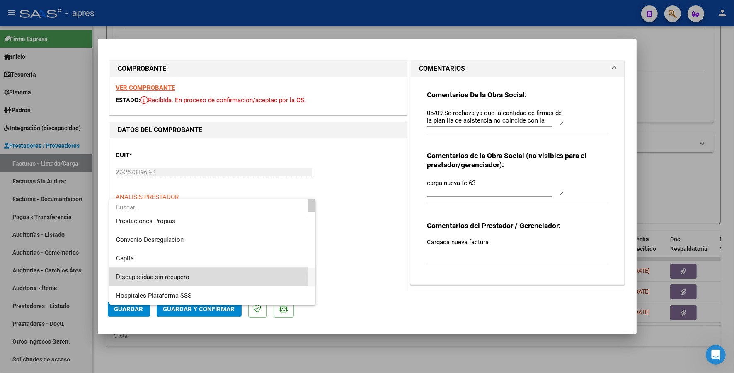
click at [193, 277] on span "Discapacidad sin recupero" at bounding box center [212, 277] width 193 height 19
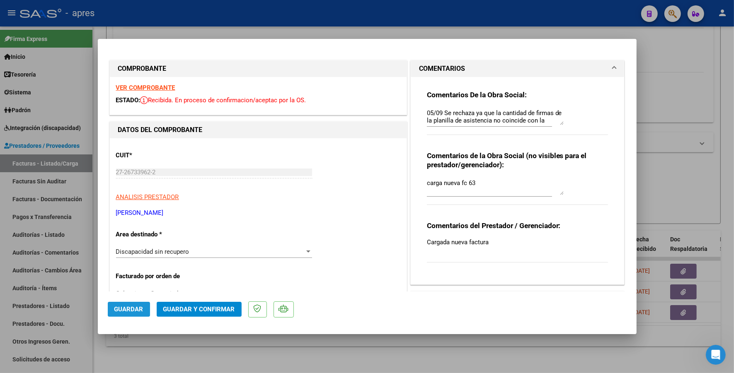
click at [127, 307] on span "Guardar" at bounding box center [128, 309] width 29 height 7
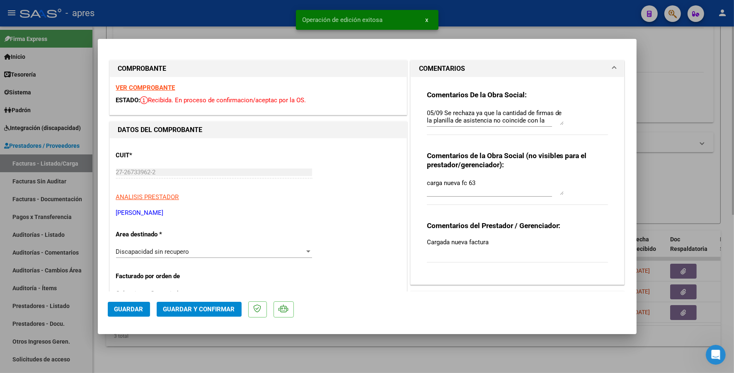
click at [116, 361] on div at bounding box center [367, 186] width 734 height 373
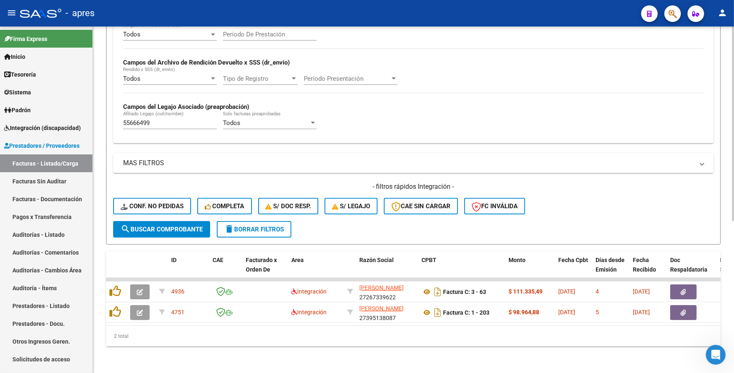
scroll to position [270, 0]
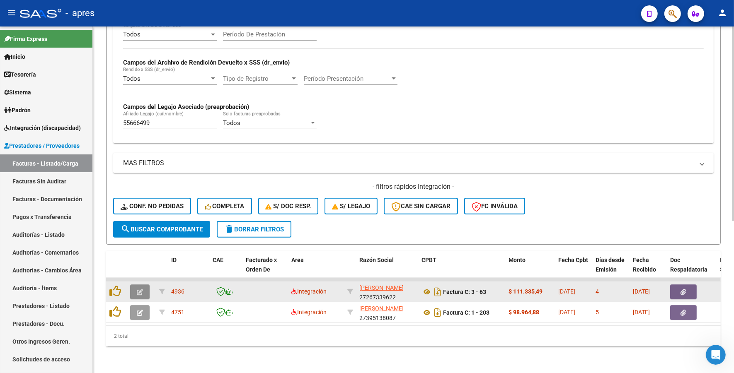
click at [141, 285] on button "button" at bounding box center [139, 292] width 19 height 15
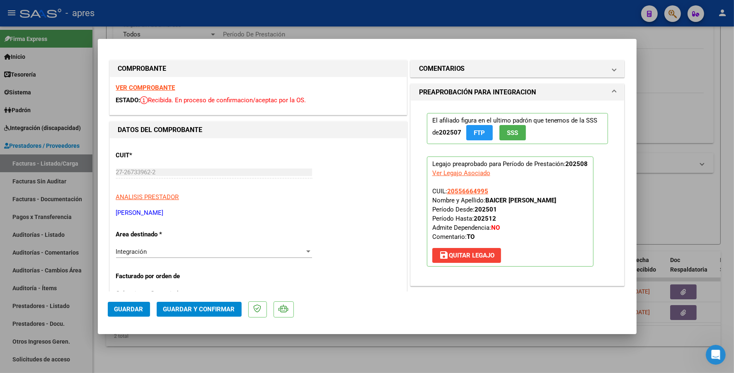
click at [141, 88] on strong "VER COMPROBANTE" at bounding box center [145, 87] width 59 height 7
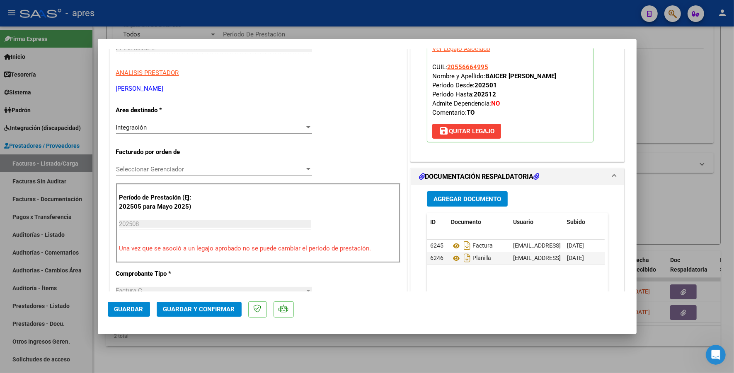
scroll to position [207, 0]
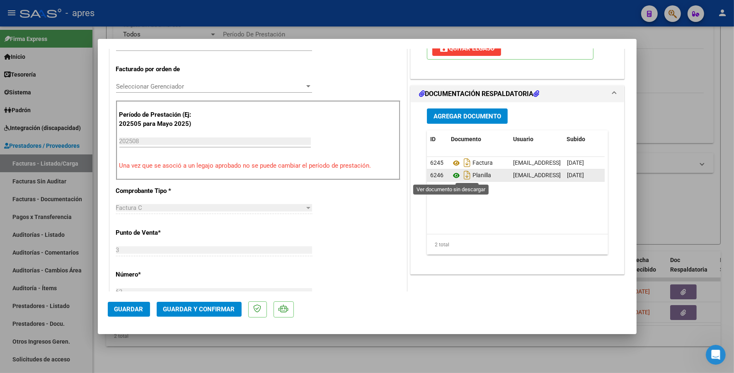
click at [451, 177] on icon at bounding box center [456, 176] width 11 height 10
click at [451, 163] on icon at bounding box center [456, 163] width 11 height 10
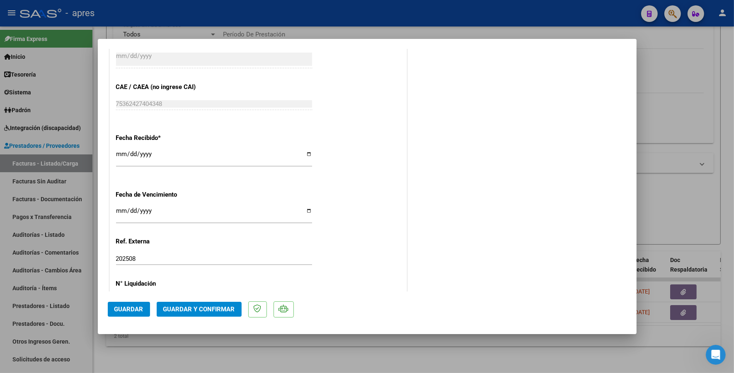
scroll to position [558, 0]
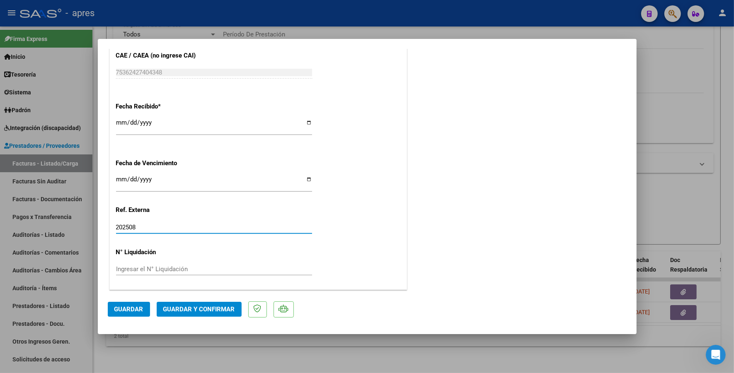
drag, startPoint x: 128, startPoint y: 230, endPoint x: 87, endPoint y: 218, distance: 41.9
click at [87, 225] on div "COMPROBANTE VER COMPROBANTE ESTADO: Recibida. En proceso de confirmacion/acepta…" at bounding box center [367, 186] width 734 height 373
drag, startPoint x: 119, startPoint y: 181, endPoint x: 130, endPoint y: 175, distance: 11.7
click at [123, 179] on input "2025-09-22" at bounding box center [214, 182] width 196 height 13
type input "[DATE]"
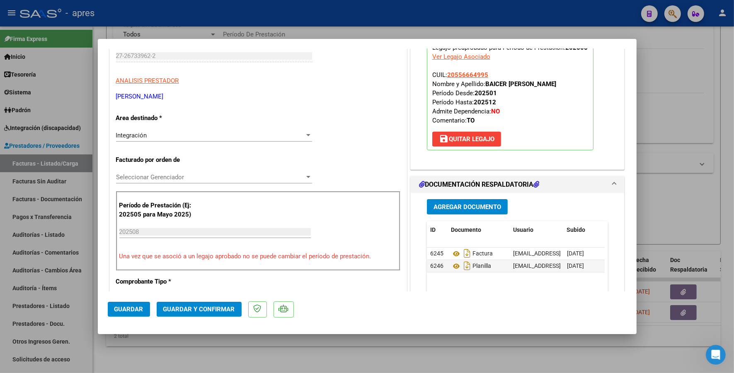
scroll to position [92, 0]
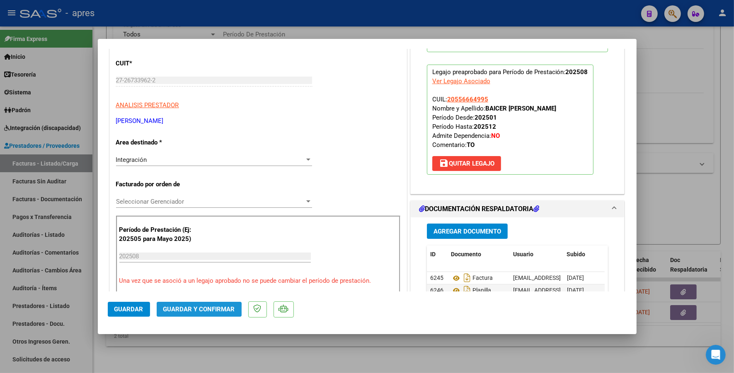
click at [192, 311] on span "Guardar y Confirmar" at bounding box center [199, 309] width 72 height 7
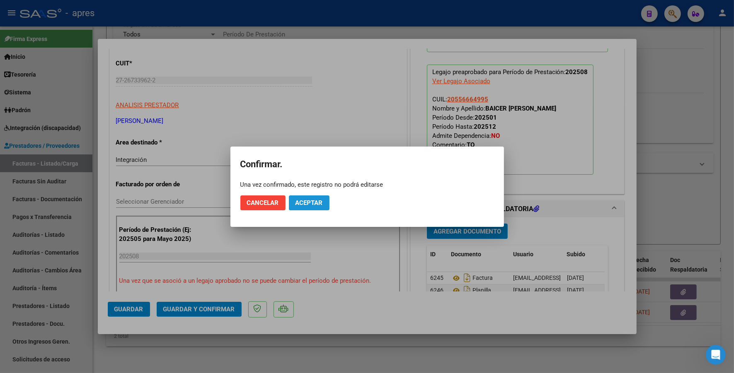
click at [305, 204] on span "Aceptar" at bounding box center [308, 202] width 27 height 7
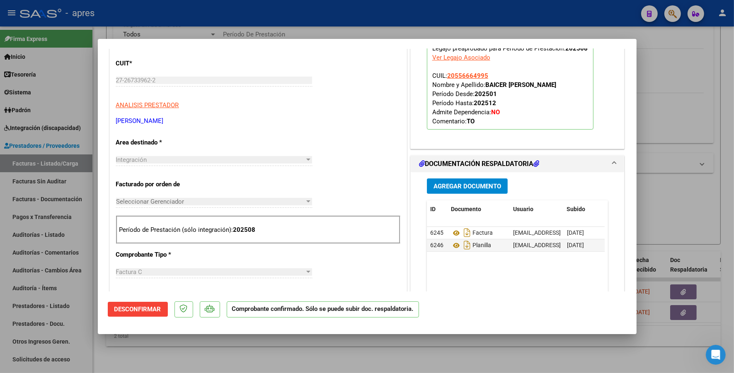
click at [197, 352] on div at bounding box center [367, 186] width 734 height 373
type input "$ 0,00"
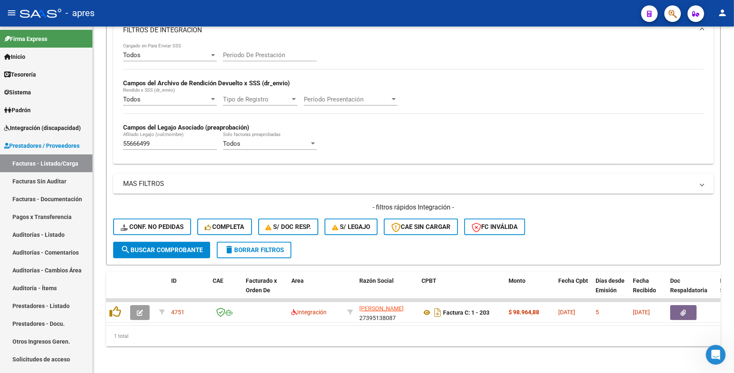
scroll to position [249, 0]
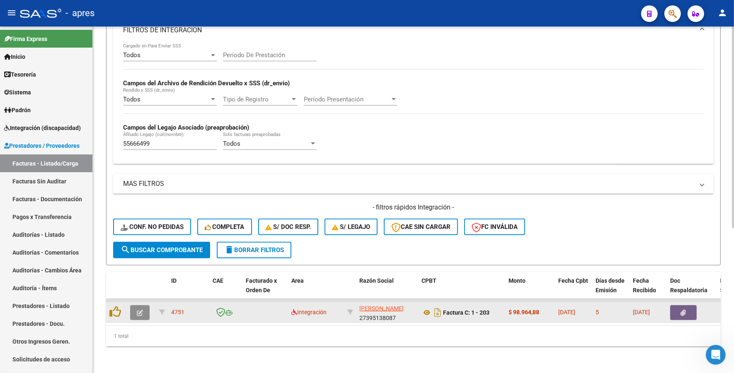
click at [141, 310] on icon "button" at bounding box center [140, 313] width 6 height 6
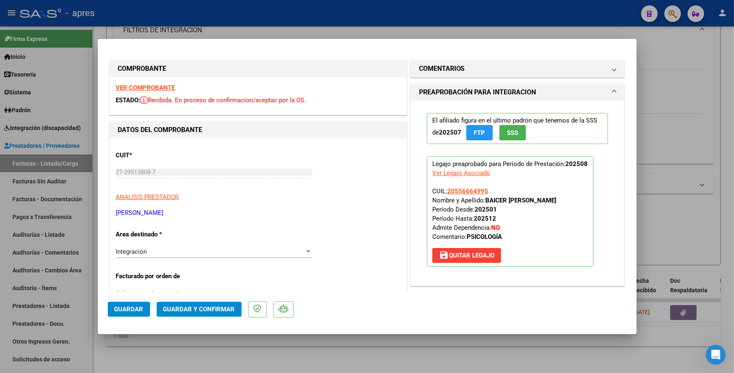
click at [150, 89] on strong "VER COMPROBANTE" at bounding box center [145, 87] width 59 height 7
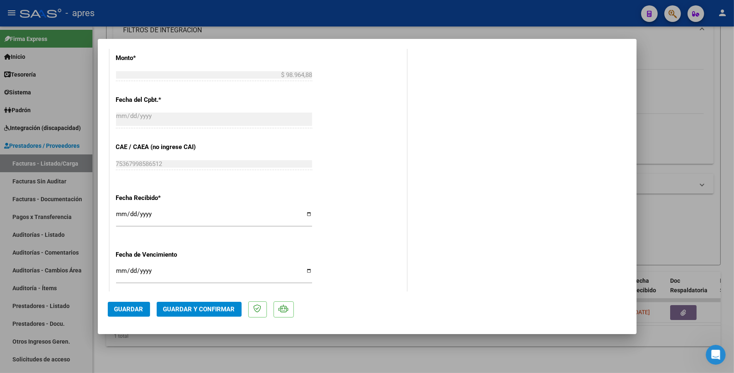
scroll to position [259, 0]
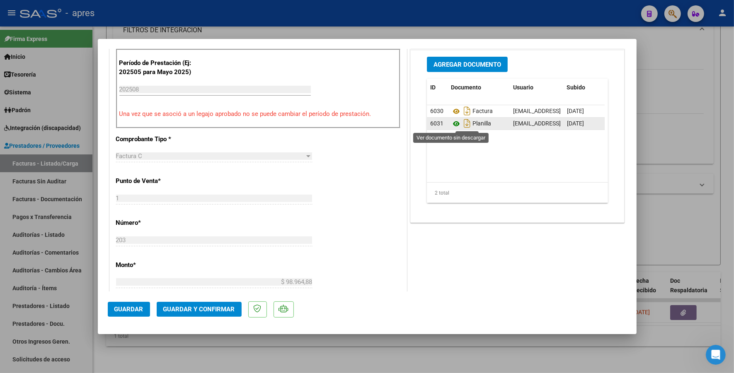
click at [452, 125] on icon at bounding box center [456, 124] width 11 height 10
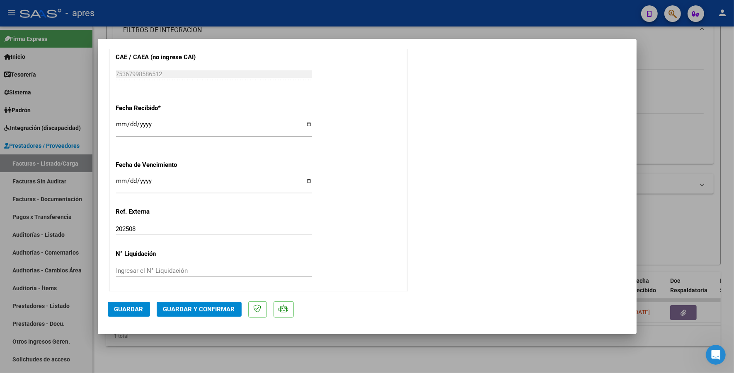
scroll to position [558, 0]
click at [121, 179] on input "[DATE]" at bounding box center [214, 182] width 196 height 13
type input "2025-09-14"
drag, startPoint x: 151, startPoint y: 226, endPoint x: -12, endPoint y: 221, distance: 163.3
click at [0, 221] on html "menu - apres person Firma Express Inicio Instructivos Contacto OS Tesorería Ext…" at bounding box center [367, 186] width 734 height 373
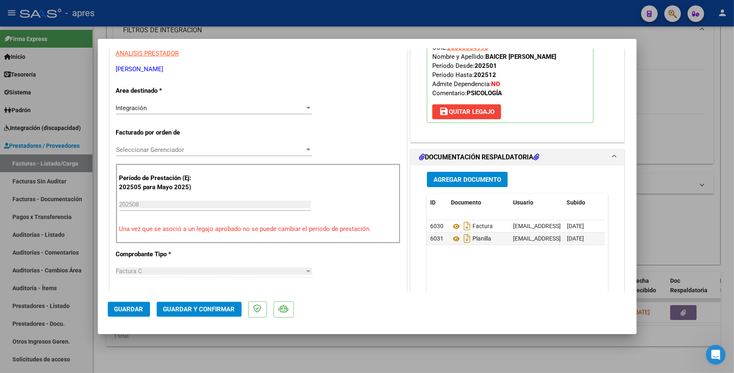
scroll to position [92, 0]
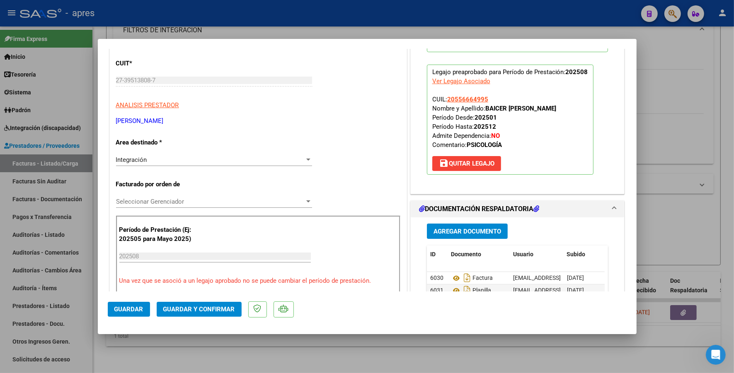
click at [193, 311] on span "Guardar y Confirmar" at bounding box center [199, 309] width 72 height 7
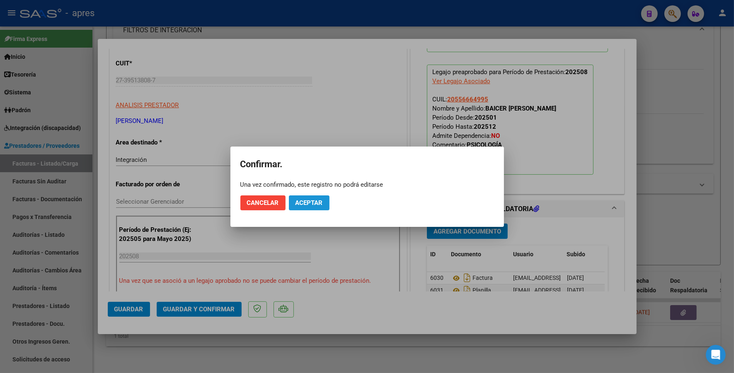
drag, startPoint x: 299, startPoint y: 203, endPoint x: 275, endPoint y: 9, distance: 195.8
click at [299, 195] on button "Aceptar" at bounding box center [309, 202] width 41 height 15
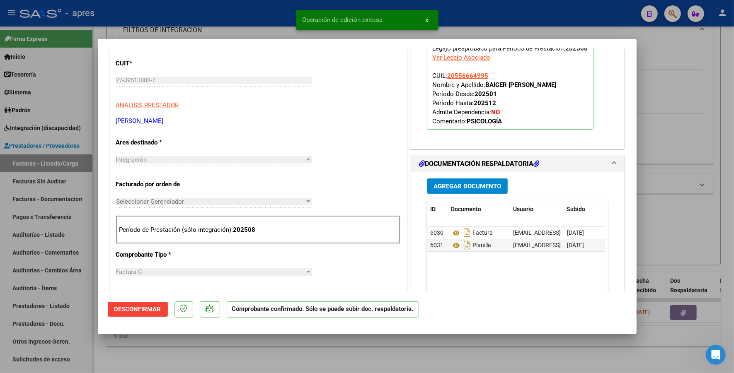
click at [151, 26] on div at bounding box center [367, 186] width 734 height 373
type input "$ 0,00"
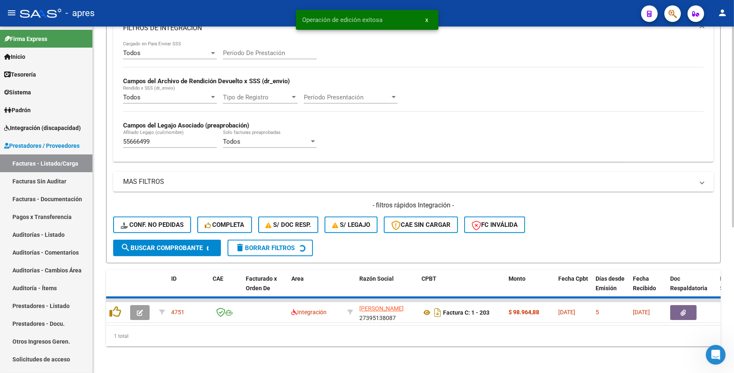
scroll to position [234, 0]
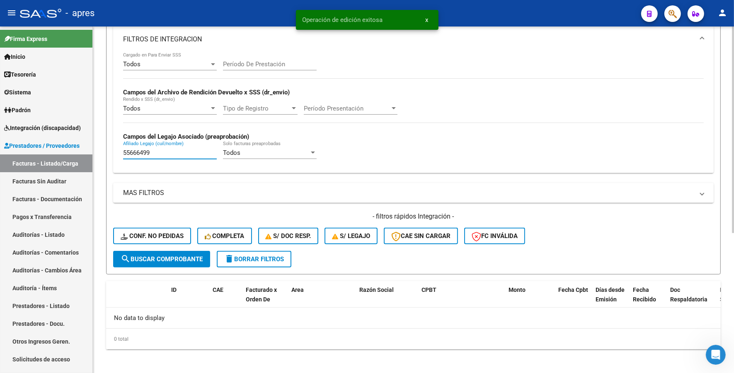
drag, startPoint x: 155, startPoint y: 149, endPoint x: 106, endPoint y: 150, distance: 48.9
click at [106, 150] on form "Filtros Id Integración Area Seleccionar Gerenciador Seleccionar Gerenciador No …" at bounding box center [413, 69] width 614 height 411
paste input "2825107"
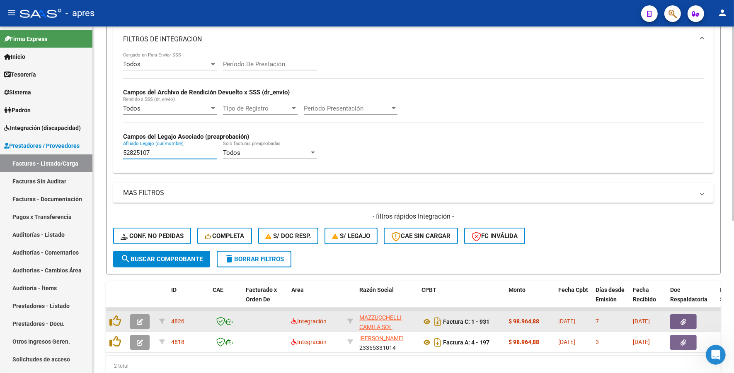
type input "52825107"
click at [137, 314] on button "button" at bounding box center [139, 321] width 19 height 15
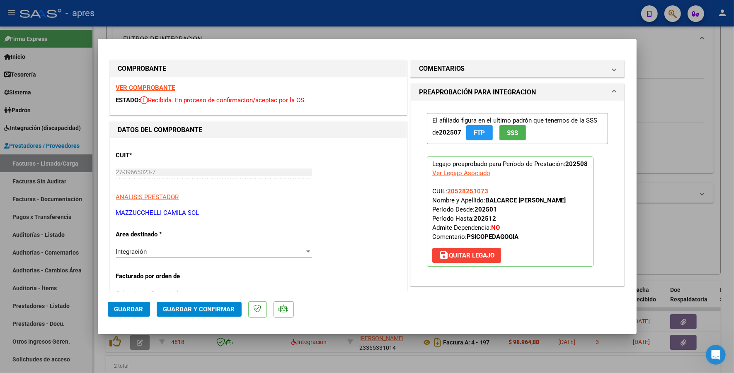
click at [157, 93] on div "VER COMPROBANTE ESTADO: Recibida. En proceso de confirmacion/aceptac por la OS." at bounding box center [258, 96] width 297 height 38
click at [157, 91] on strong "VER COMPROBANTE" at bounding box center [145, 87] width 59 height 7
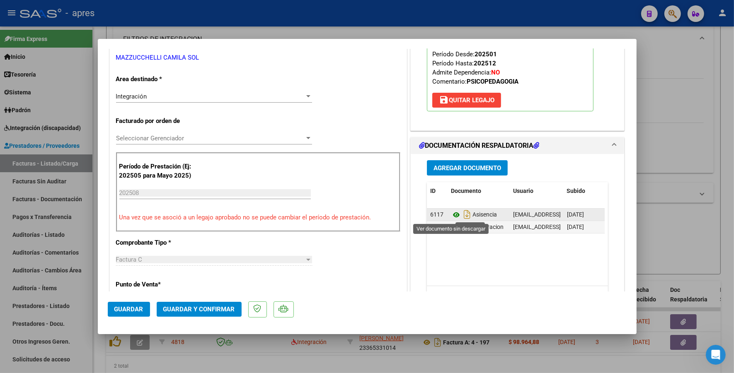
click at [451, 215] on icon at bounding box center [456, 215] width 11 height 10
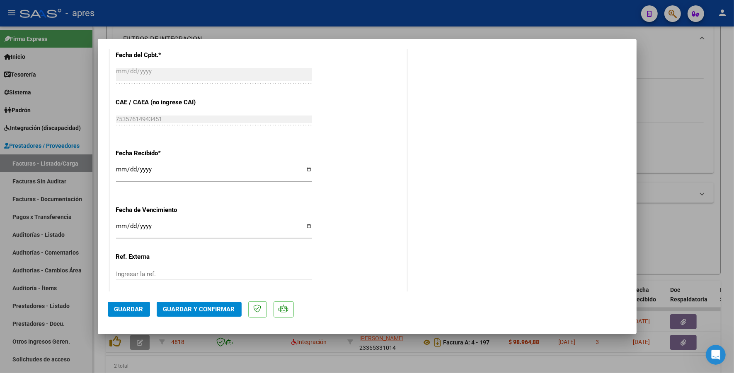
scroll to position [518, 0]
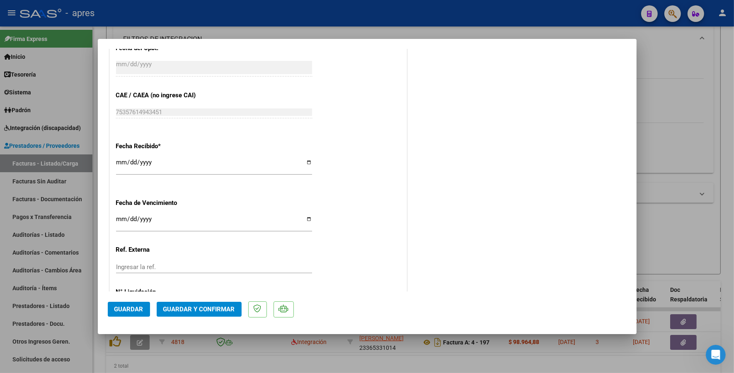
click at [123, 220] on input "Ingresar la fecha" at bounding box center [214, 222] width 196 height 13
click at [130, 220] on input "2025-08-12" at bounding box center [214, 222] width 196 height 13
type input "[DATE]"
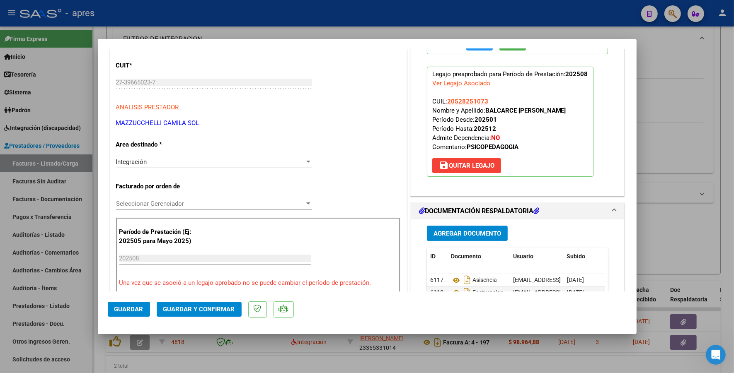
scroll to position [92, 0]
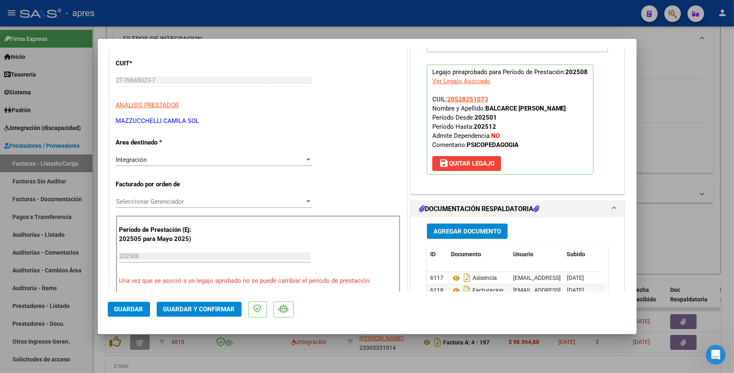
click at [208, 309] on span "Guardar y Confirmar" at bounding box center [199, 309] width 72 height 7
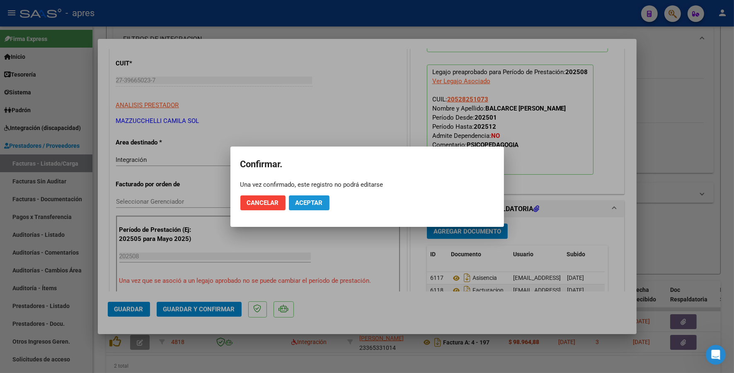
click at [309, 202] on span "Aceptar" at bounding box center [308, 202] width 27 height 7
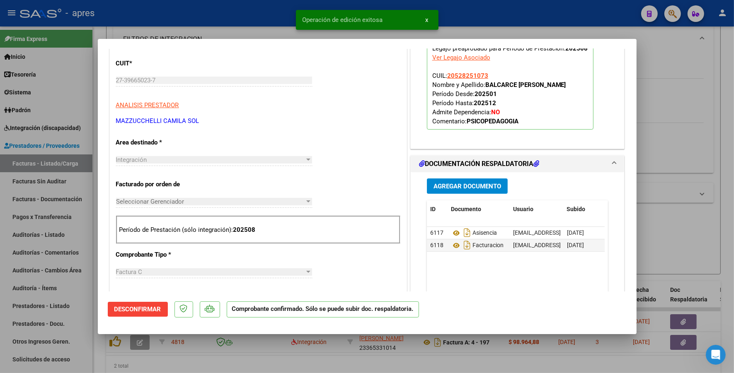
click at [160, 365] on div at bounding box center [367, 186] width 734 height 373
type input "$ 0,00"
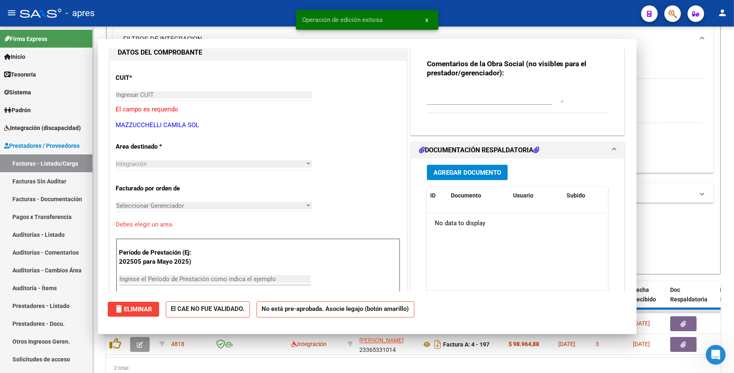
scroll to position [106, 0]
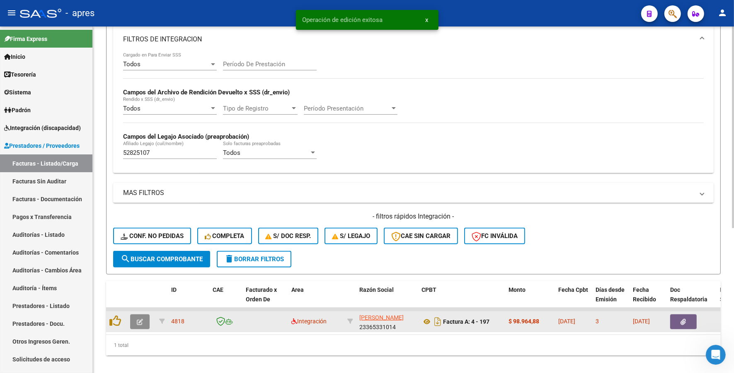
click at [142, 319] on icon "button" at bounding box center [140, 322] width 6 height 6
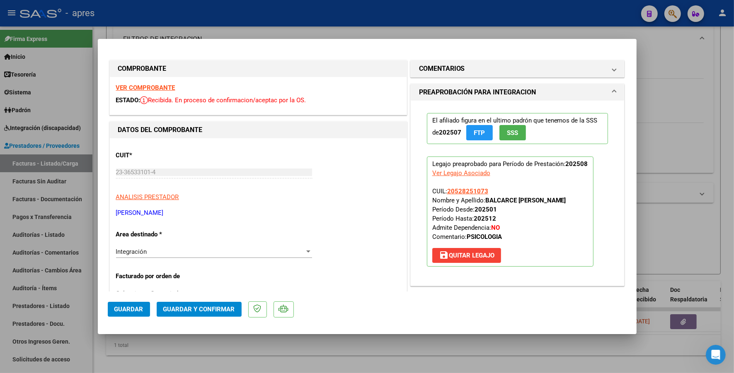
click at [154, 87] on strong "VER COMPROBANTE" at bounding box center [145, 87] width 59 height 7
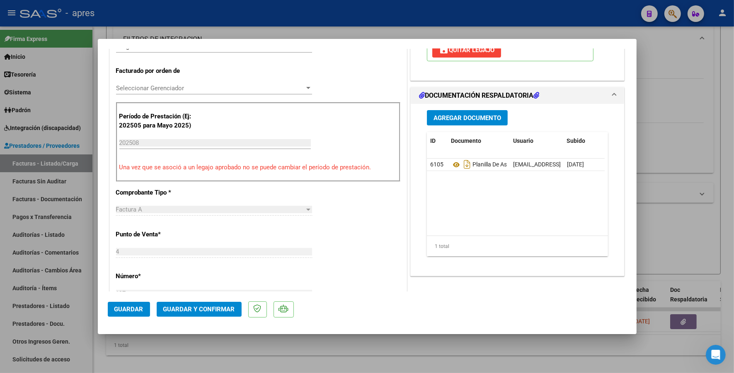
scroll to position [207, 0]
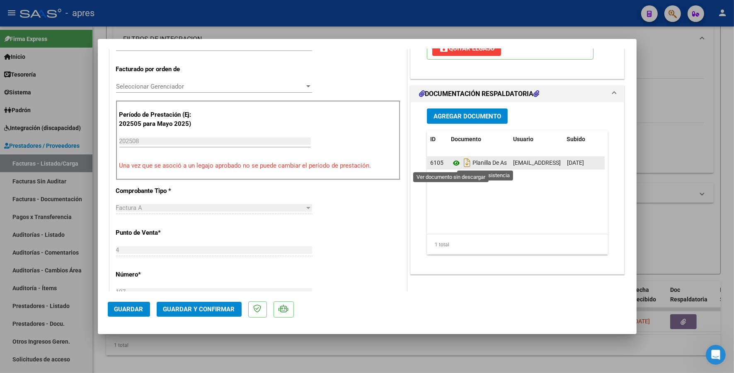
click at [451, 164] on icon at bounding box center [456, 163] width 11 height 10
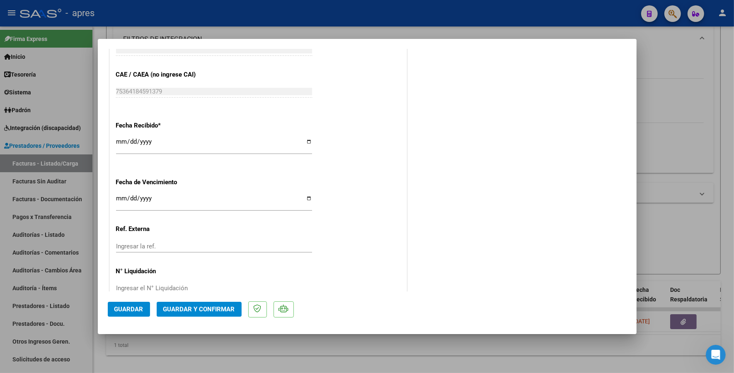
scroll to position [558, 0]
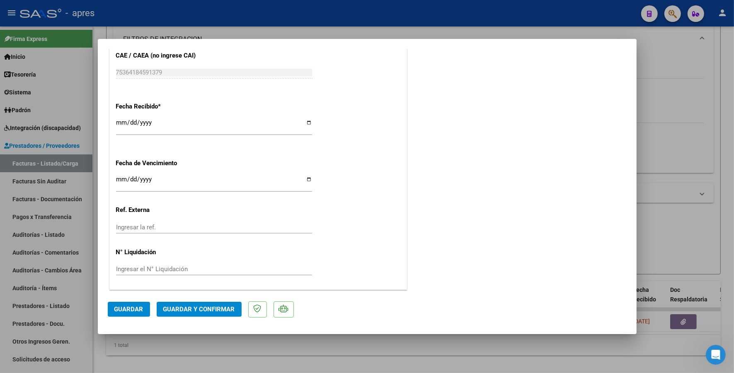
click at [189, 311] on span "Guardar y Confirmar" at bounding box center [199, 309] width 72 height 7
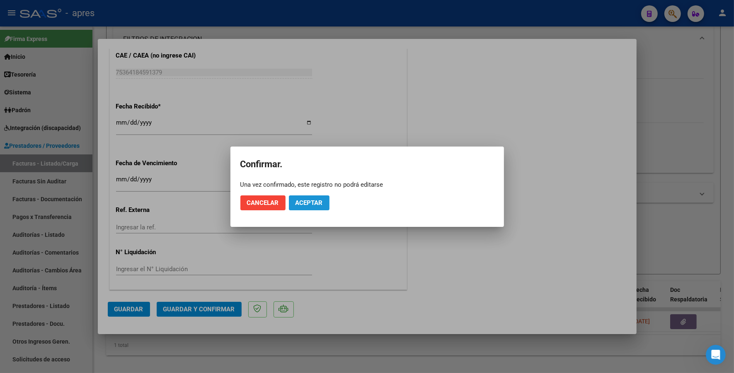
click at [321, 199] on span "Aceptar" at bounding box center [308, 202] width 27 height 7
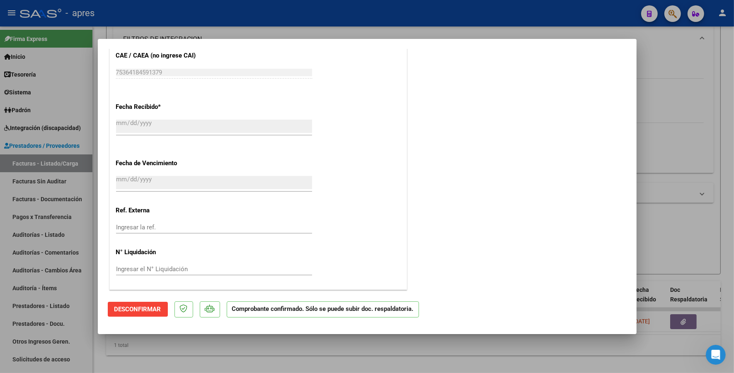
click at [220, 357] on div at bounding box center [367, 186] width 734 height 373
type input "$ 0,00"
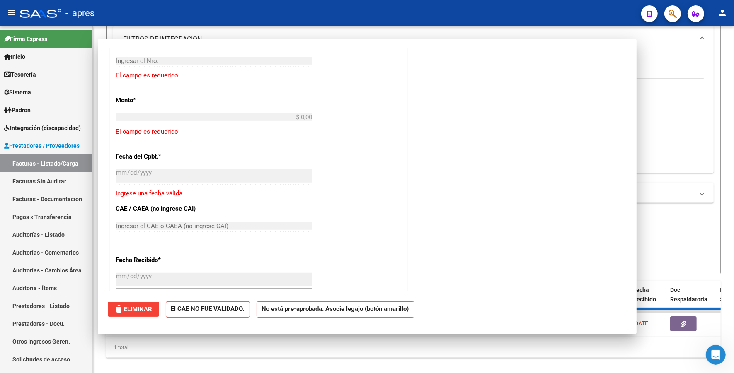
scroll to position [0, 0]
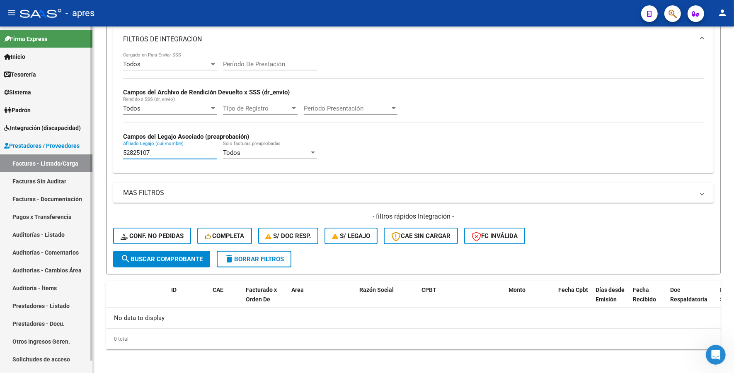
drag, startPoint x: 159, startPoint y: 150, endPoint x: 63, endPoint y: 148, distance: 96.9
click at [63, 148] on mat-sidenav-container "Firma Express Inicio Instructivos Contacto OS Tesorería Extractos Procesados (c…" at bounding box center [367, 200] width 734 height 347
paste input "6396979"
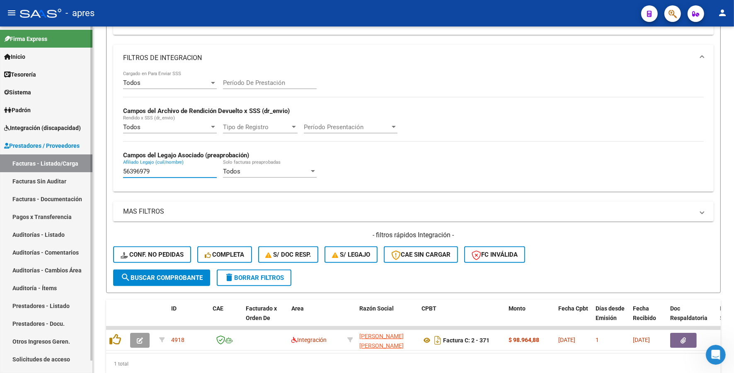
scroll to position [234, 0]
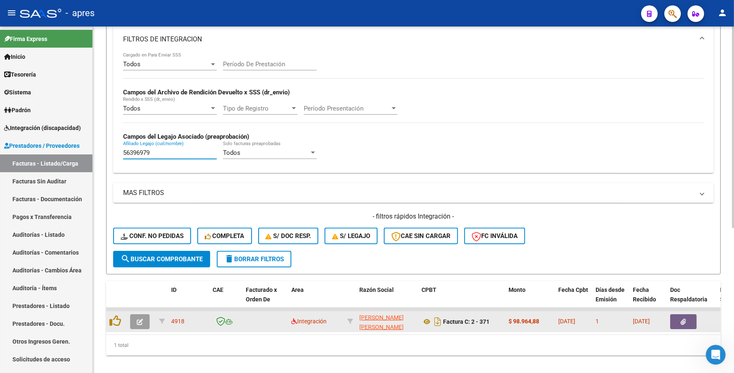
type input "56396979"
click at [143, 318] on button "button" at bounding box center [139, 321] width 19 height 15
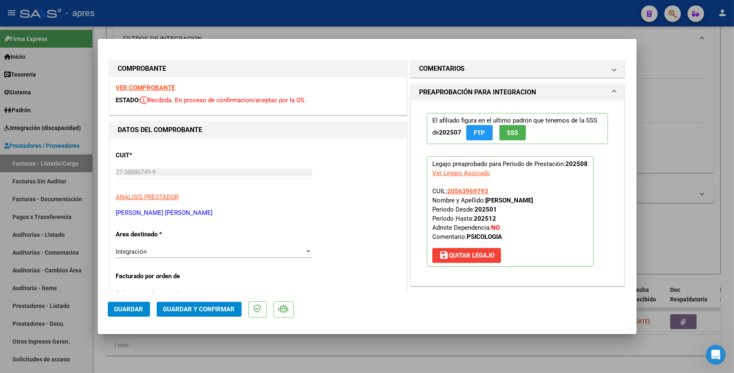
click at [158, 90] on strong "VER COMPROBANTE" at bounding box center [145, 87] width 59 height 7
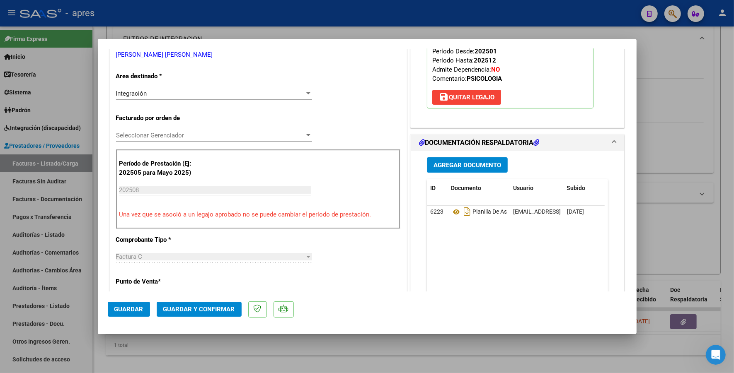
scroll to position [207, 0]
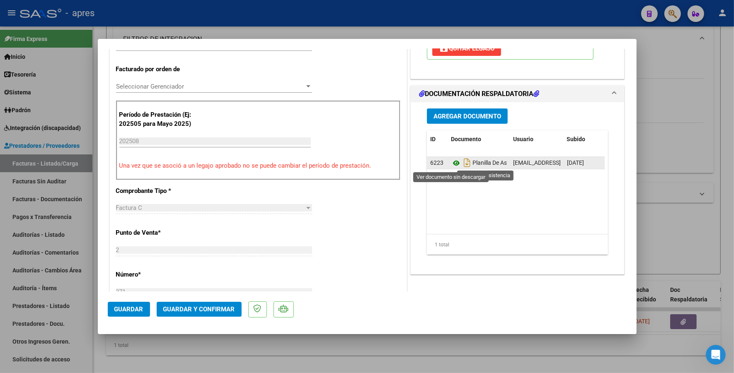
click at [451, 162] on icon at bounding box center [456, 163] width 11 height 10
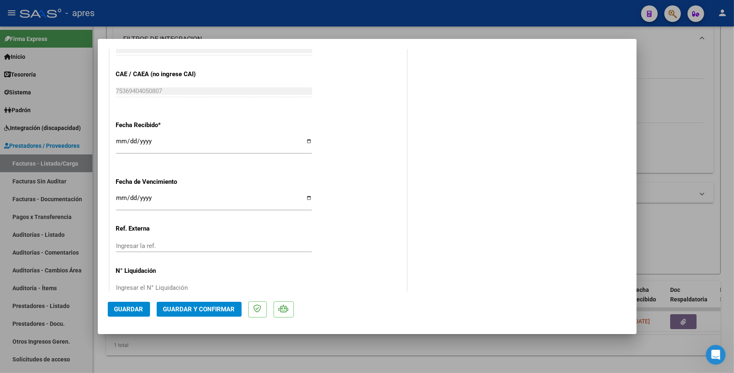
scroll to position [558, 0]
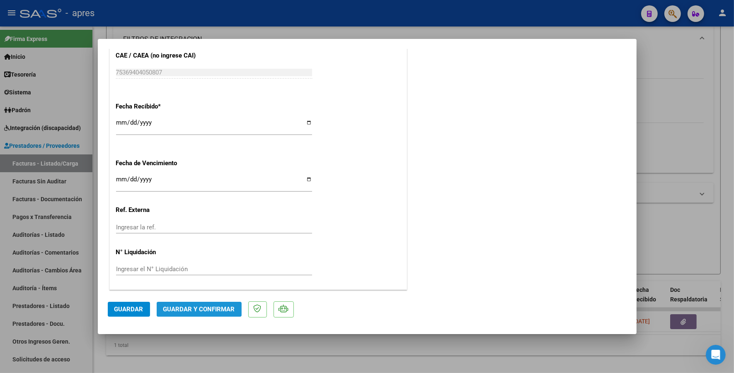
click at [205, 307] on span "Guardar y Confirmar" at bounding box center [199, 309] width 72 height 7
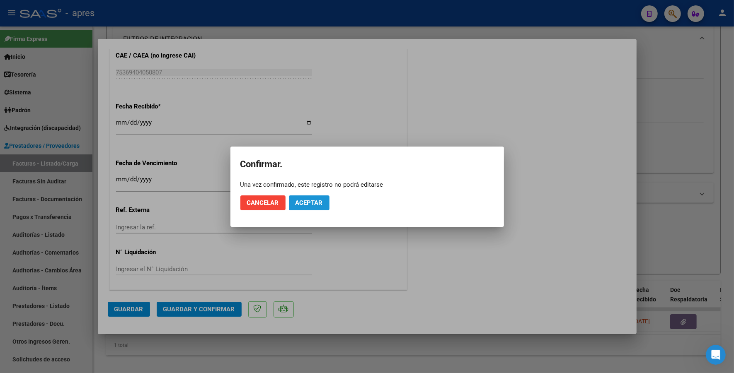
click at [318, 198] on button "Aceptar" at bounding box center [309, 202] width 41 height 15
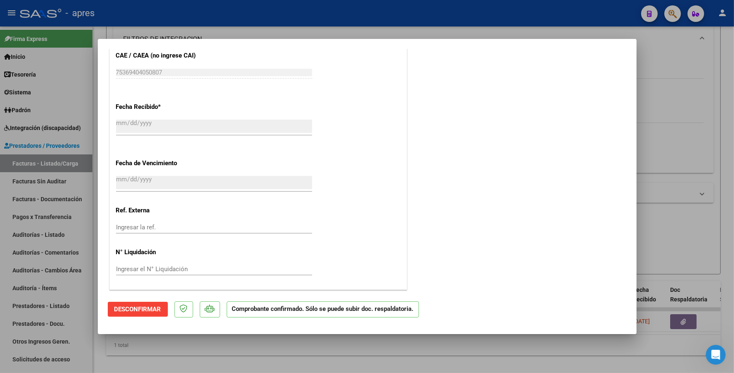
click at [251, 359] on div at bounding box center [367, 186] width 734 height 373
type input "$ 0,00"
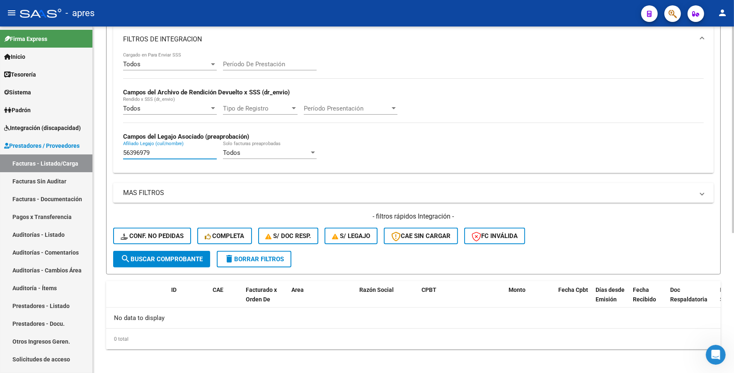
drag, startPoint x: 160, startPoint y: 154, endPoint x: 108, endPoint y: 154, distance: 52.6
click at [108, 154] on form "Filtros Id Integración Area Seleccionar Gerenciador Seleccionar Gerenciador No …" at bounding box center [413, 69] width 614 height 411
paste input "205834"
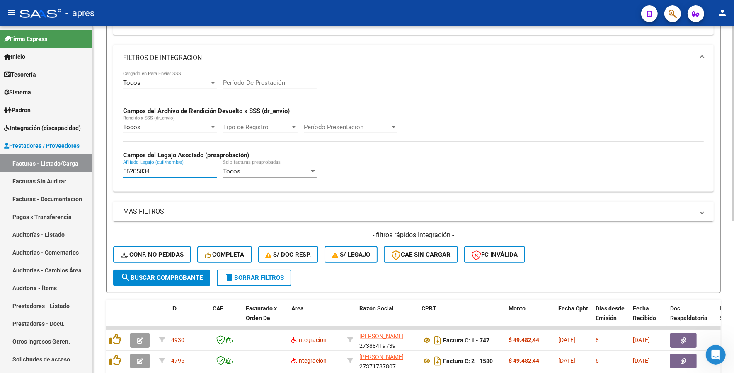
scroll to position [234, 0]
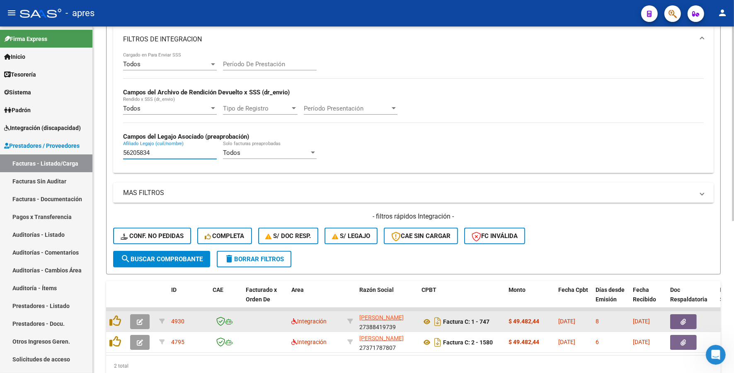
type input "56205834"
click at [138, 319] on icon "button" at bounding box center [140, 322] width 6 height 6
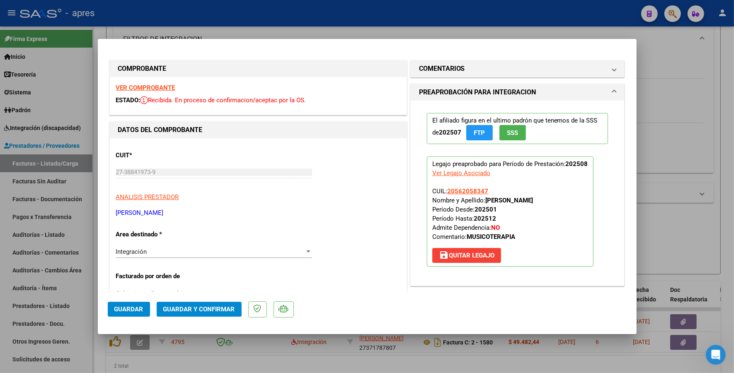
click at [129, 86] on strong "VER COMPROBANTE" at bounding box center [145, 87] width 59 height 7
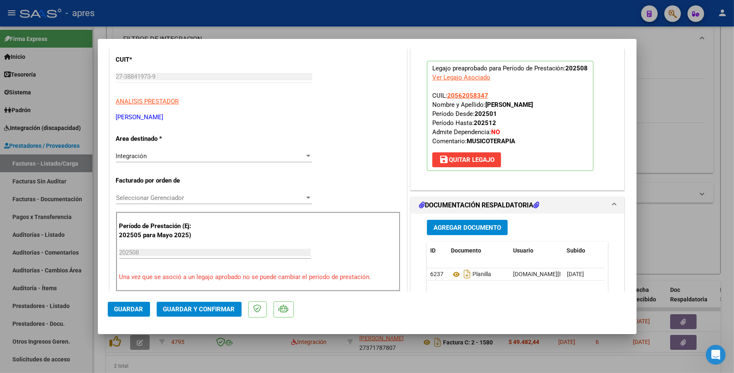
scroll to position [155, 0]
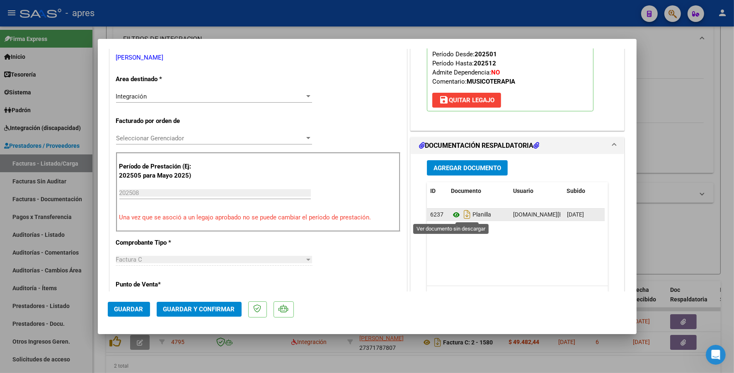
click at [451, 212] on icon at bounding box center [456, 215] width 11 height 10
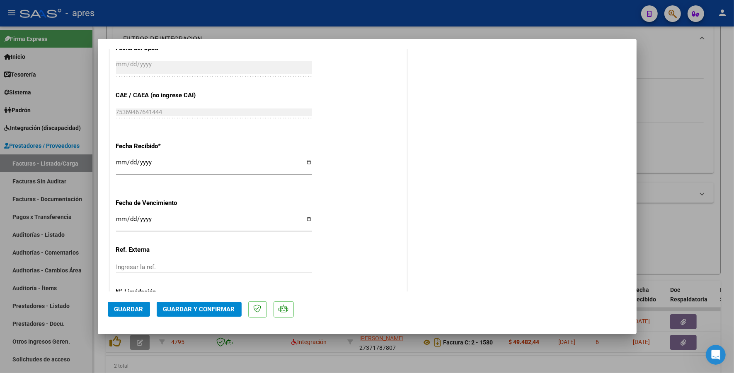
scroll to position [558, 0]
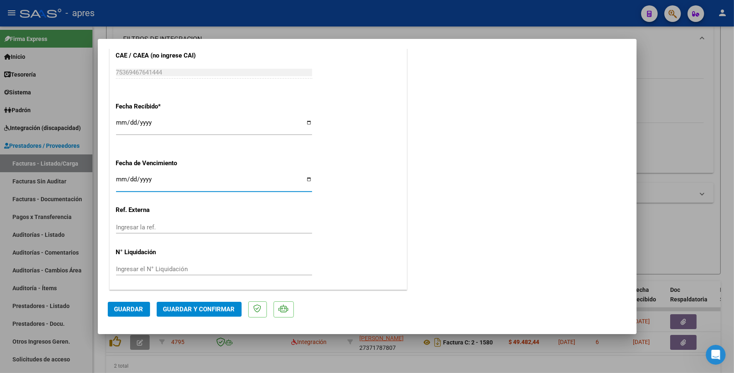
click at [129, 181] on input "2025-08-11" at bounding box center [214, 182] width 196 height 13
type input "[DATE]"
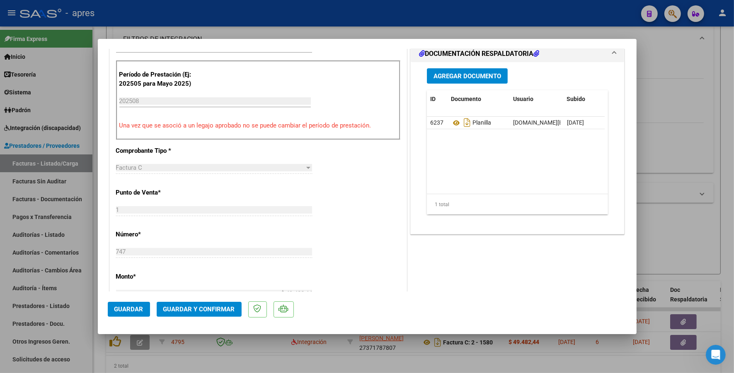
scroll to position [92, 0]
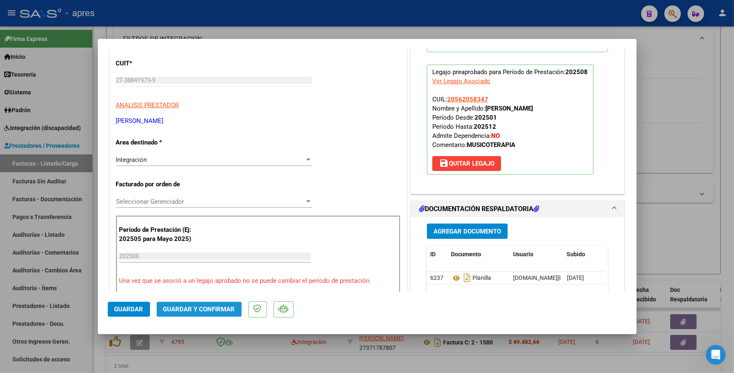
click at [227, 311] on span "Guardar y Confirmar" at bounding box center [199, 309] width 72 height 7
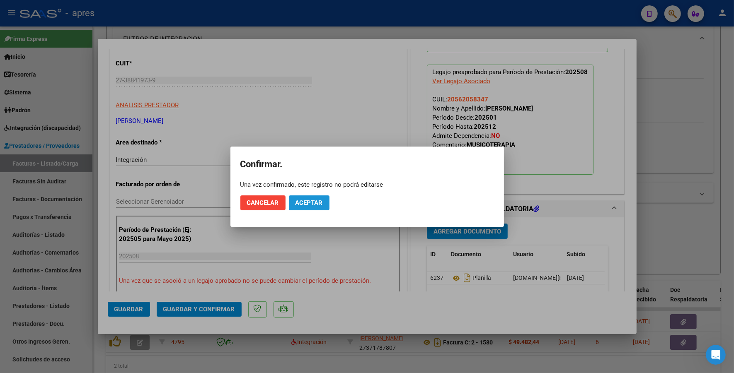
click at [300, 204] on span "Aceptar" at bounding box center [308, 202] width 27 height 7
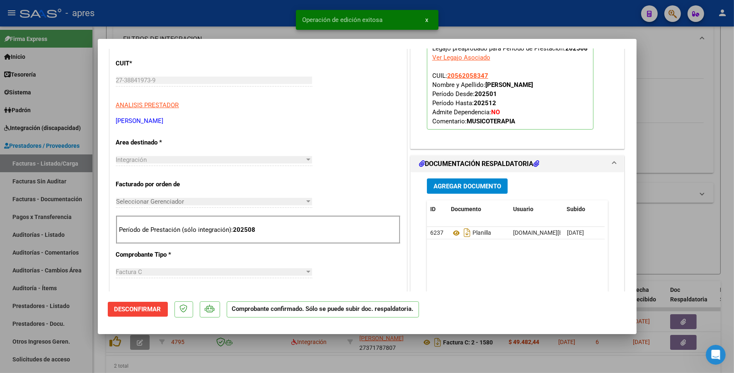
click at [182, 362] on div at bounding box center [367, 186] width 734 height 373
type input "$ 0,00"
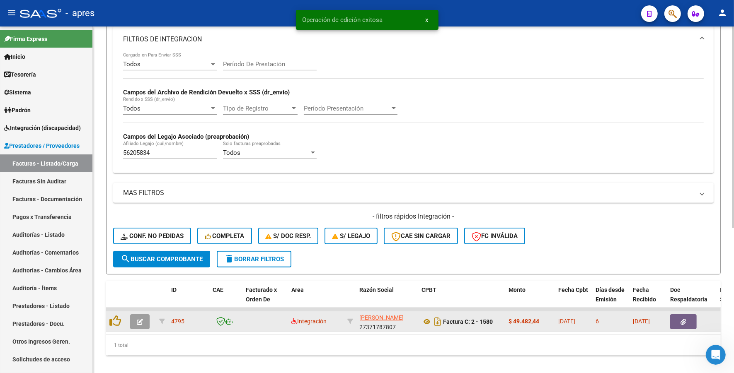
click at [141, 319] on icon "button" at bounding box center [140, 322] width 6 height 6
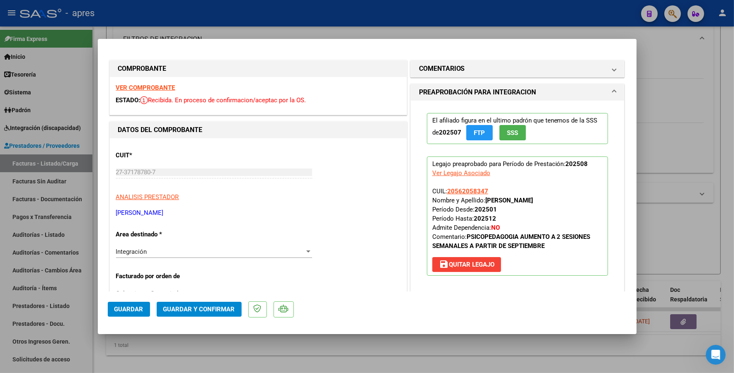
click at [160, 88] on strong "VER COMPROBANTE" at bounding box center [145, 87] width 59 height 7
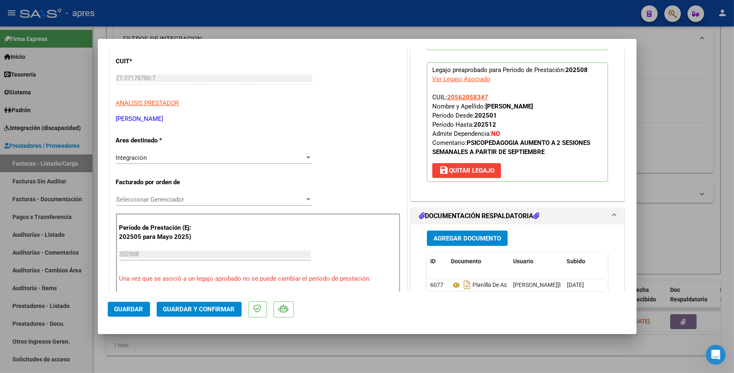
scroll to position [104, 0]
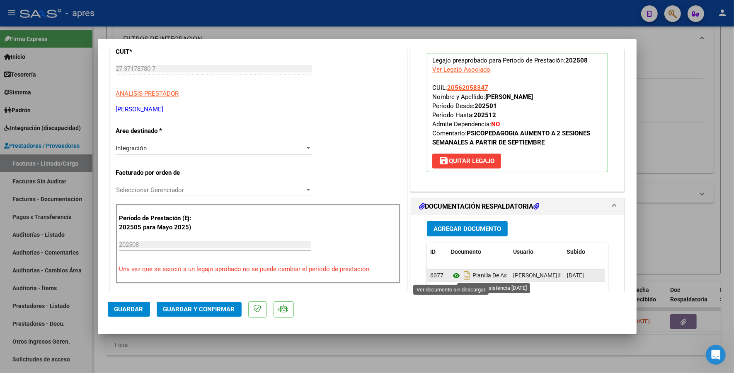
click at [451, 276] on icon at bounding box center [456, 276] width 11 height 10
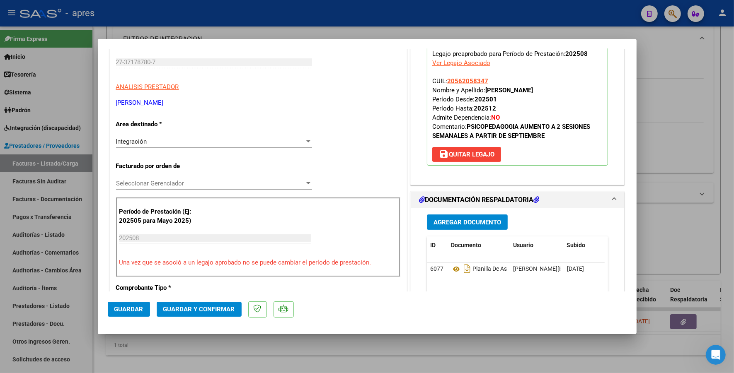
scroll to position [92, 0]
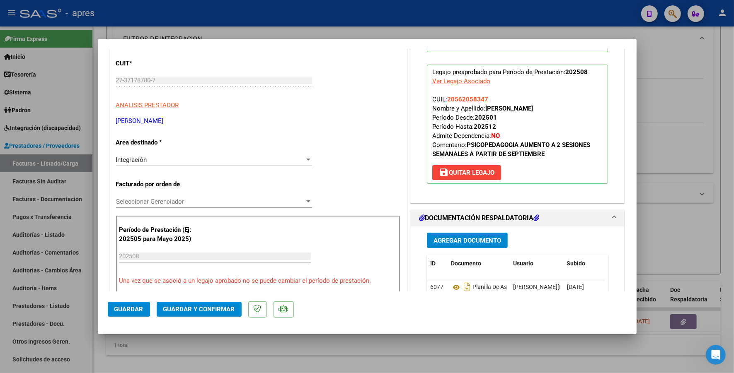
click at [188, 306] on span "Guardar y Confirmar" at bounding box center [199, 309] width 72 height 7
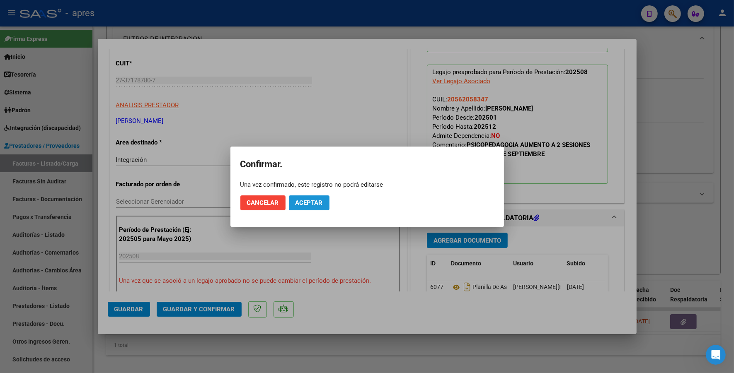
click at [322, 204] on span "Aceptar" at bounding box center [308, 202] width 27 height 7
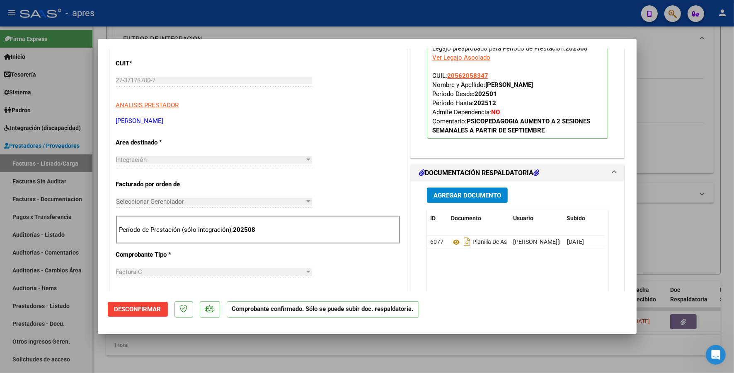
click at [241, 346] on div at bounding box center [367, 186] width 734 height 373
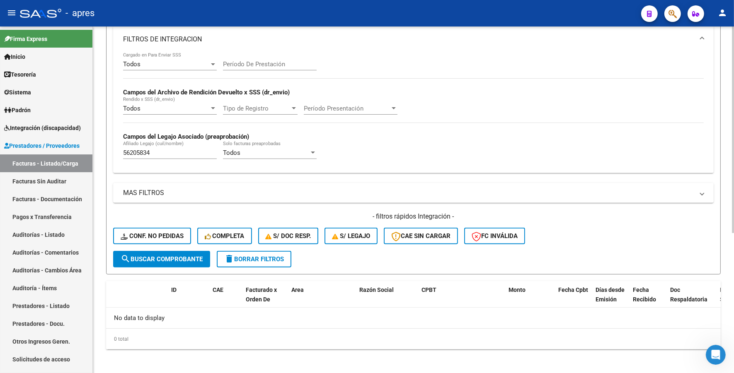
click at [160, 154] on div "56205834 Afiliado Legajo (cuil/nombre)" at bounding box center [170, 150] width 94 height 18
drag, startPoint x: 136, startPoint y: 148, endPoint x: 127, endPoint y: 149, distance: 8.7
click at [127, 149] on input "56205834" at bounding box center [170, 152] width 94 height 7
paste input "55110846"
click at [127, 149] on input "555110846" at bounding box center [170, 152] width 94 height 7
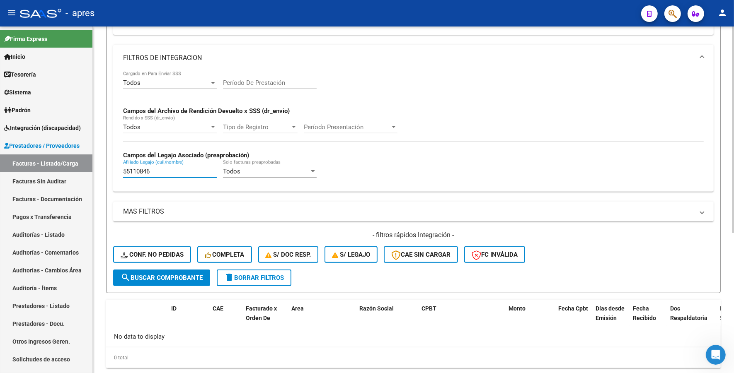
scroll to position [234, 0]
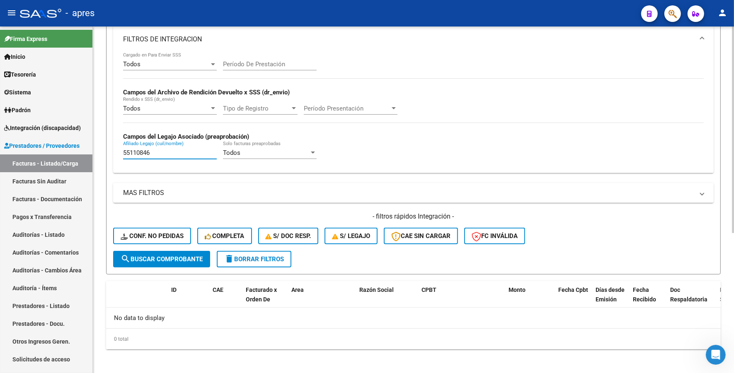
drag, startPoint x: 159, startPoint y: 149, endPoint x: 106, endPoint y: 158, distance: 52.9
click at [106, 158] on form "Filtros Id Integración Area Seleccionar Gerenciador Seleccionar Gerenciador No …" at bounding box center [413, 69] width 614 height 411
paste input "3749858"
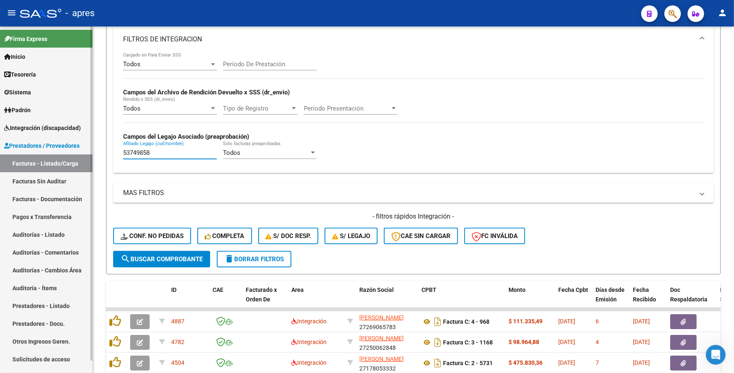
type input "53749858"
click at [106, 166] on form "Filtros Id Integración Area Seleccionar Gerenciador Seleccionar Gerenciador No …" at bounding box center [413, 69] width 614 height 411
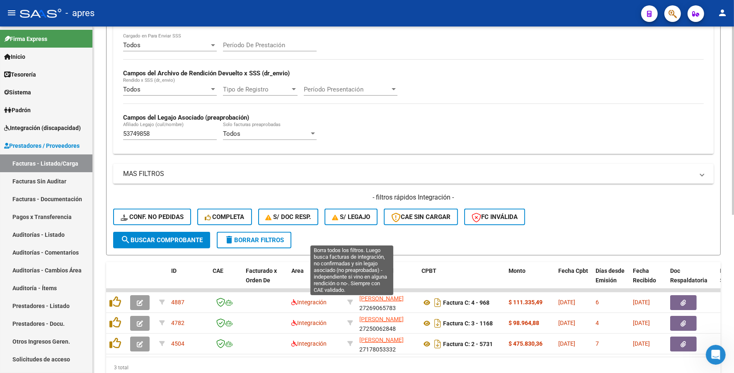
scroll to position [290, 0]
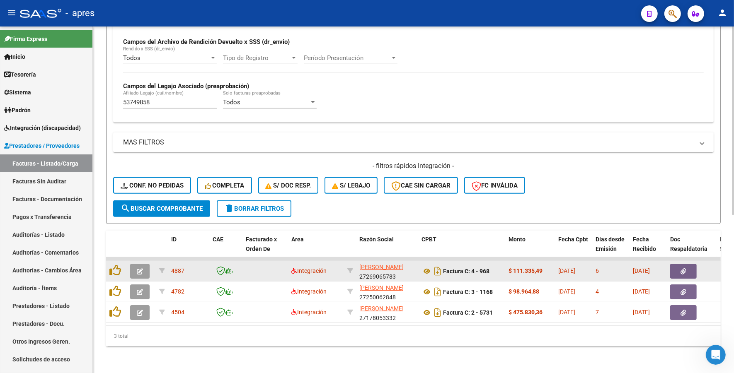
click at [144, 264] on button "button" at bounding box center [139, 271] width 19 height 15
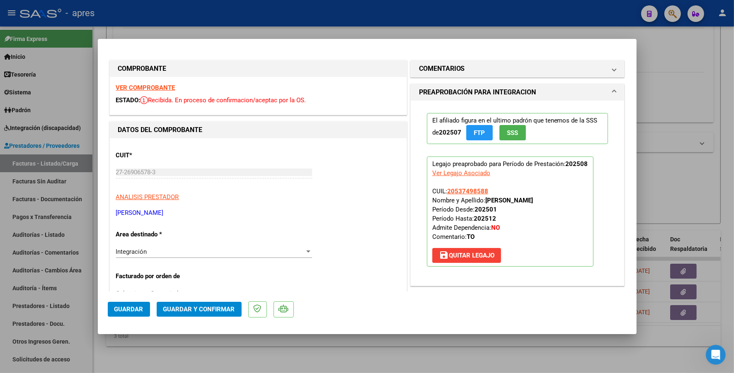
click at [159, 89] on strong "VER COMPROBANTE" at bounding box center [145, 87] width 59 height 7
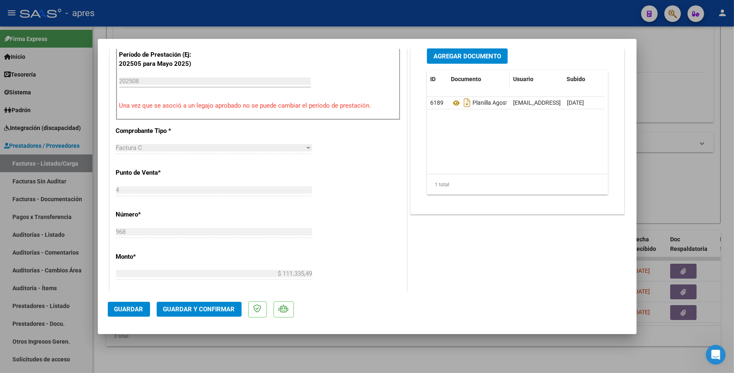
scroll to position [207, 0]
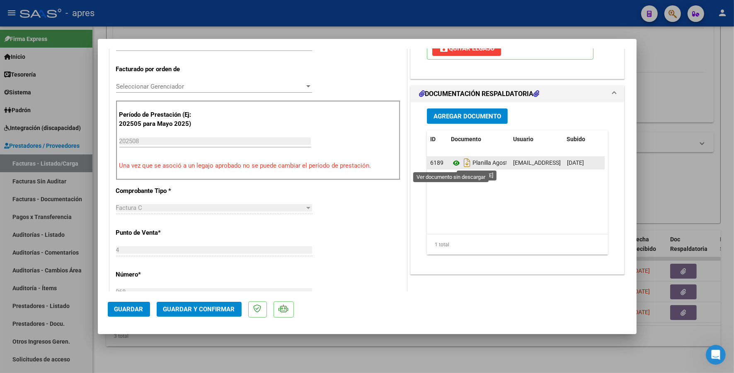
click at [451, 164] on icon at bounding box center [456, 163] width 11 height 10
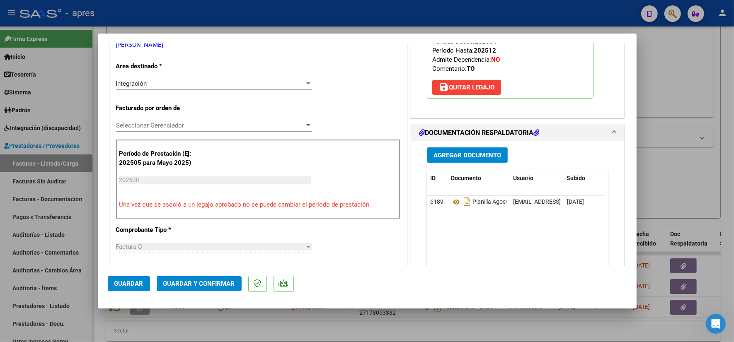
scroll to position [164, 0]
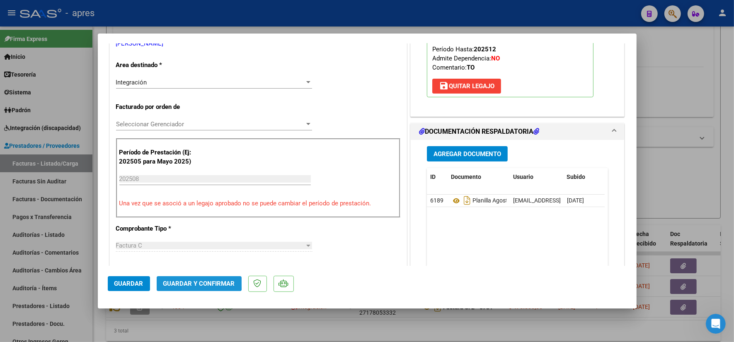
click at [193, 282] on span "Guardar y Confirmar" at bounding box center [199, 283] width 72 height 7
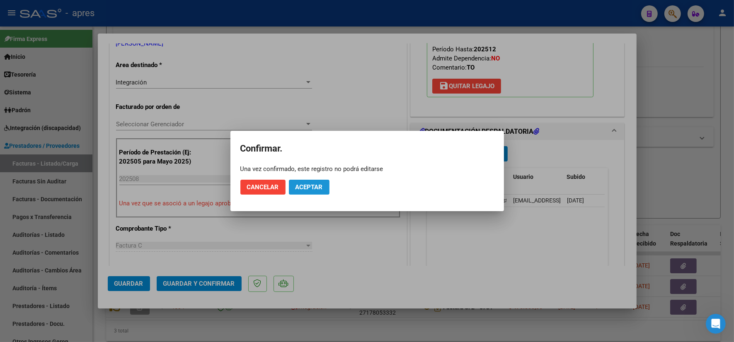
click at [295, 190] on span "Aceptar" at bounding box center [308, 186] width 27 height 7
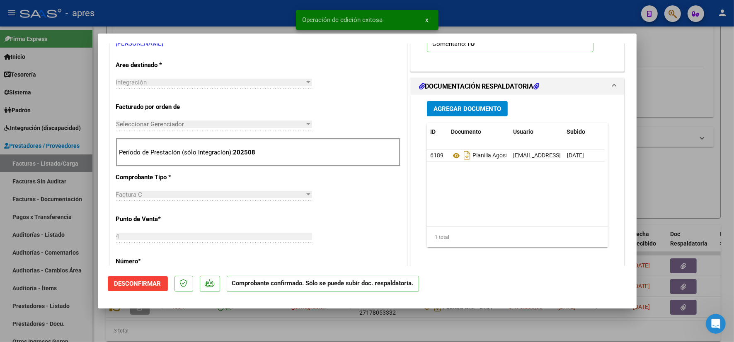
click at [264, 331] on div at bounding box center [367, 171] width 734 height 342
type input "$ 0,00"
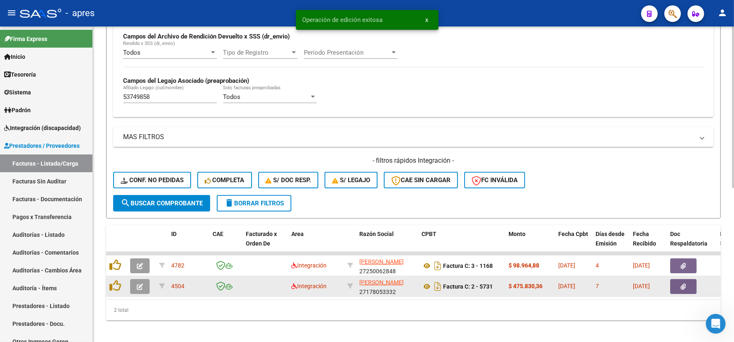
click at [142, 284] on icon "button" at bounding box center [140, 287] width 6 height 6
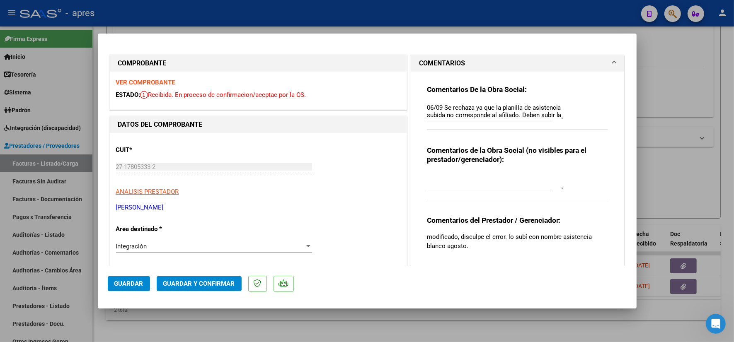
click at [166, 81] on strong "VER COMPROBANTE" at bounding box center [145, 82] width 59 height 7
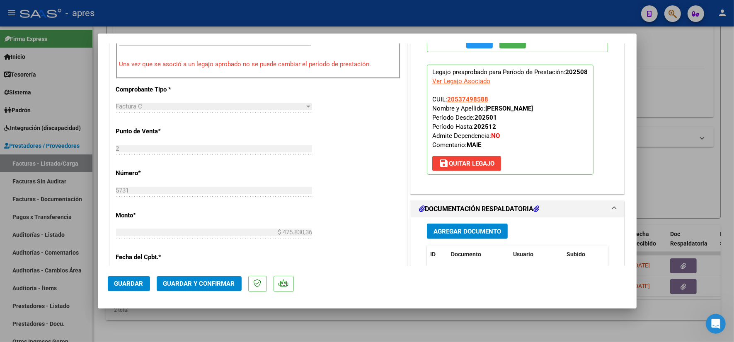
scroll to position [414, 0]
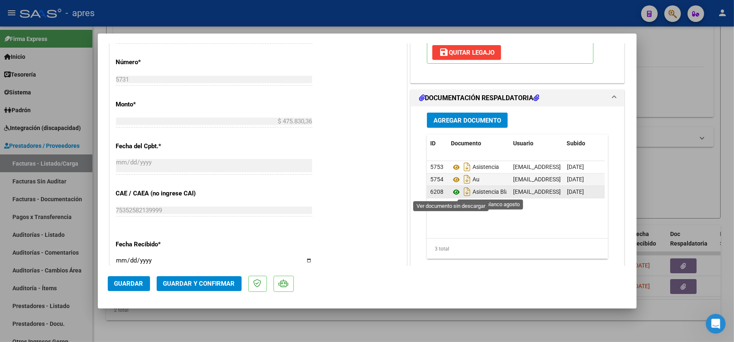
click at [451, 191] on icon at bounding box center [456, 192] width 11 height 10
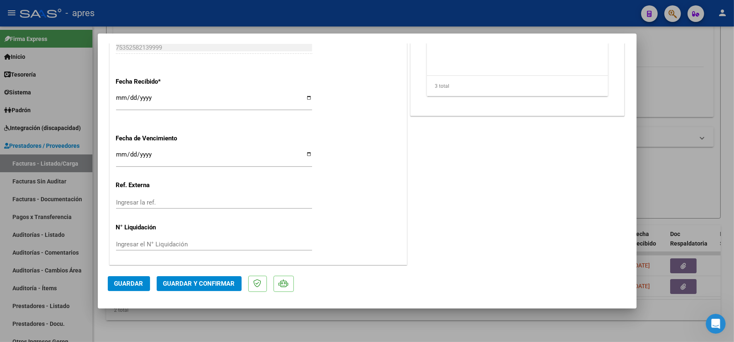
scroll to position [578, 0]
click at [120, 150] on div "Ingresar la fecha" at bounding box center [214, 157] width 196 height 18
type input "[DATE]"
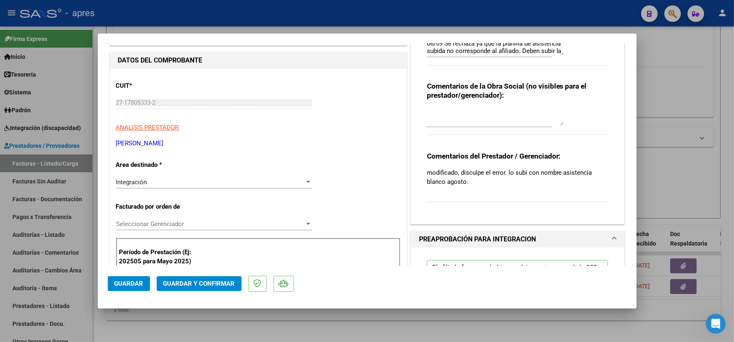
scroll to position [60, 0]
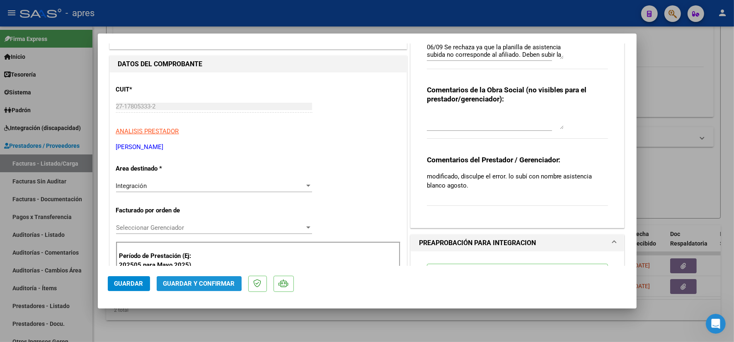
click at [186, 282] on span "Guardar y Confirmar" at bounding box center [199, 283] width 72 height 7
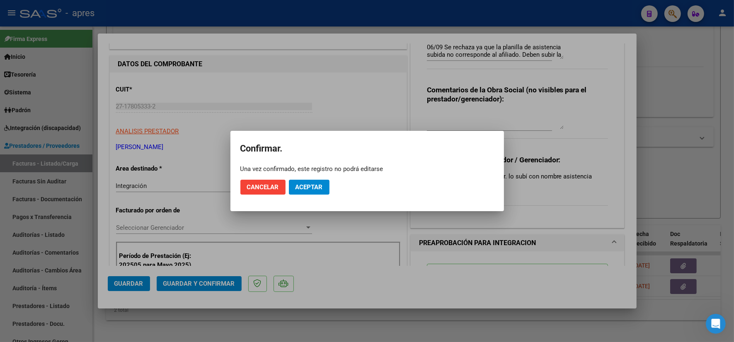
drag, startPoint x: 301, startPoint y: 188, endPoint x: 301, endPoint y: 208, distance: 20.7
click at [301, 208] on mat-dialog-container "Confirmar. Una vez confirmado, este registro no podrá editarse Cancelar Aceptar" at bounding box center [366, 171] width 273 height 80
click at [263, 189] on span "Cancelar" at bounding box center [263, 186] width 32 height 7
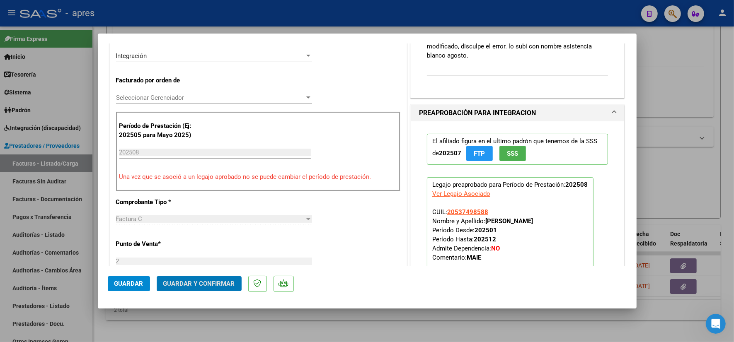
scroll to position [216, 0]
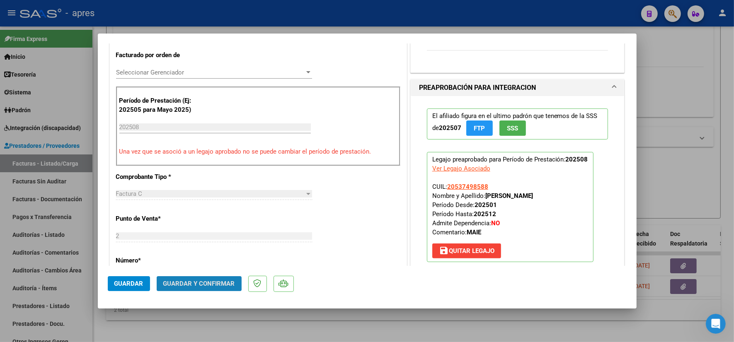
click at [212, 285] on span "Guardar y Confirmar" at bounding box center [199, 283] width 72 height 7
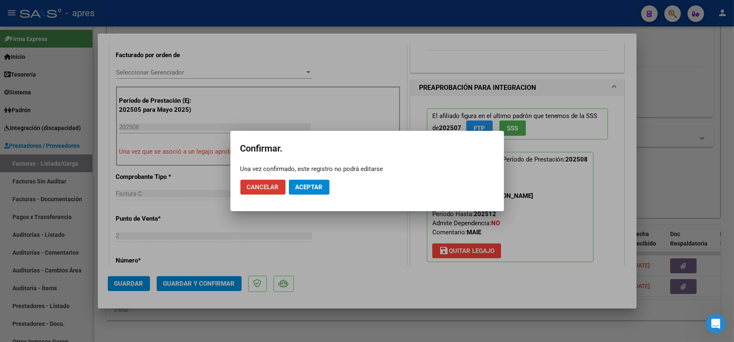
click at [293, 188] on button "Aceptar" at bounding box center [309, 187] width 41 height 15
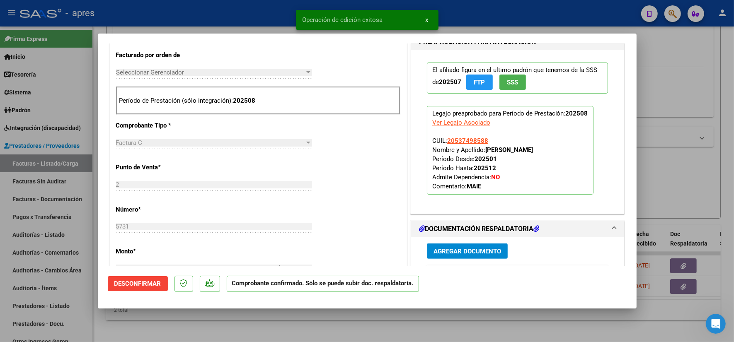
click at [193, 326] on div at bounding box center [367, 171] width 734 height 342
type input "$ 0,00"
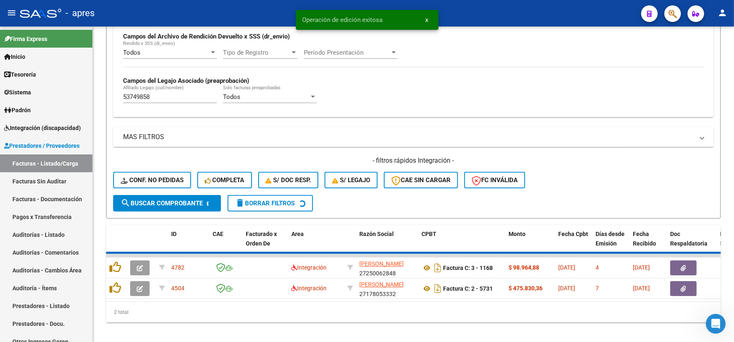
scroll to position [280, 0]
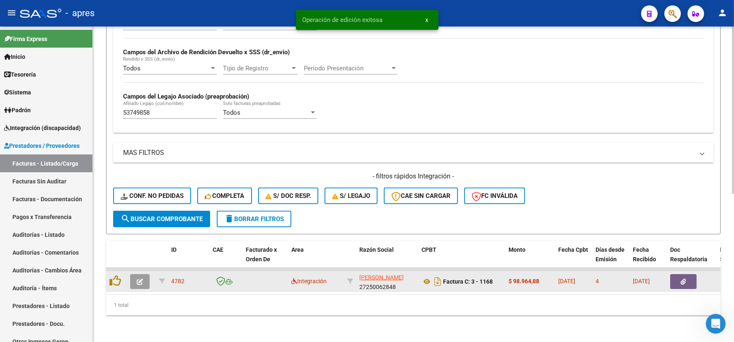
click at [142, 279] on icon "button" at bounding box center [140, 282] width 6 height 6
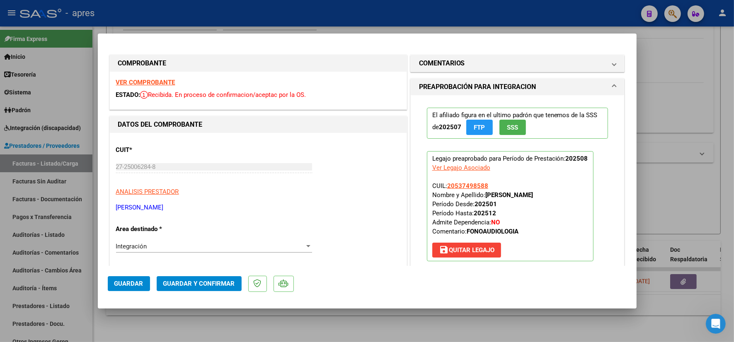
click at [146, 81] on strong "VER COMPROBANTE" at bounding box center [145, 82] width 59 height 7
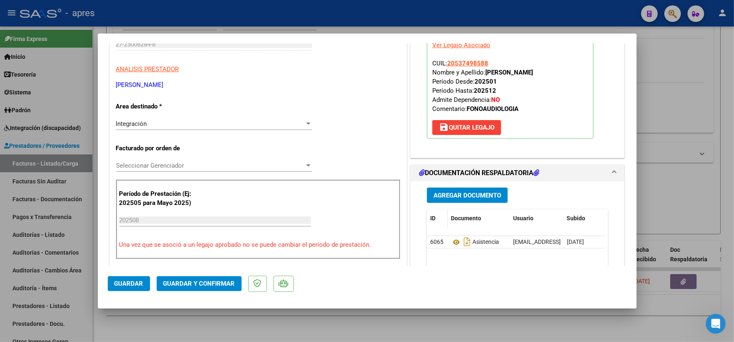
scroll to position [155, 0]
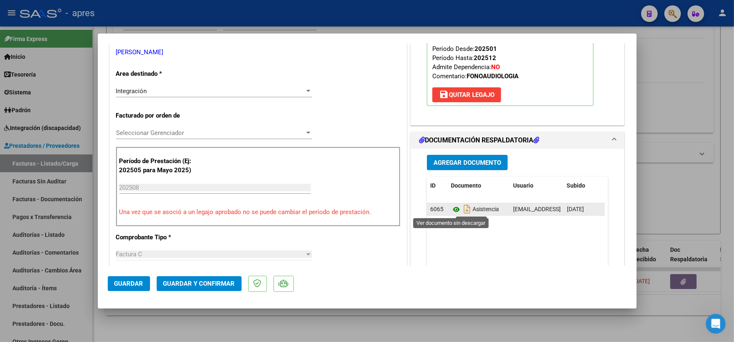
click at [451, 210] on icon at bounding box center [456, 210] width 11 height 10
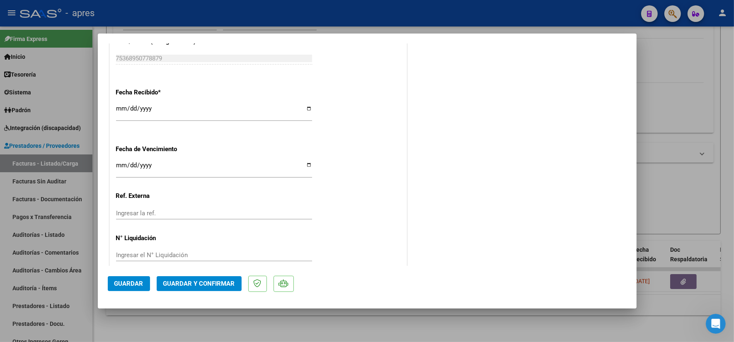
scroll to position [578, 0]
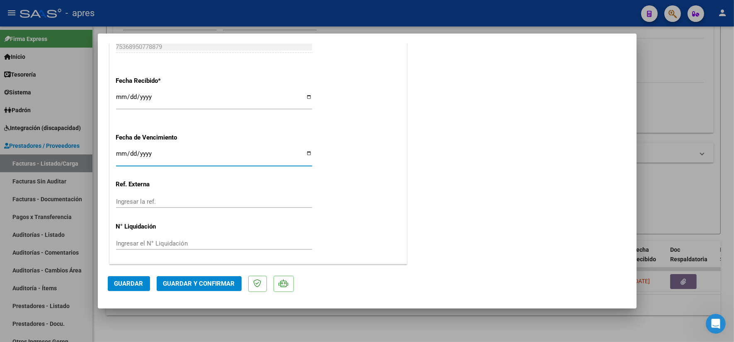
click at [121, 152] on input "Ingresar la fecha" at bounding box center [214, 156] width 196 height 13
type input "[DATE]"
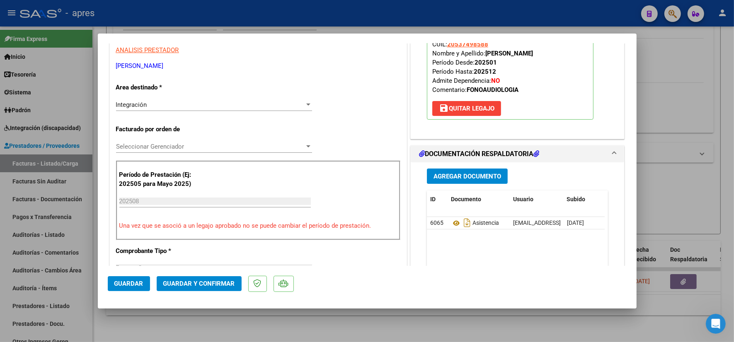
scroll to position [112, 0]
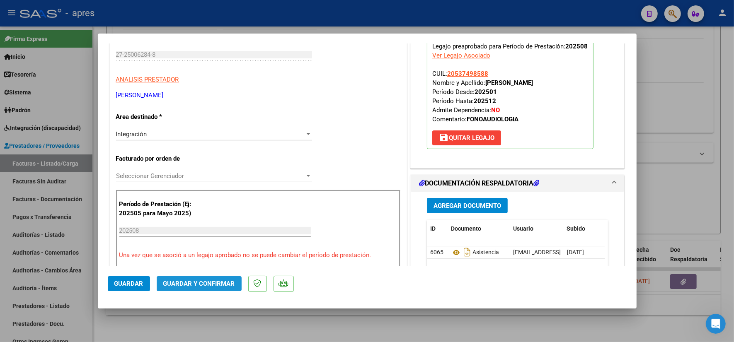
click at [205, 287] on span "Guardar y Confirmar" at bounding box center [199, 283] width 72 height 7
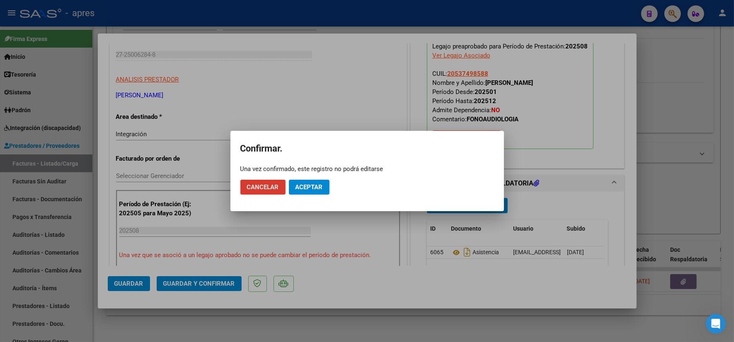
click at [299, 185] on span "Aceptar" at bounding box center [308, 186] width 27 height 7
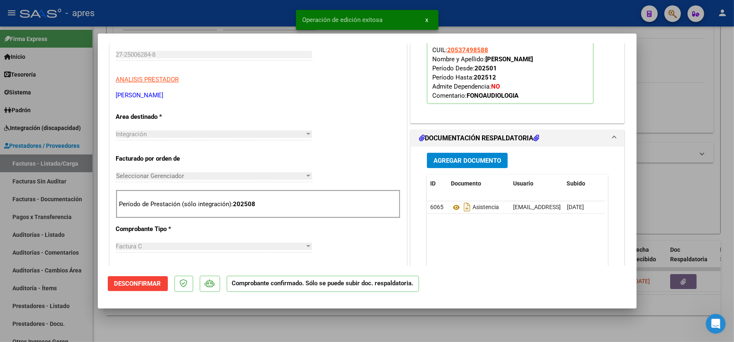
click at [235, 318] on div at bounding box center [367, 171] width 734 height 342
type input "$ 0,00"
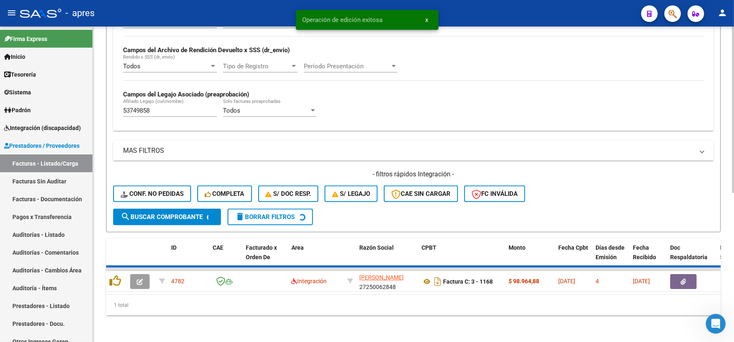
scroll to position [265, 0]
